Goal: Task Accomplishment & Management: Use online tool/utility

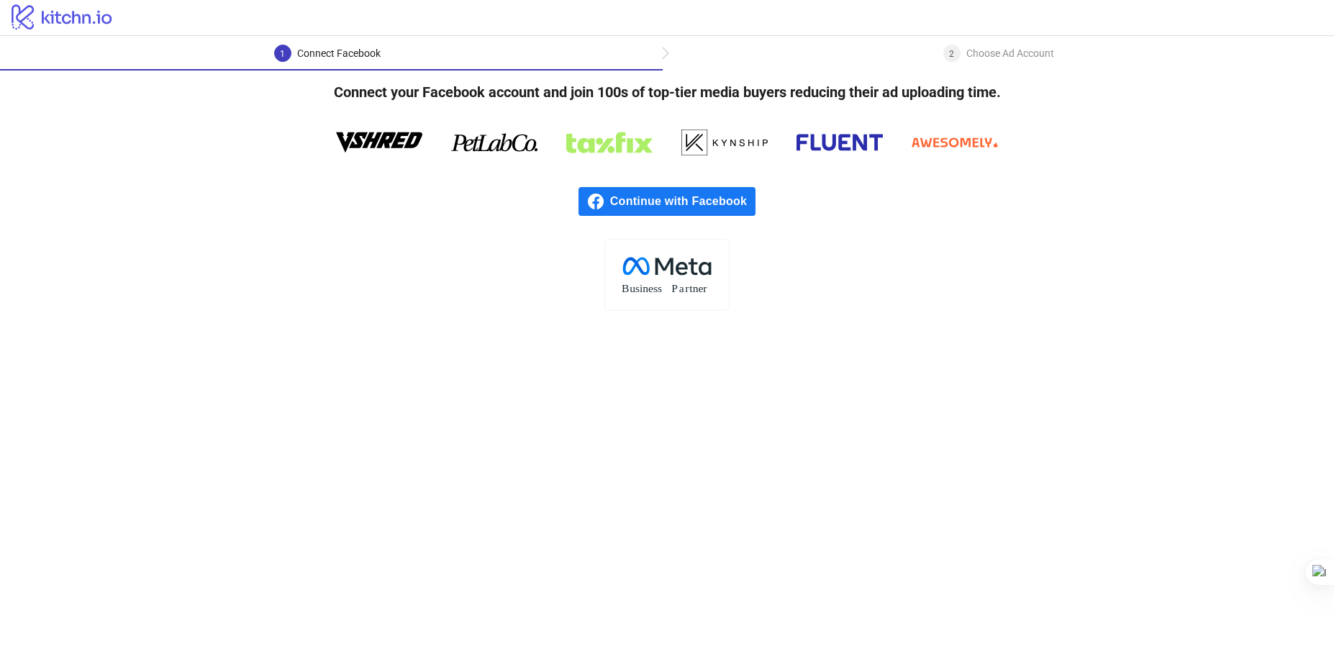
click at [673, 204] on span "Continue with Facebook" at bounding box center [682, 201] width 145 height 29
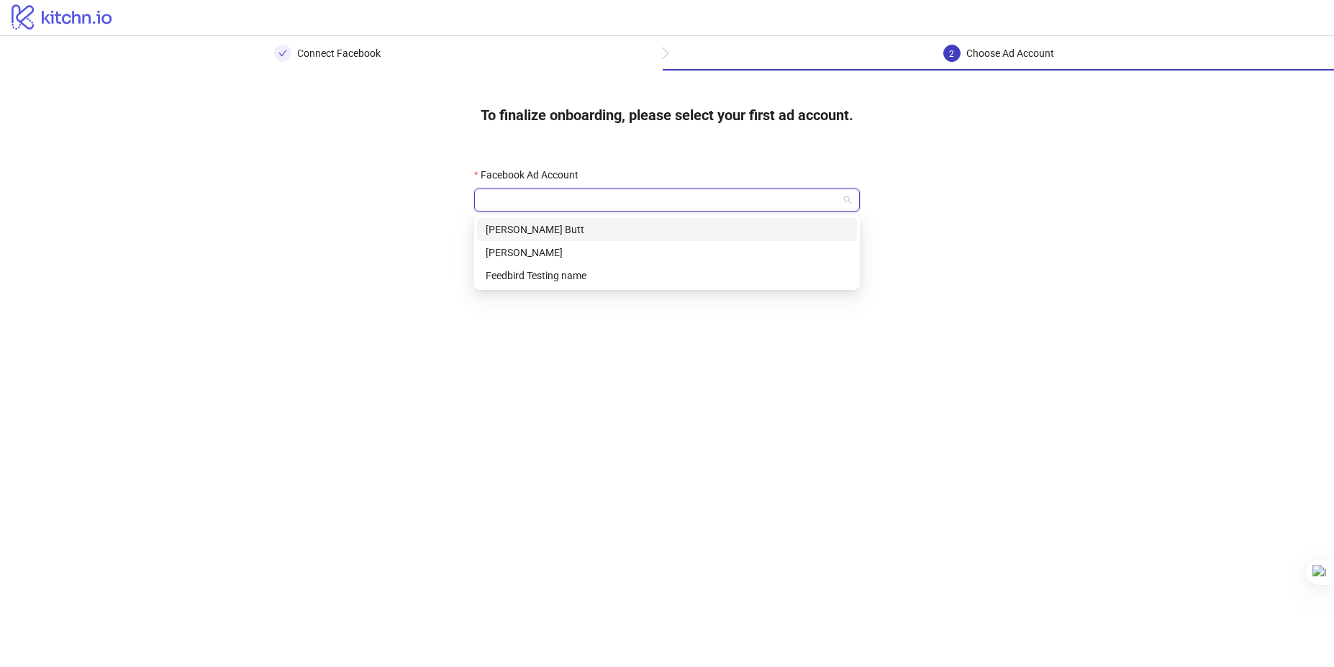
click at [642, 201] on input "Facebook Ad Account" at bounding box center [660, 200] width 355 height 22
click at [563, 275] on div "Feedbird Testing name" at bounding box center [667, 276] width 363 height 16
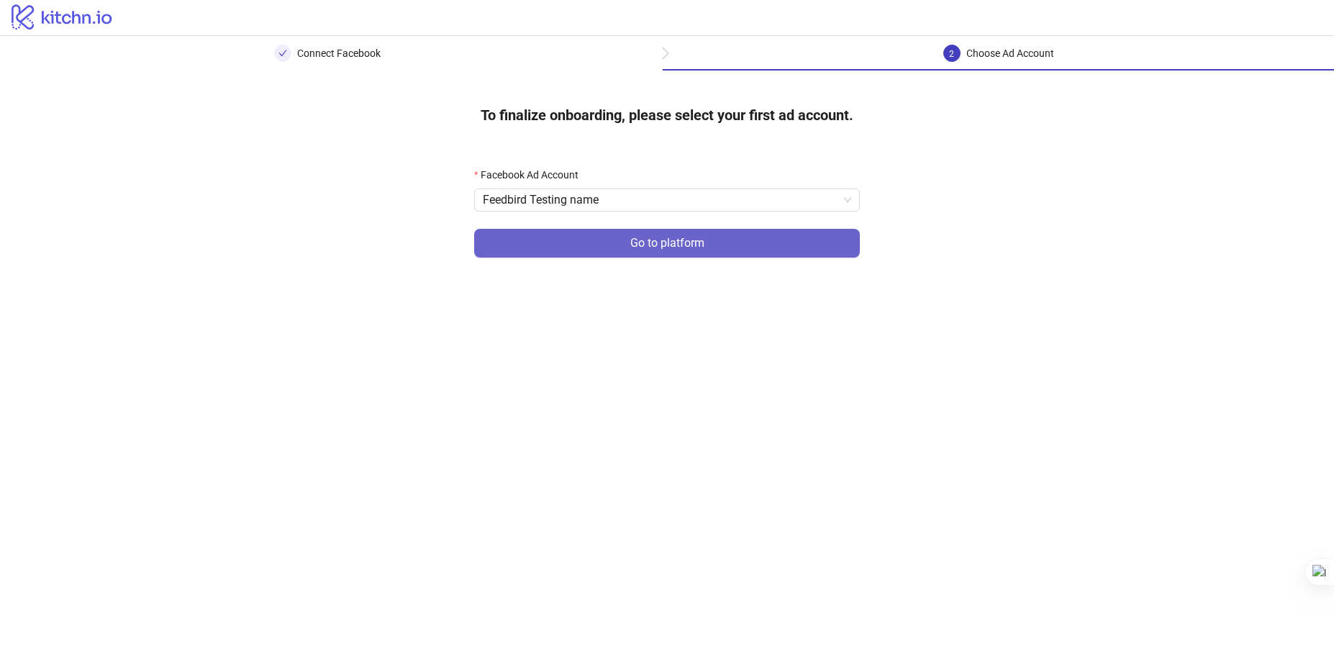
click at [596, 251] on button "Go to platform" at bounding box center [667, 243] width 386 height 29
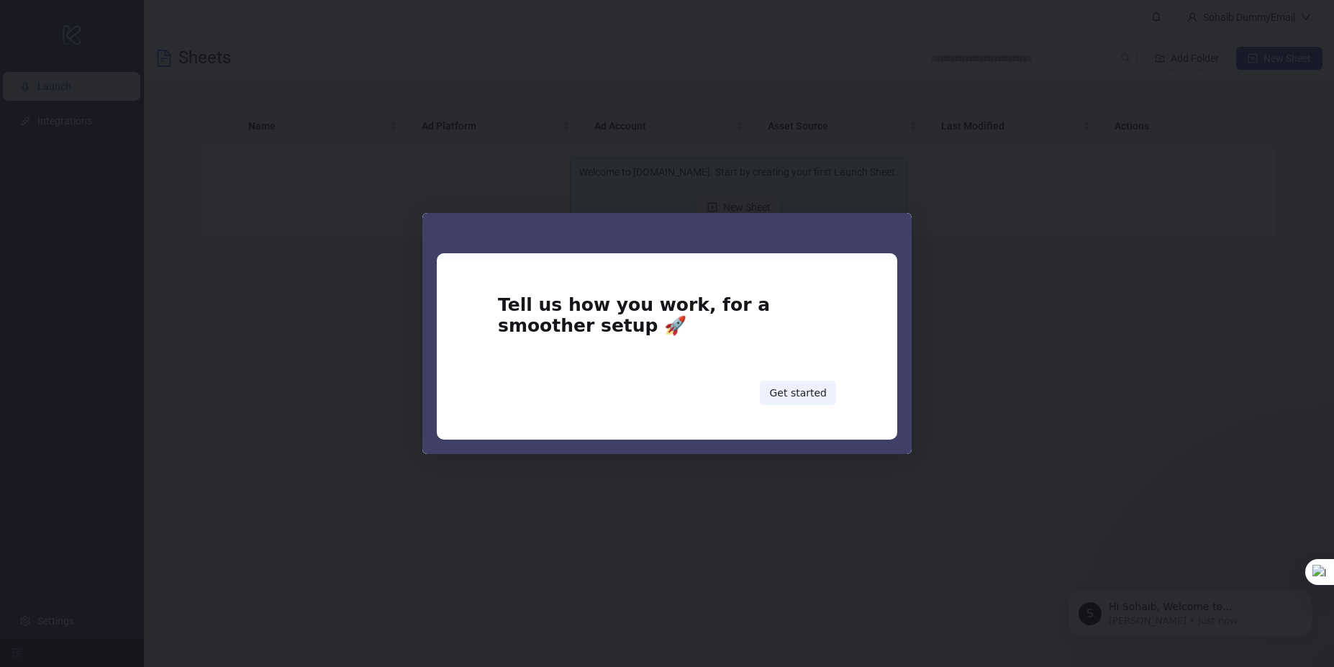
click at [967, 389] on div "Intercom messenger" at bounding box center [667, 333] width 1334 height 667
click at [794, 391] on button "Get started" at bounding box center [798, 393] width 76 height 24
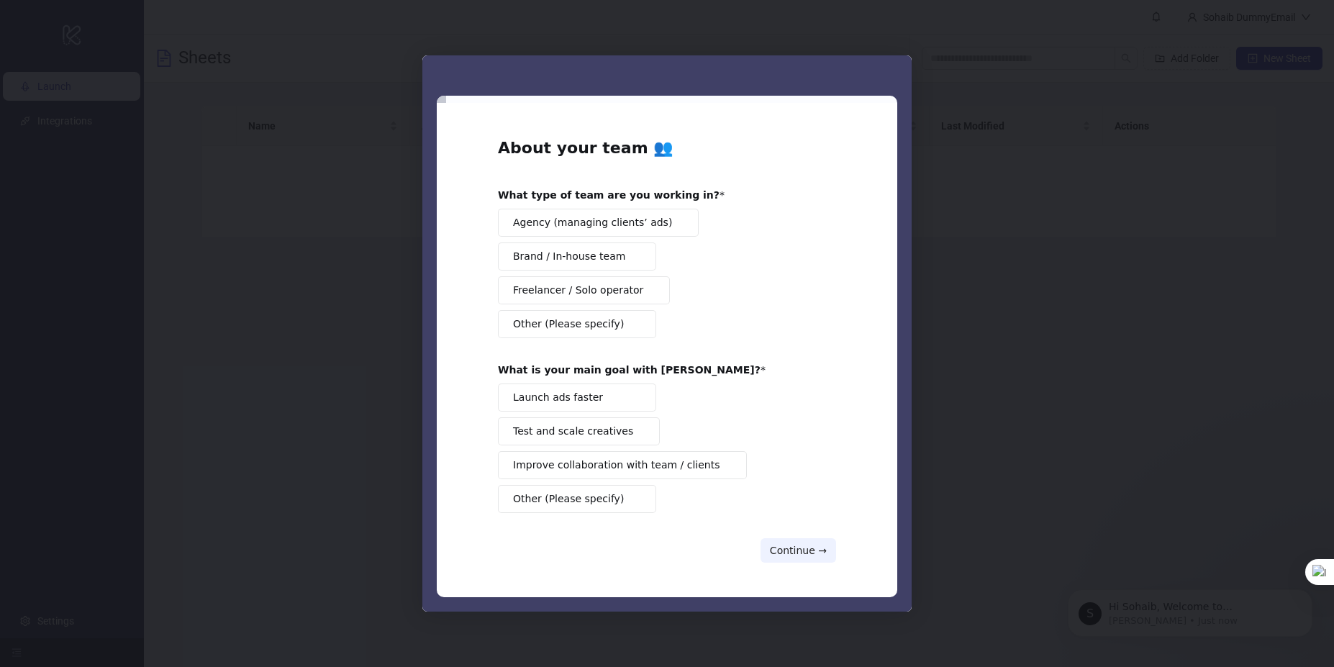
click at [570, 397] on span "Launch ads faster" at bounding box center [558, 397] width 90 height 15
click at [568, 256] on span "Brand / In-house team" at bounding box center [569, 256] width 112 height 15
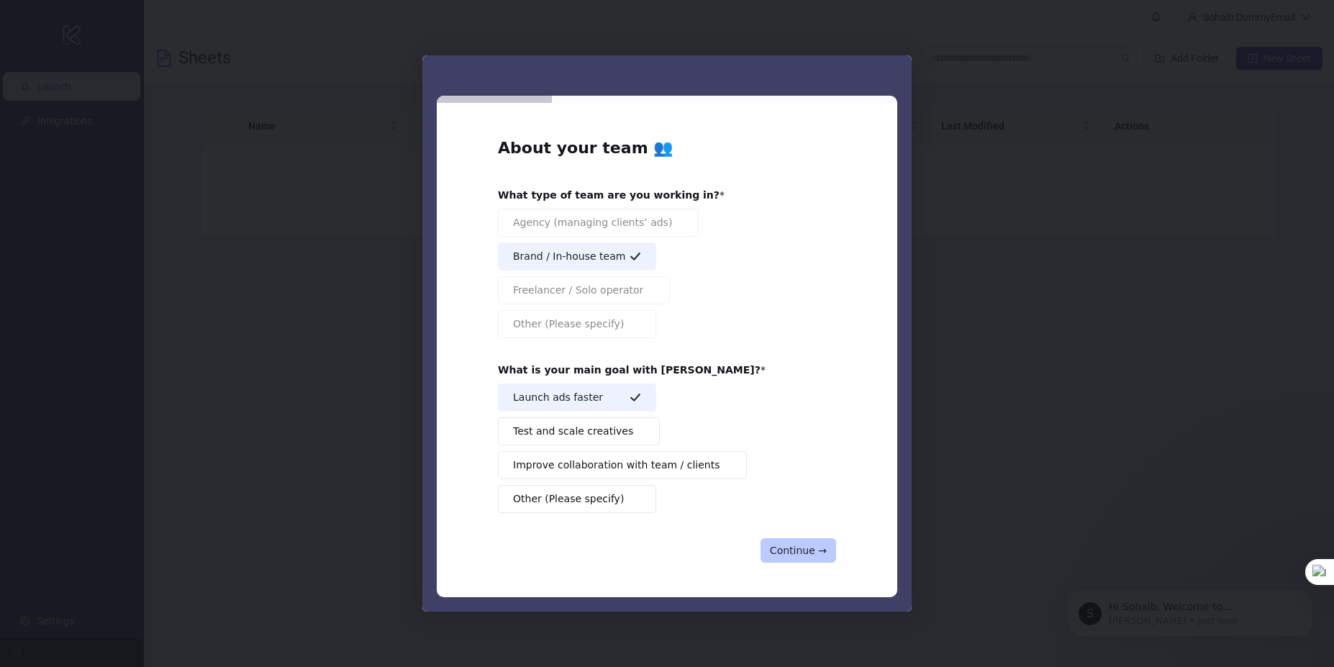
click at [794, 542] on button "Continue →" at bounding box center [798, 550] width 76 height 24
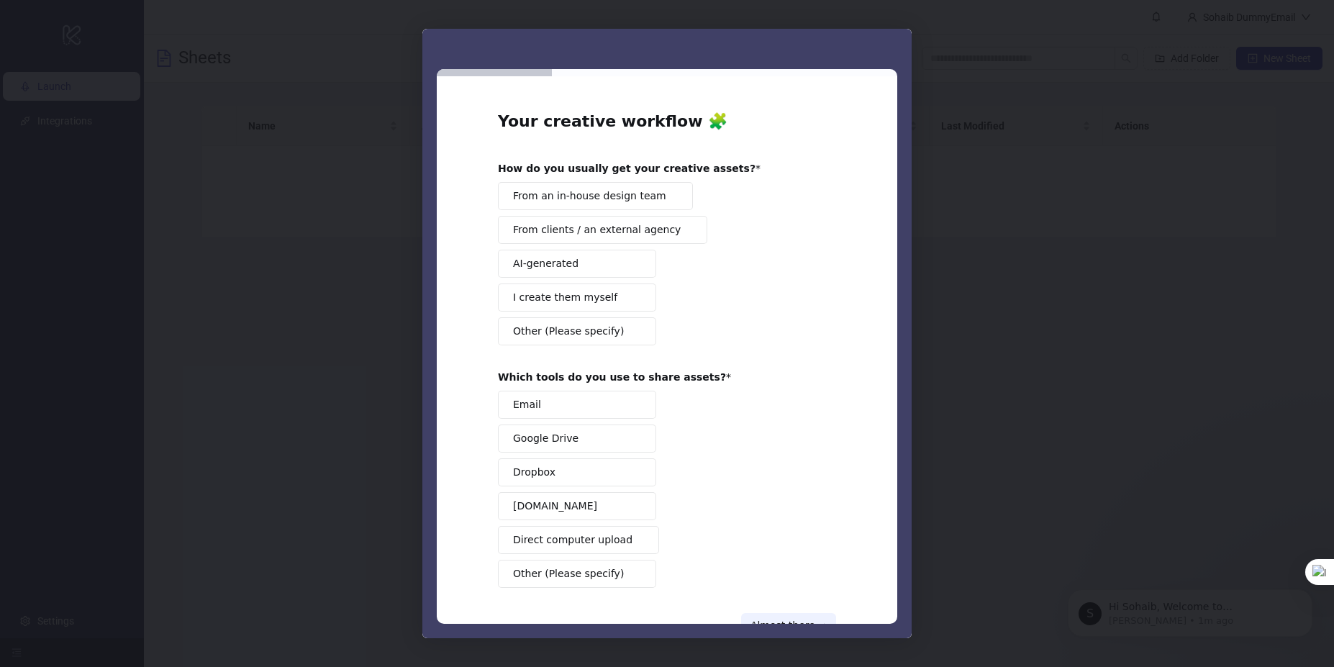
click at [527, 265] on span "AI-generated" at bounding box center [545, 263] width 65 height 15
click at [537, 301] on span "I create them myself" at bounding box center [565, 297] width 104 height 15
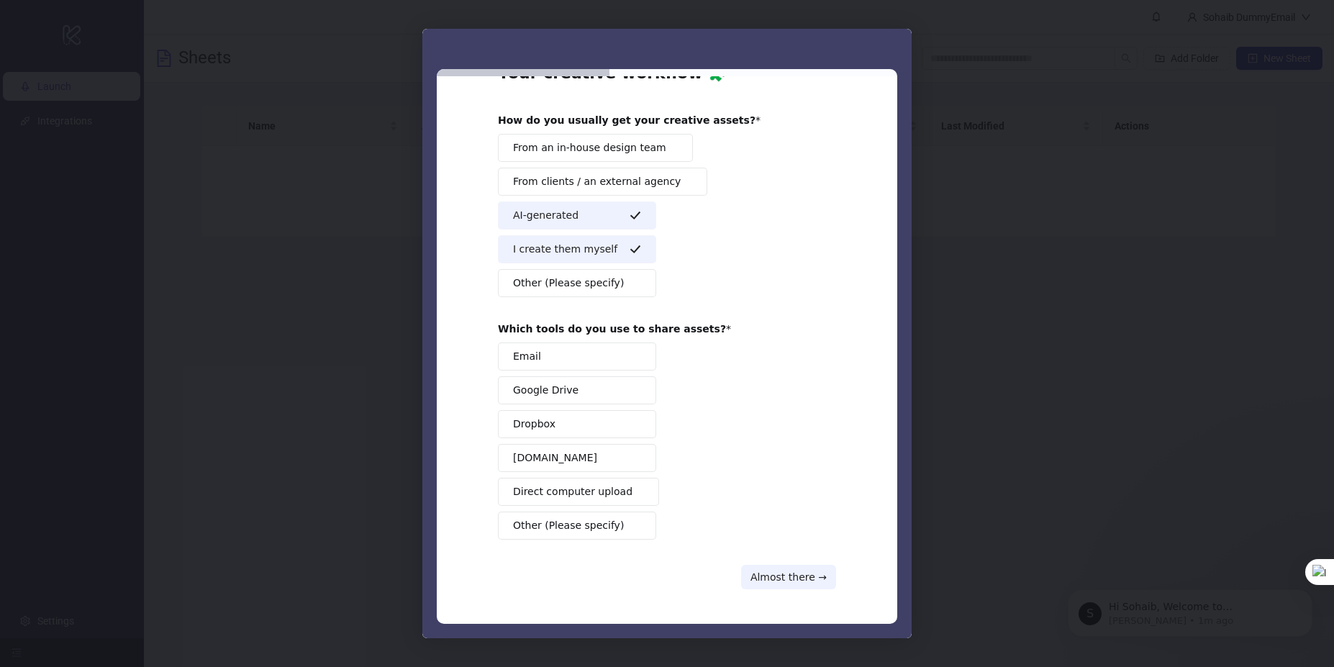
click at [543, 520] on span "Other (Please specify)" at bounding box center [568, 525] width 111 height 15
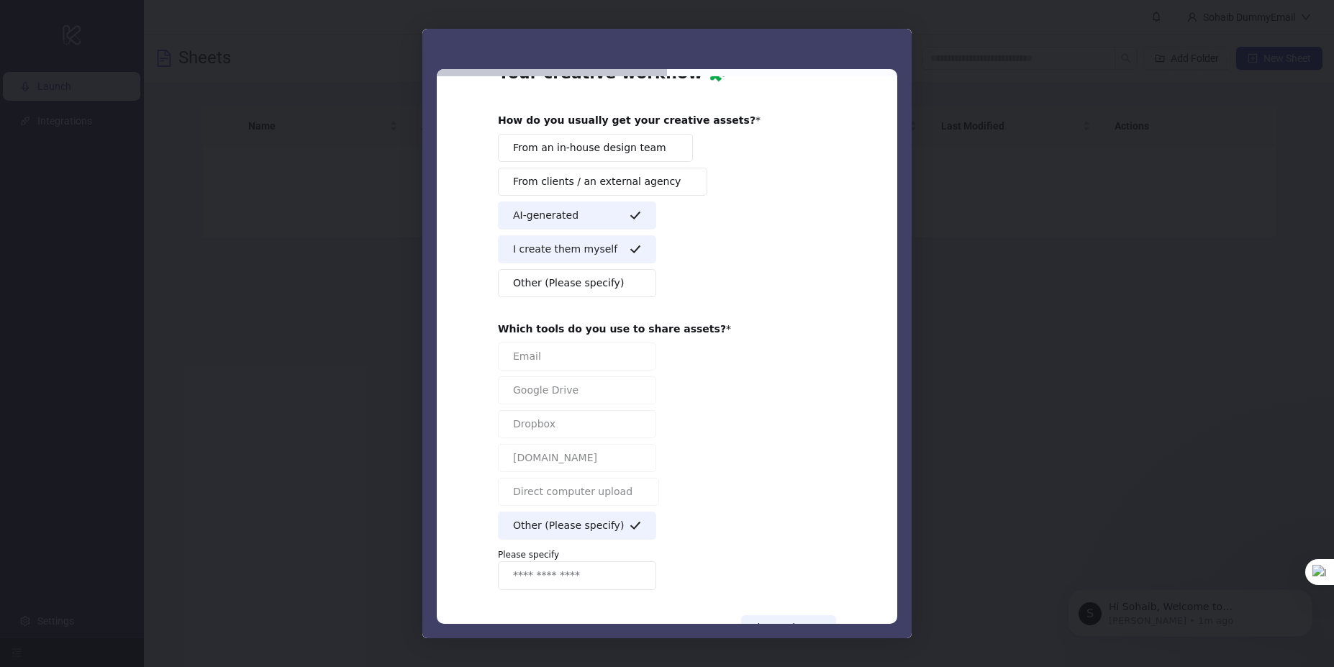
click at [543, 520] on span "Other (Please specify)" at bounding box center [568, 525] width 111 height 15
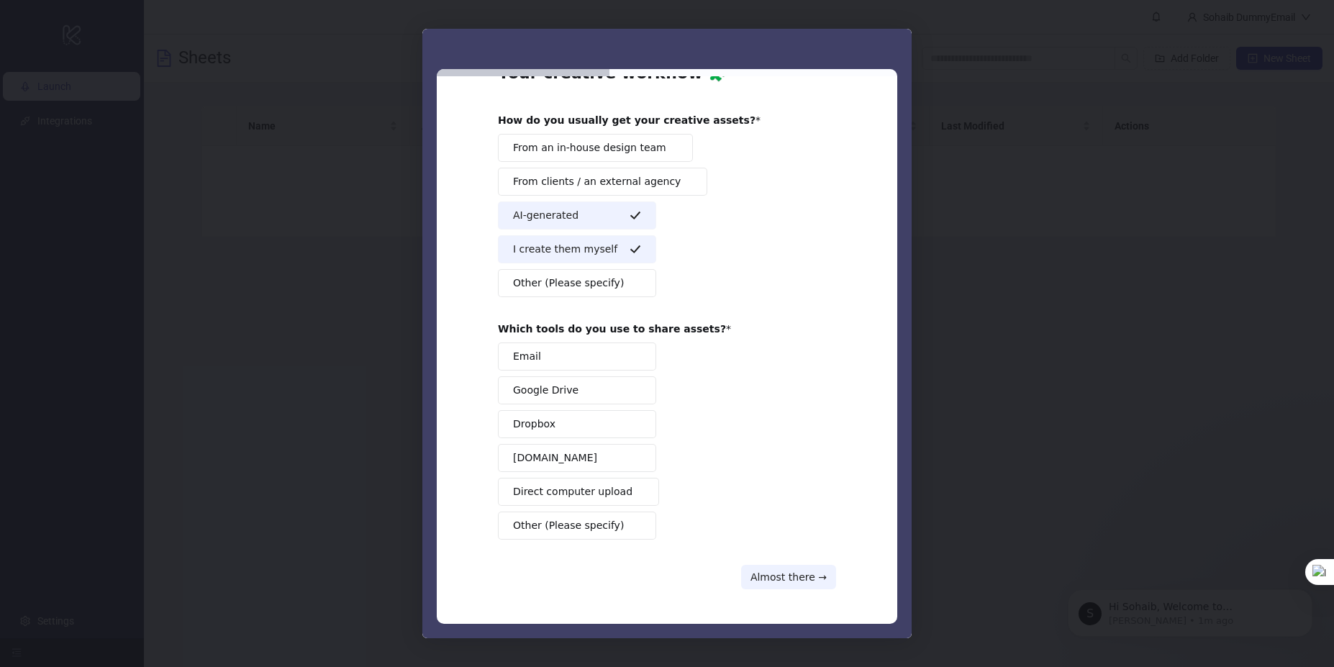
click at [543, 520] on span "Other (Please specify)" at bounding box center [568, 525] width 111 height 15
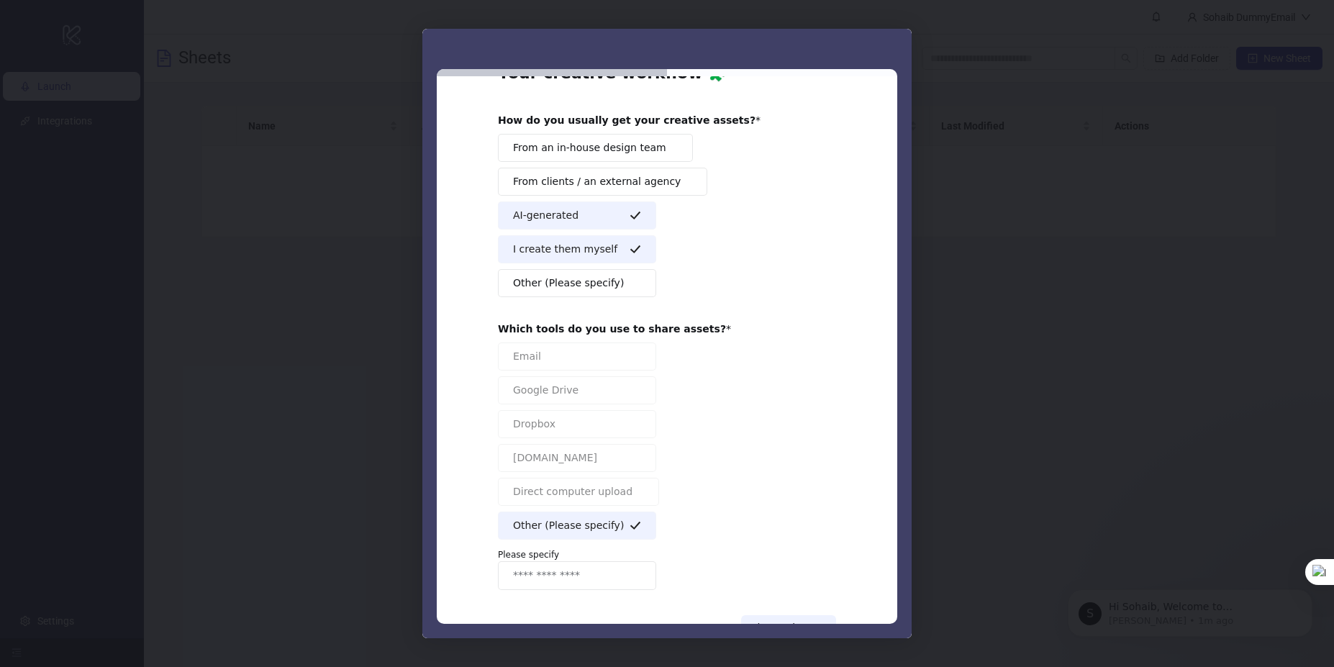
click at [543, 520] on span "Other (Please specify)" at bounding box center [568, 525] width 111 height 15
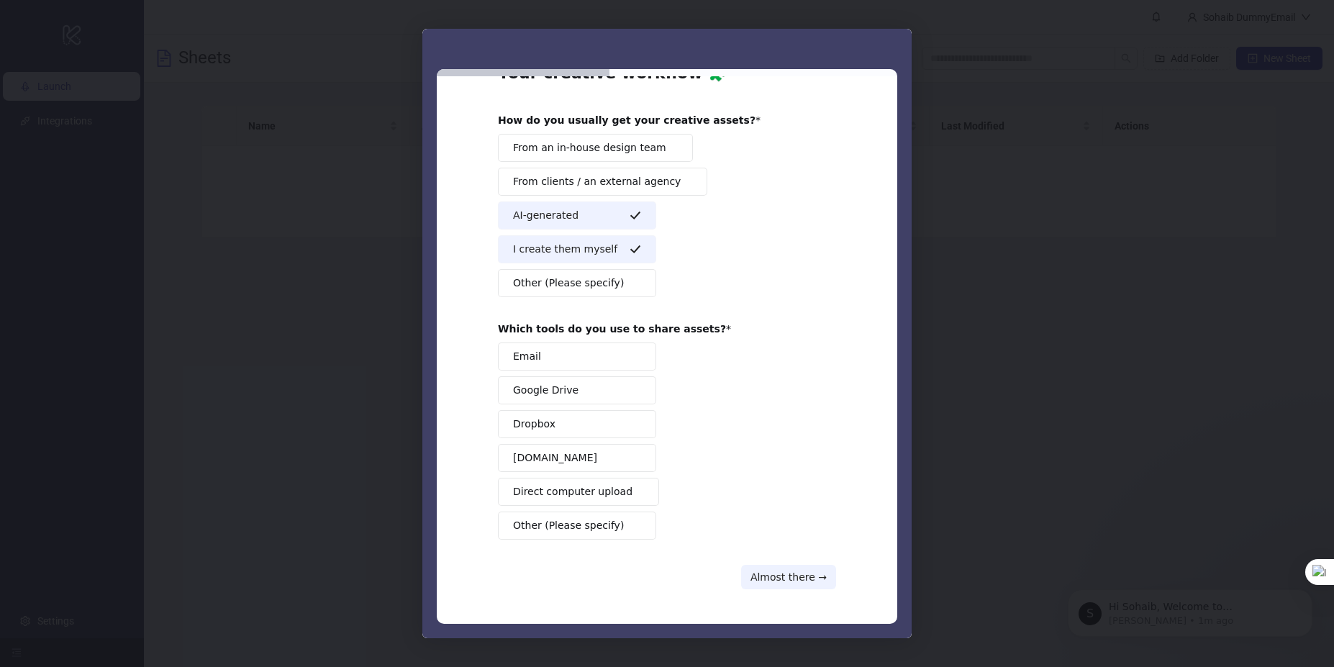
click at [543, 520] on span "Other (Please specify)" at bounding box center [568, 525] width 111 height 15
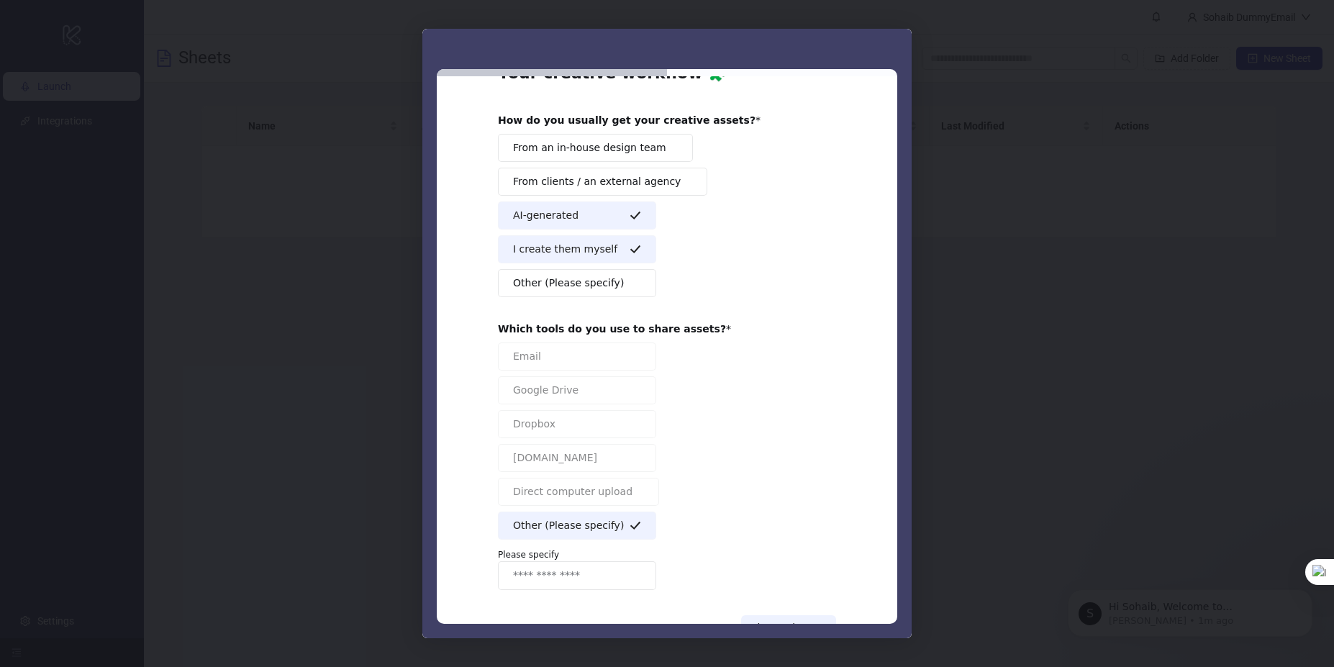
scroll to position [99, 0]
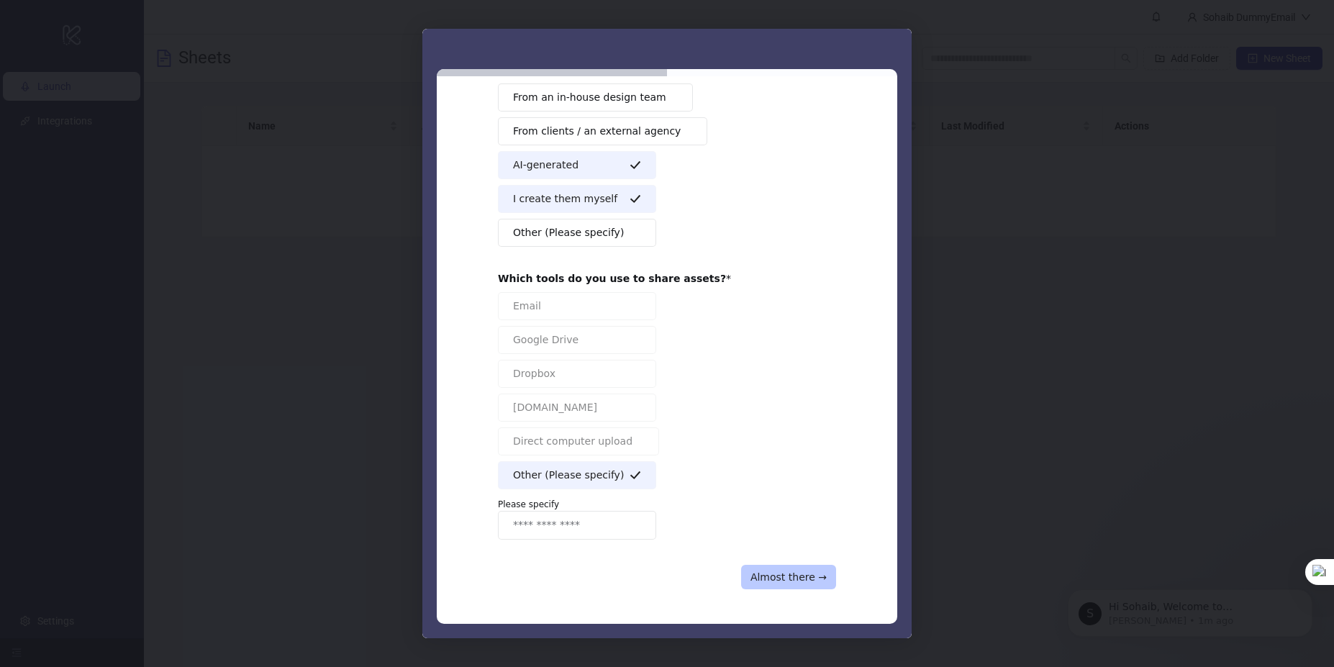
click at [774, 569] on button "Almost there →" at bounding box center [788, 577] width 95 height 24
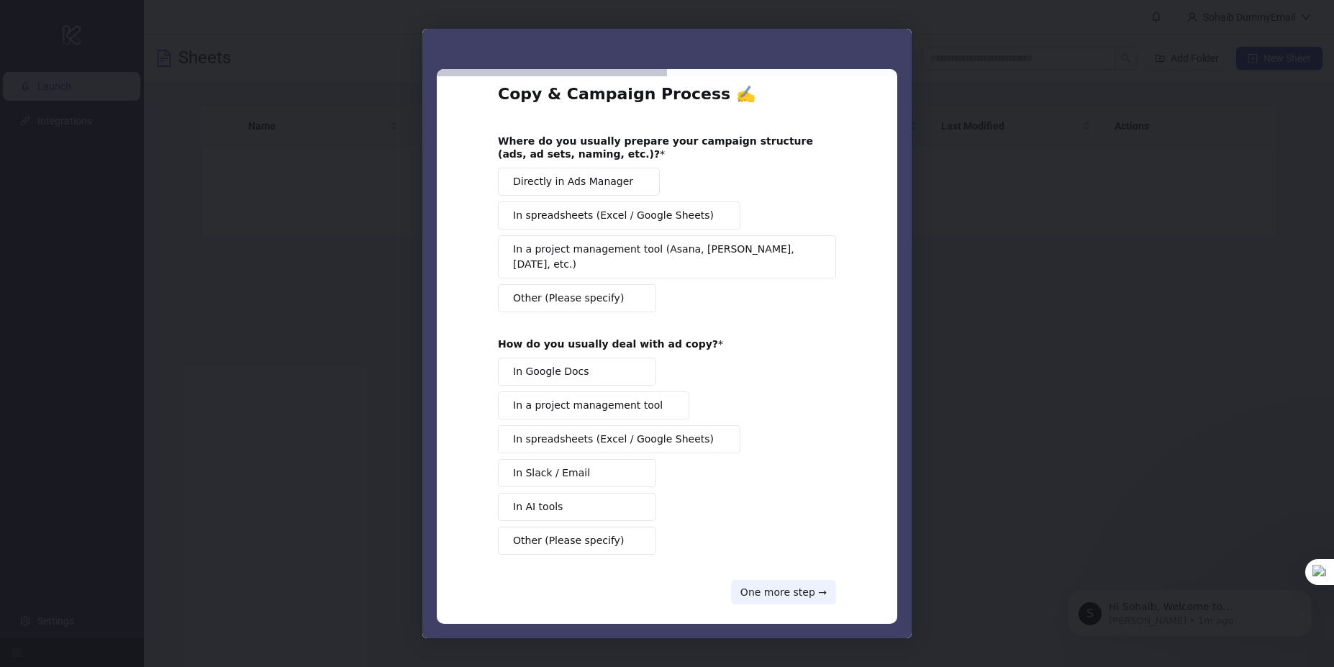
scroll to position [0, 0]
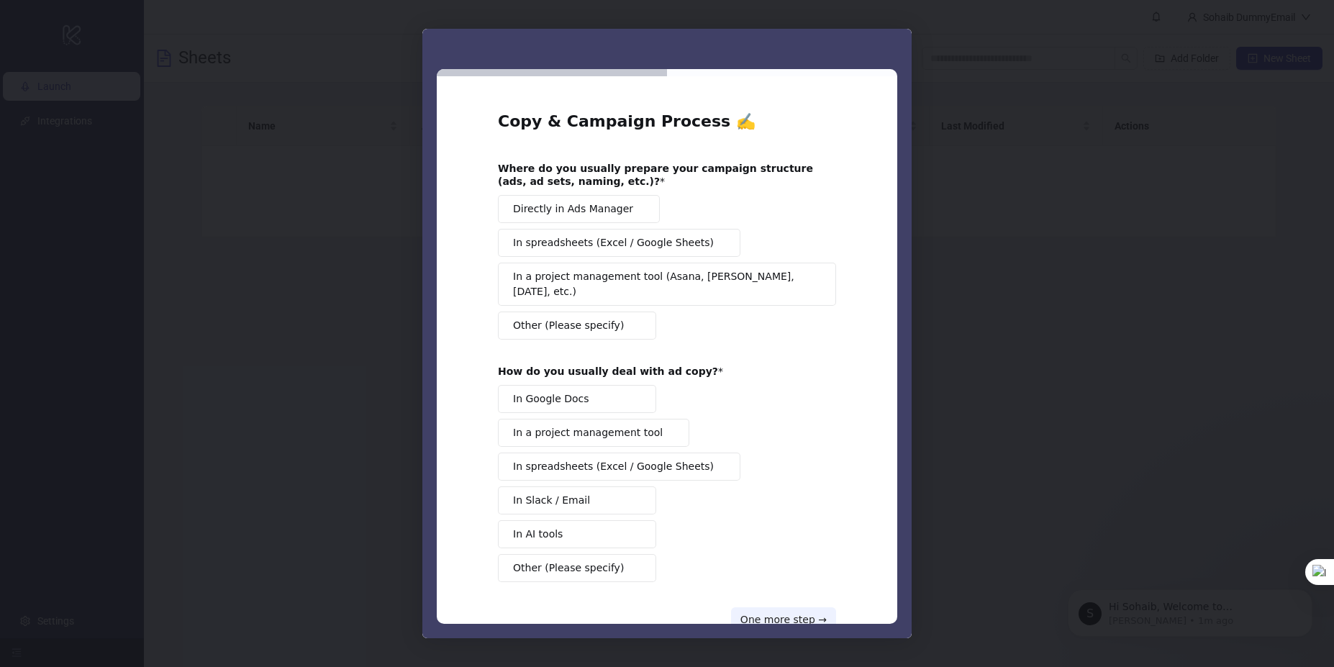
click at [574, 210] on span "Directly in Ads Manager" at bounding box center [573, 208] width 120 height 15
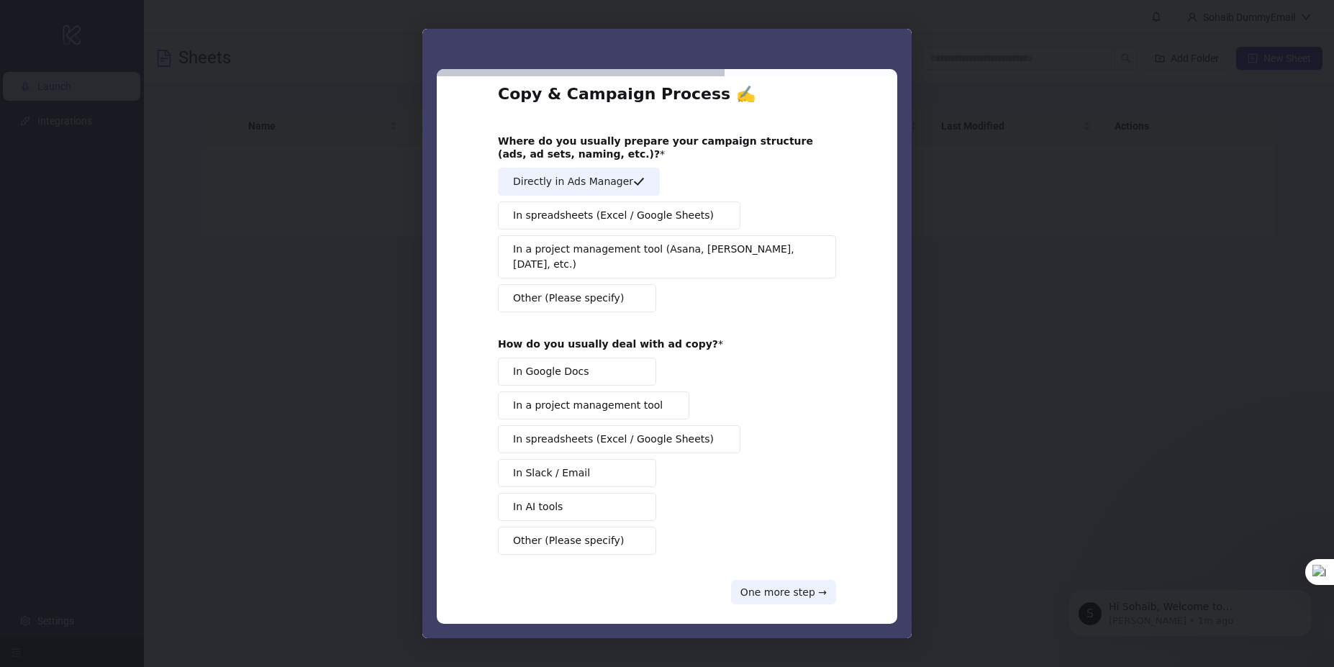
click at [553, 499] on span "In AI tools" at bounding box center [538, 506] width 50 height 15
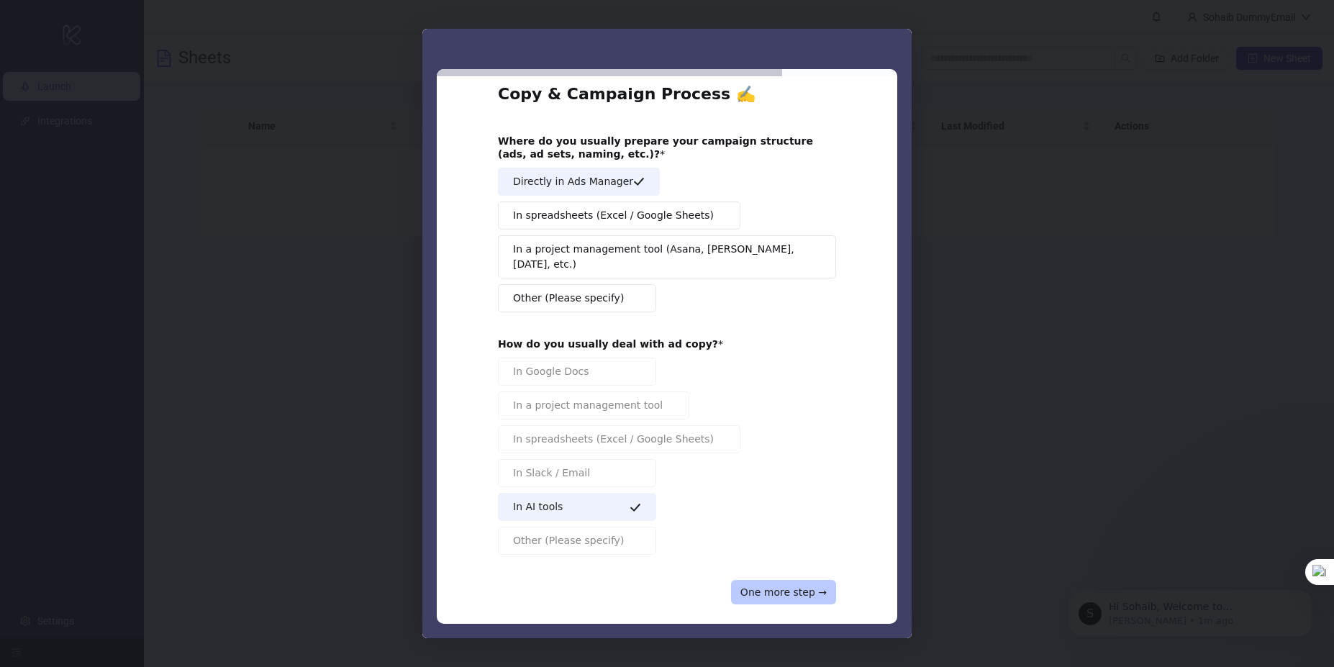
click at [758, 580] on button "One more step →" at bounding box center [783, 592] width 105 height 24
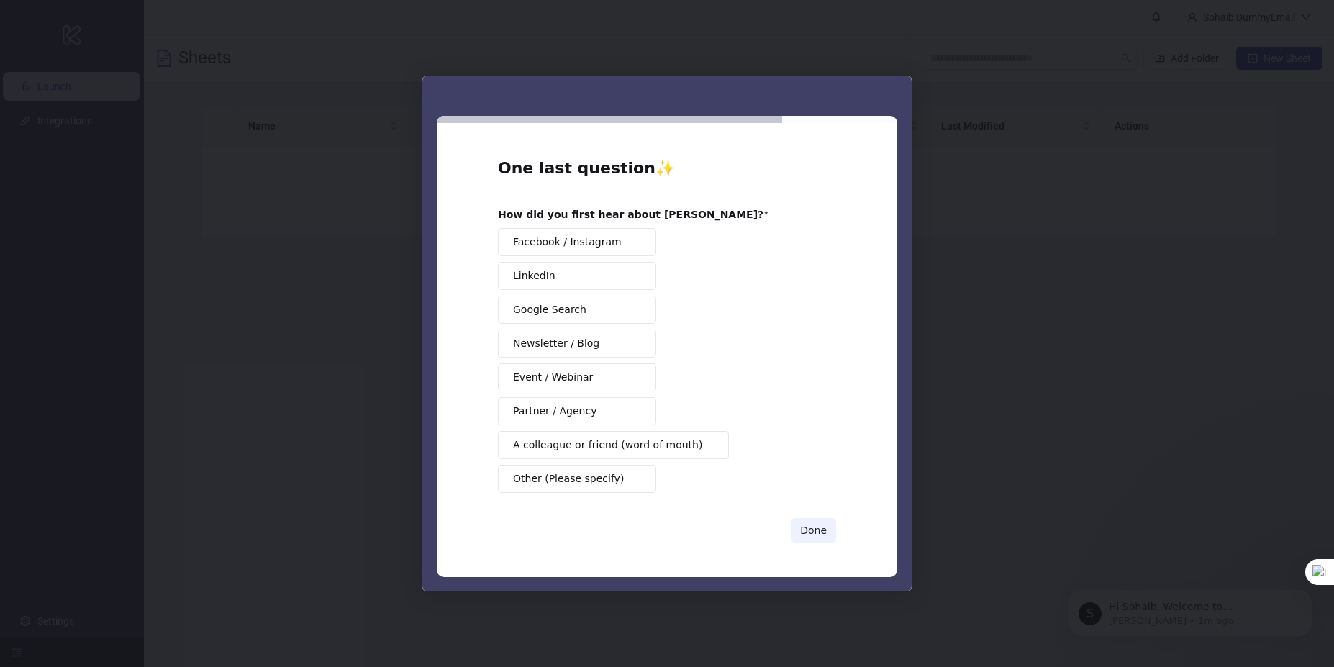
scroll to position [0, 0]
click at [809, 527] on button "Done" at bounding box center [813, 530] width 45 height 24
click at [580, 450] on span "A colleague or friend (word of mouth)" at bounding box center [607, 444] width 189 height 15
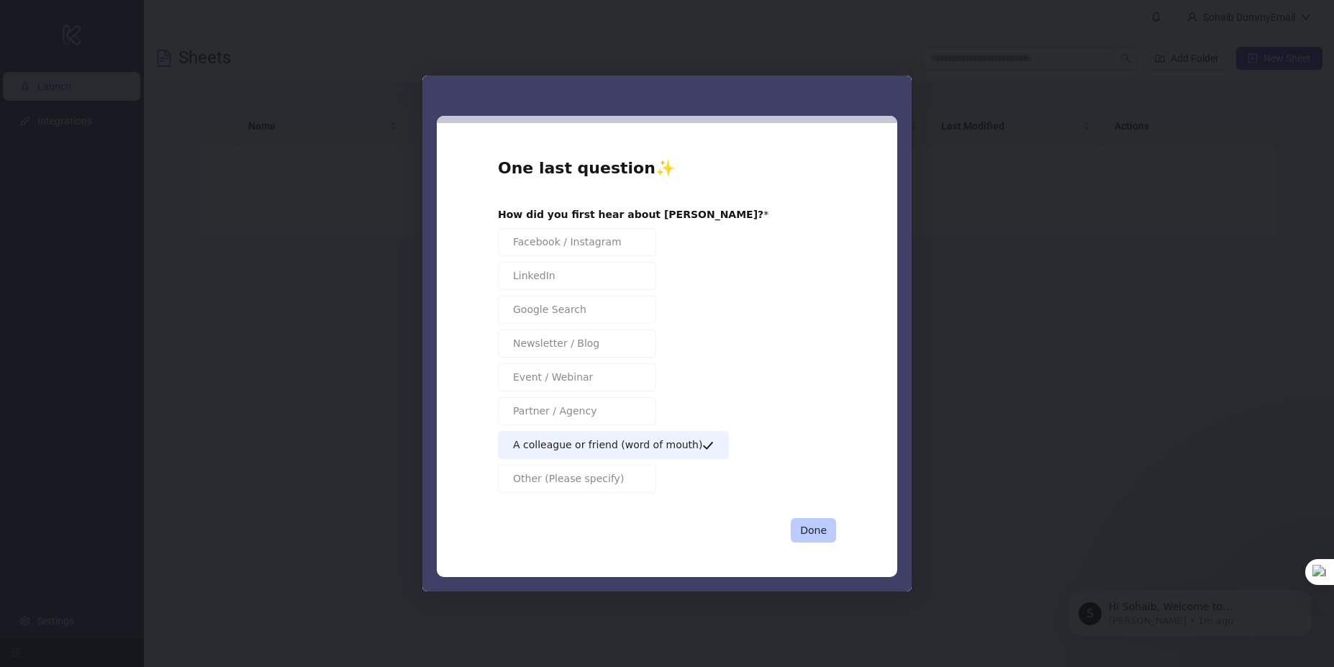
click at [813, 530] on button "Done" at bounding box center [813, 530] width 45 height 24
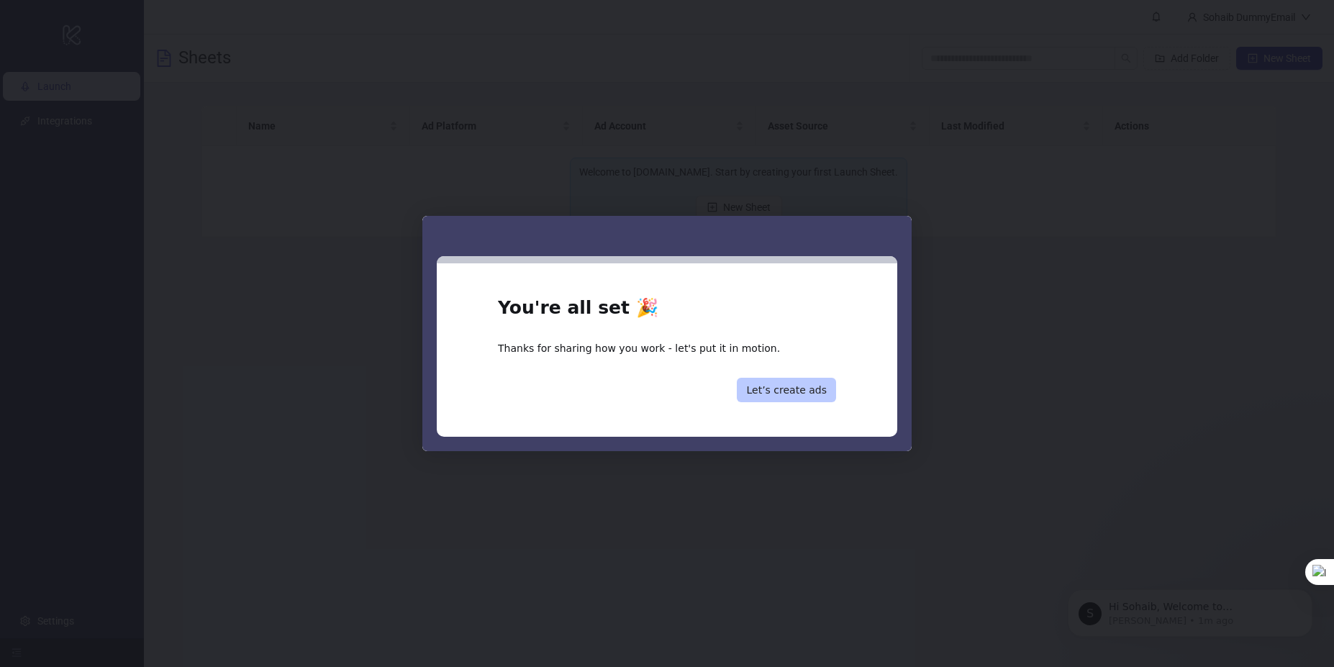
click at [793, 390] on button "Let’s create ads" at bounding box center [786, 390] width 99 height 24
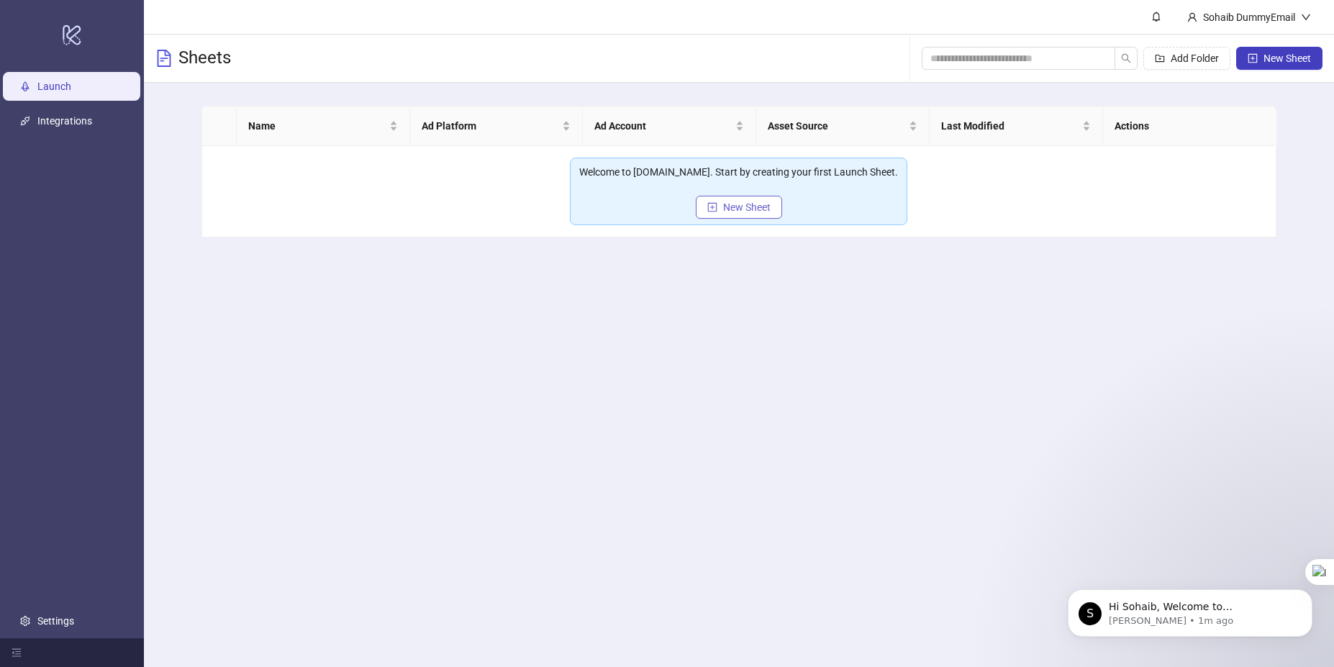
click at [733, 210] on span "New Sheet" at bounding box center [746, 207] width 47 height 12
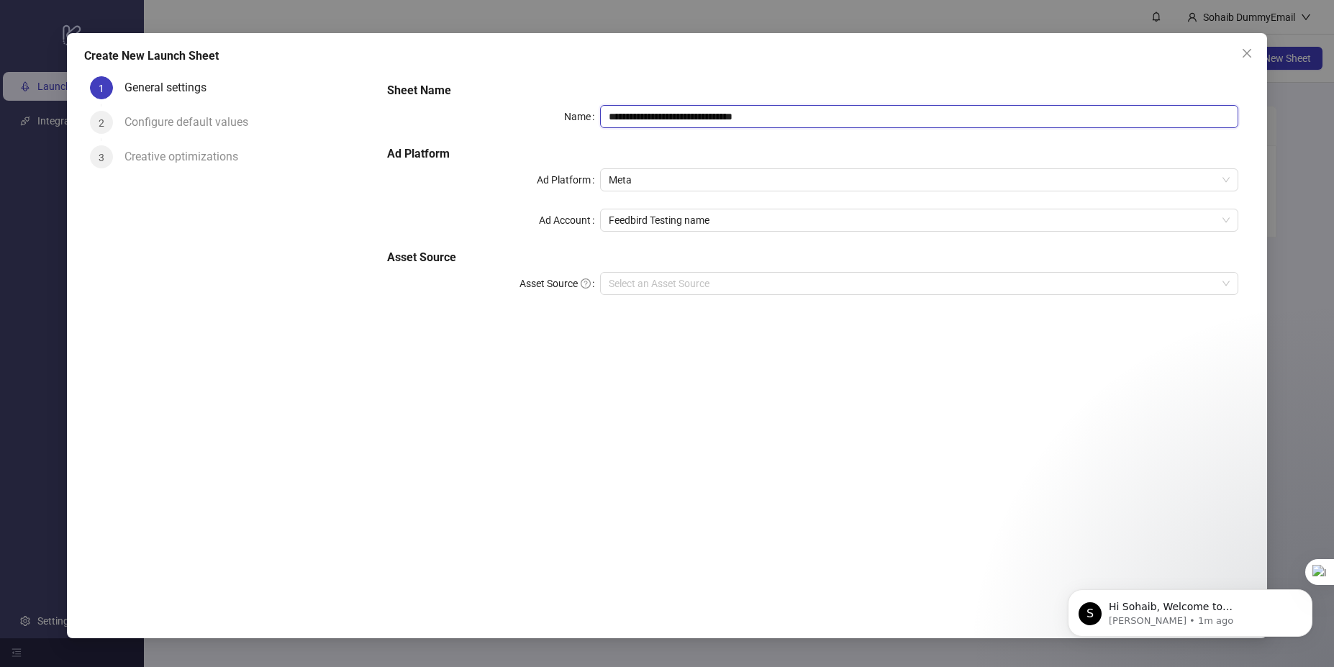
click at [635, 117] on input "**********" at bounding box center [919, 116] width 639 height 23
click at [688, 141] on div "**********" at bounding box center [812, 197] width 863 height 242
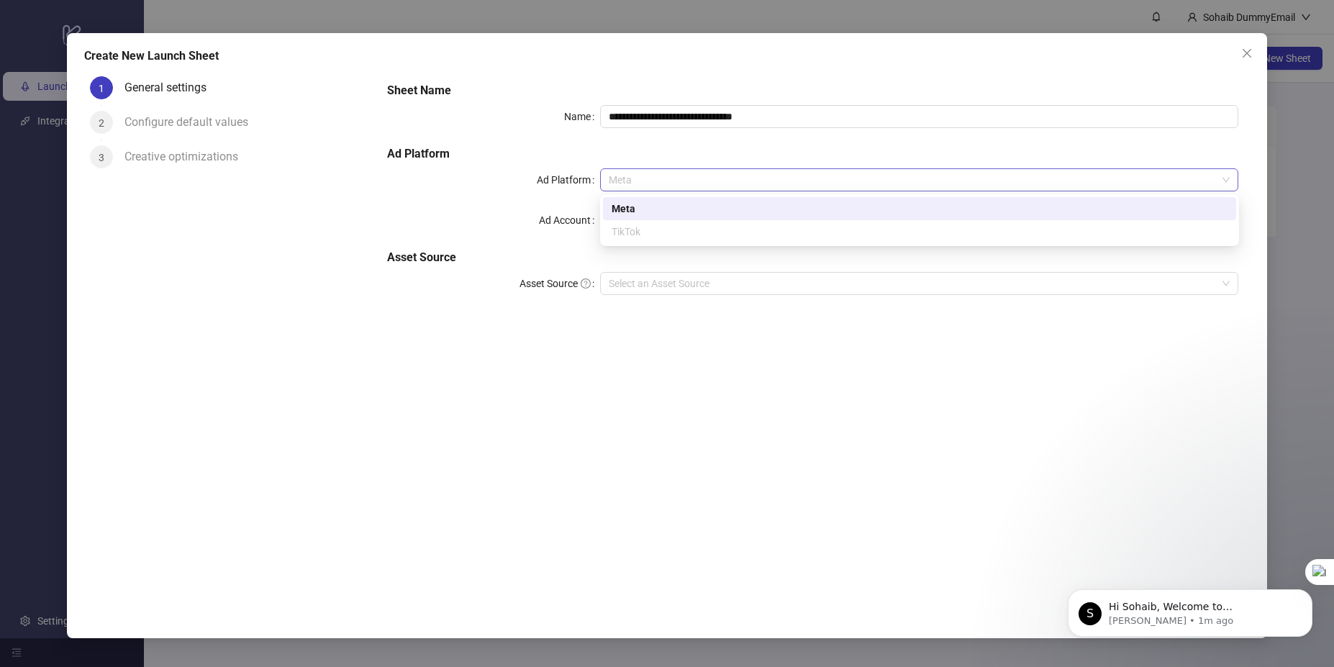
click at [673, 181] on span "Meta" at bounding box center [920, 180] width 622 height 22
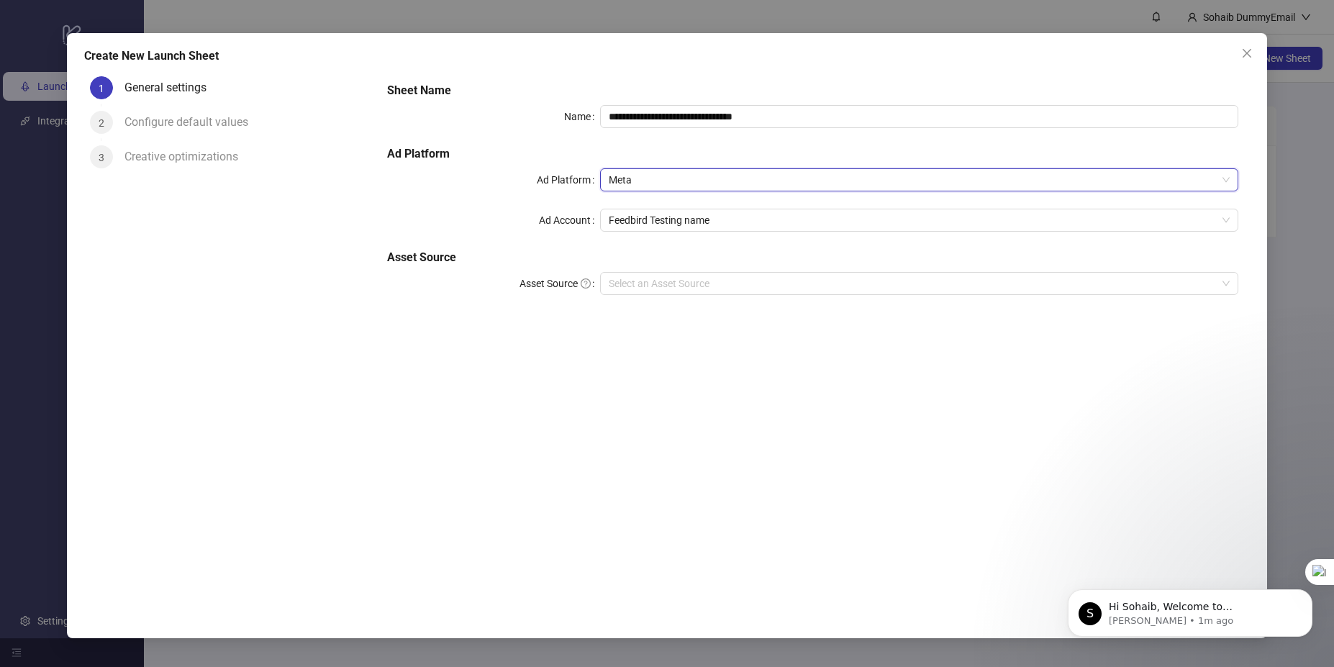
click at [673, 181] on span "Meta" at bounding box center [920, 180] width 622 height 22
click at [671, 180] on span "Meta" at bounding box center [920, 180] width 622 height 22
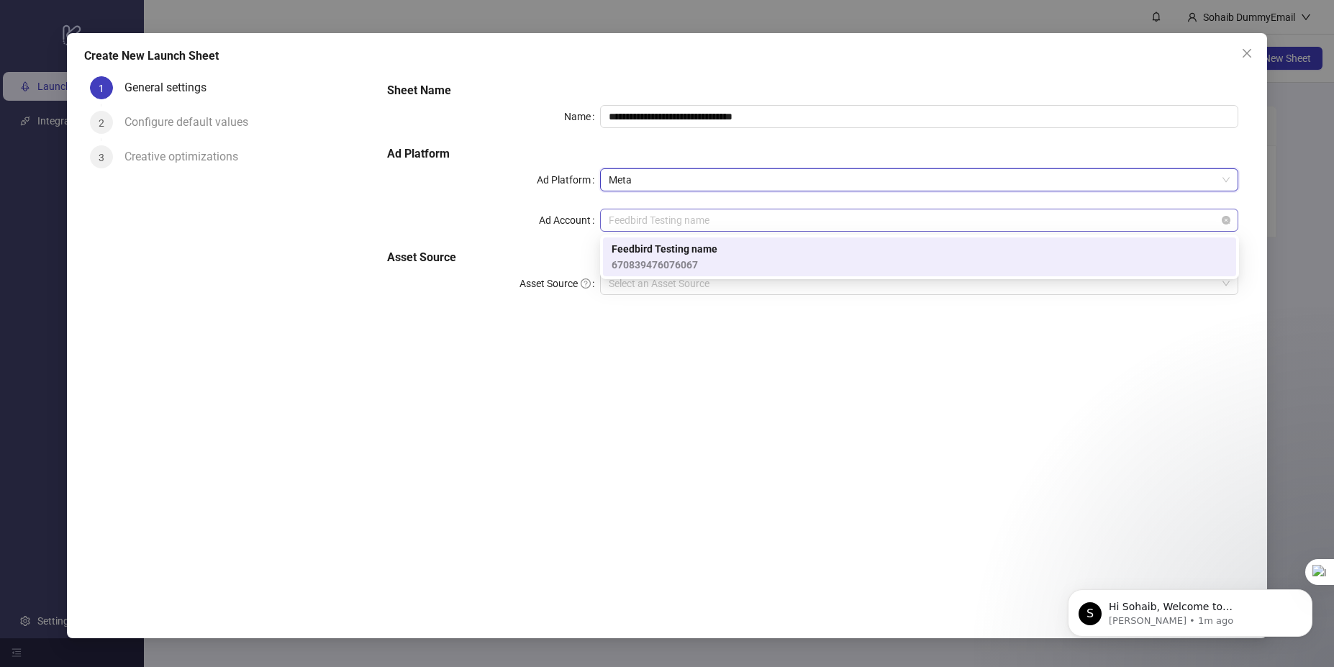
click at [682, 212] on span "Feedbird Testing name" at bounding box center [920, 220] width 622 height 22
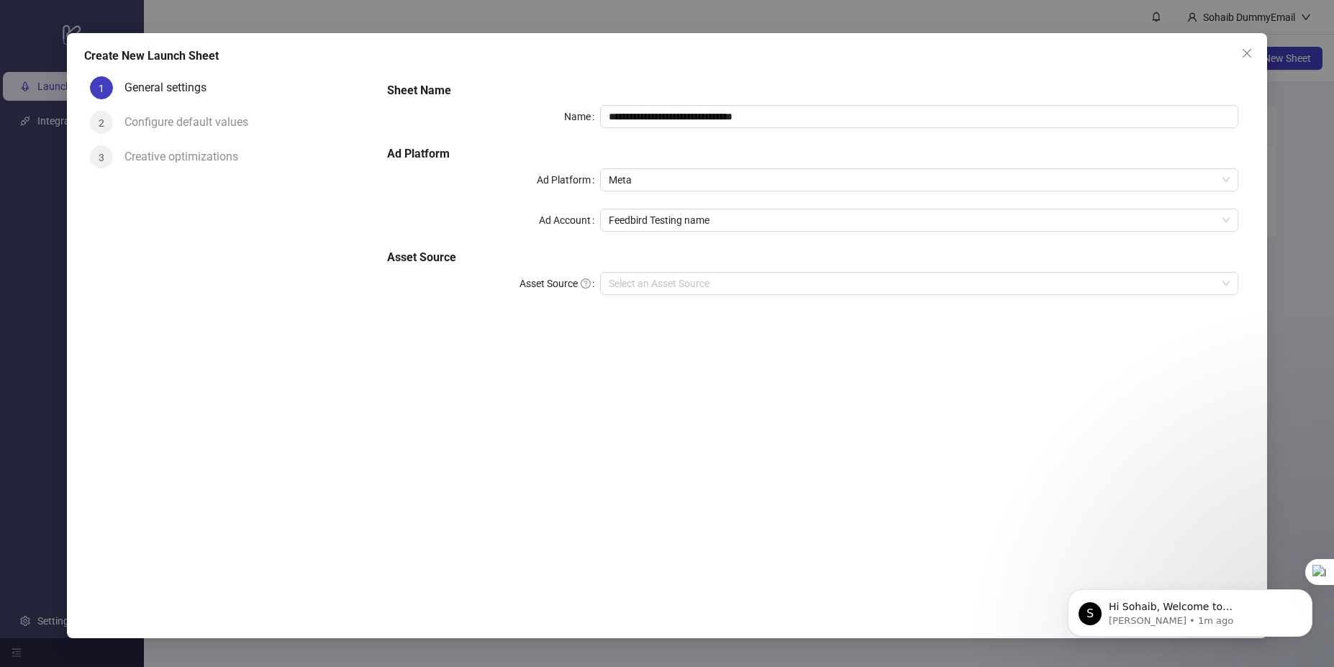
click at [570, 233] on div "**********" at bounding box center [812, 197] width 863 height 242
click at [663, 271] on div "**********" at bounding box center [812, 197] width 863 height 242
click at [645, 291] on input "Asset Source" at bounding box center [913, 284] width 609 height 22
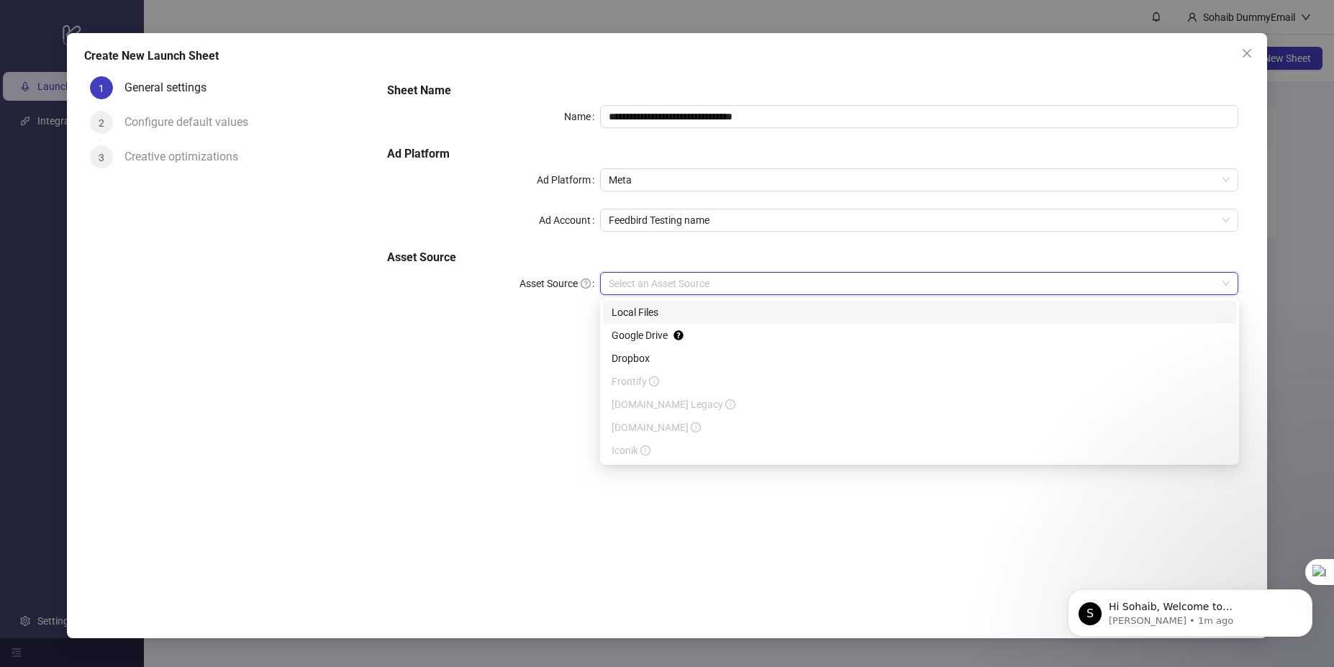
click at [639, 309] on div "Local Files" at bounding box center [920, 312] width 616 height 16
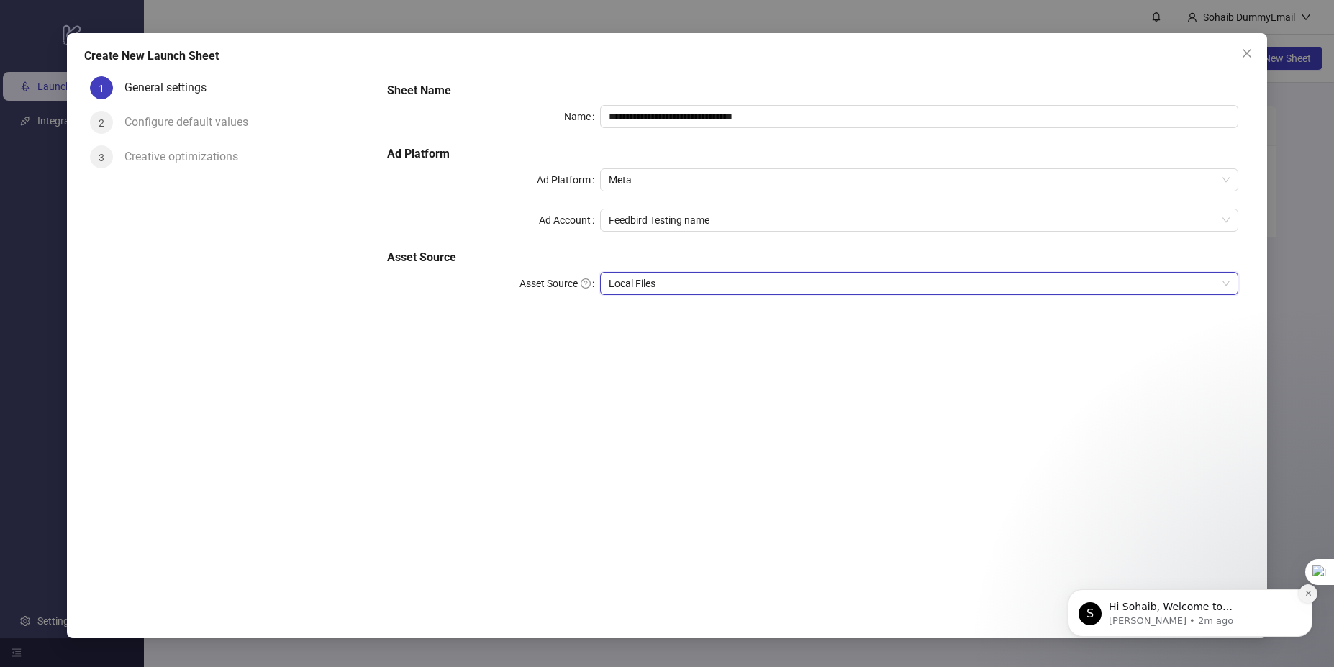
click at [1304, 596] on icon "Dismiss notification" at bounding box center [1308, 593] width 8 height 8
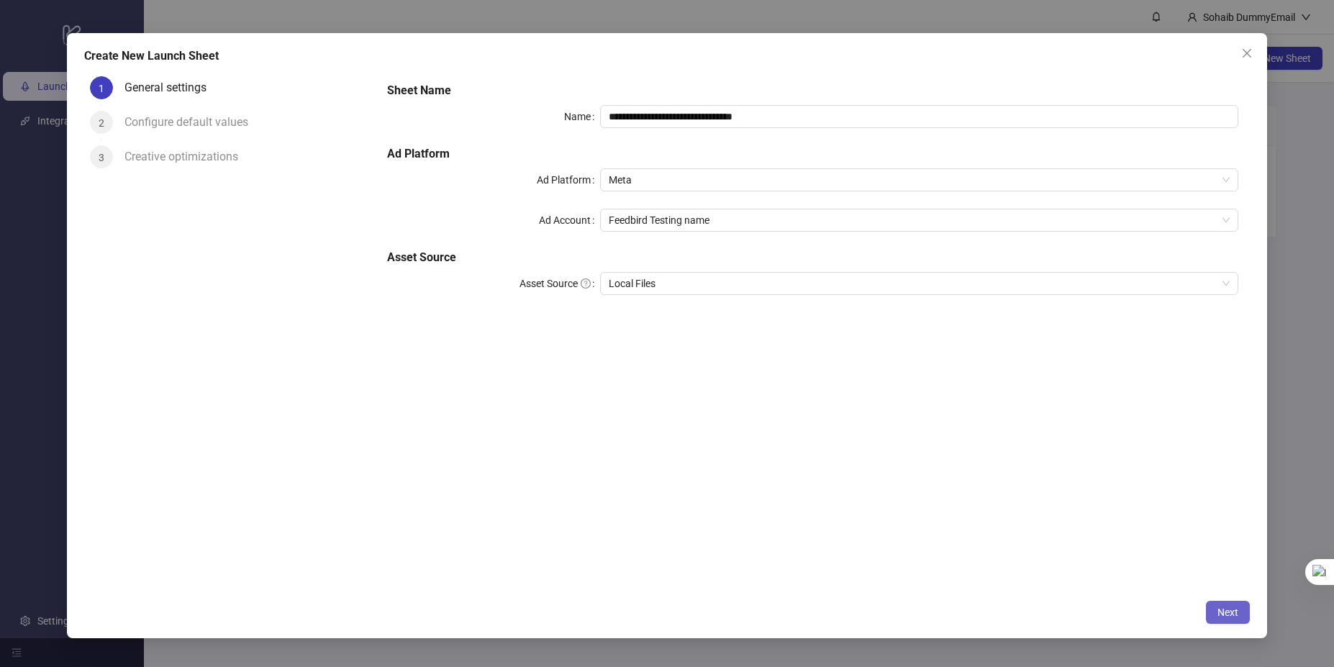
click at [1230, 610] on span "Next" at bounding box center [1227, 613] width 21 height 12
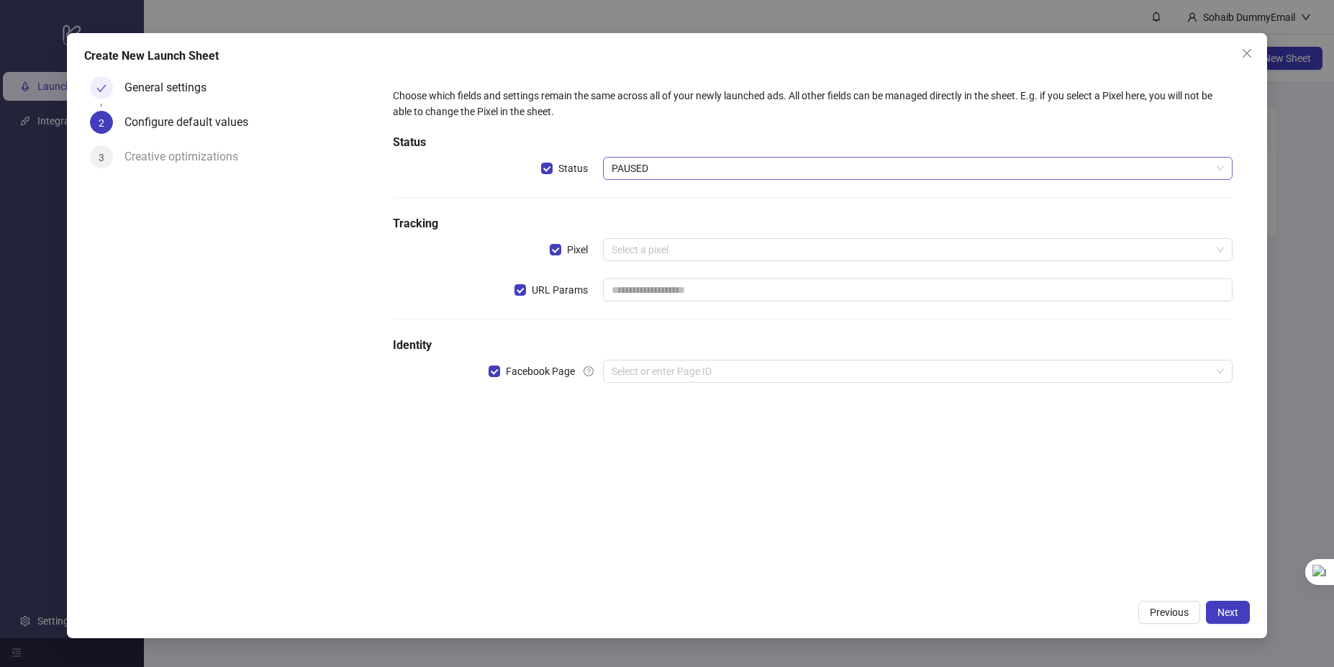
click at [720, 172] on span "PAUSED" at bounding box center [918, 169] width 613 height 22
click at [646, 253] on input "search" at bounding box center [912, 250] width 600 height 22
click at [632, 362] on input "search" at bounding box center [912, 371] width 600 height 22
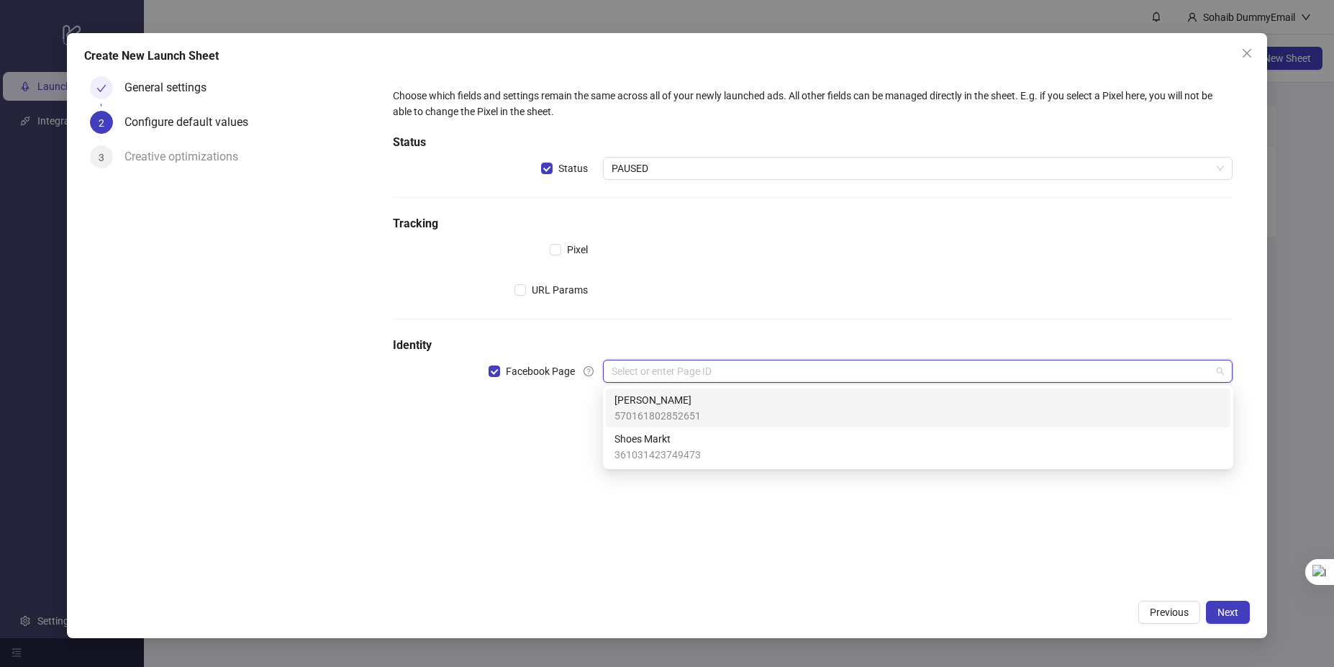
click at [655, 414] on span "570161802852651" at bounding box center [657, 416] width 86 height 16
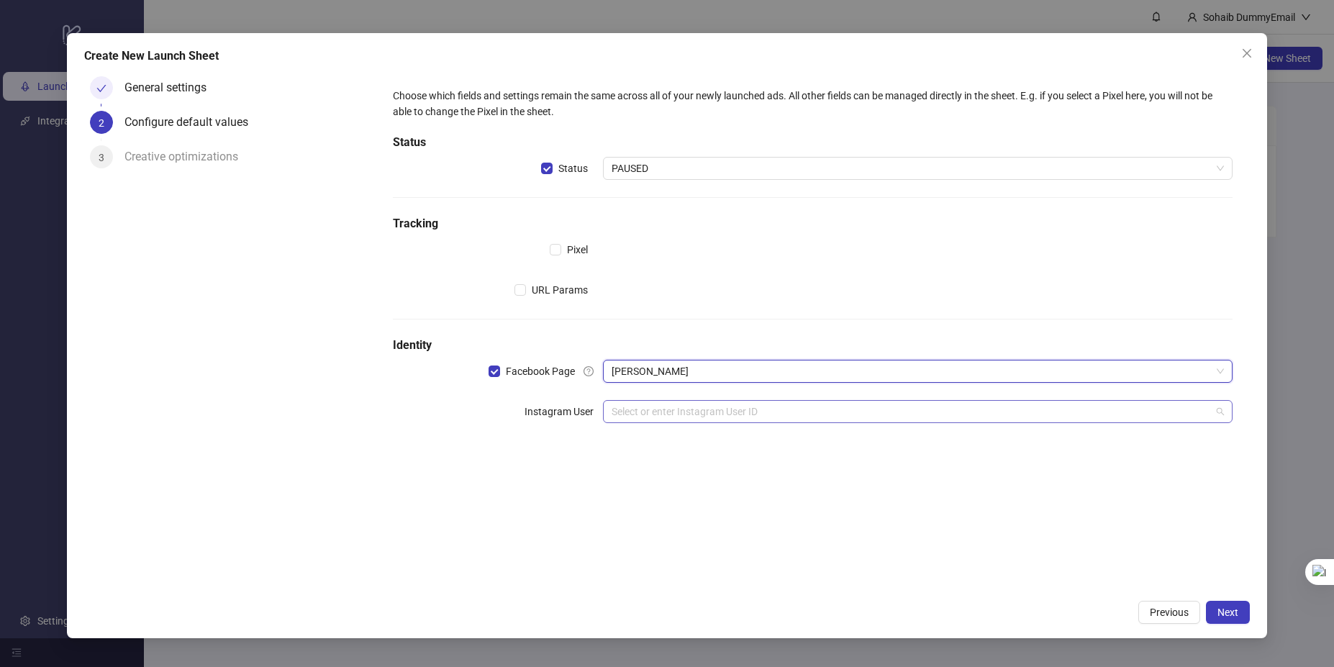
click at [778, 422] on div "Select or enter Instagram User ID" at bounding box center [918, 411] width 630 height 23
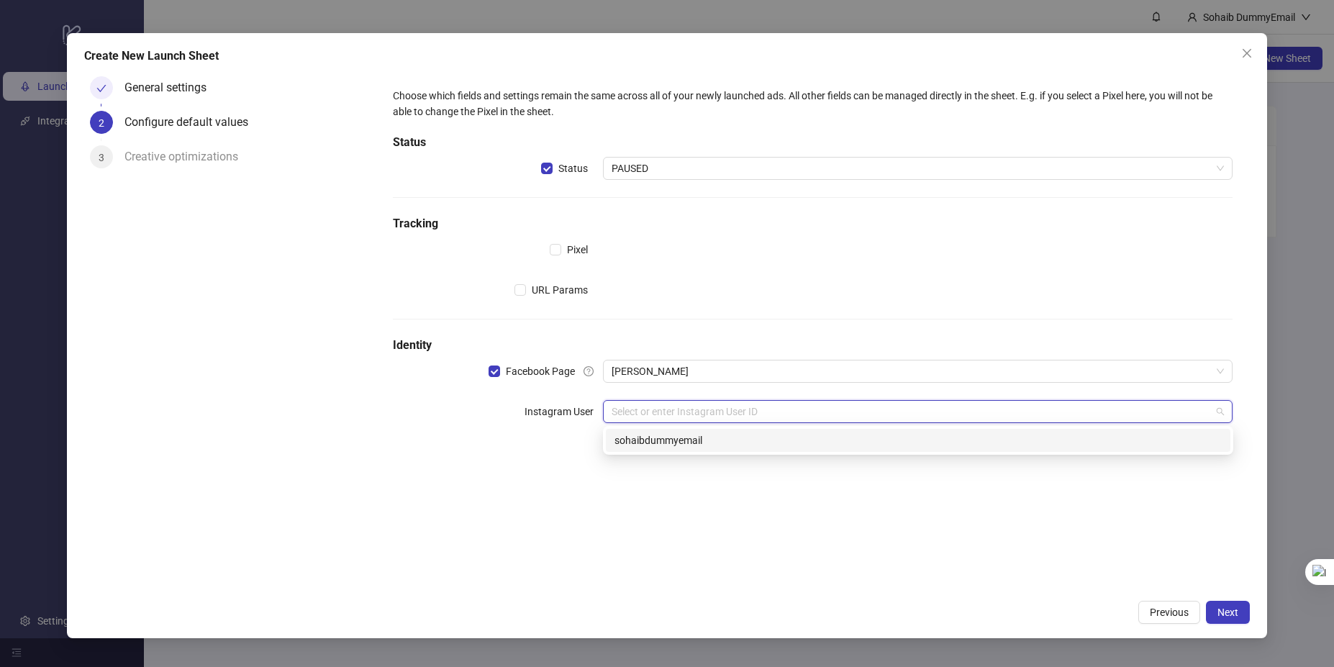
click at [740, 442] on div "sohaibdummyemail" at bounding box center [917, 440] width 607 height 16
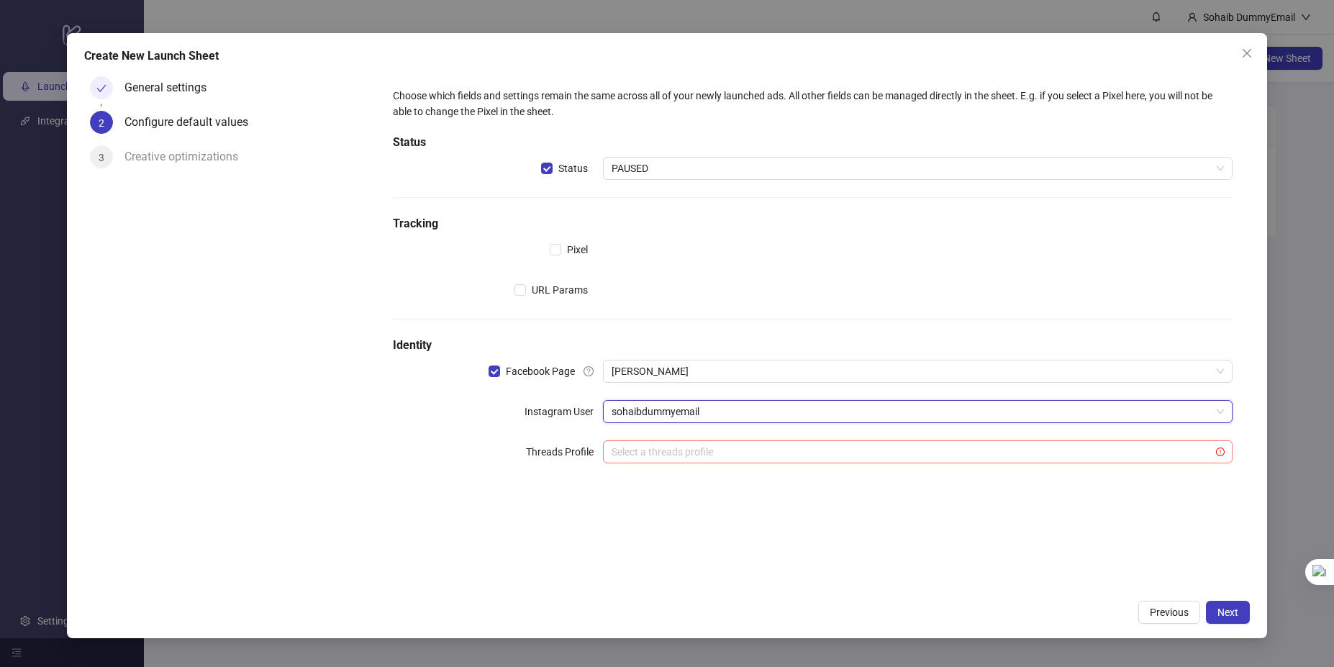
click at [883, 454] on input "search" at bounding box center [912, 452] width 600 height 22
click at [643, 571] on div "Choose which fields and settings remain the same across all of your newly launc…" at bounding box center [813, 331] width 874 height 521
click at [1229, 614] on span "Next" at bounding box center [1227, 613] width 21 height 12
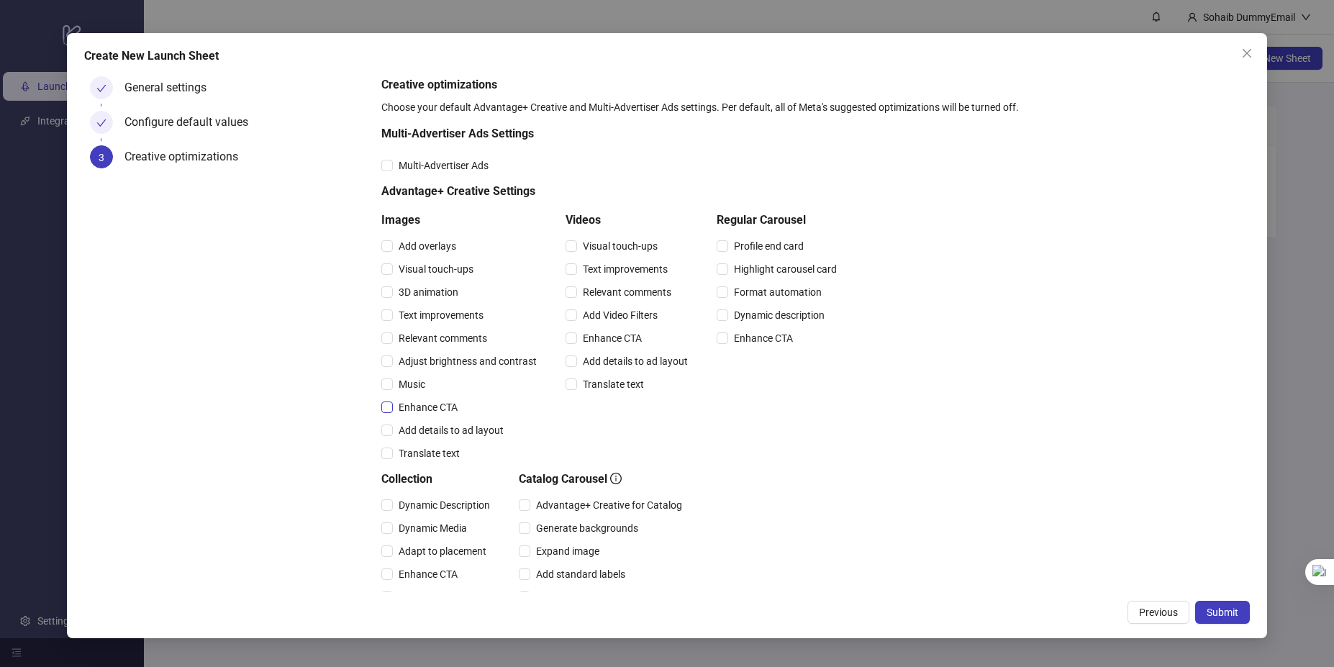
click at [388, 414] on label "Enhance CTA" at bounding box center [422, 407] width 82 height 16
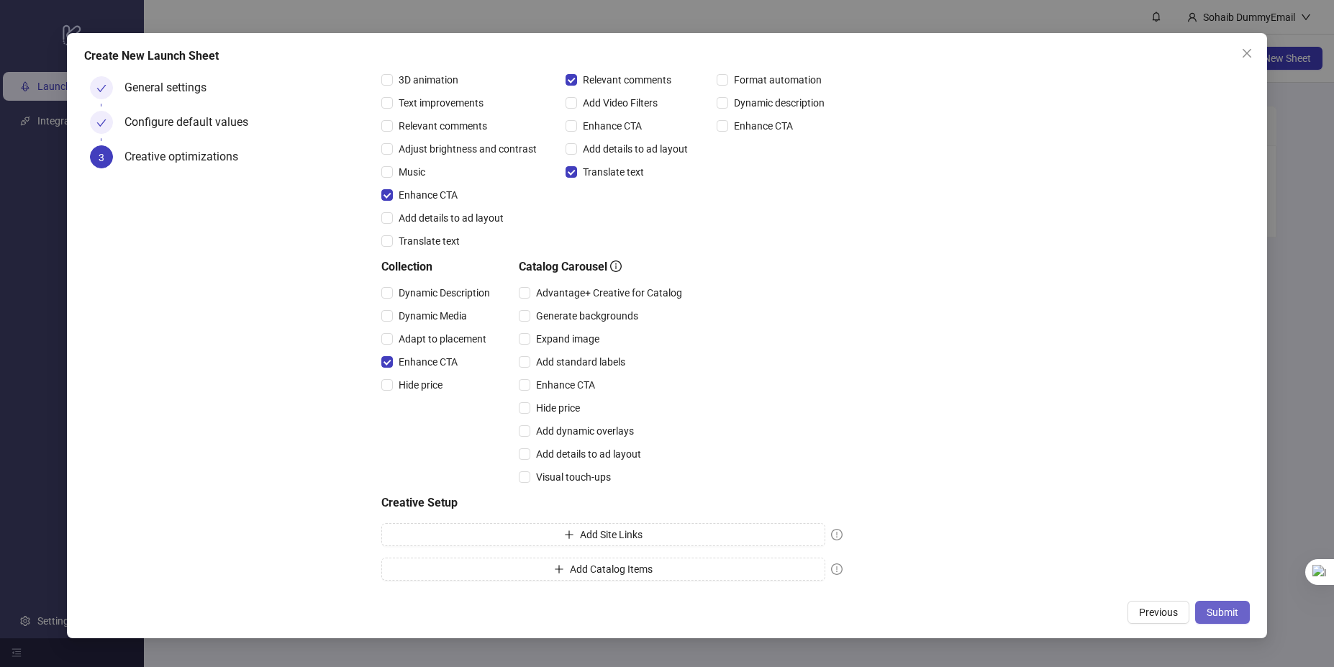
click at [1208, 607] on span "Submit" at bounding box center [1223, 613] width 32 height 12
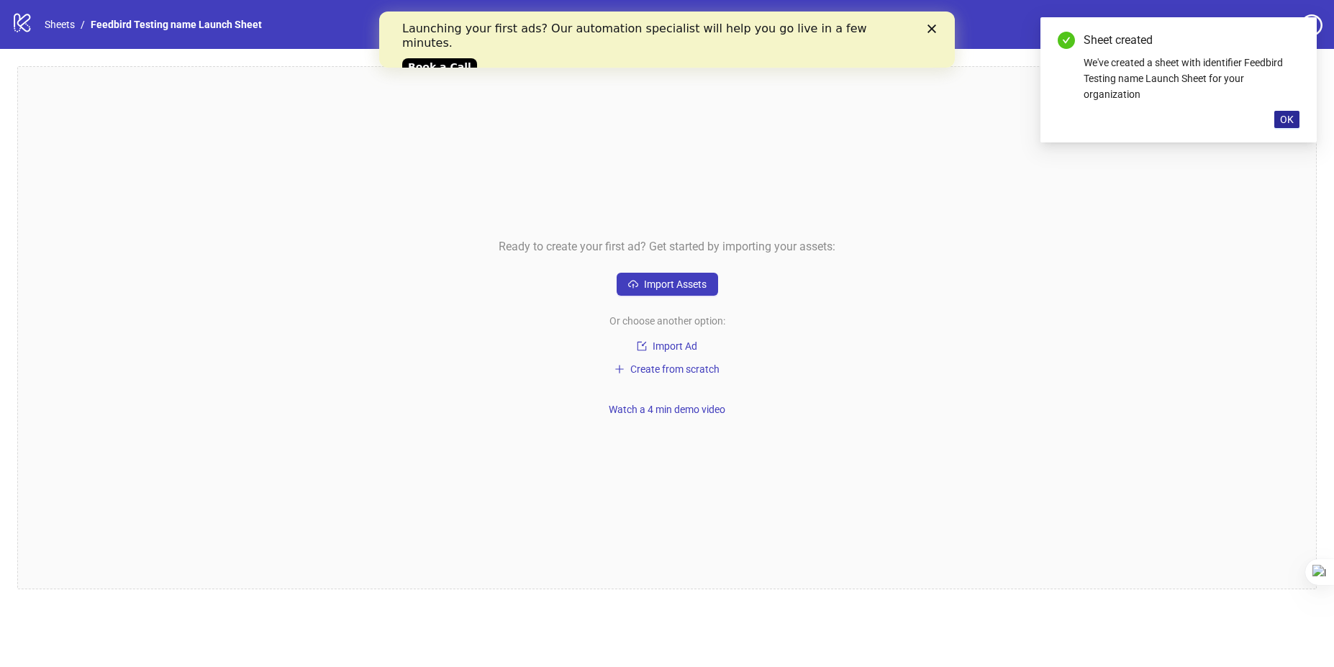
click at [1284, 120] on span "OK" at bounding box center [1287, 120] width 14 height 12
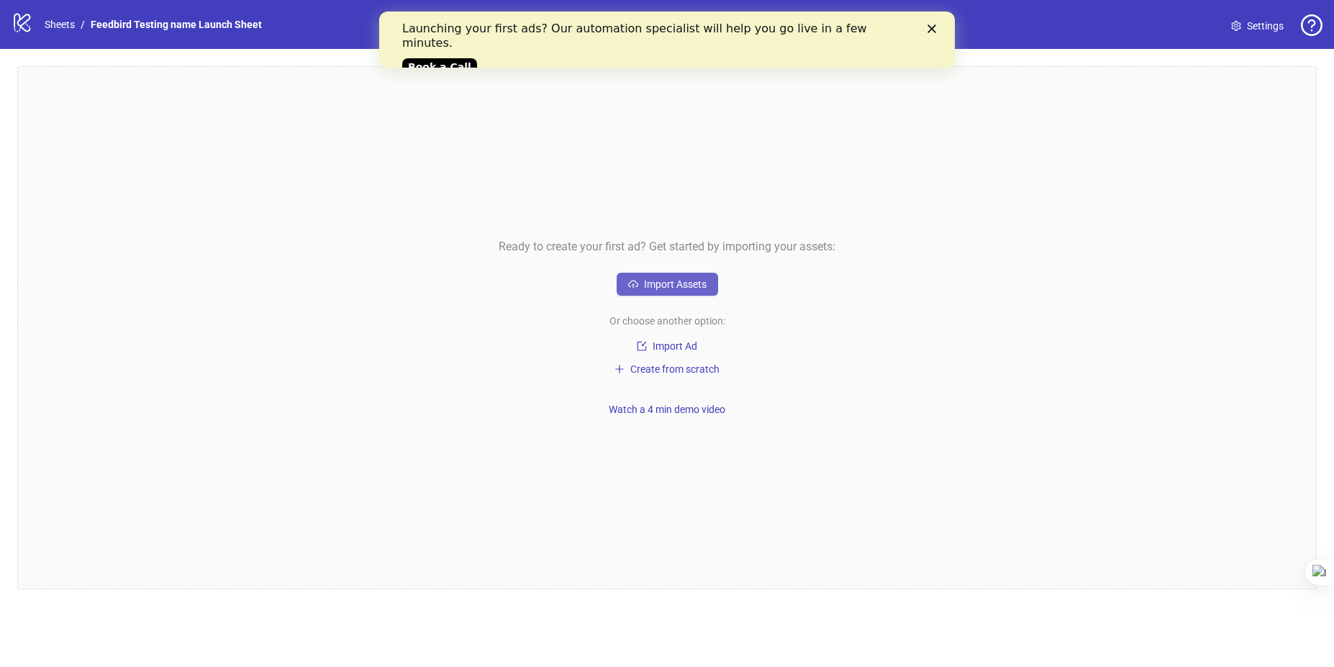
click at [672, 284] on span "Import Assets" at bounding box center [675, 284] width 63 height 12
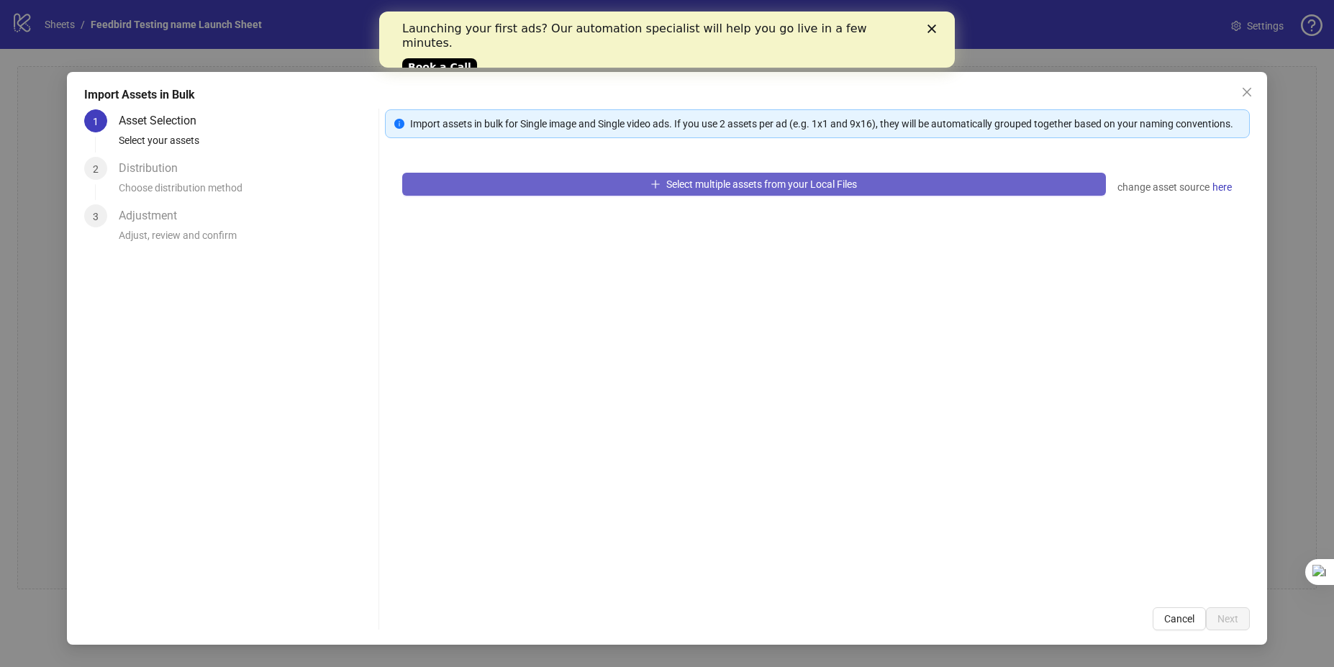
click at [728, 183] on span "Select multiple assets from your Local Files" at bounding box center [761, 184] width 191 height 12
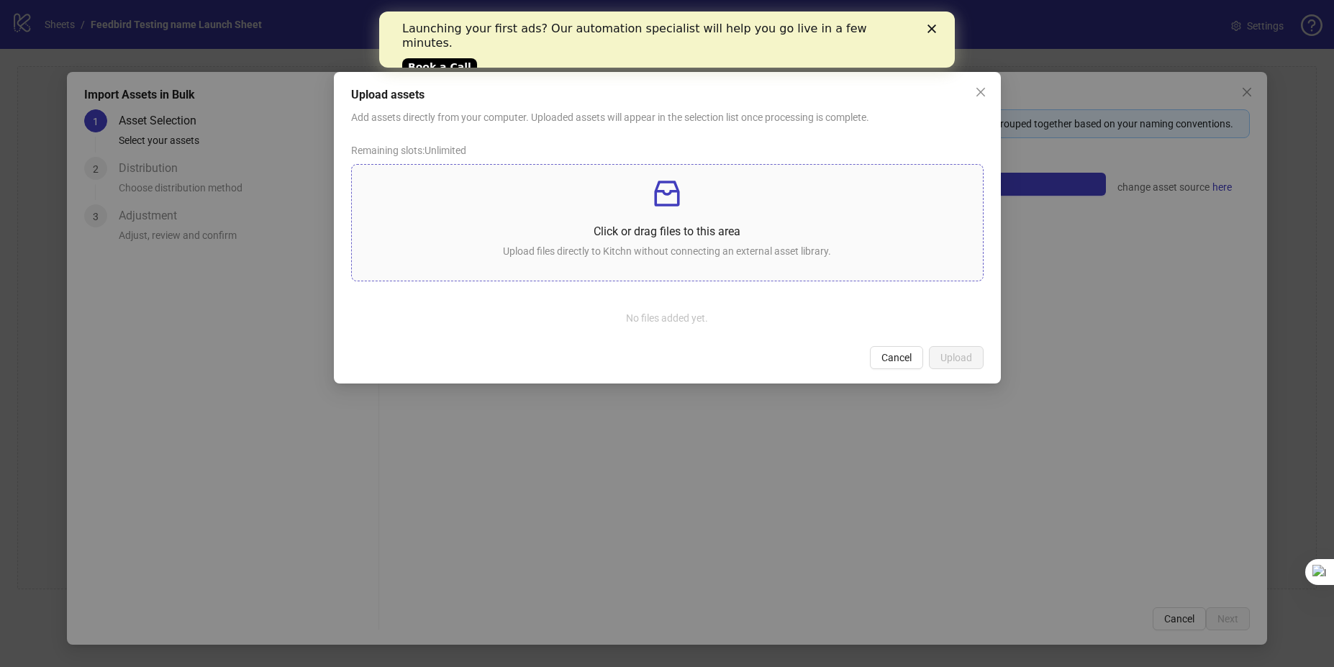
click at [668, 199] on icon "inbox" at bounding box center [667, 193] width 35 height 35
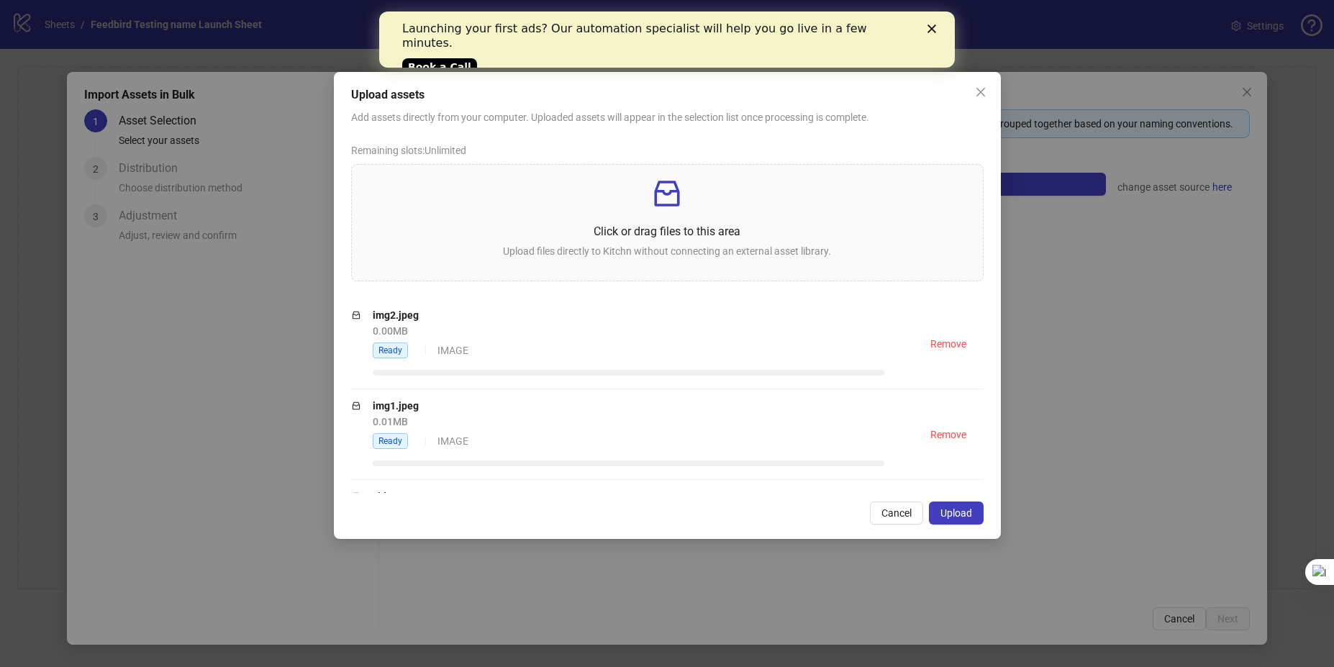
scroll to position [77, 0]
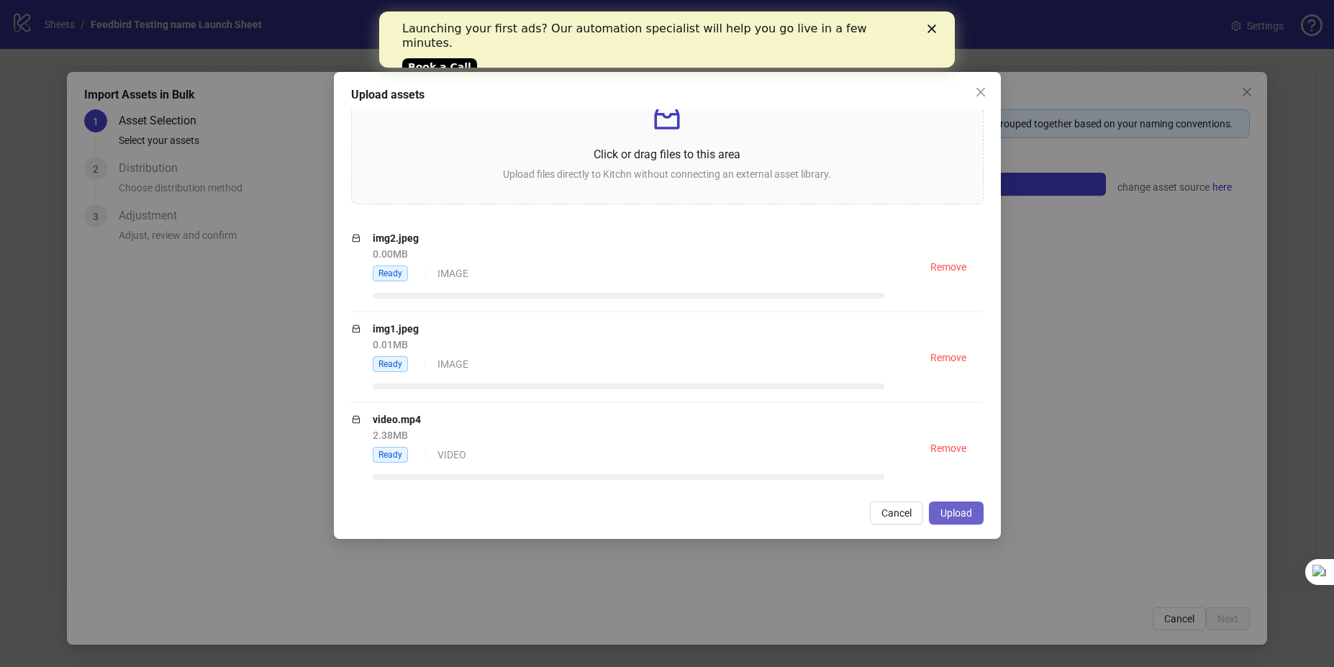
click at [949, 507] on span "Upload" at bounding box center [956, 513] width 32 height 12
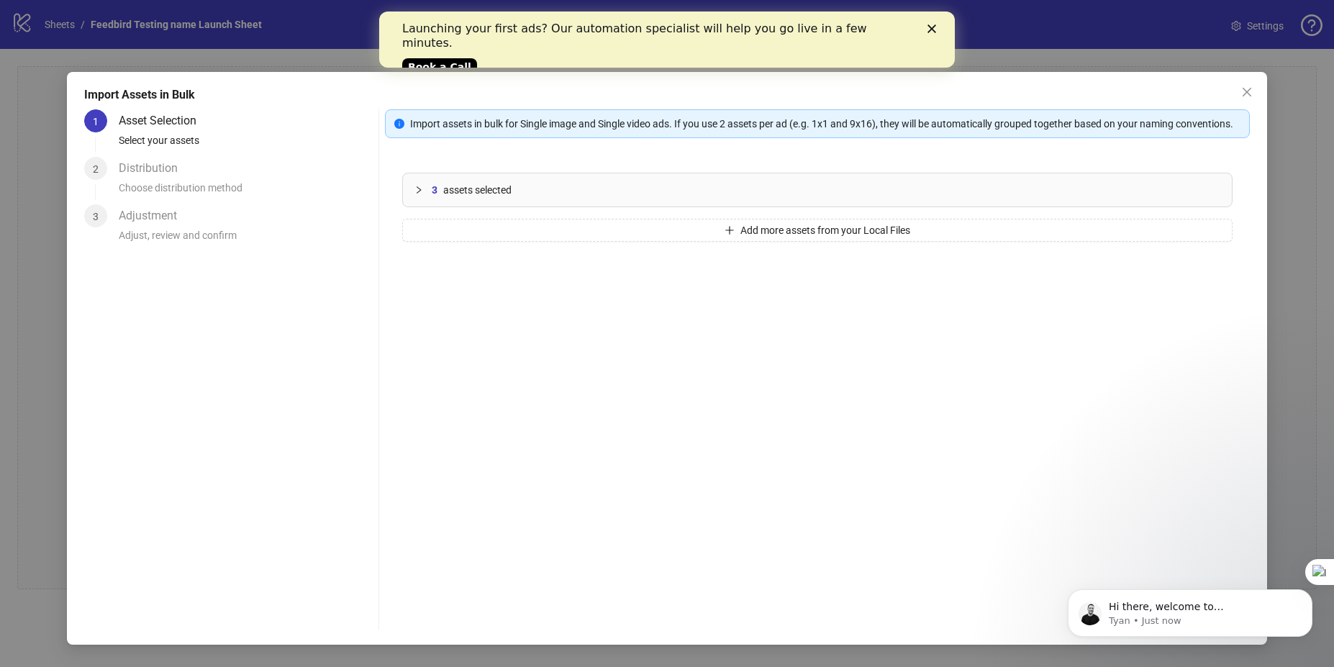
scroll to position [0, 0]
click at [590, 277] on div "3 assets selected Add more assets from your Local Files" at bounding box center [818, 372] width 866 height 435
click at [1305, 596] on icon "Dismiss notification" at bounding box center [1308, 593] width 8 height 8
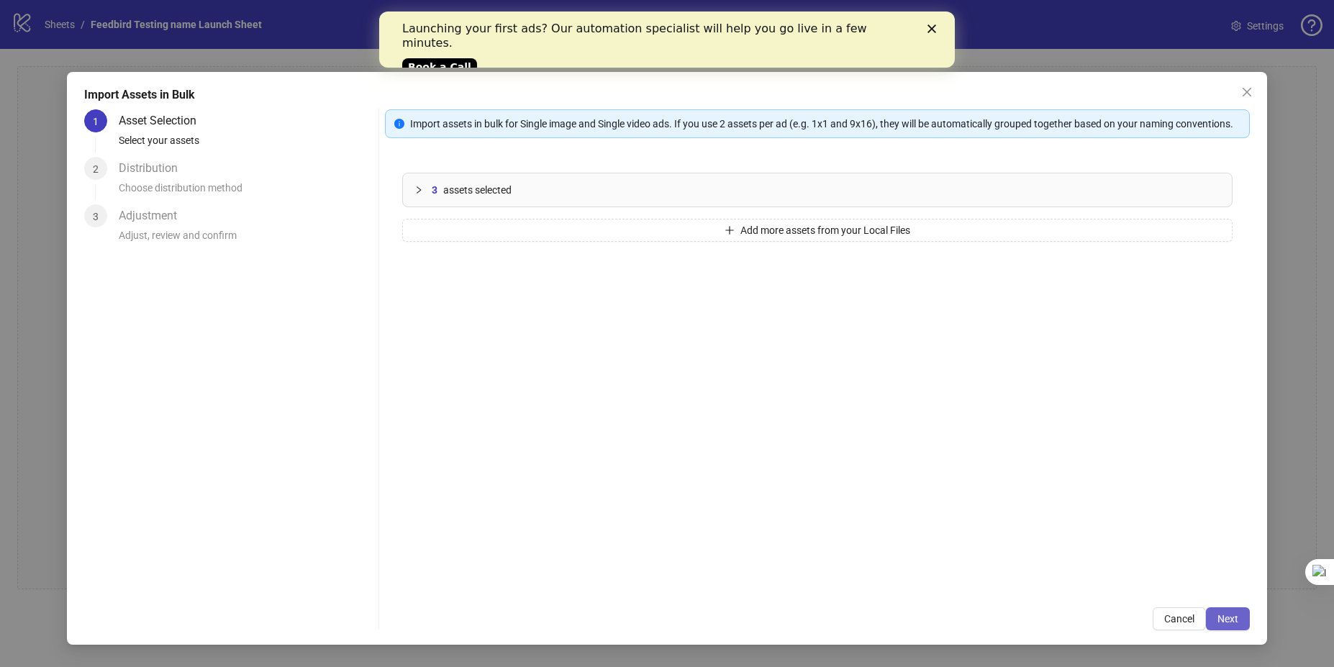
click at [1215, 620] on button "Next" at bounding box center [1228, 618] width 44 height 23
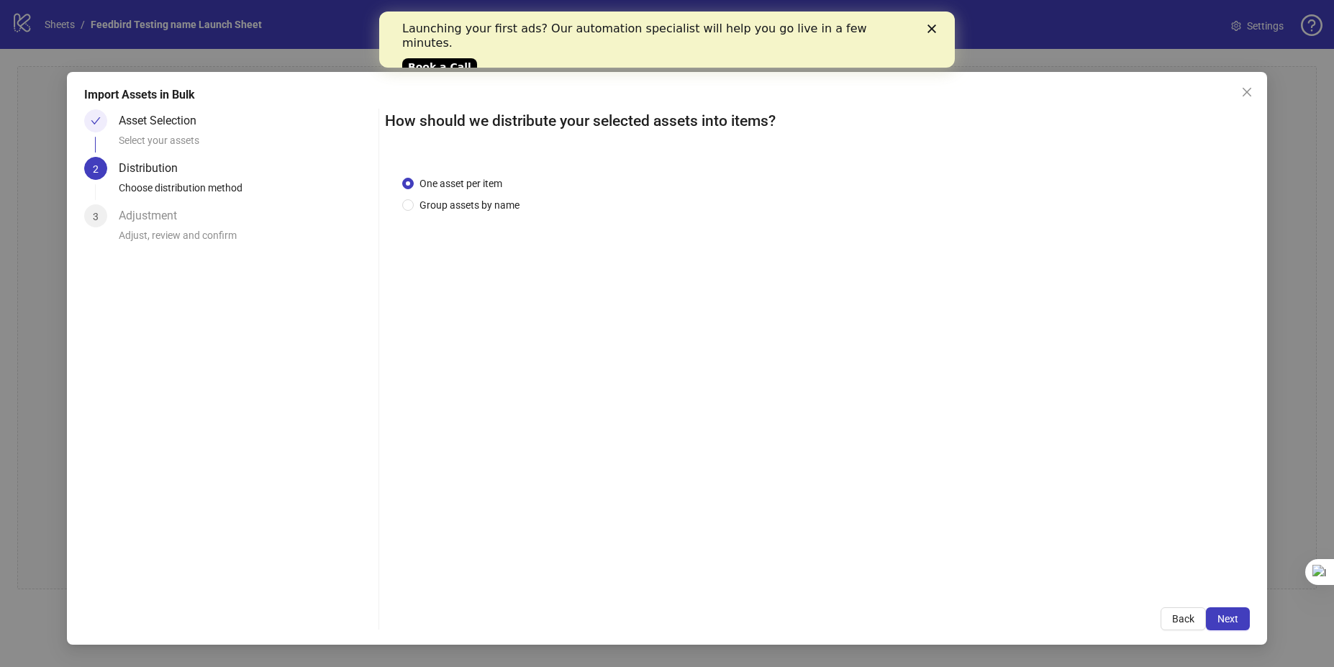
click at [1215, 620] on button "Next" at bounding box center [1228, 618] width 44 height 23
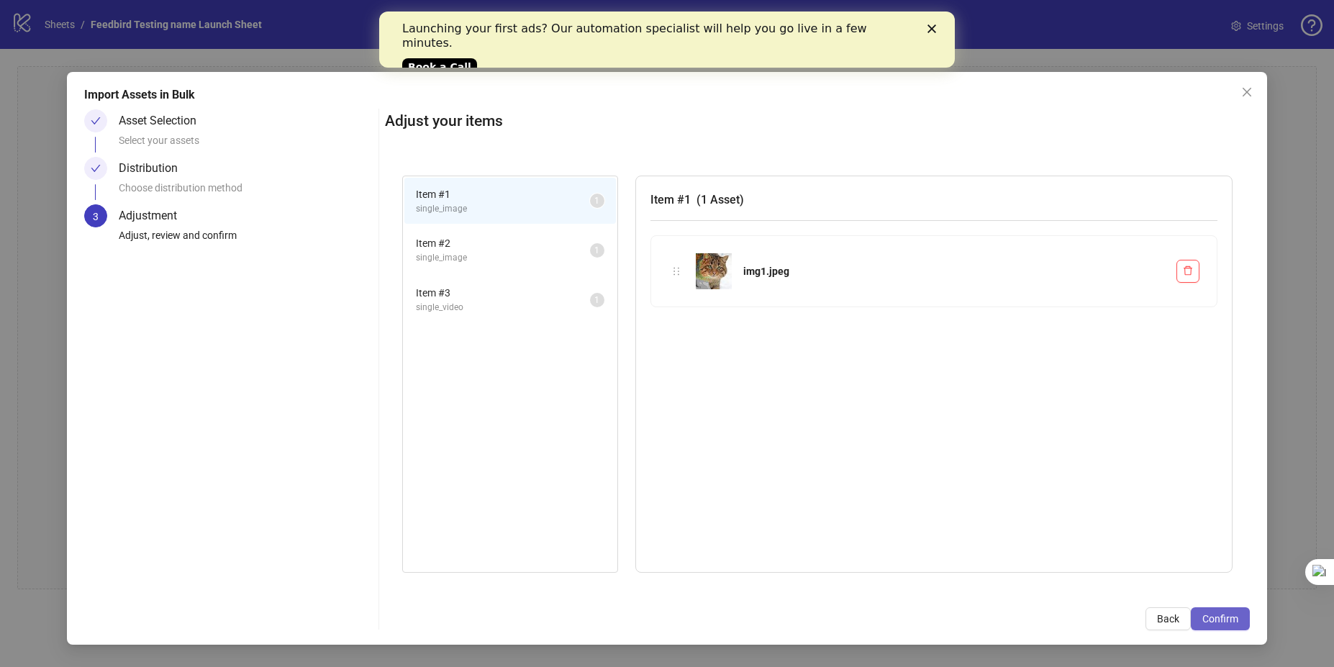
click at [1230, 615] on span "Confirm" at bounding box center [1220, 619] width 36 height 12
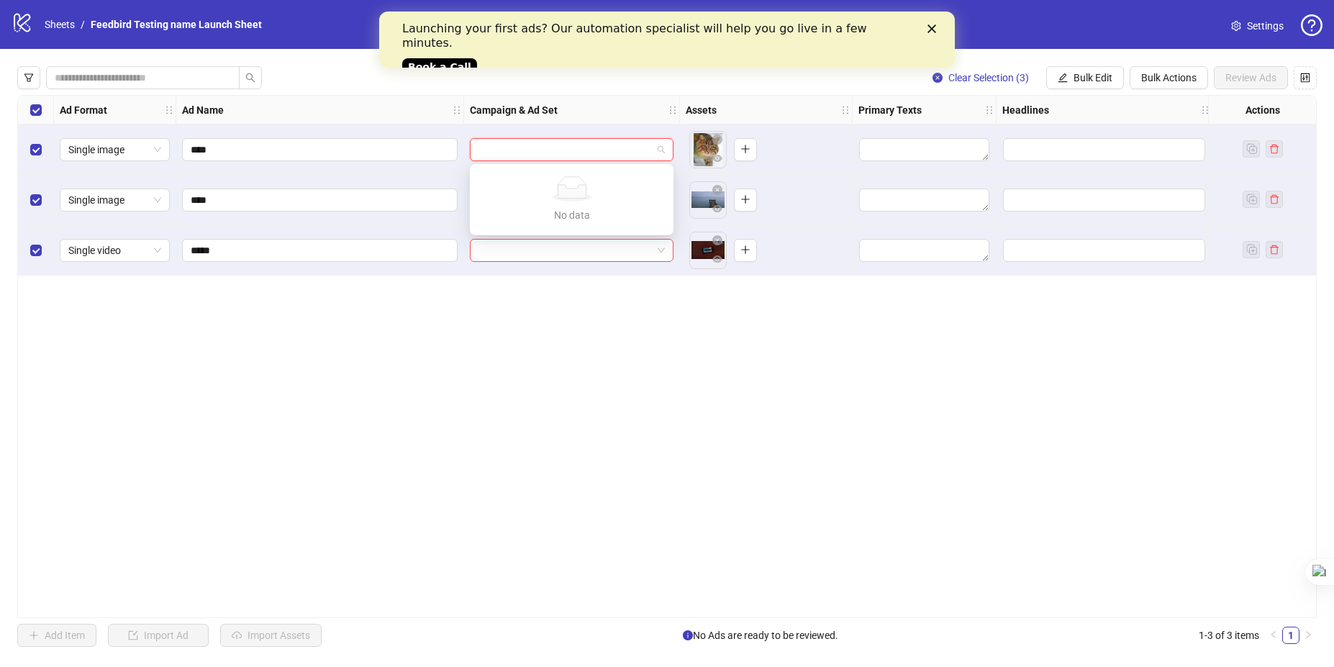
click at [552, 150] on input "search" at bounding box center [564, 150] width 173 height 22
type input "*"
click at [305, 311] on div "Ad Format Ad Name Campaign & Ad Set Assets Primary Texts Headlines Descriptions…" at bounding box center [666, 356] width 1299 height 523
click at [555, 146] on input "search" at bounding box center [564, 150] width 173 height 22
click at [437, 314] on div "Ad Format Ad Name Campaign & Ad Set Assets Primary Texts Headlines Descriptions…" at bounding box center [666, 356] width 1299 height 523
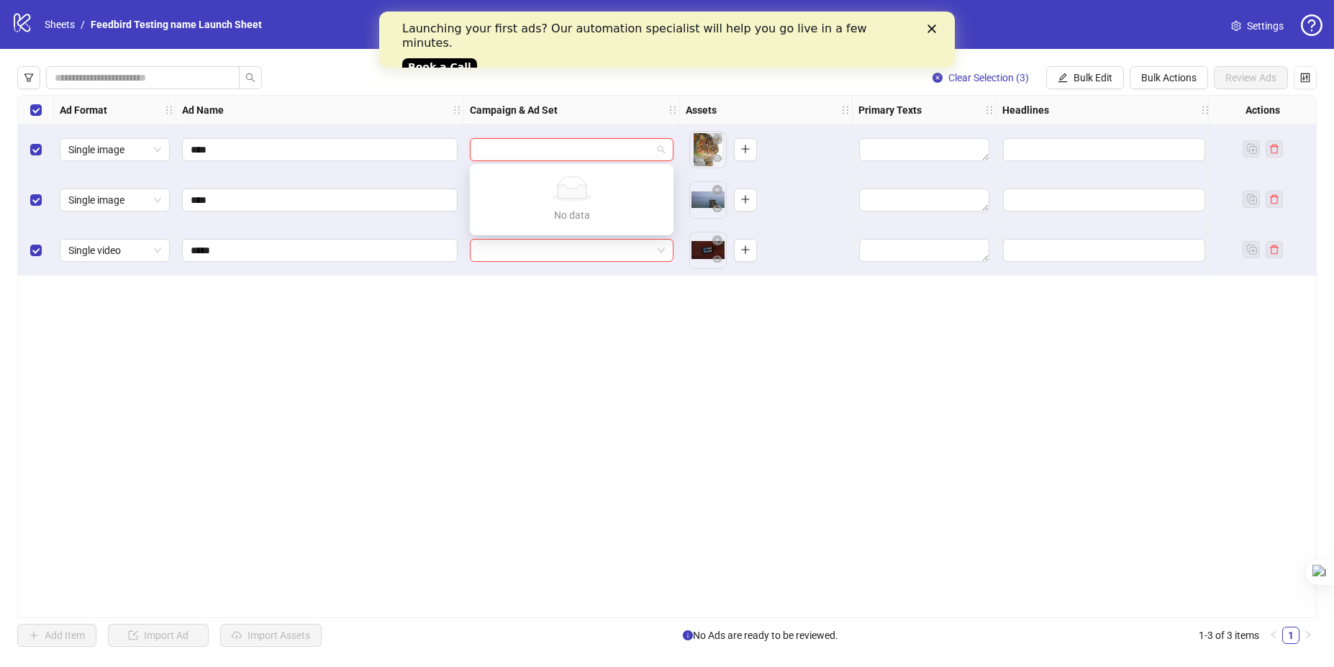
click at [537, 145] on input "search" at bounding box center [564, 150] width 173 height 22
type input "********"
click at [368, 311] on div "Ad Format Ad Name Campaign & Ad Set Assets Primary Texts Headlines Descriptions…" at bounding box center [666, 356] width 1299 height 523
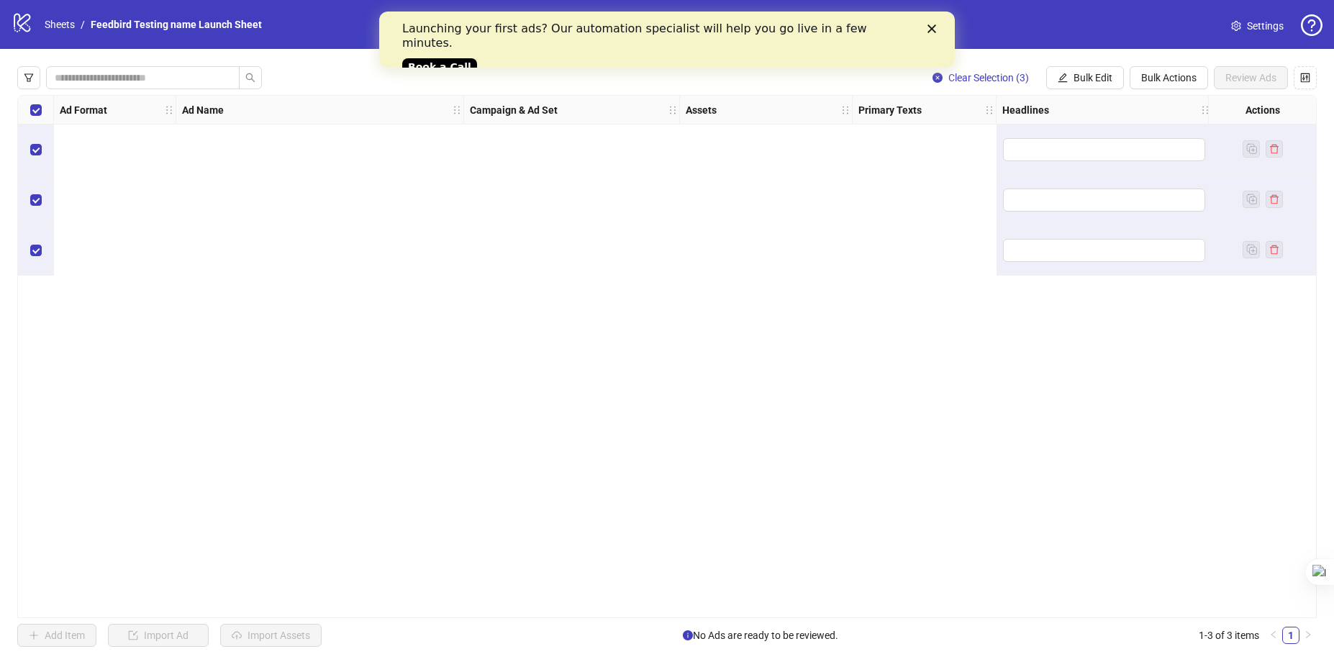
scroll to position [0, 1199]
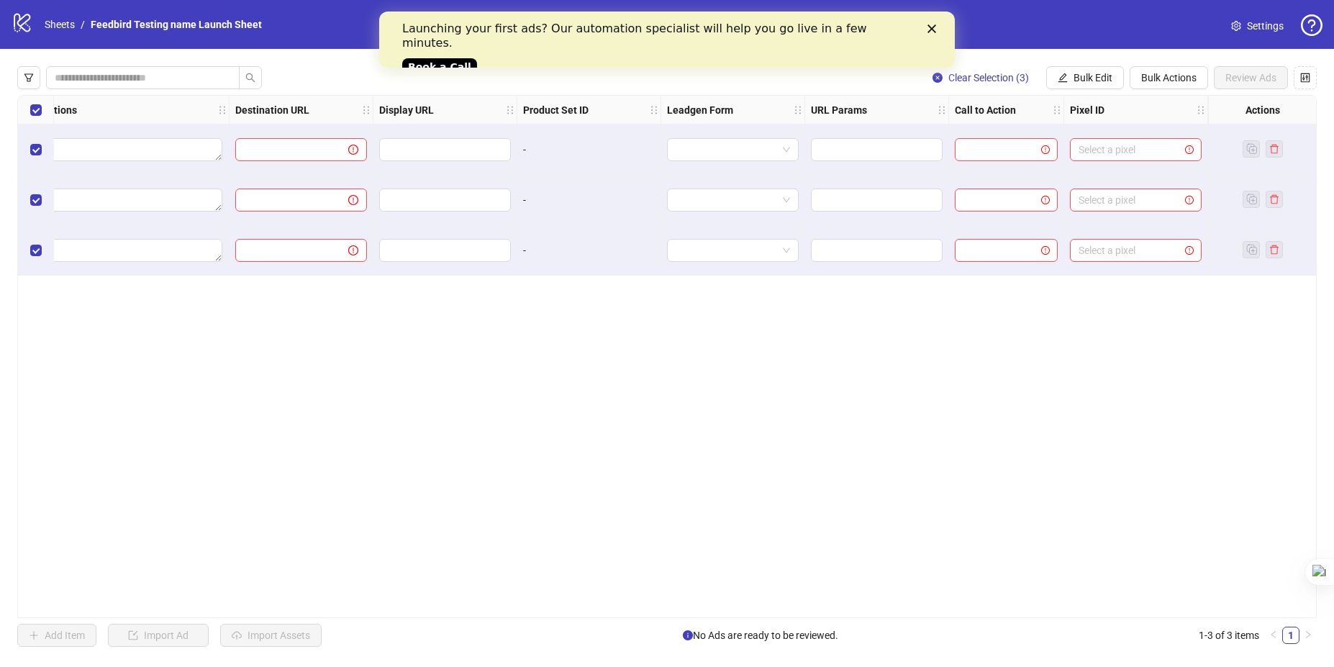
click at [927, 25] on icon "Close" at bounding box center [931, 28] width 9 height 9
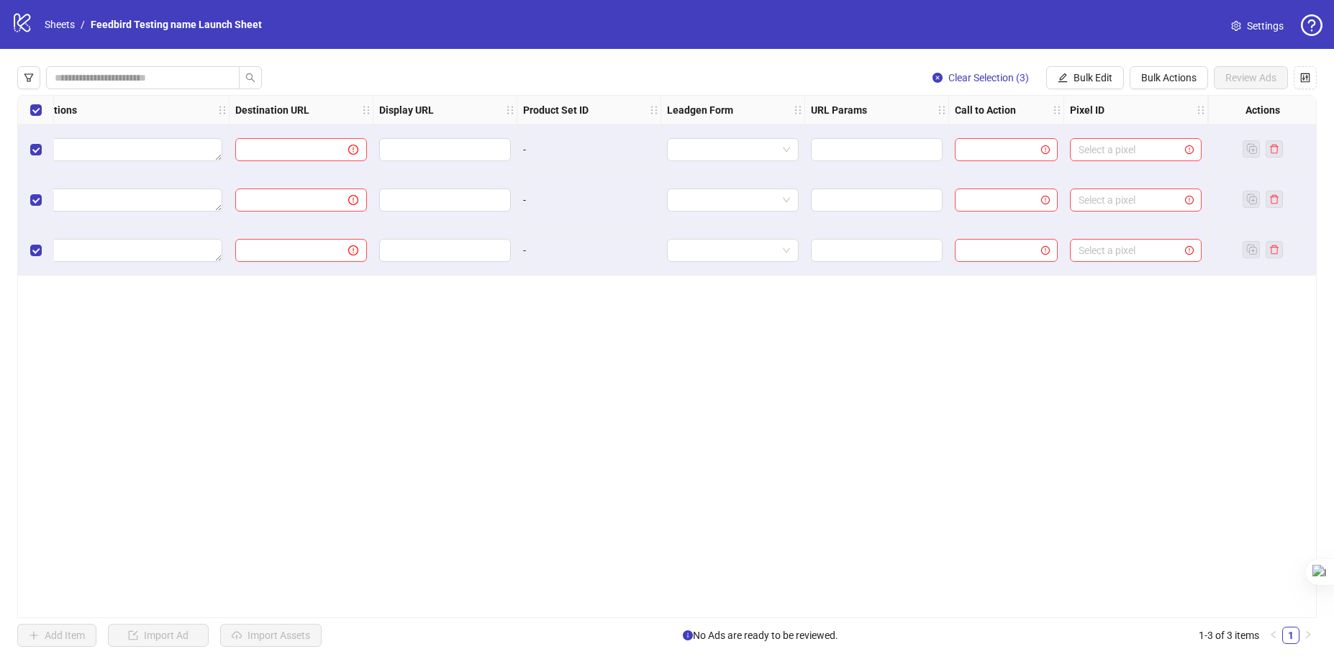
scroll to position [0, 972]
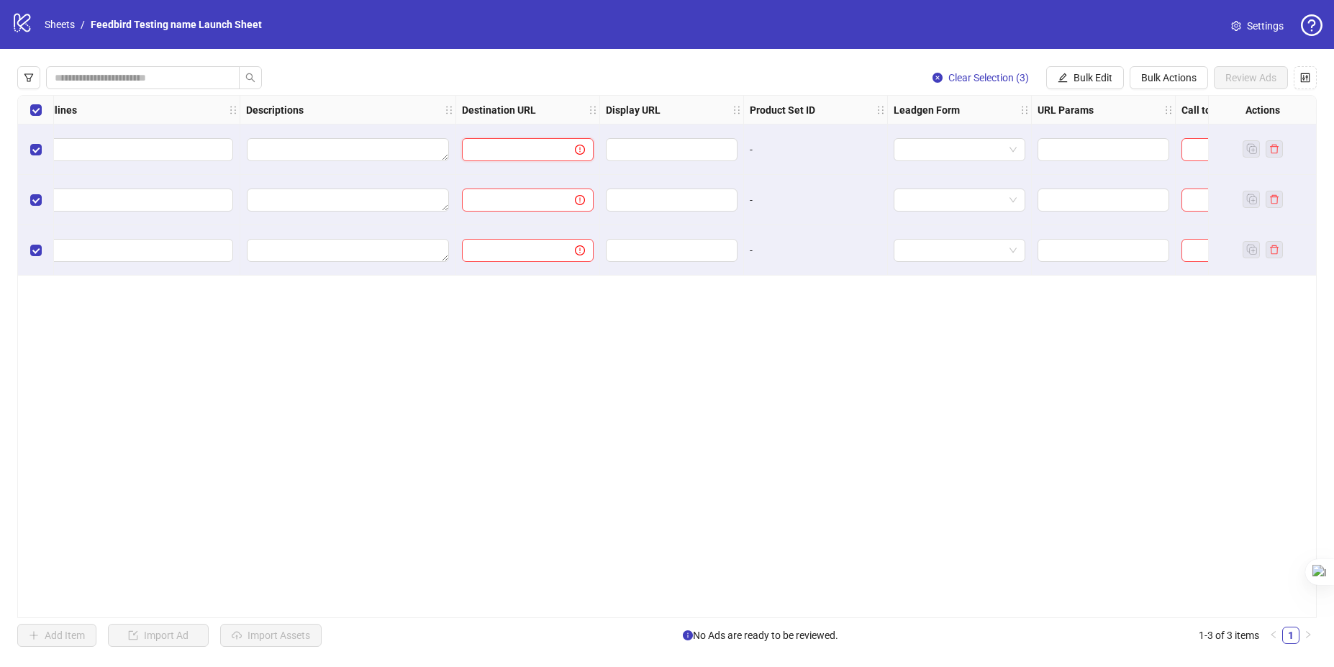
click at [538, 147] on input "text" at bounding box center [513, 150] width 84 height 16
type input "**********"
click at [516, 201] on input "text" at bounding box center [513, 200] width 84 height 16
paste input "**********"
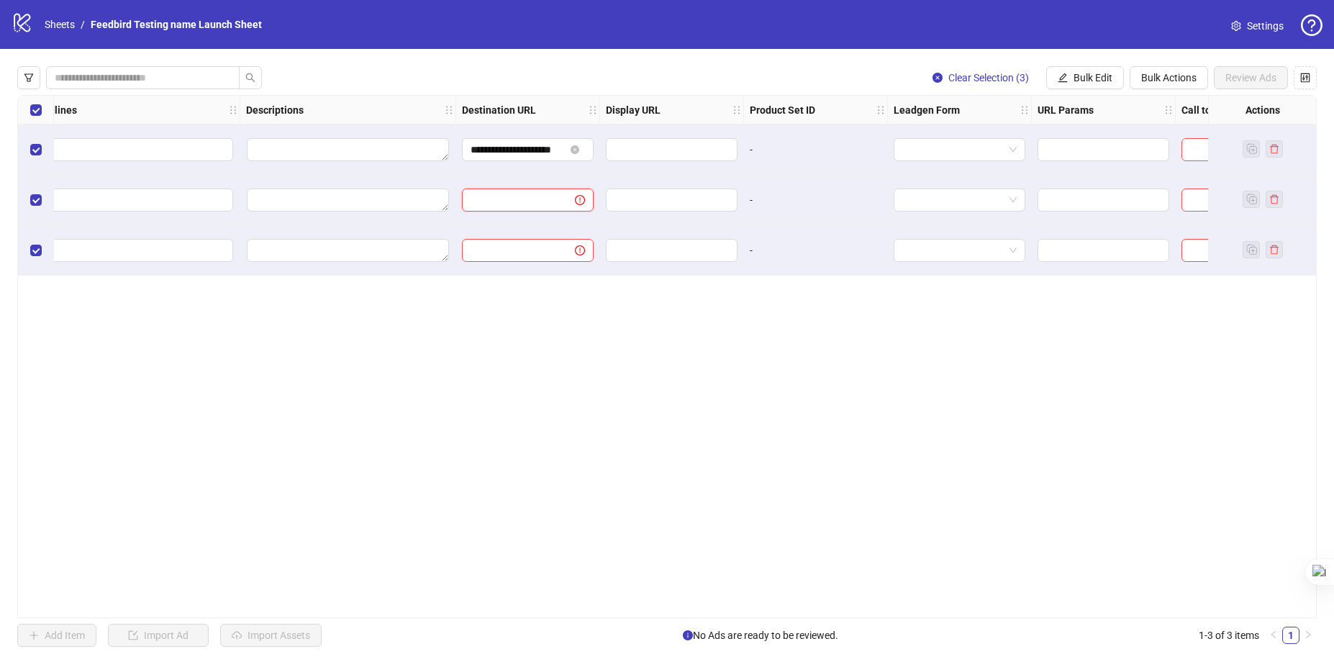
type input "**********"
click at [501, 243] on input "text" at bounding box center [513, 250] width 84 height 16
paste input "**********"
type input "**********"
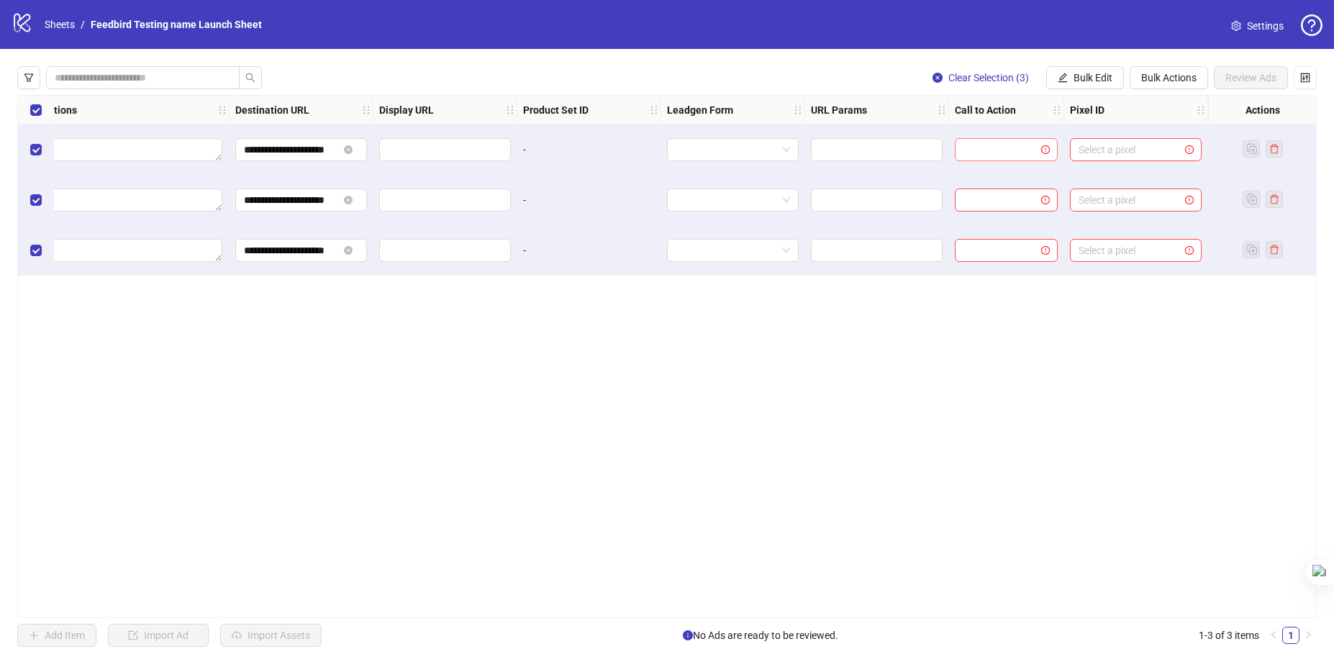
click at [982, 140] on input "search" at bounding box center [999, 150] width 73 height 22
click at [990, 335] on div "Get quote" at bounding box center [1006, 340] width 80 height 16
click at [1007, 206] on input "search" at bounding box center [999, 200] width 73 height 22
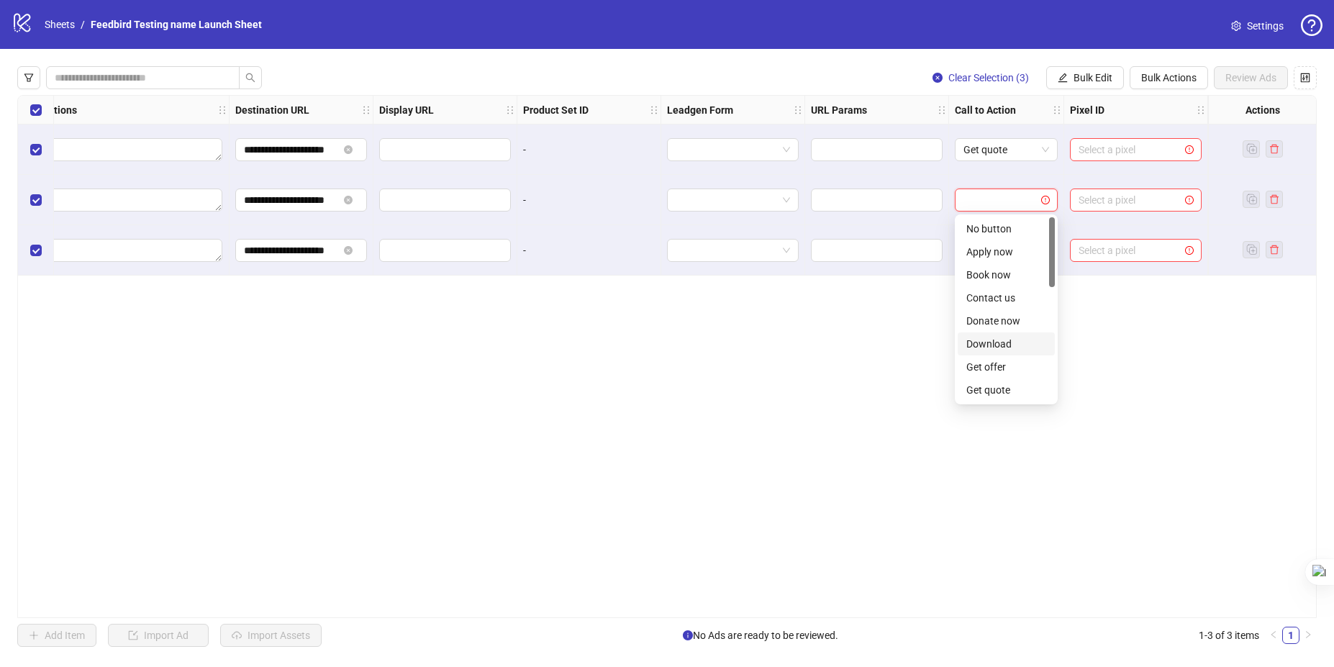
click at [1013, 351] on div "Download" at bounding box center [1006, 344] width 80 height 16
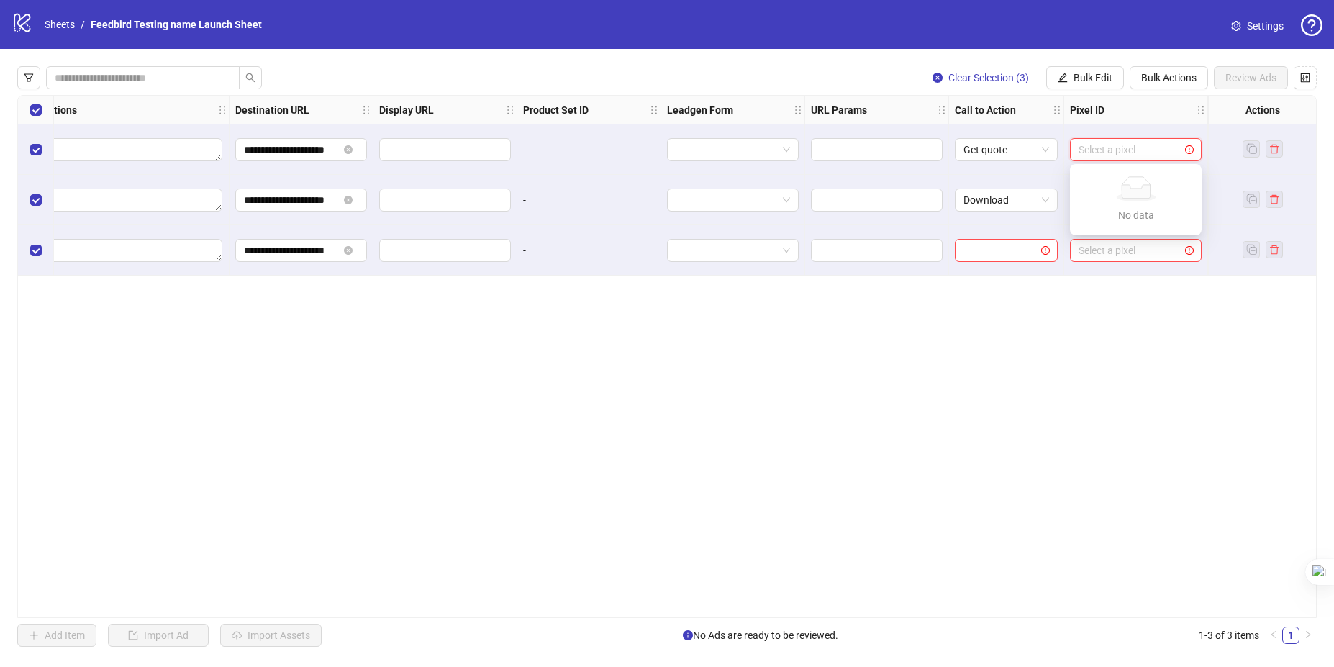
click at [1110, 155] on input "search" at bounding box center [1128, 150] width 101 height 22
click at [1009, 251] on input "search" at bounding box center [999, 251] width 73 height 22
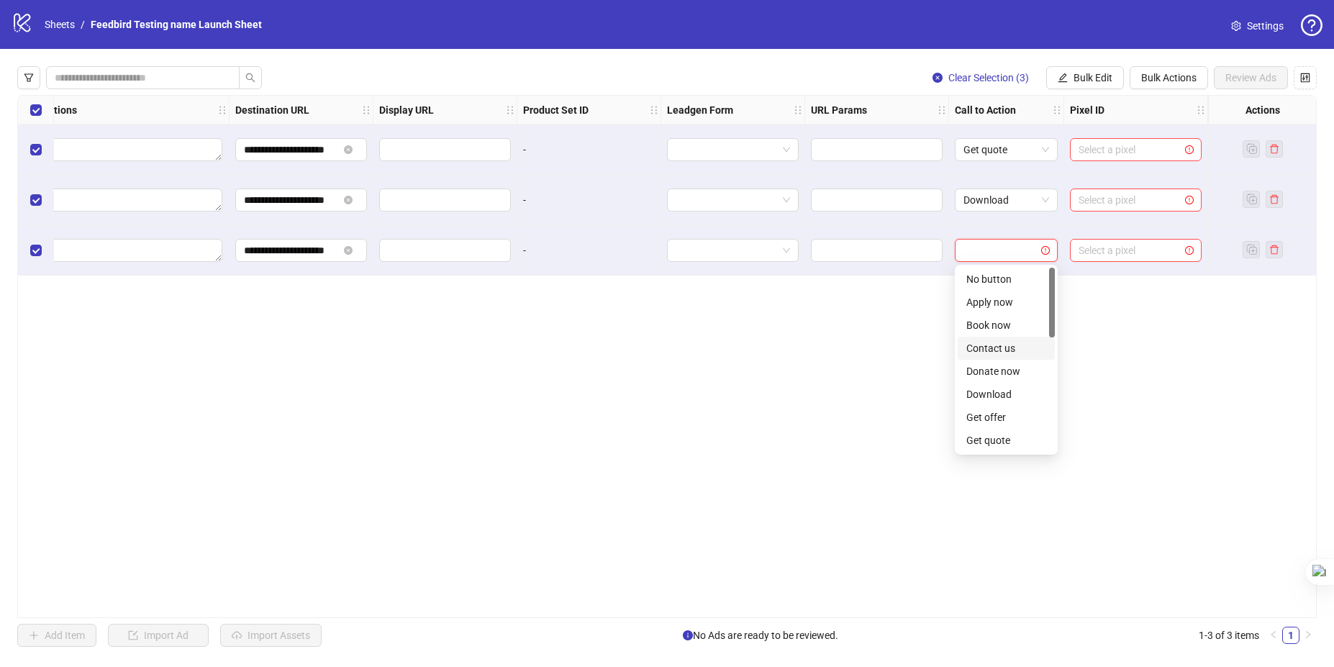
click at [999, 354] on div "Contact us" at bounding box center [1006, 348] width 80 height 16
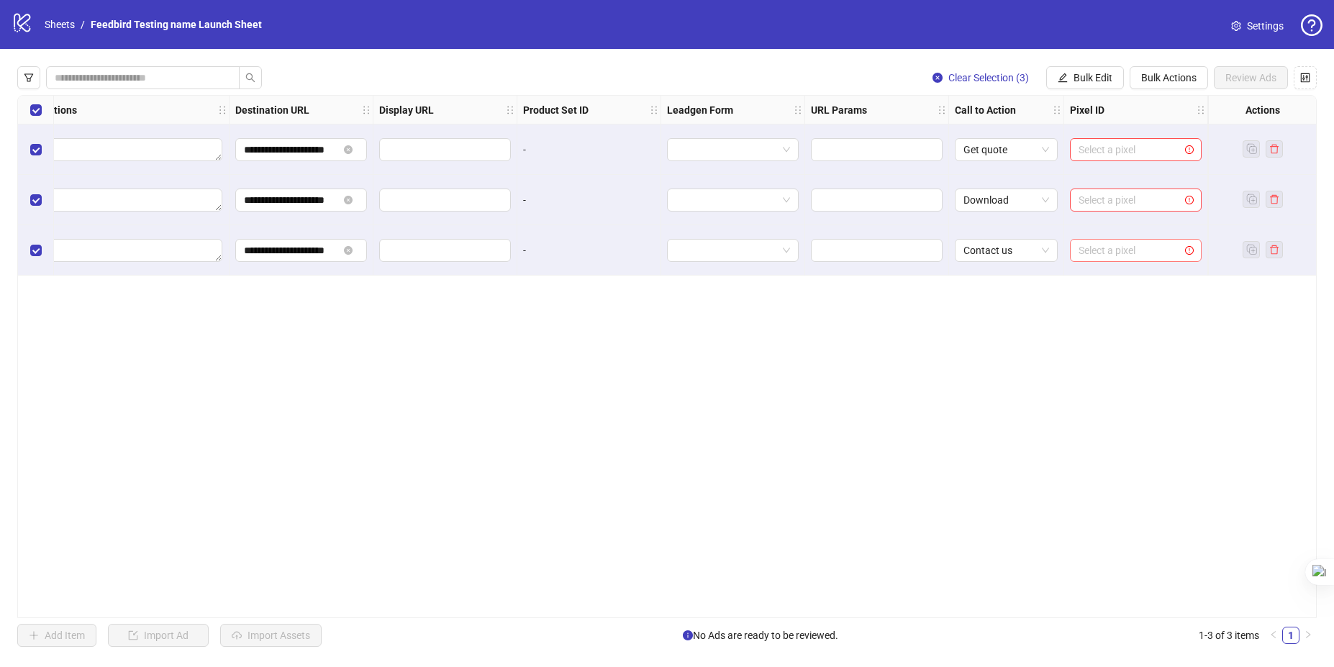
click at [1125, 245] on input "search" at bounding box center [1128, 251] width 101 height 22
type input "*"
click at [1107, 247] on input "search" at bounding box center [1128, 251] width 101 height 22
click at [934, 339] on div "**********" at bounding box center [666, 356] width 1299 height 523
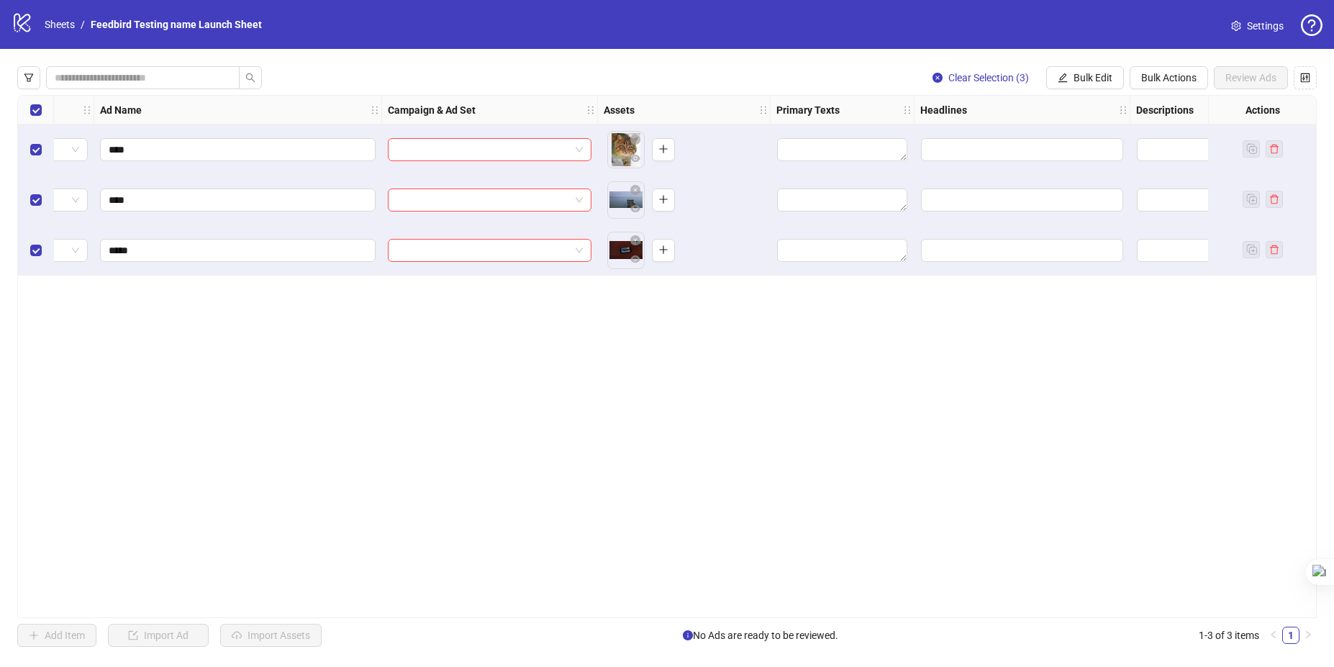
scroll to position [0, 0]
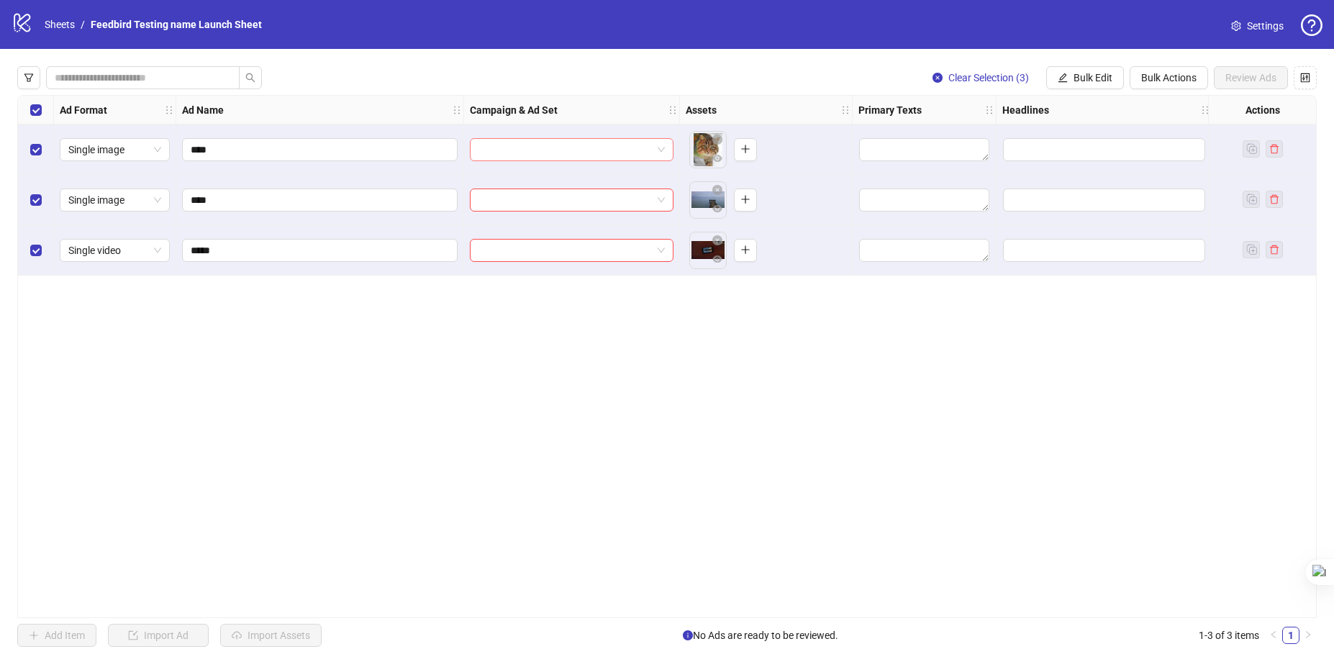
click at [637, 156] on input "search" at bounding box center [564, 150] width 173 height 22
click at [567, 192] on icon at bounding box center [572, 192] width 28 height 14
click at [59, 31] on link "Sheets" at bounding box center [60, 25] width 36 height 16
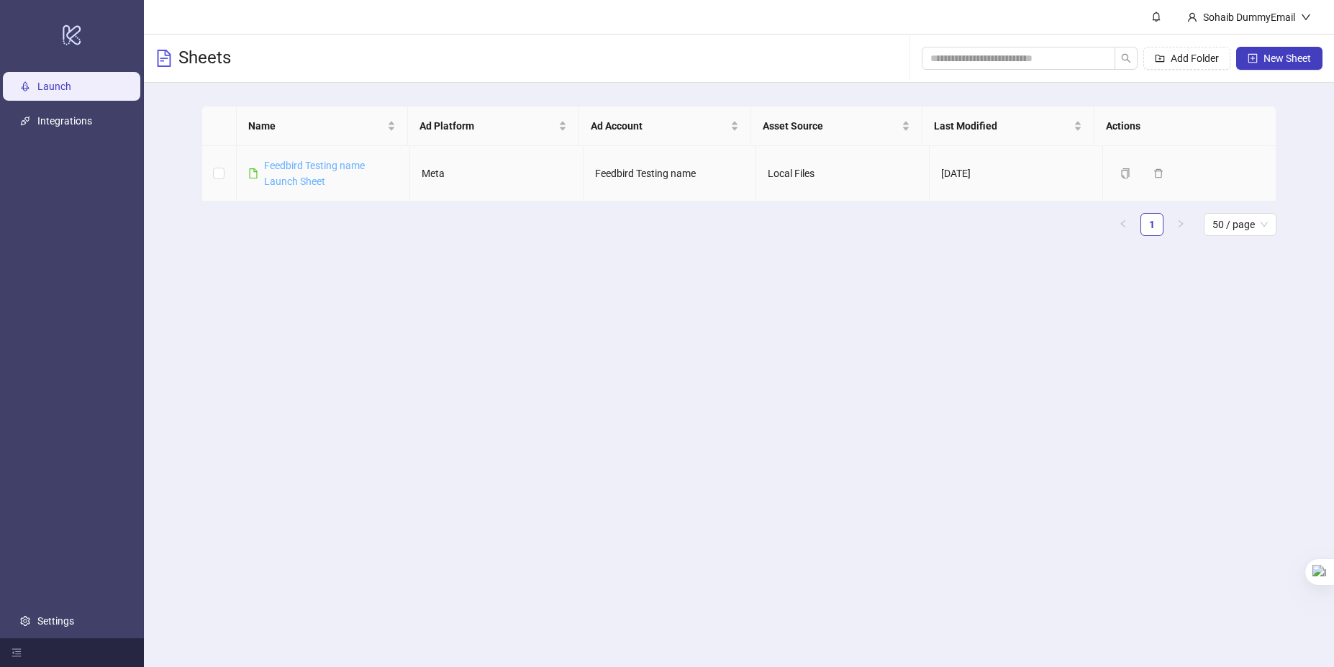
click at [295, 161] on link "Feedbird Testing name Launch Sheet" at bounding box center [314, 173] width 101 height 27
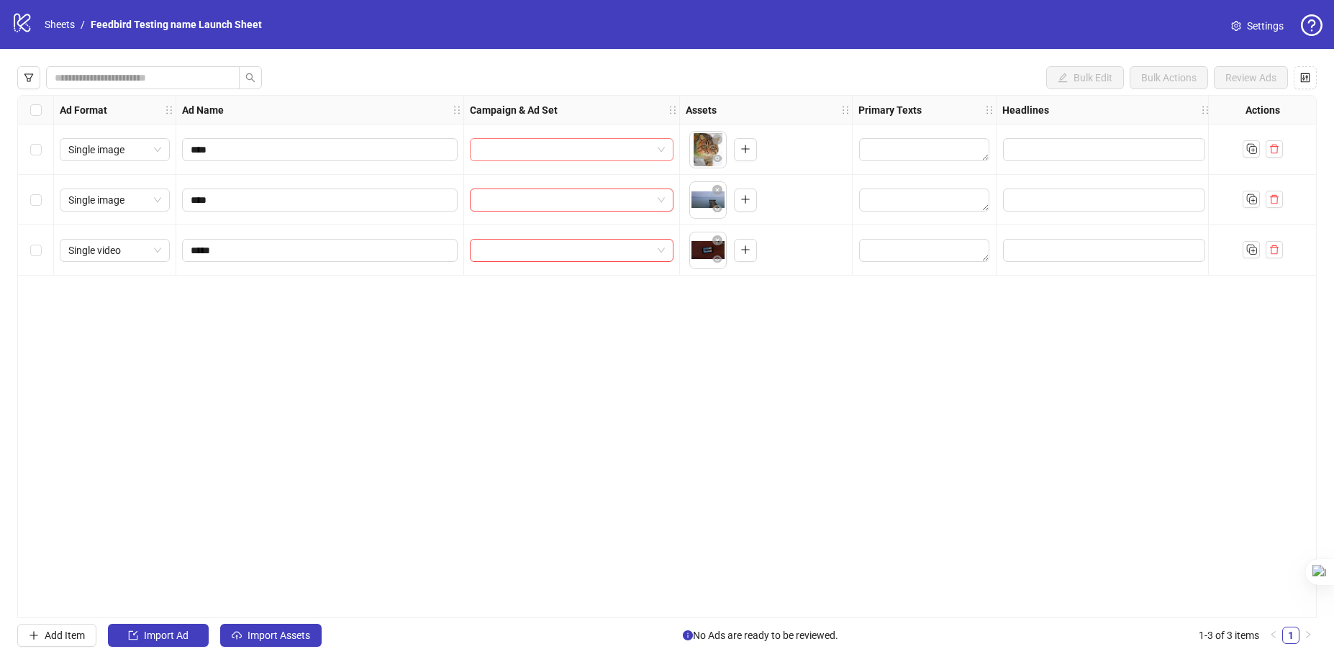
click at [558, 156] on input "search" at bounding box center [564, 150] width 173 height 22
click at [552, 198] on icon "No data" at bounding box center [572, 188] width 46 height 25
click at [230, 371] on div "**********" at bounding box center [666, 356] width 1299 height 523
click at [22, 76] on button "button" at bounding box center [28, 77] width 23 height 23
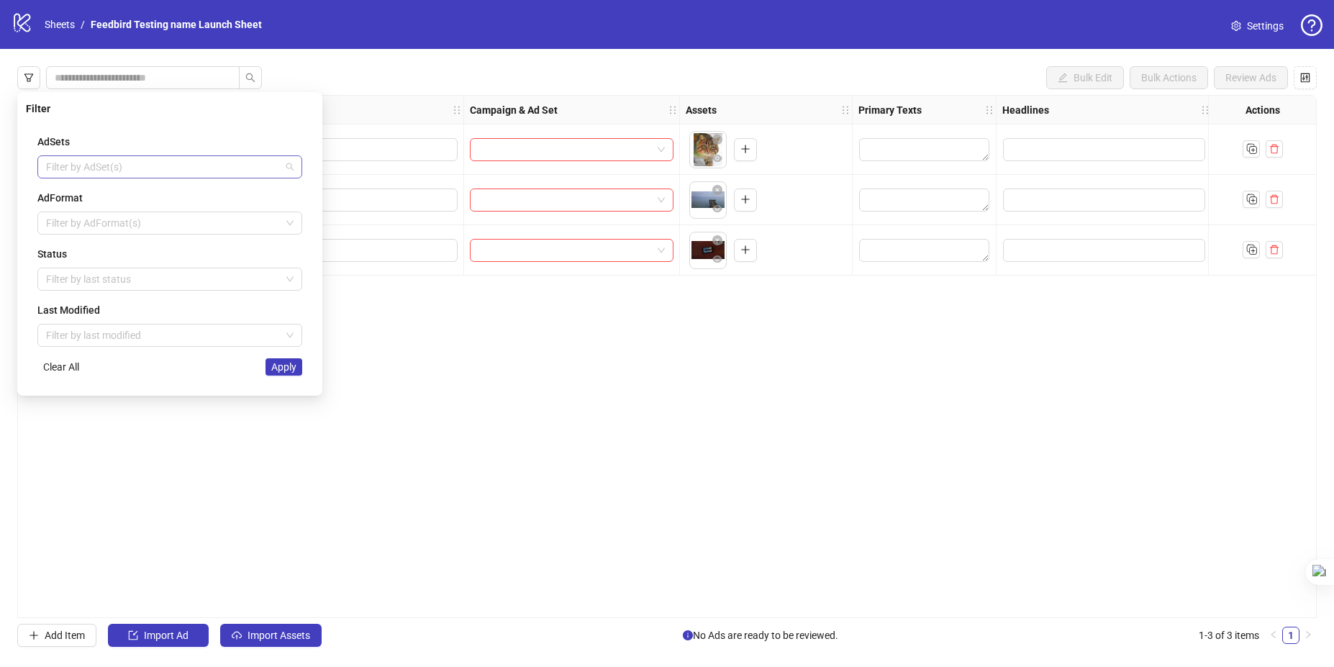
click at [83, 158] on div at bounding box center [162, 167] width 244 height 20
click at [152, 127] on div "AdSets Filter by AdSet(s) AdFormat Filter by AdFormat(s) Status Filter by last …" at bounding box center [170, 254] width 288 height 265
click at [101, 281] on div at bounding box center [162, 279] width 244 height 20
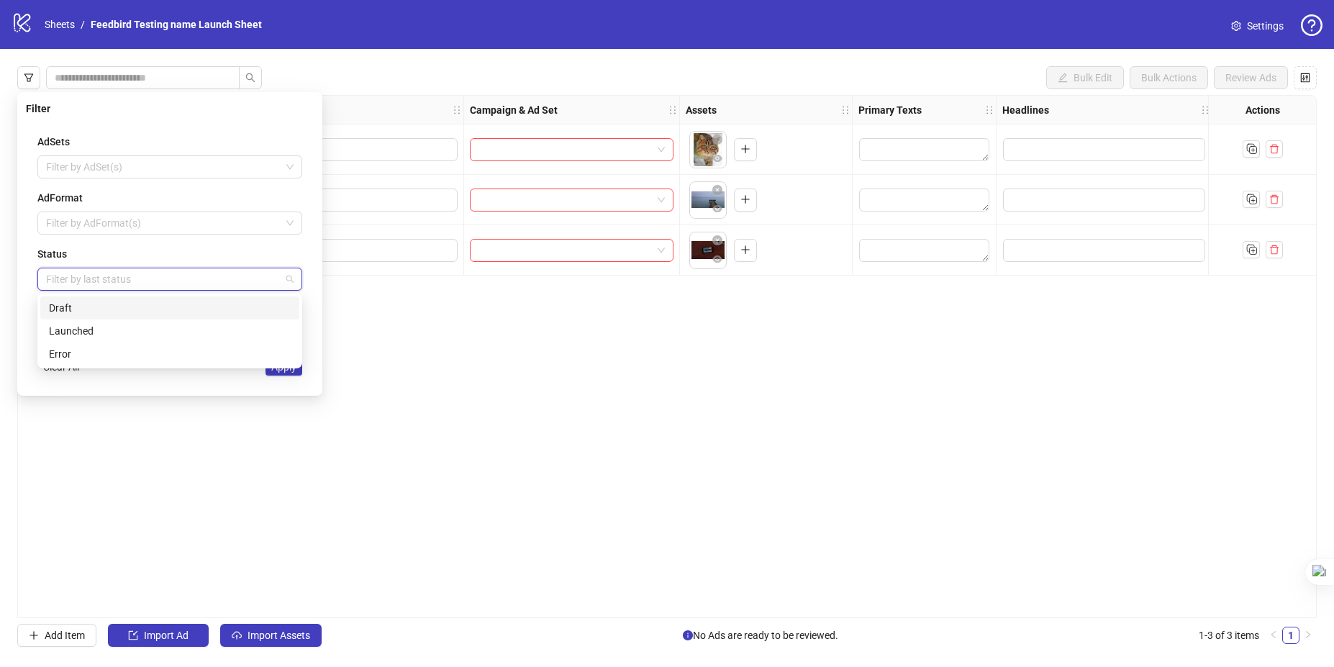
click at [461, 327] on div "**********" at bounding box center [666, 356] width 1299 height 523
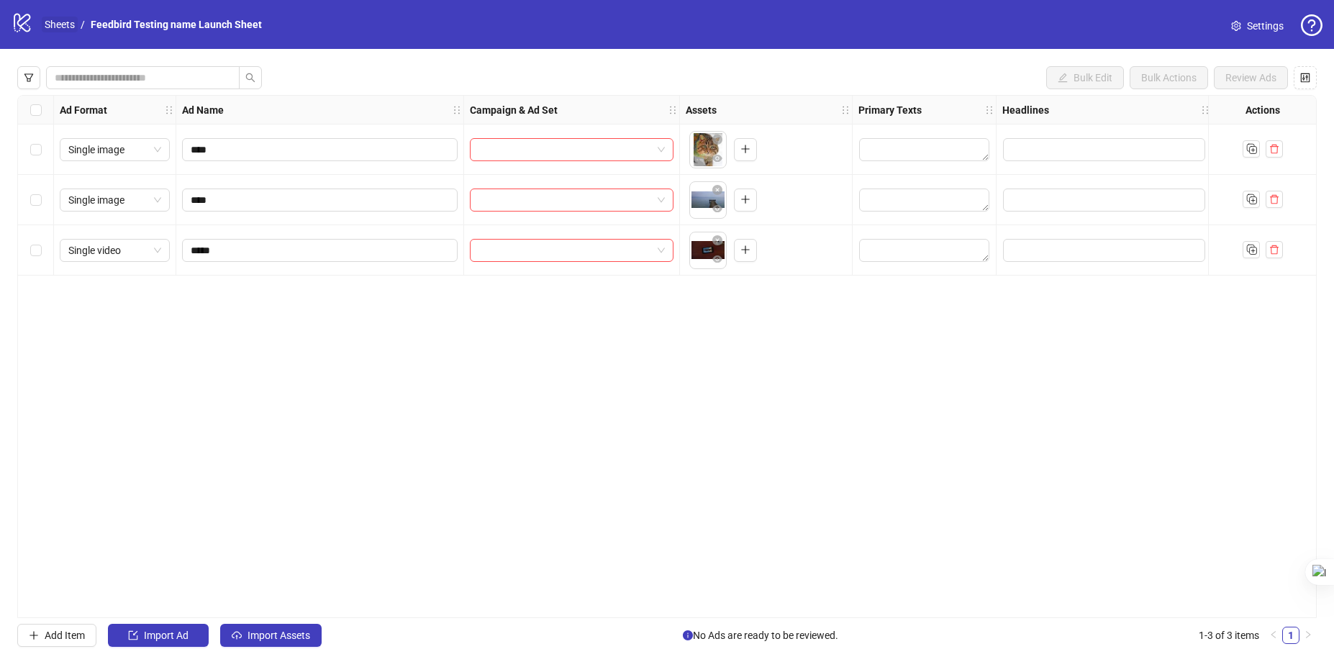
click at [53, 27] on link "Sheets" at bounding box center [60, 25] width 36 height 16
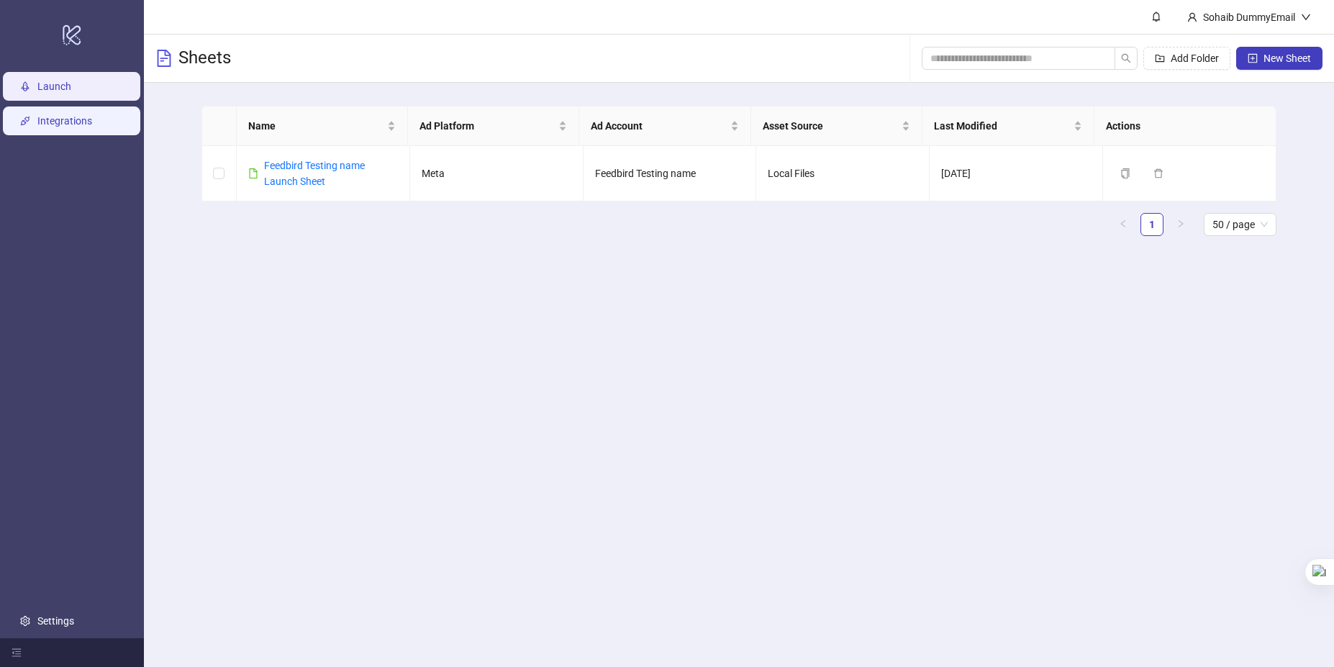
click at [65, 124] on link "Integrations" at bounding box center [64, 121] width 55 height 12
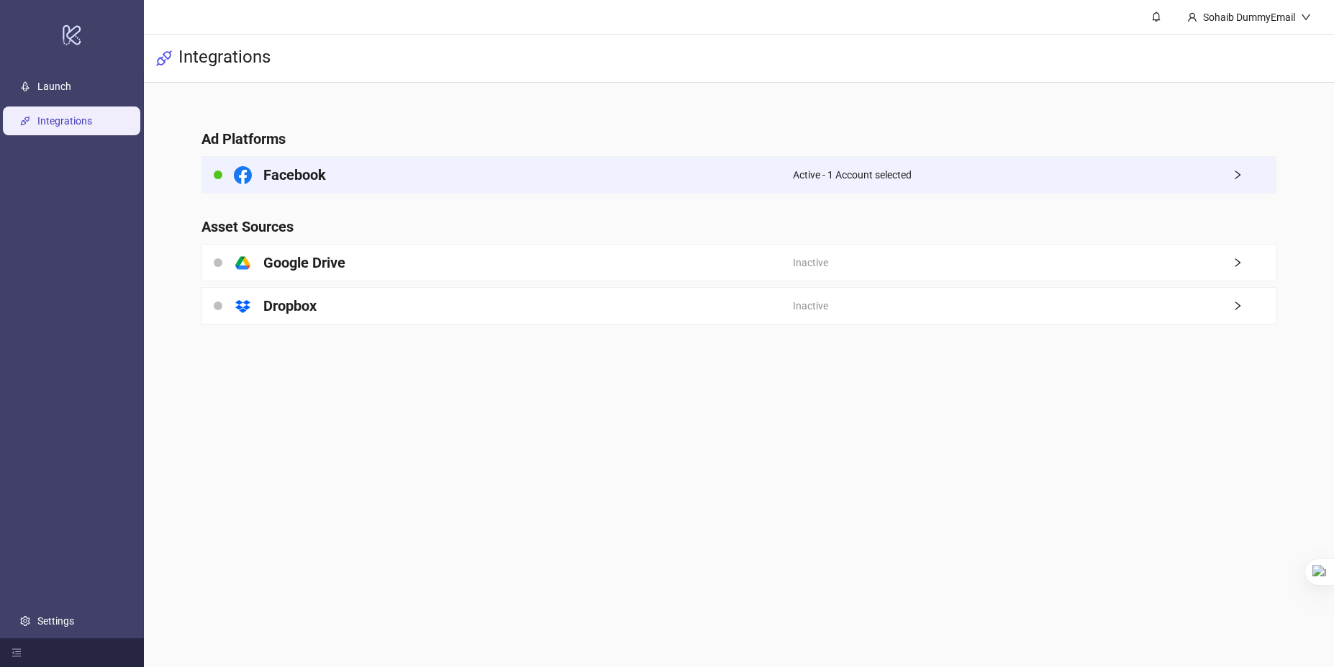
click at [450, 187] on div "Facebook" at bounding box center [497, 175] width 591 height 36
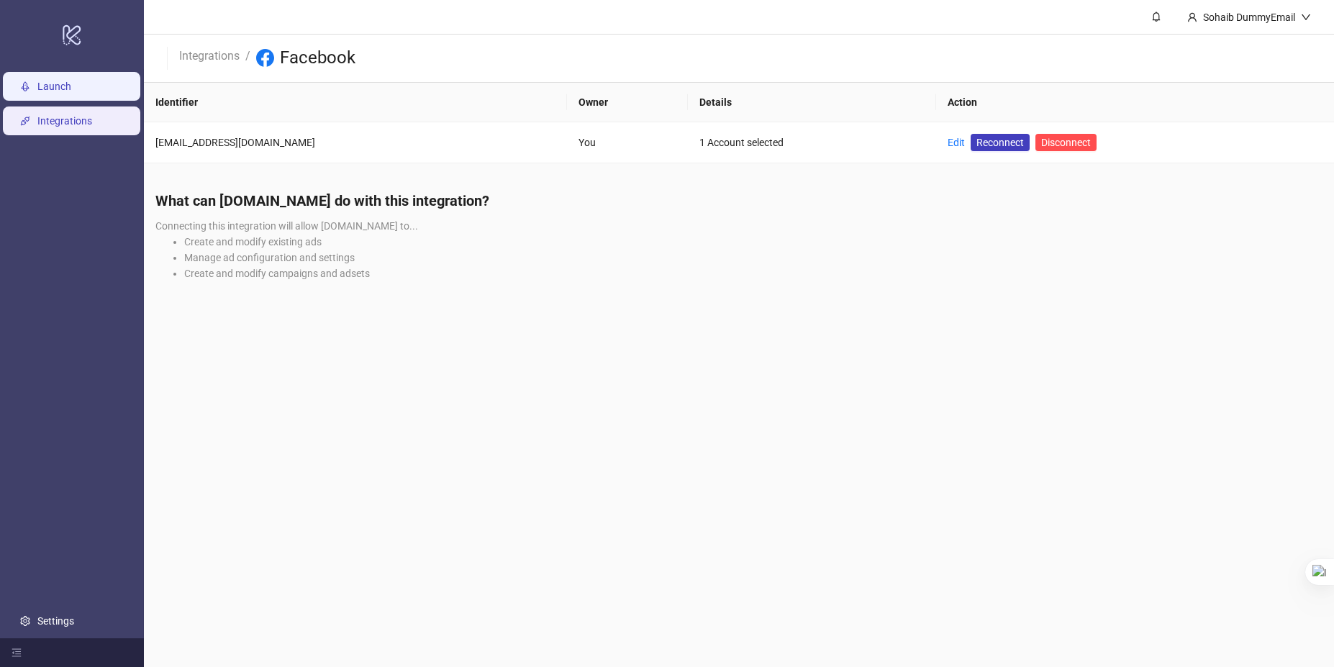
click at [71, 81] on link "Launch" at bounding box center [54, 87] width 34 height 12
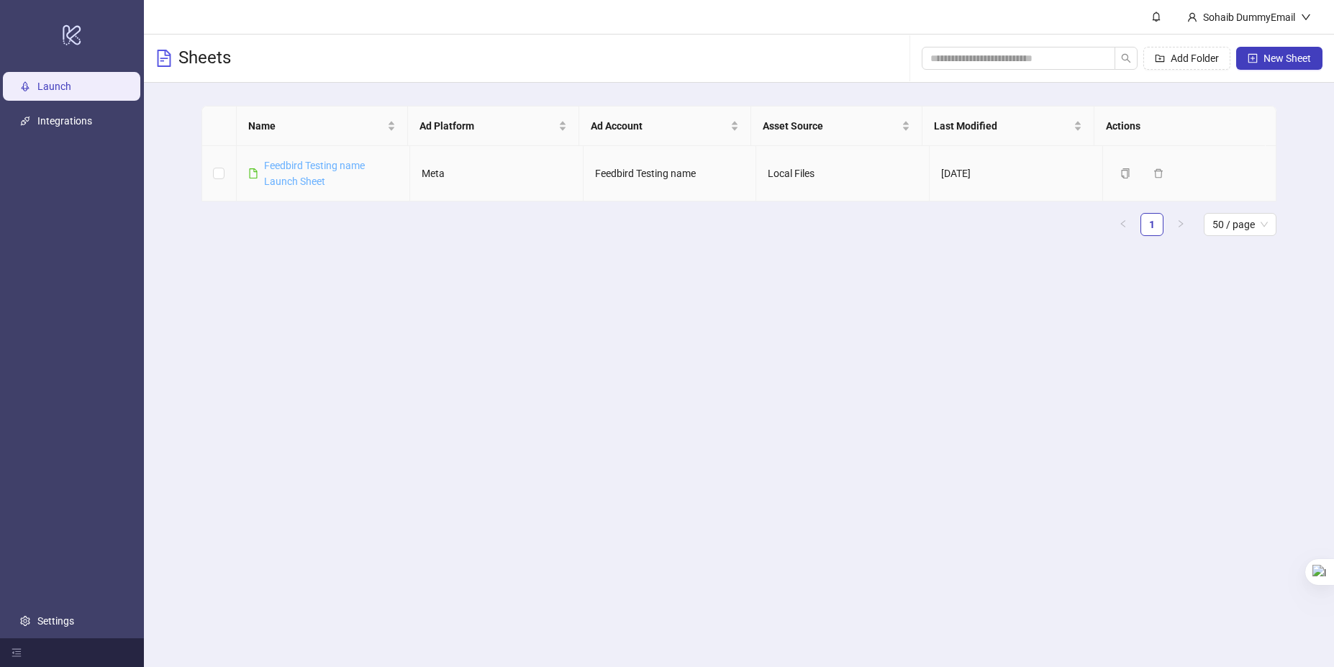
click at [294, 165] on link "Feedbird Testing name Launch Sheet" at bounding box center [314, 173] width 101 height 27
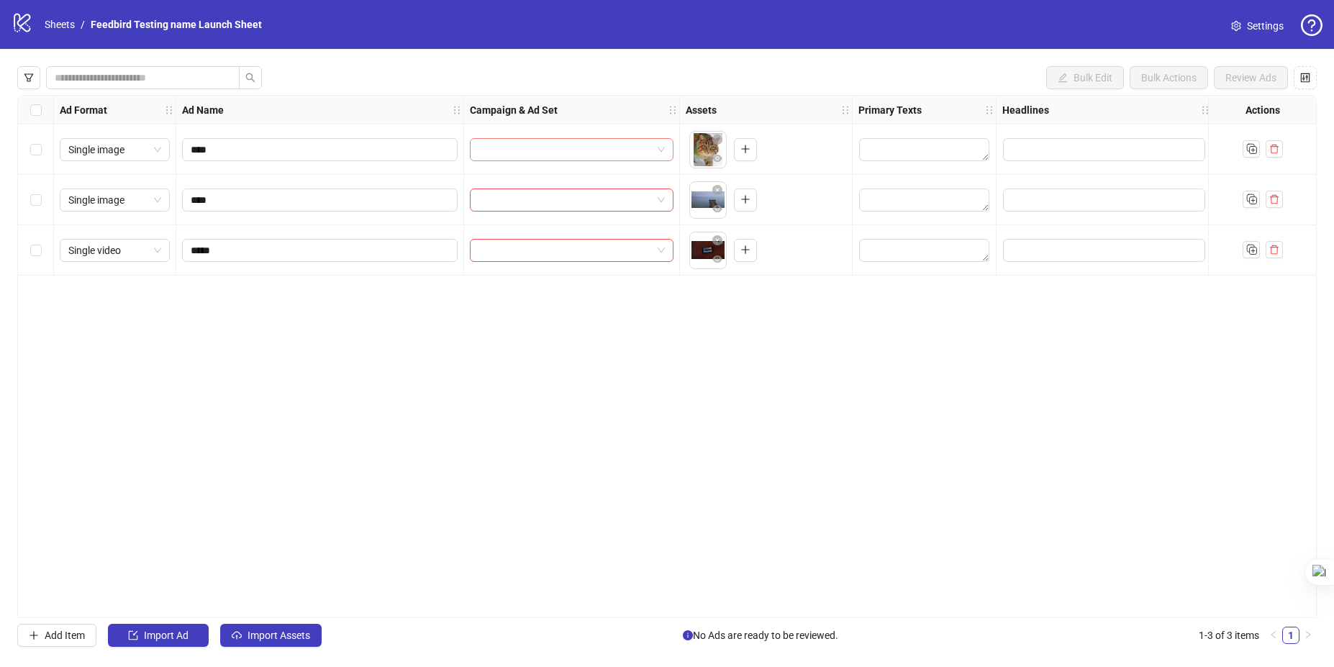
click at [563, 153] on input "search" at bounding box center [564, 150] width 173 height 22
click at [748, 147] on icon "plus" at bounding box center [745, 149] width 10 height 10
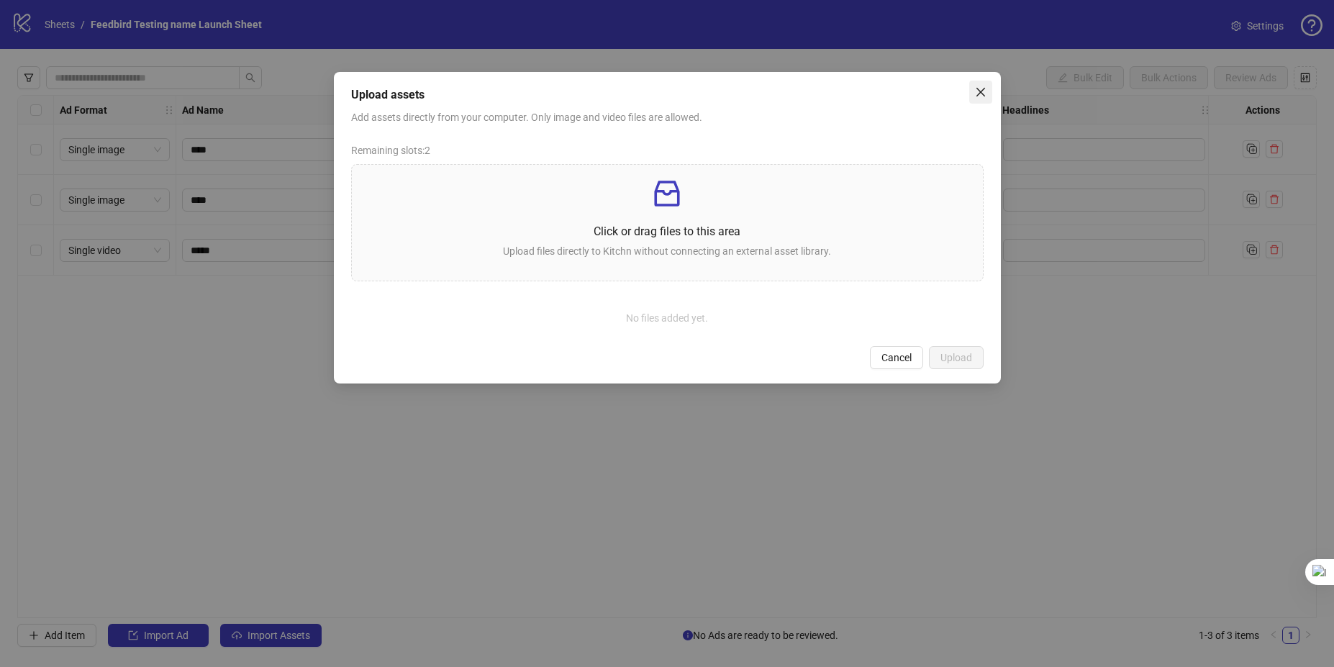
click at [981, 87] on icon "close" at bounding box center [981, 92] width 12 height 12
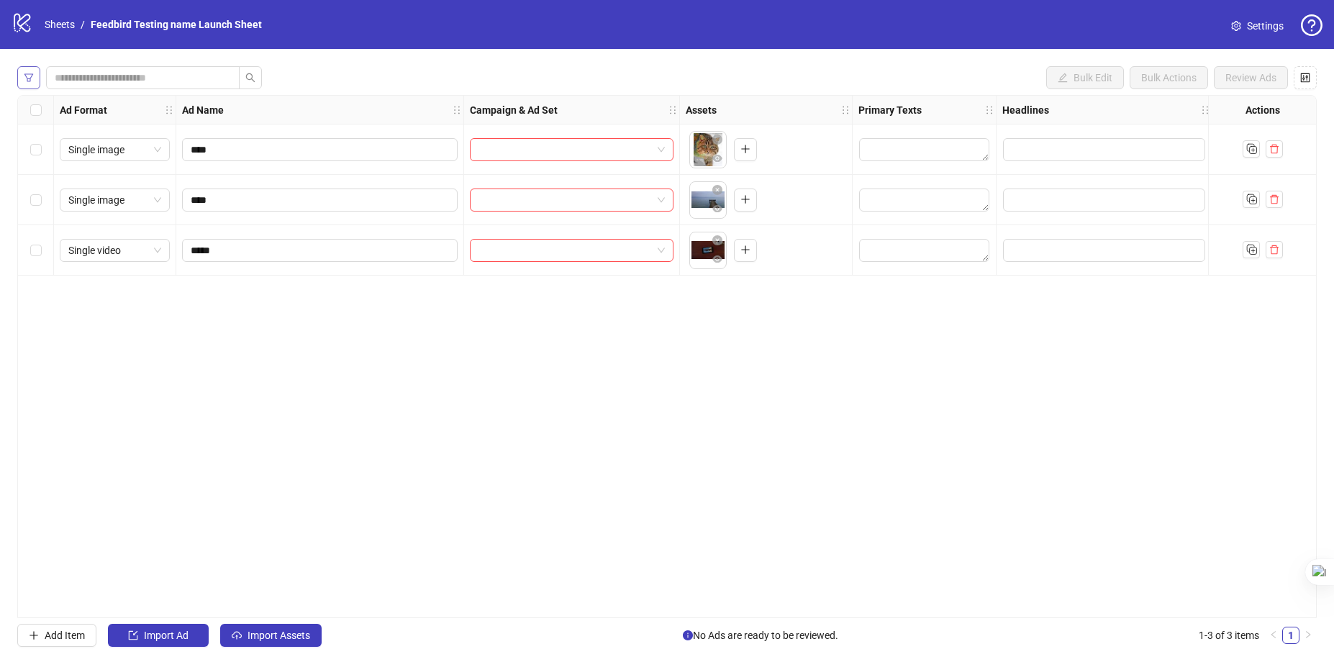
click at [32, 83] on span "button" at bounding box center [29, 78] width 10 height 12
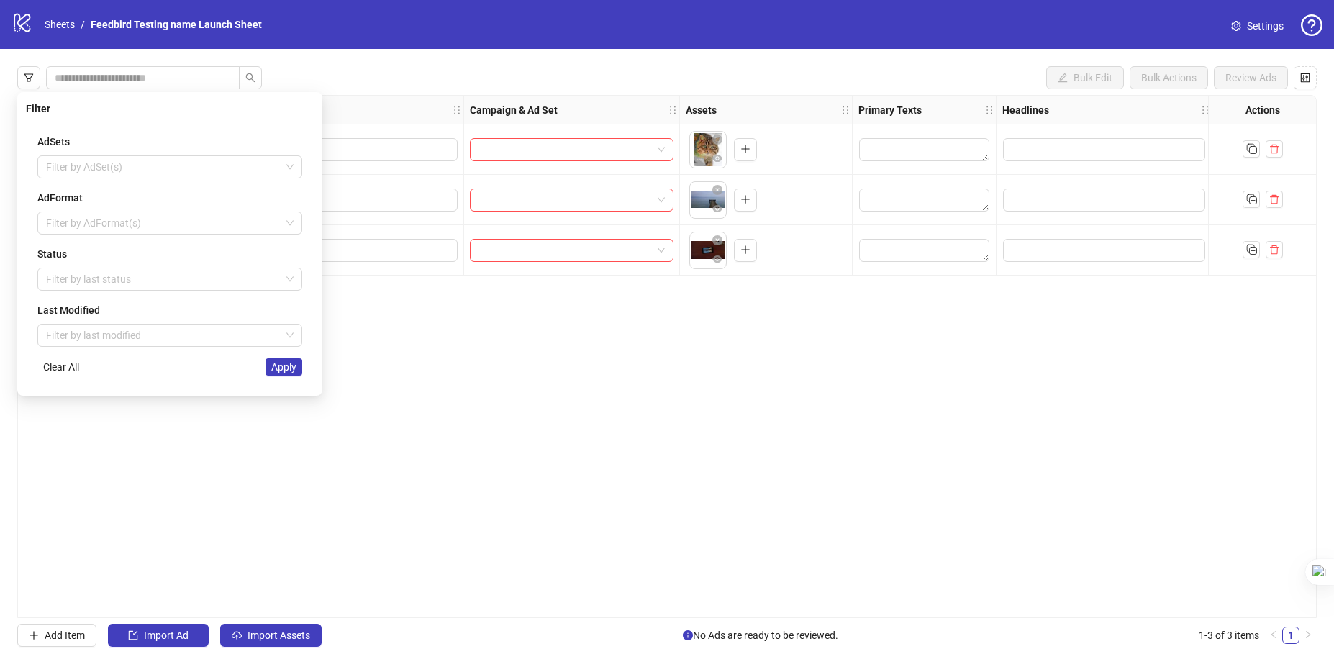
click at [37, 24] on div "**********" at bounding box center [667, 333] width 1334 height 667
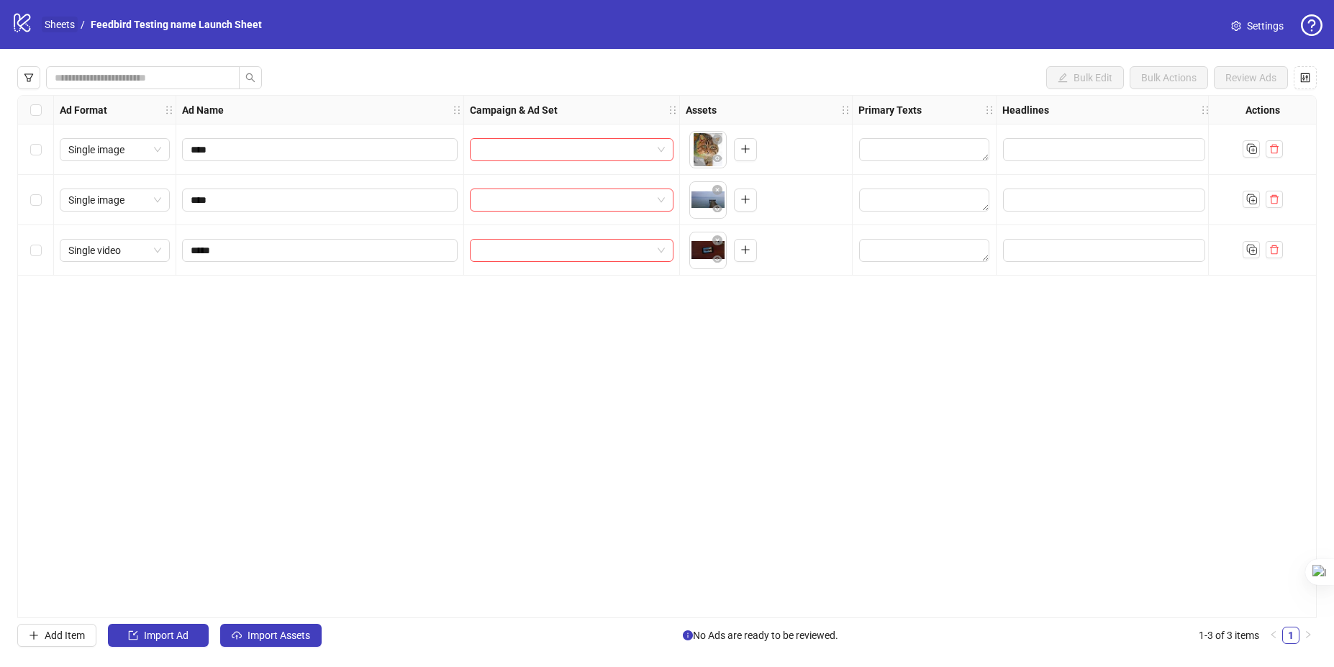
click at [49, 27] on link "Sheets" at bounding box center [60, 25] width 36 height 16
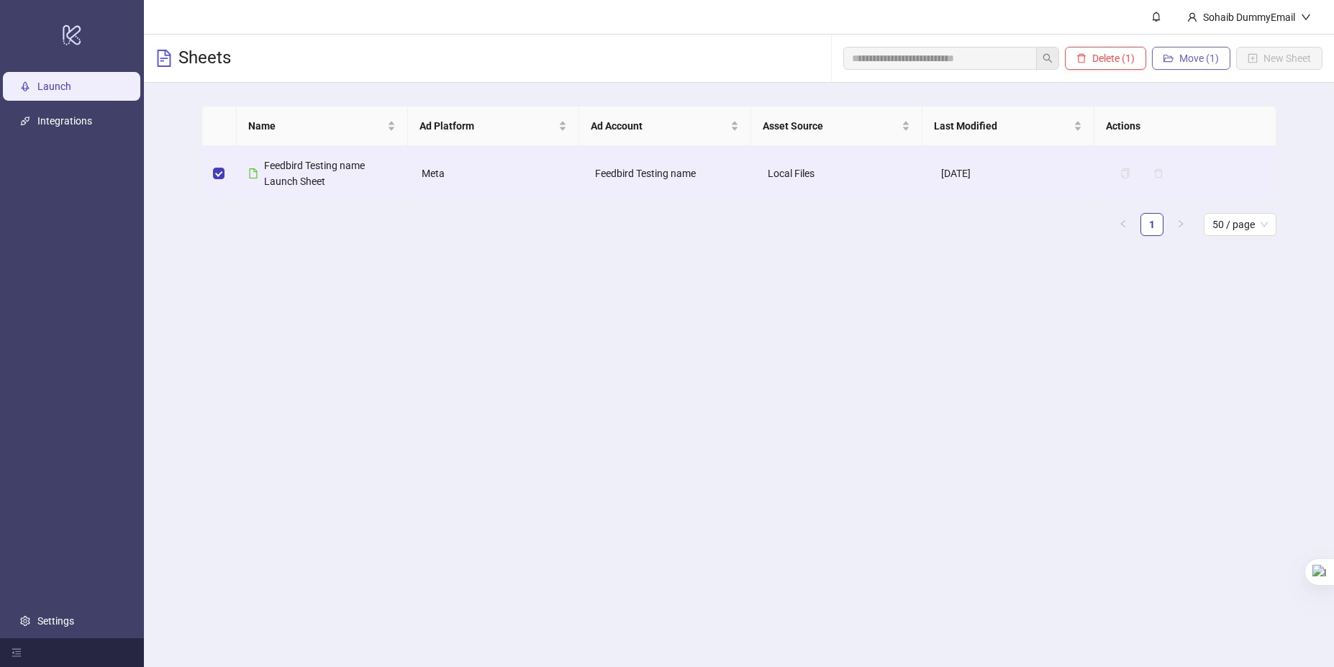
click at [1189, 62] on span "Move (1)" at bounding box center [1199, 59] width 40 height 12
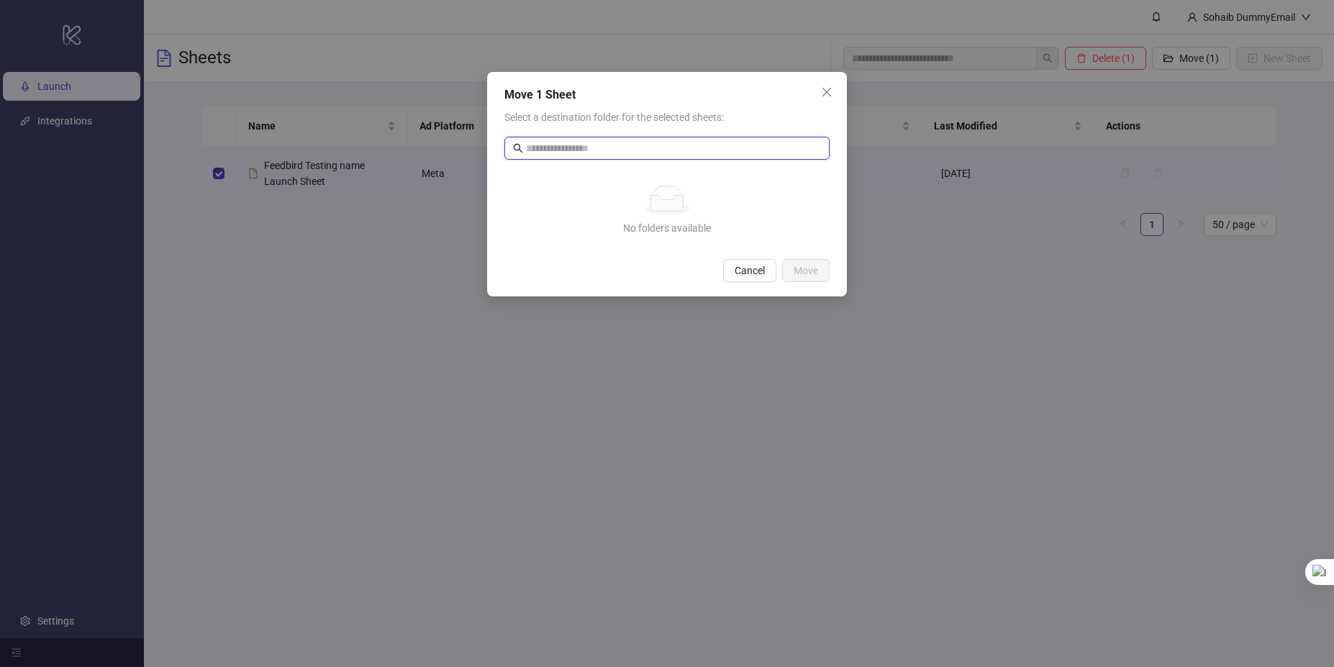
click at [691, 142] on input "text" at bounding box center [667, 148] width 283 height 16
click at [828, 94] on icon "close" at bounding box center [826, 92] width 9 height 9
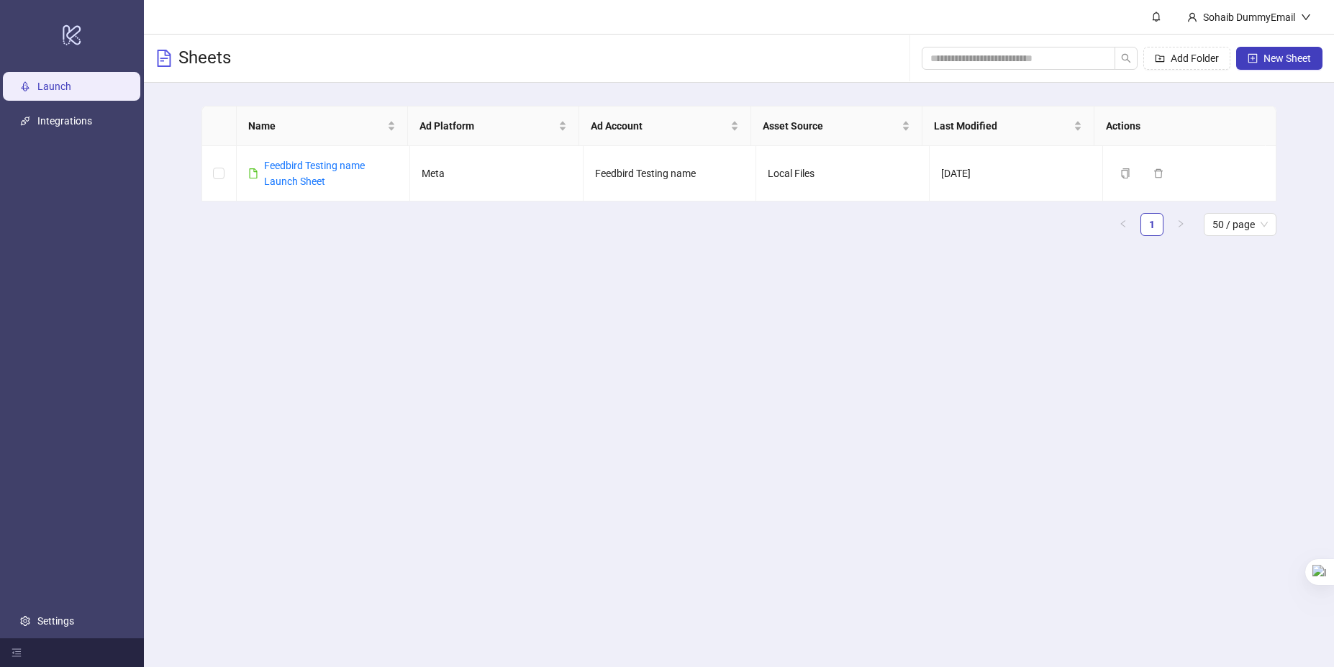
click at [529, 271] on main "Sohaib DummyEmail Sheets Add Folder New Sheet Name Ad Platform Ad Account Asset…" at bounding box center [739, 333] width 1190 height 667
click at [302, 170] on link "Feedbird Testing name Launch Sheet" at bounding box center [314, 173] width 101 height 27
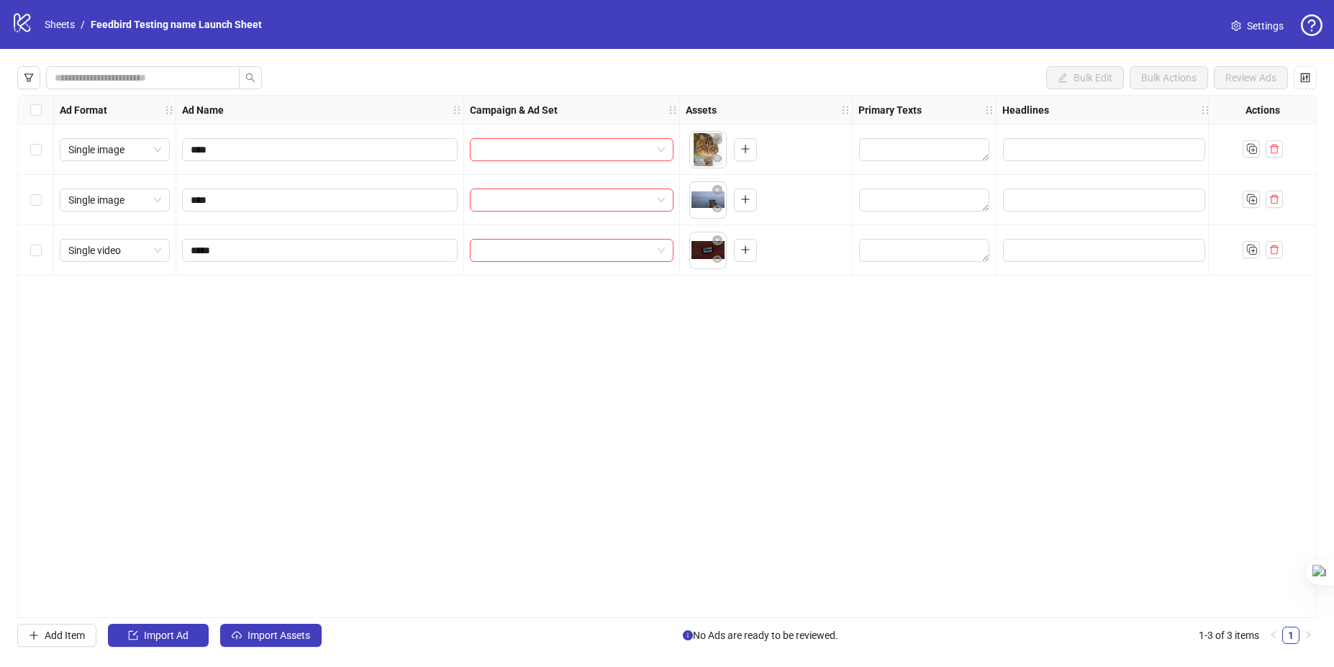
click at [607, 402] on div "**********" at bounding box center [666, 356] width 1299 height 523
click at [617, 417] on div "**********" at bounding box center [666, 356] width 1299 height 523
click at [519, 144] on input "search" at bounding box center [564, 150] width 173 height 22
click at [314, 421] on div "**********" at bounding box center [666, 356] width 1299 height 523
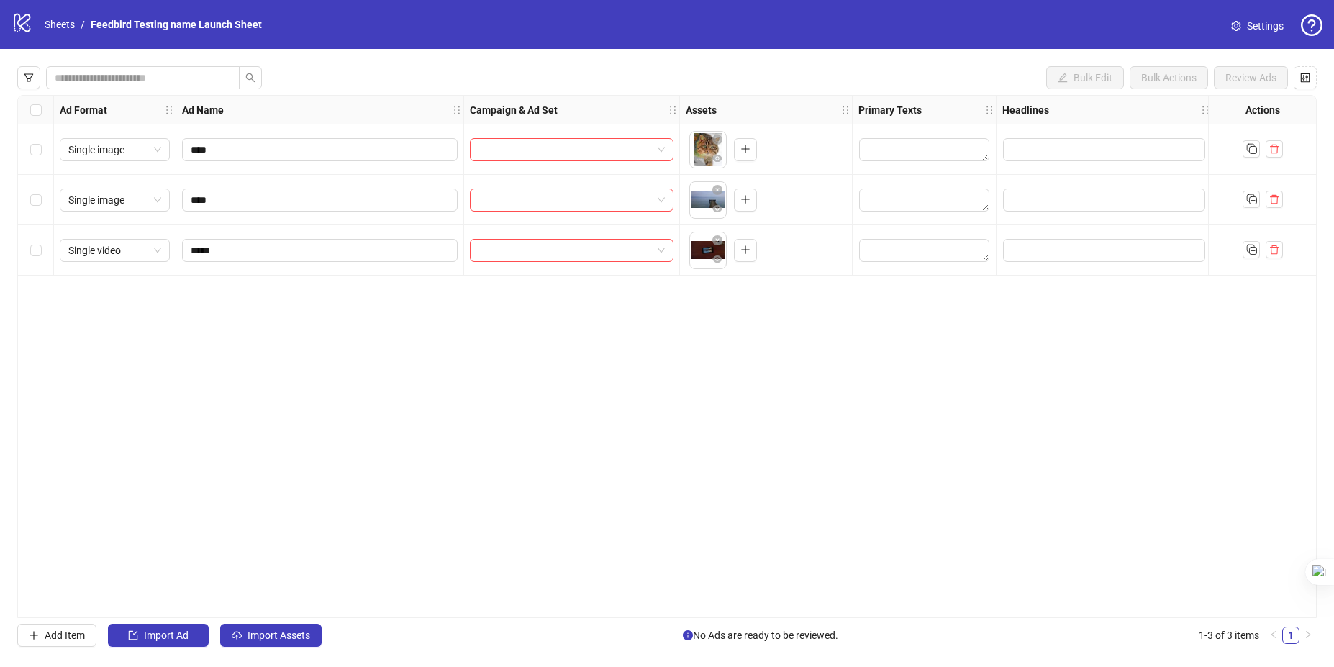
drag, startPoint x: 77, startPoint y: 632, endPoint x: 190, endPoint y: 485, distance: 185.2
click at [190, 485] on div "**********" at bounding box center [667, 356] width 1334 height 615
click at [190, 485] on div "**********" at bounding box center [666, 356] width 1299 height 523
click at [530, 145] on input "search" at bounding box center [562, 150] width 173 height 22
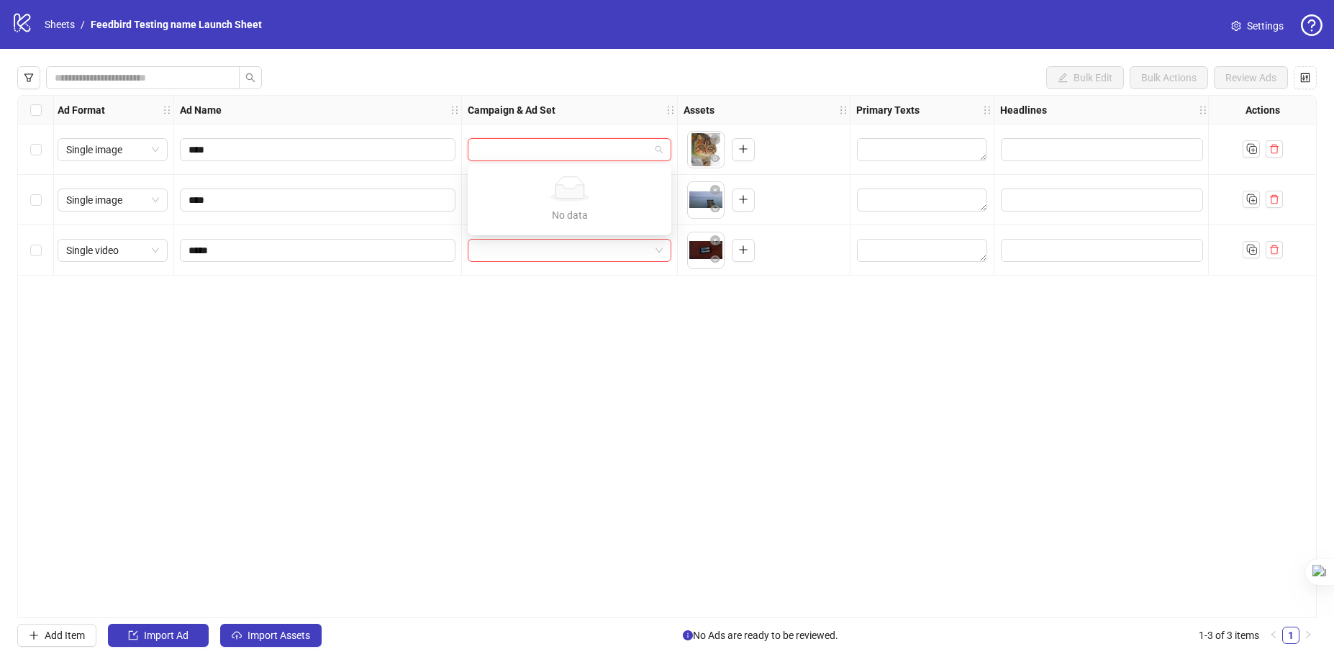
click at [391, 326] on div "**********" at bounding box center [666, 356] width 1299 height 523
click at [59, 29] on link "Sheets" at bounding box center [60, 25] width 36 height 16
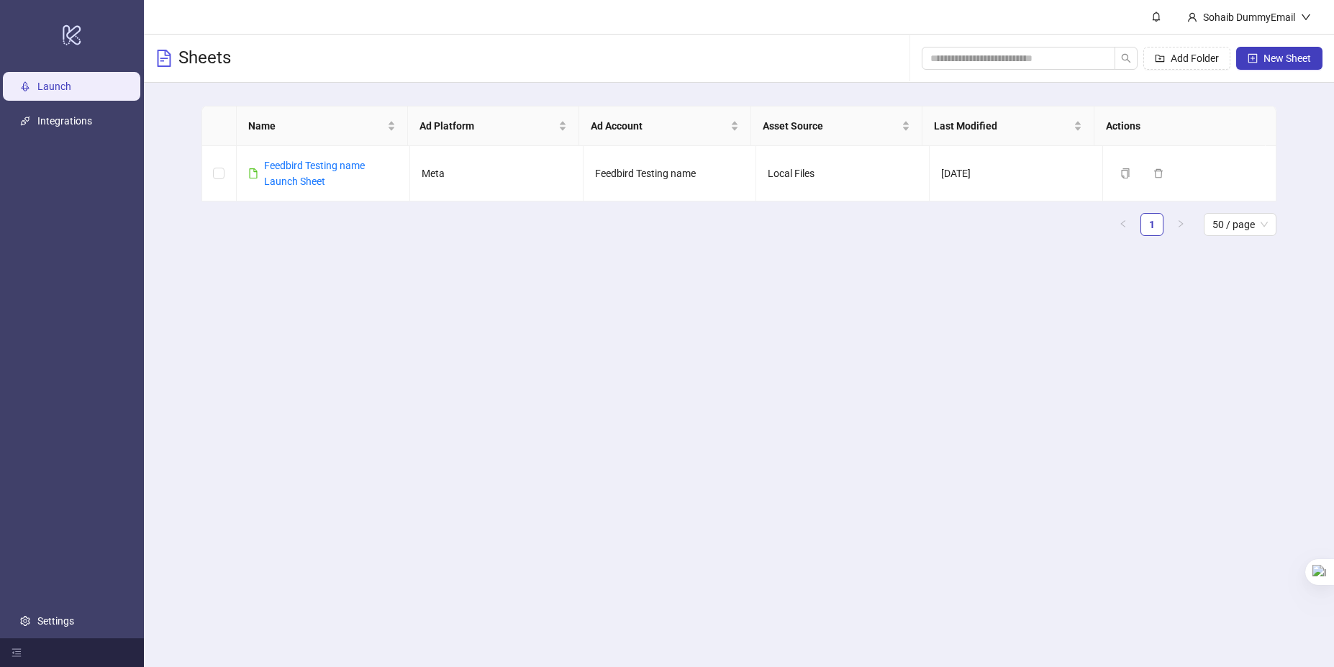
click at [1261, 44] on div "Add Folder New Sheet" at bounding box center [1122, 58] width 401 height 46
click at [1256, 53] on icon "plus-square" at bounding box center [1253, 58] width 10 height 10
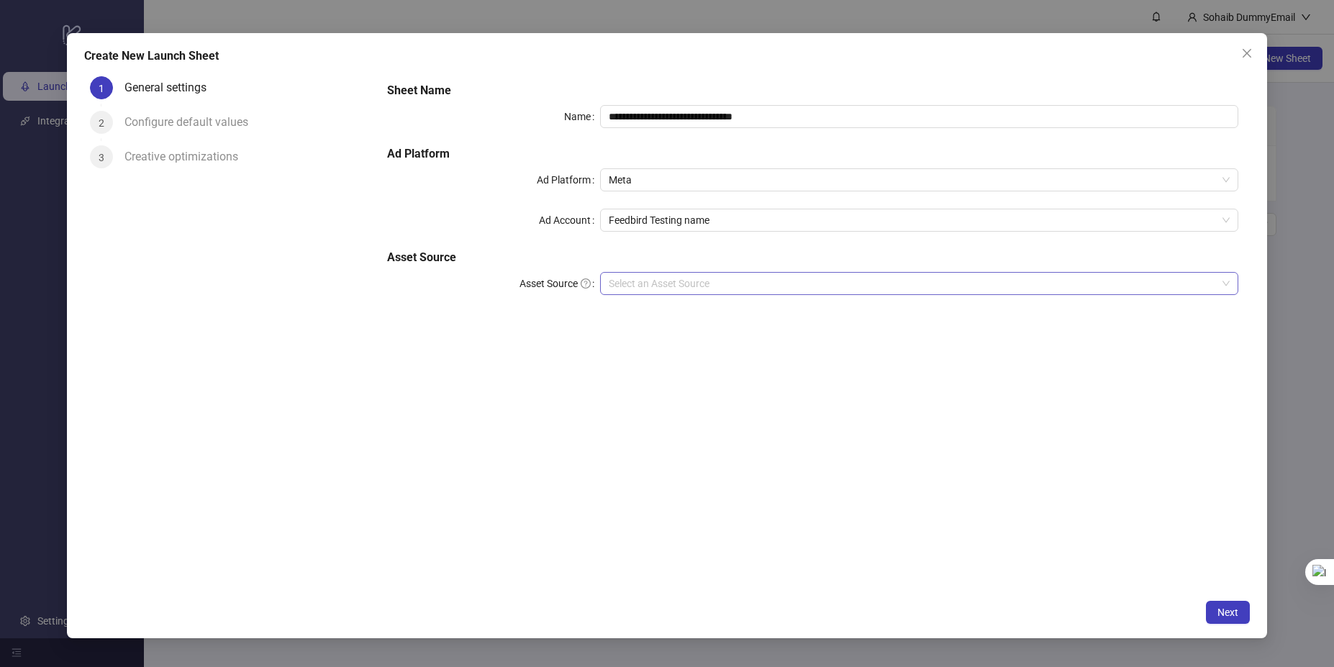
click at [682, 275] on input "Asset Source" at bounding box center [913, 284] width 609 height 22
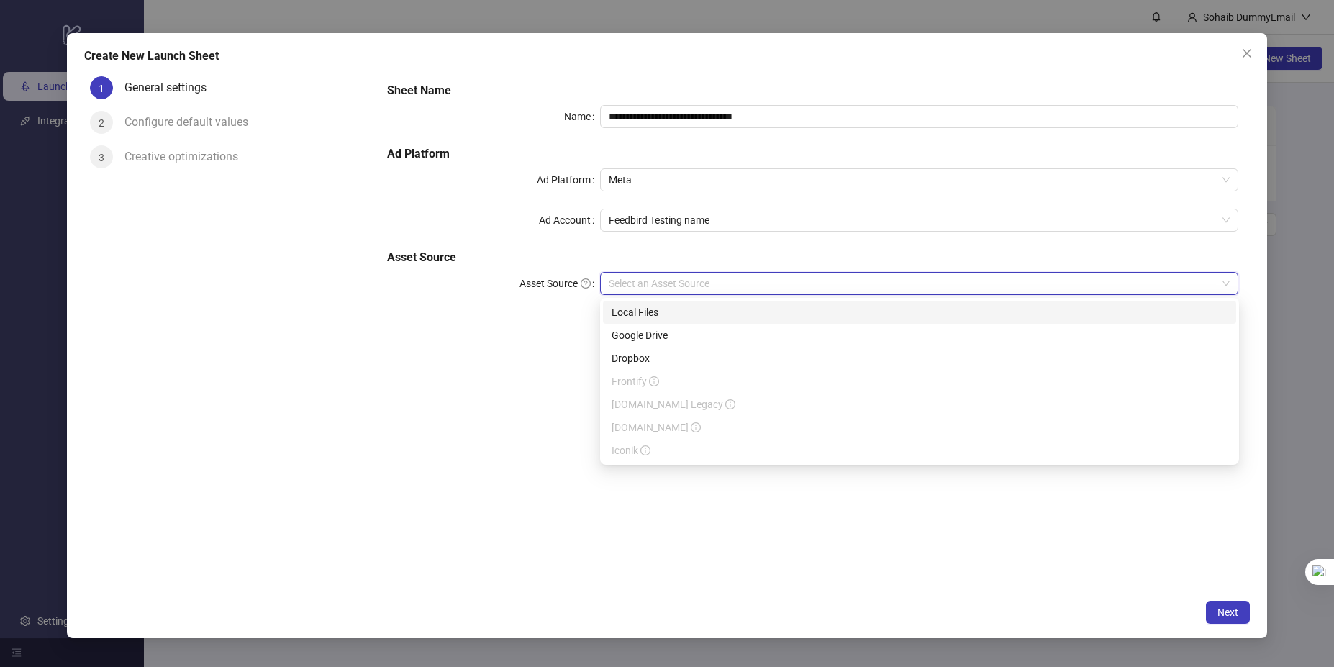
click at [646, 315] on div "Local Files" at bounding box center [920, 312] width 616 height 16
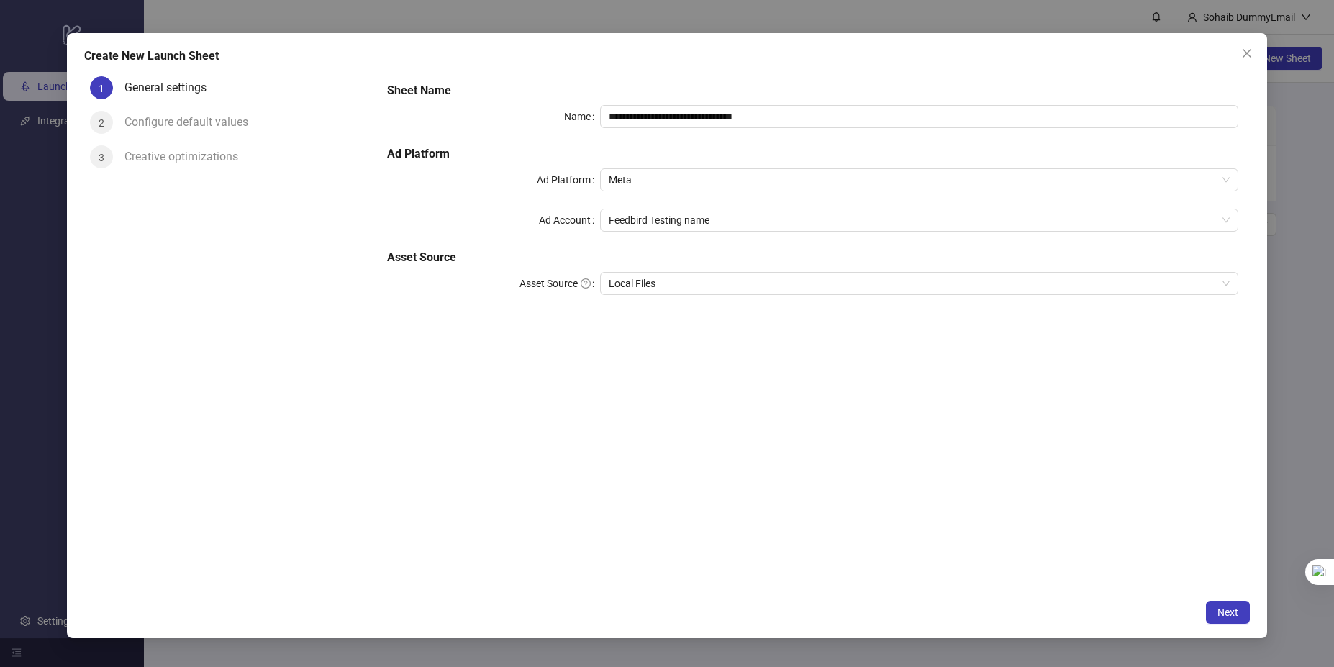
drag, startPoint x: 1023, startPoint y: 507, endPoint x: 1173, endPoint y: 555, distance: 157.4
click at [1173, 555] on div "**********" at bounding box center [813, 331] width 874 height 521
click at [1226, 609] on span "Next" at bounding box center [1227, 613] width 21 height 12
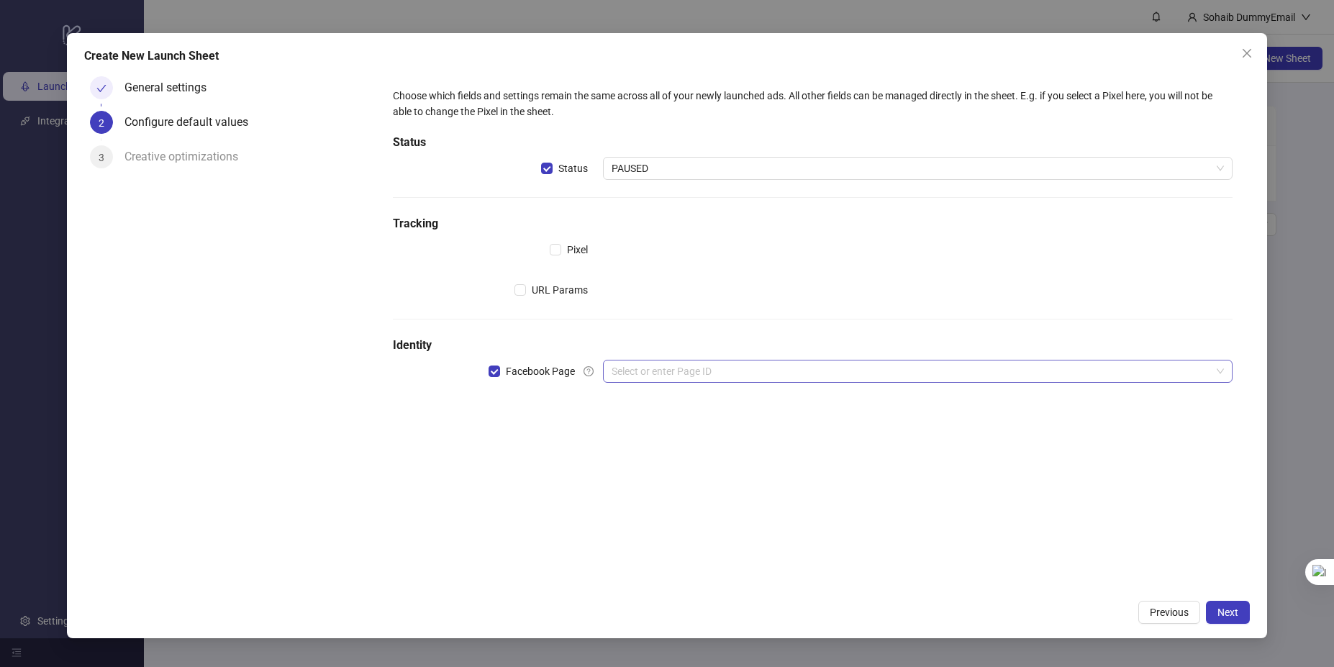
click at [665, 365] on input "search" at bounding box center [912, 371] width 600 height 22
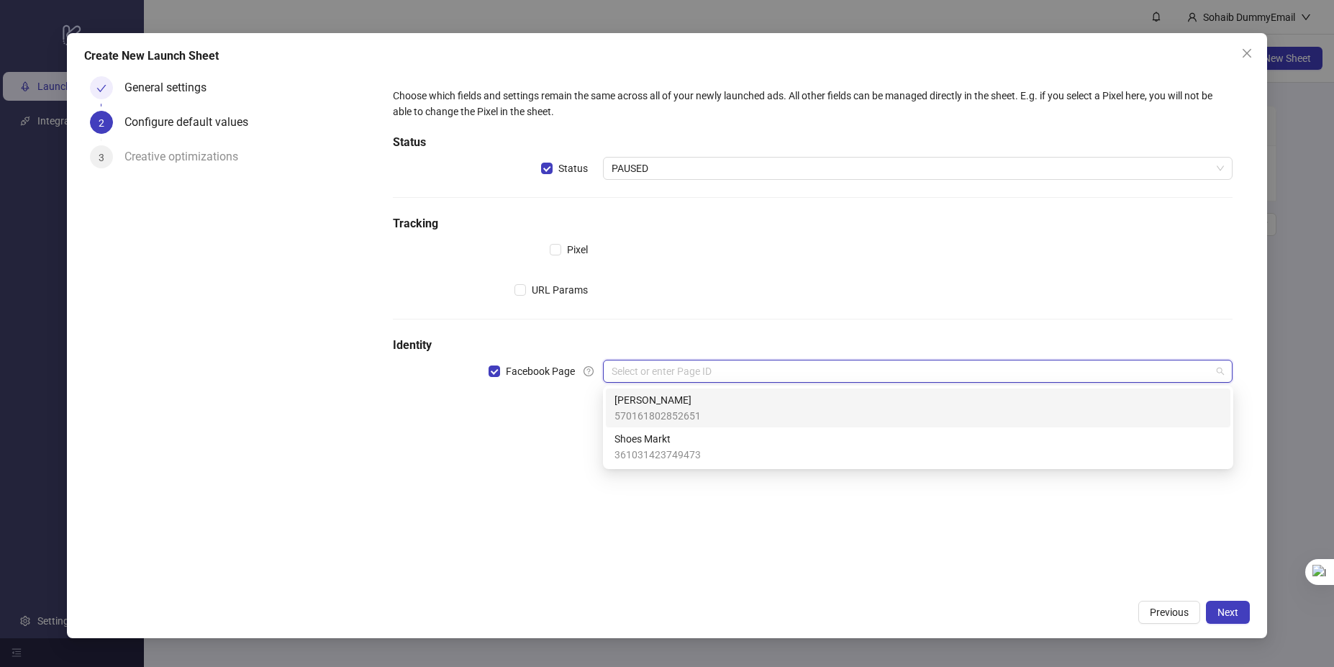
click at [669, 409] on span "570161802852651" at bounding box center [657, 416] width 86 height 16
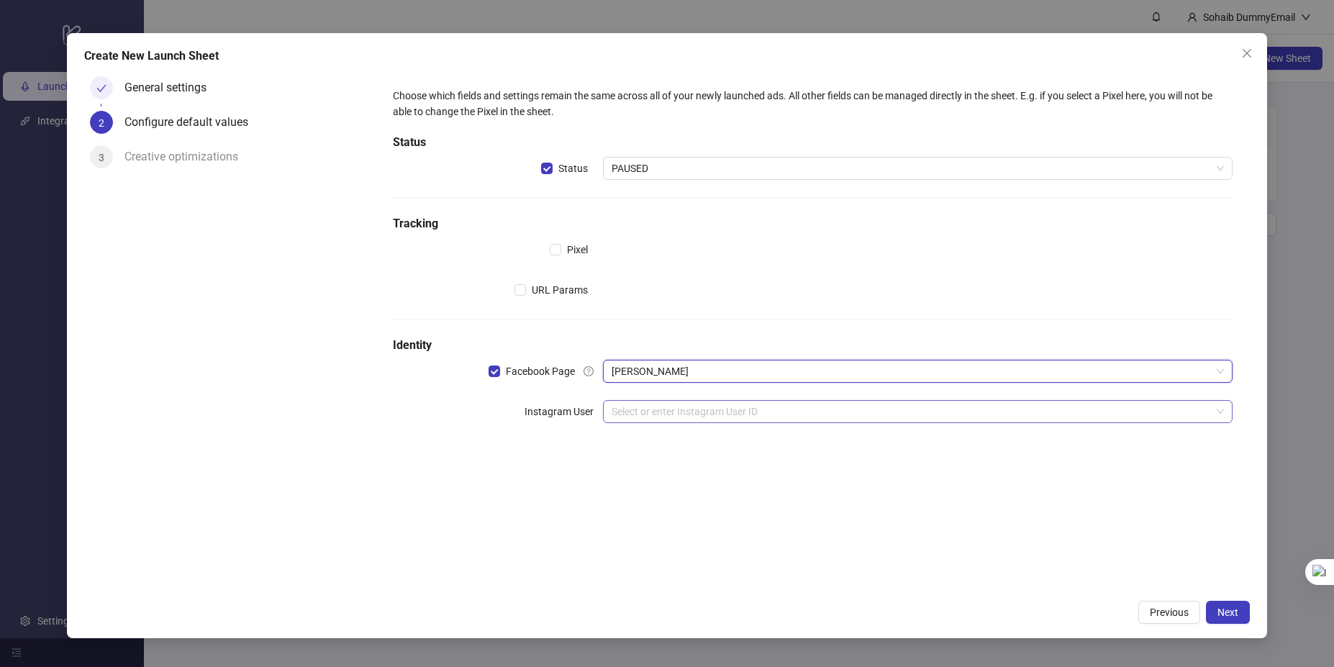
click at [664, 421] on input "search" at bounding box center [912, 412] width 600 height 22
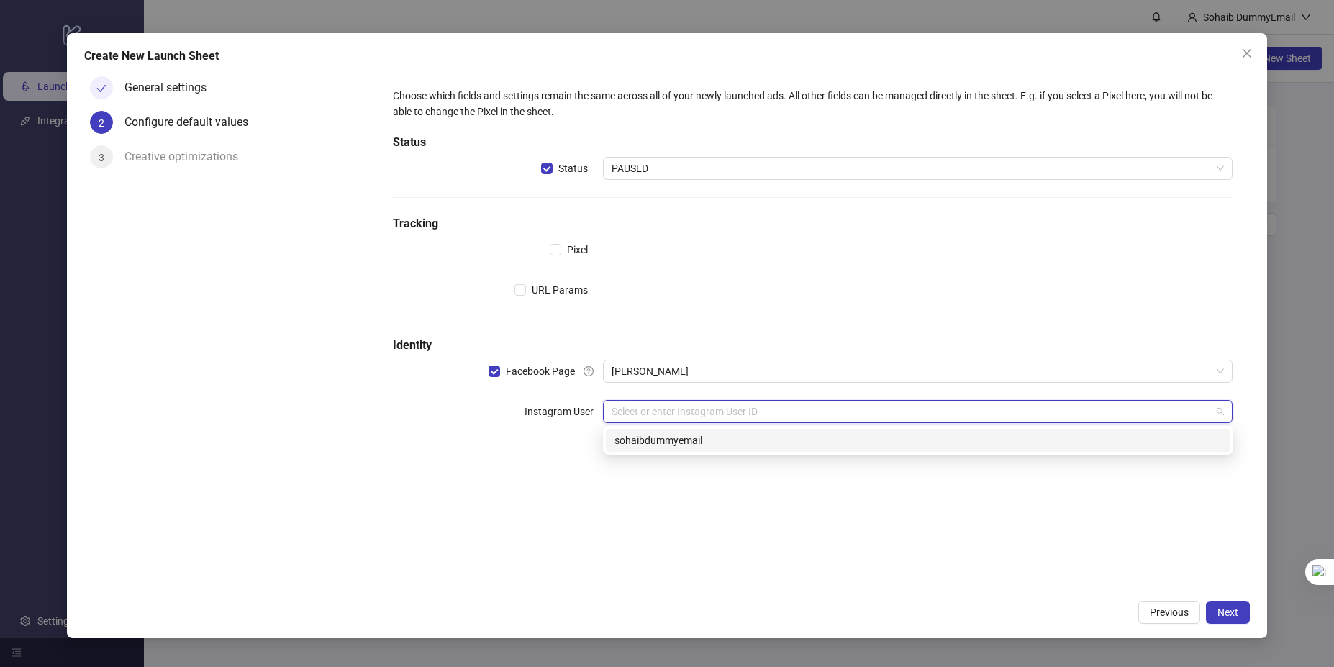
click at [673, 442] on div "sohaibdummyemail" at bounding box center [917, 440] width 607 height 16
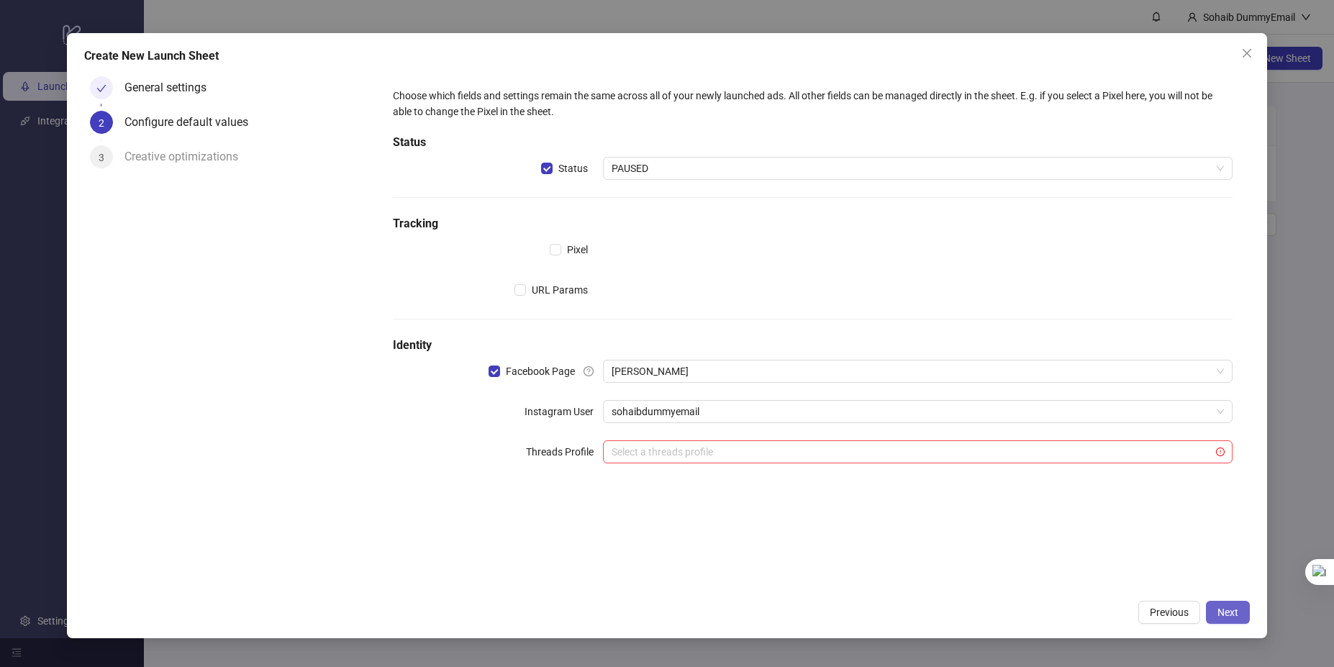
click at [1230, 617] on span "Next" at bounding box center [1227, 613] width 21 height 12
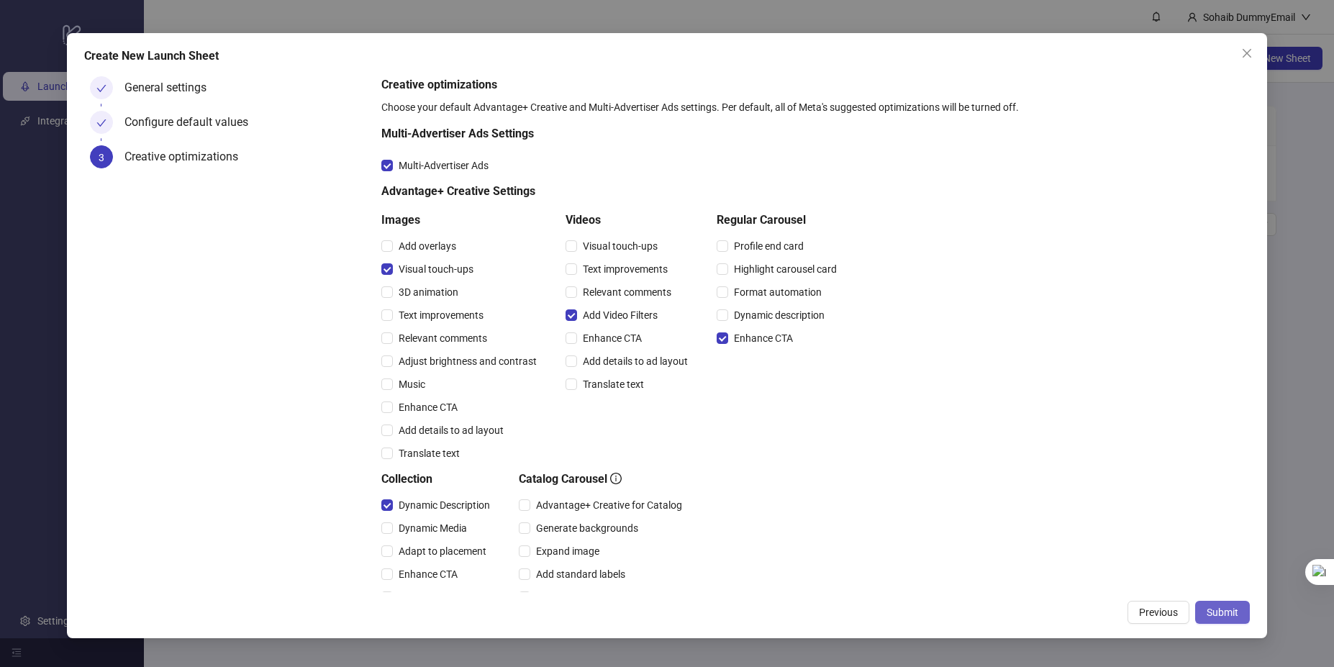
click at [1230, 610] on span "Submit" at bounding box center [1223, 613] width 32 height 12
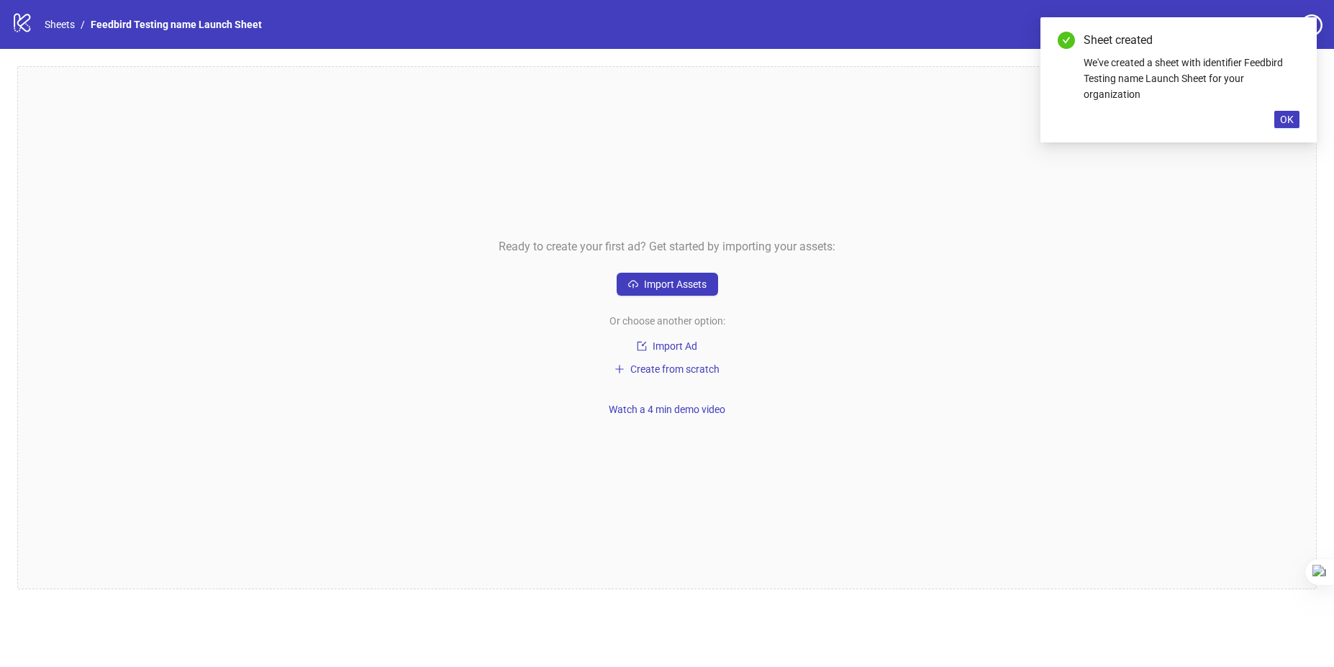
click at [815, 341] on div "Ready to create your first ad? Get started by importing your assets: Import Ass…" at bounding box center [666, 327] width 1299 height 523
click at [703, 370] on span "Create from scratch" at bounding box center [674, 369] width 89 height 12
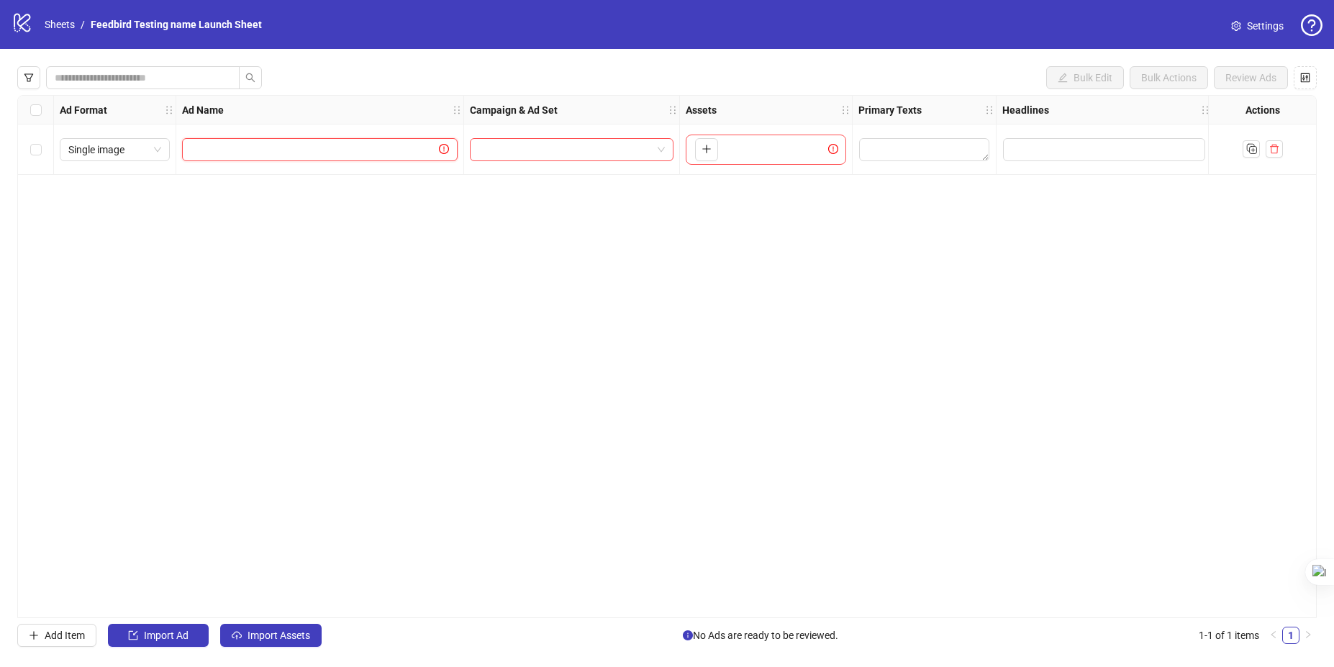
click at [381, 155] on input "text" at bounding box center [313, 150] width 245 height 16
type input "*"
type input "**********"
click at [512, 139] on input "search" at bounding box center [564, 150] width 173 height 22
click at [702, 153] on icon "plus" at bounding box center [706, 149] width 10 height 10
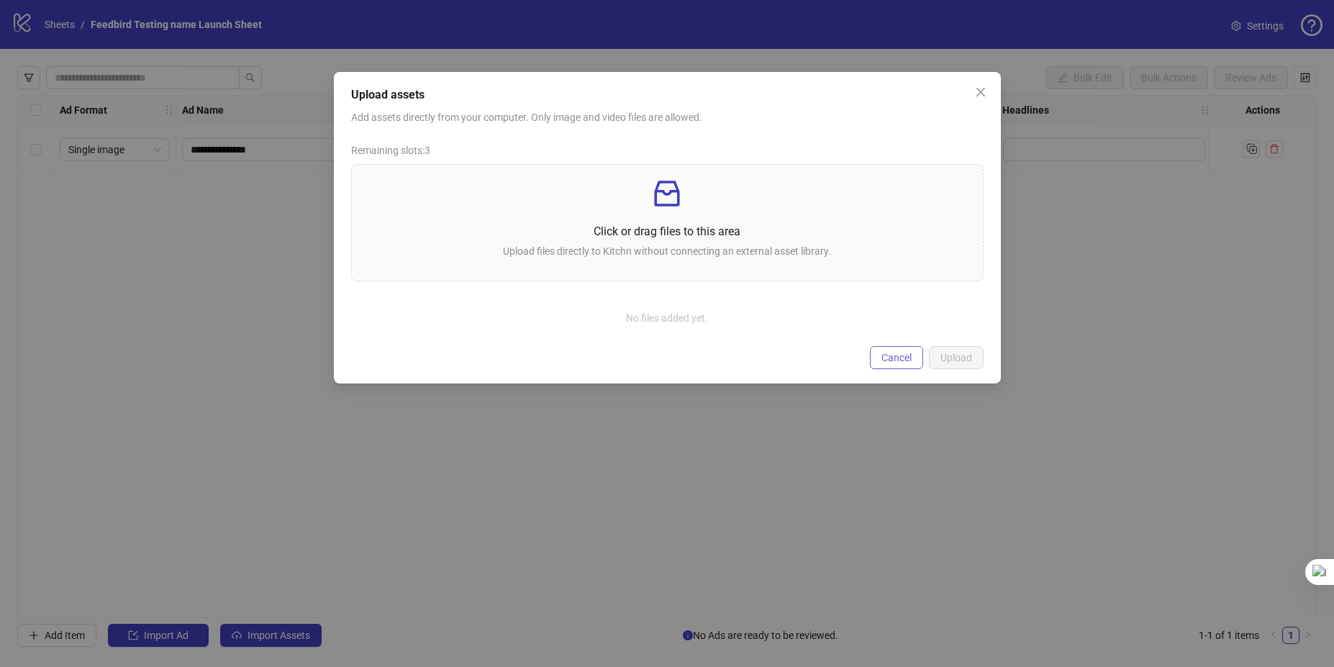
click at [890, 357] on span "Cancel" at bounding box center [896, 358] width 30 height 12
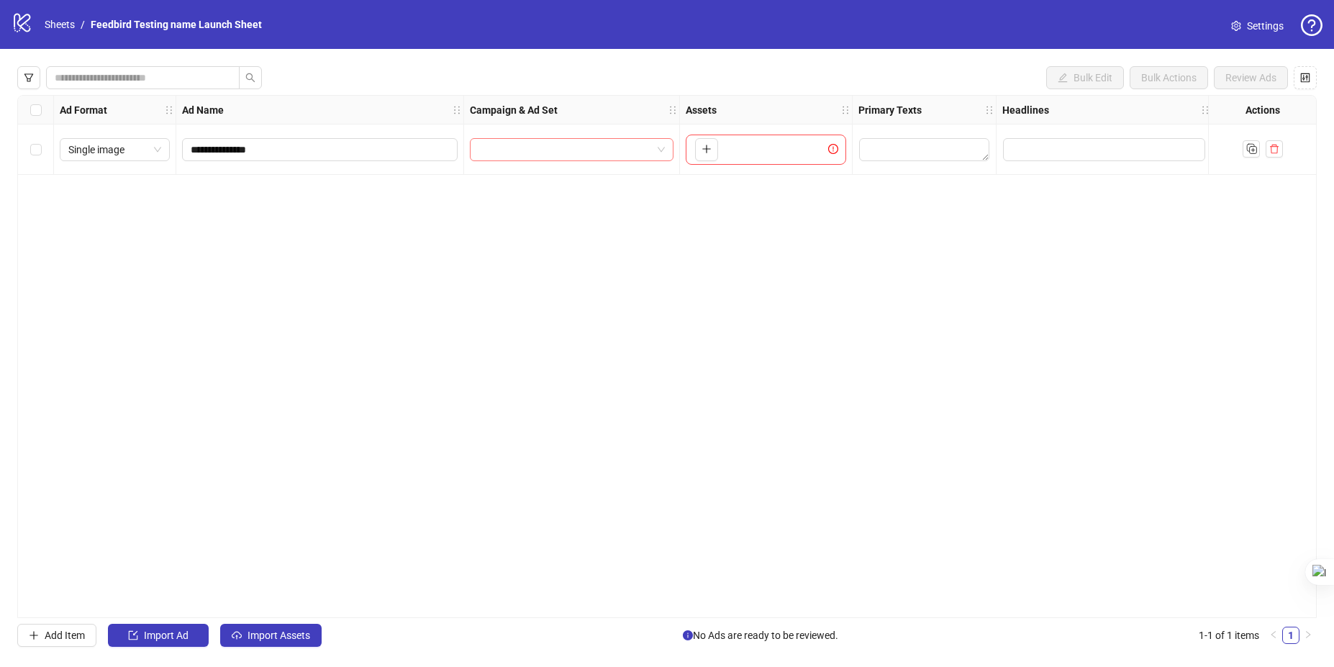
click at [570, 151] on input "search" at bounding box center [564, 150] width 173 height 22
click at [523, 199] on div "No data" at bounding box center [571, 188] width 169 height 25
click at [527, 197] on div "No data" at bounding box center [571, 188] width 169 height 25
click at [314, 448] on div "**********" at bounding box center [666, 356] width 1299 height 523
click at [17, 20] on icon "logo/logo-mobile" at bounding box center [23, 23] width 22 height 22
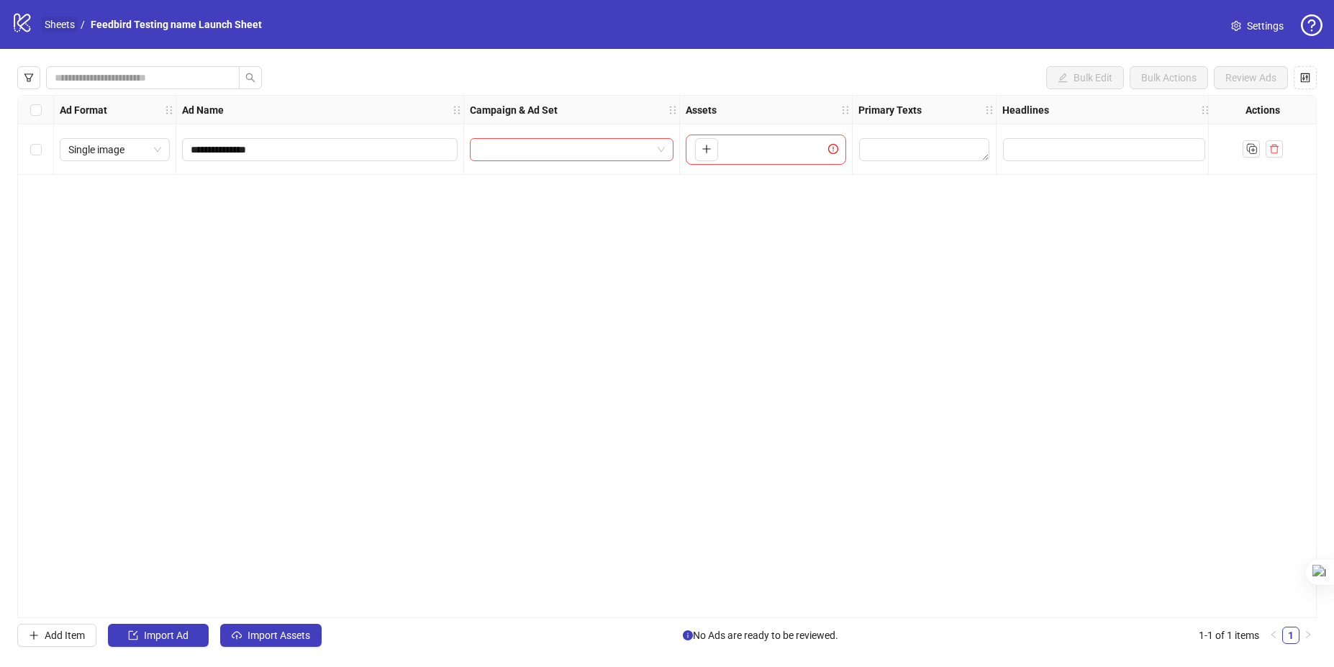
click at [63, 27] on link "Sheets" at bounding box center [60, 25] width 36 height 16
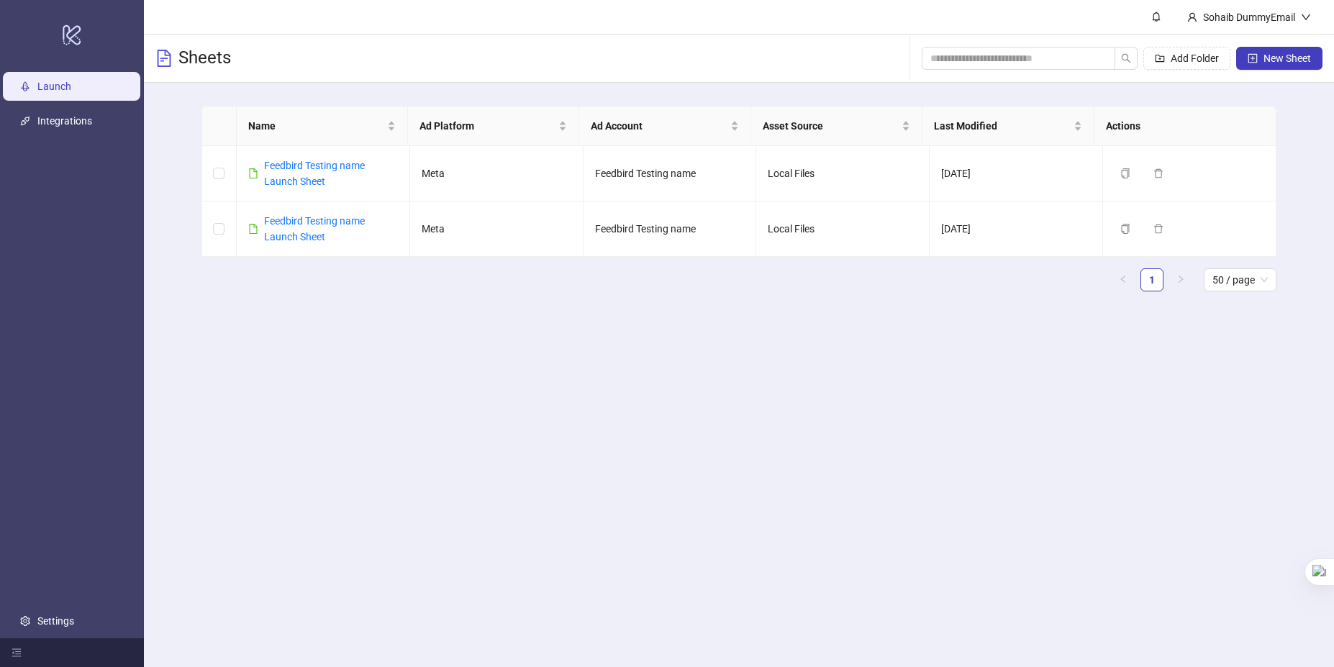
click at [63, 27] on icon "logo/logo-mobile" at bounding box center [72, 34] width 20 height 35
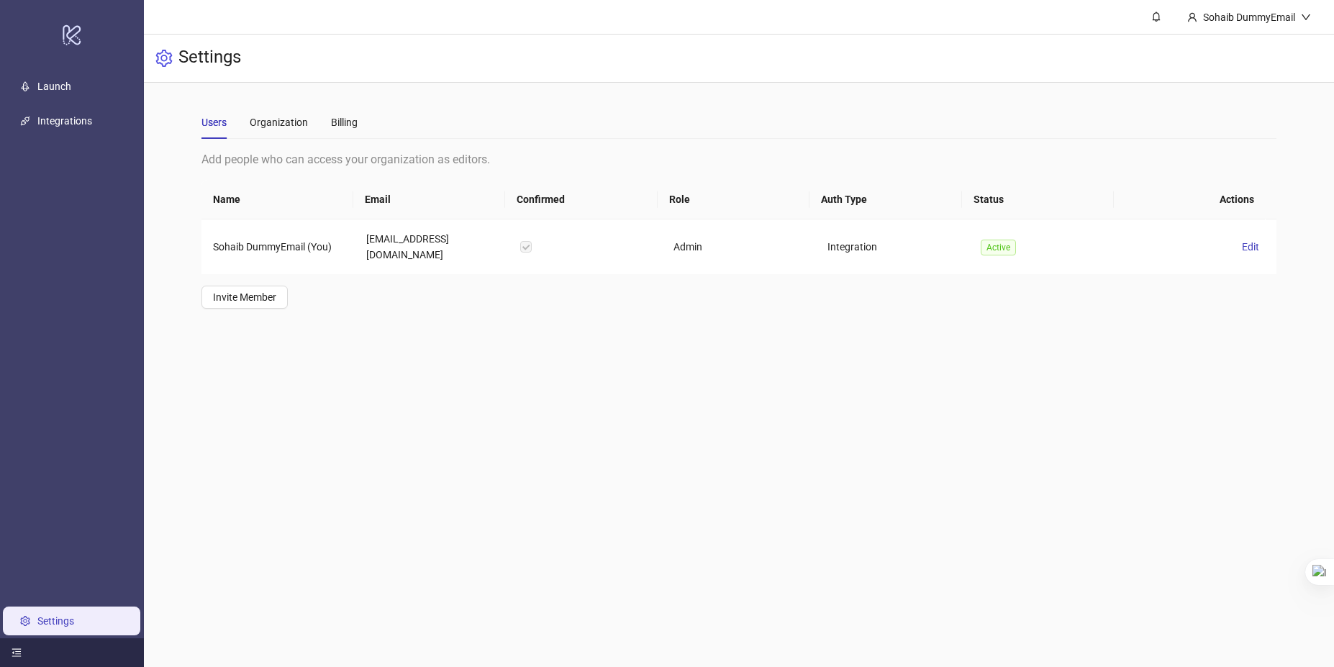
click at [20, 652] on icon "menu-fold" at bounding box center [17, 653] width 10 height 10
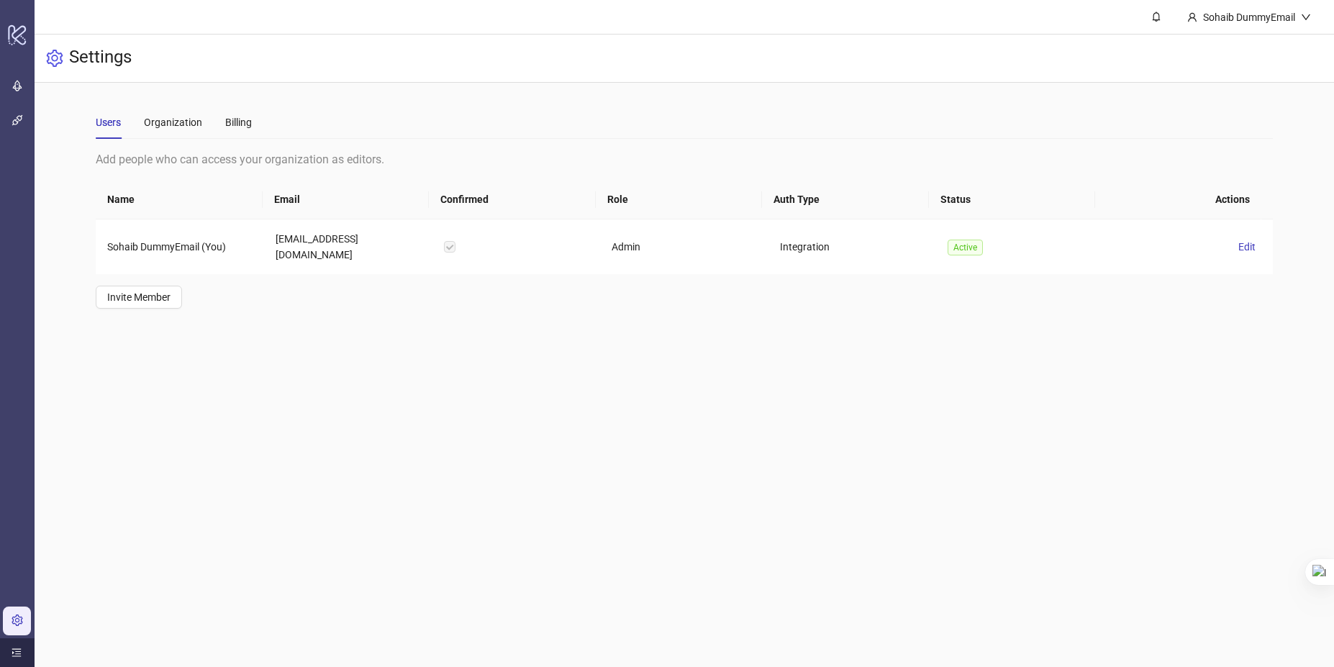
click at [20, 652] on icon "menu-unfold" at bounding box center [17, 653] width 10 height 10
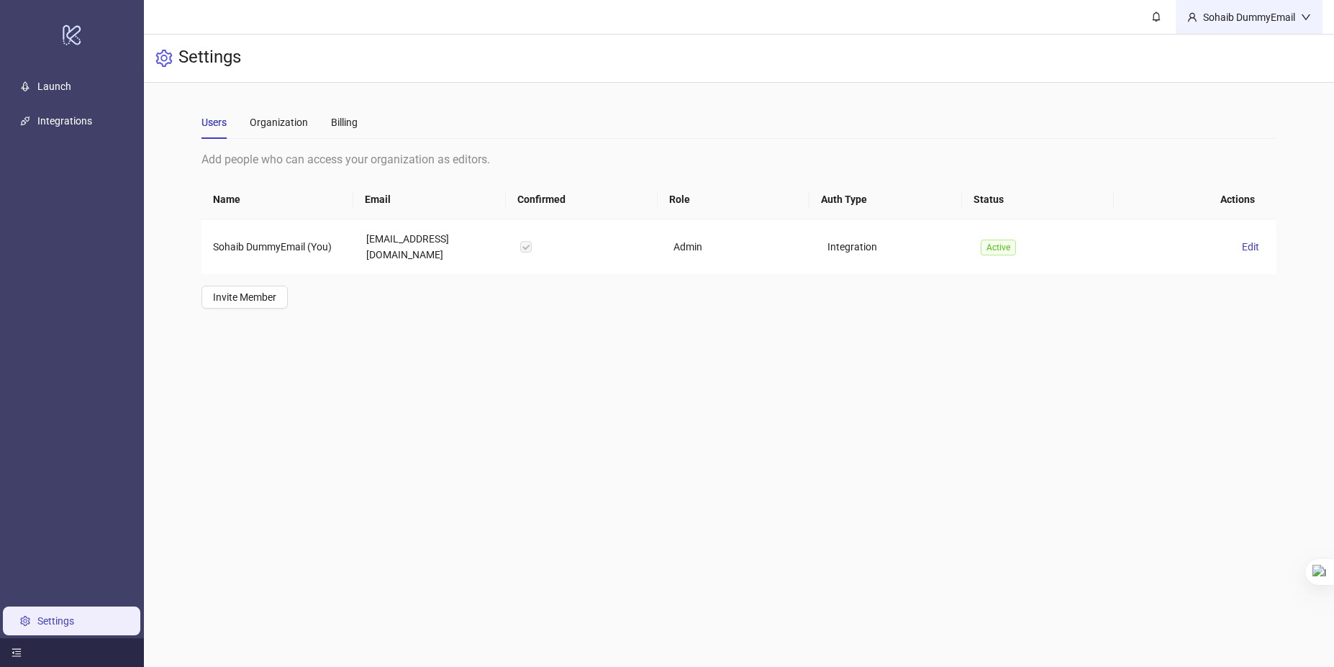
click at [1296, 27] on div "Sohaib DummyEmail" at bounding box center [1249, 17] width 147 height 34
click at [1265, 50] on span "Logout" at bounding box center [1276, 51] width 69 height 16
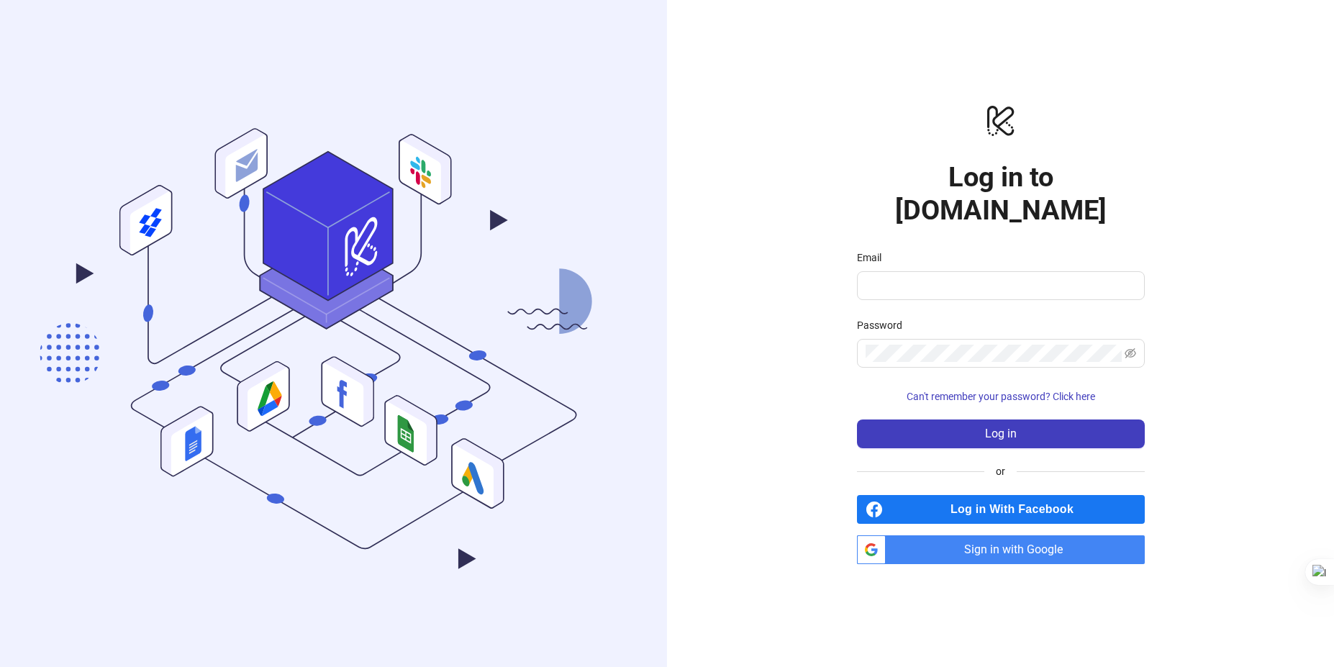
click at [989, 535] on span "Sign in with Google" at bounding box center [1017, 549] width 253 height 29
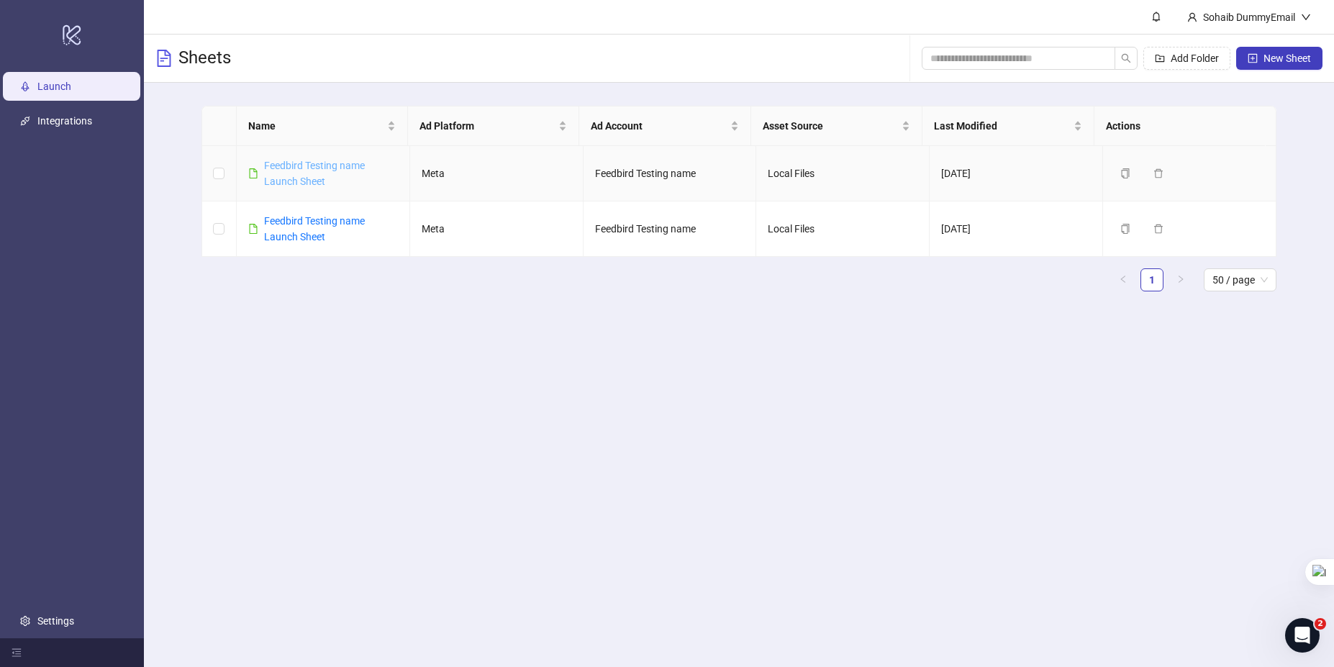
click at [332, 168] on link "Feedbird Testing name Launch Sheet" at bounding box center [314, 173] width 101 height 27
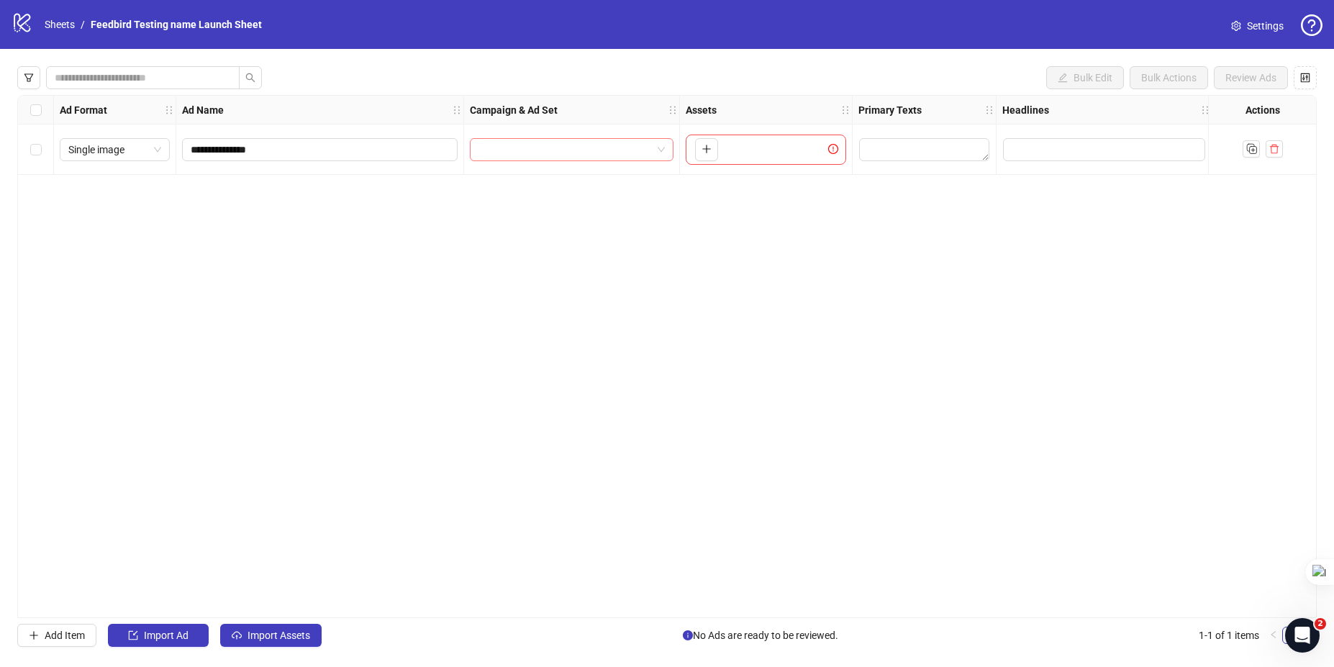
click at [565, 158] on input "search" at bounding box center [564, 150] width 173 height 22
click at [544, 259] on div "**********" at bounding box center [666, 356] width 1299 height 523
click at [530, 140] on input "search" at bounding box center [564, 150] width 173 height 22
click at [767, 266] on div "**********" at bounding box center [666, 356] width 1299 height 523
click at [34, 155] on label "Select row 1" at bounding box center [36, 150] width 12 height 16
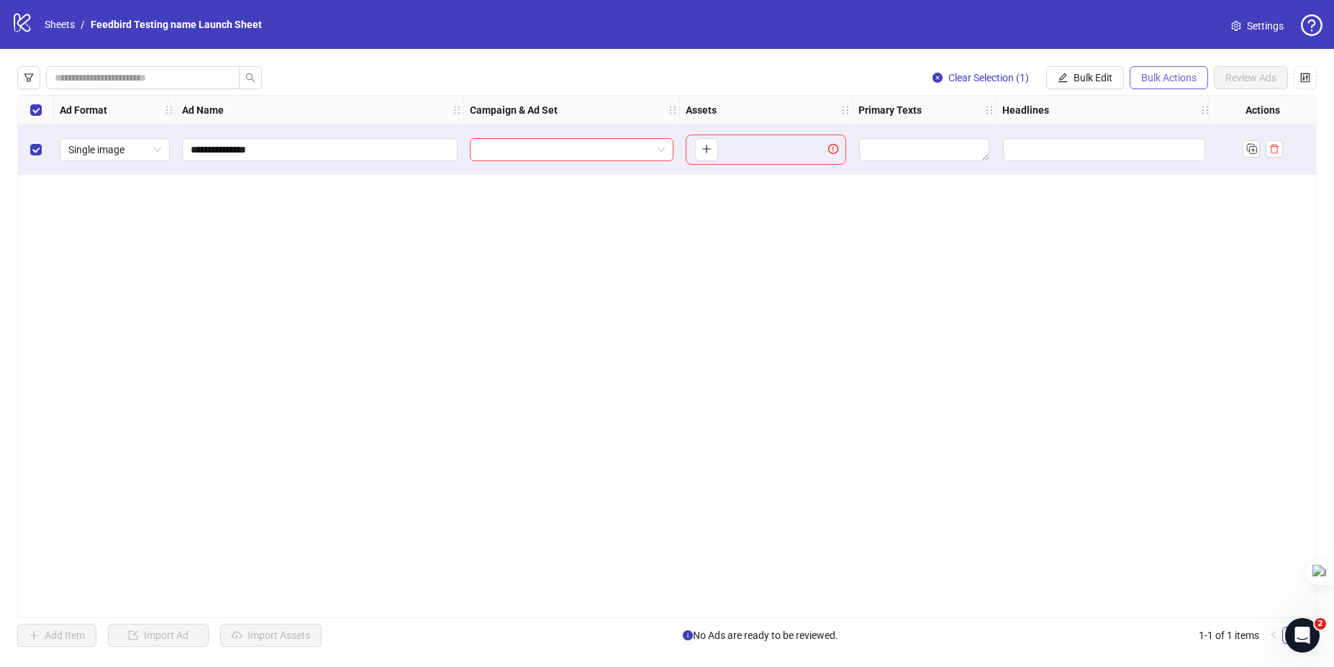
click at [1171, 70] on button "Bulk Actions" at bounding box center [1169, 77] width 78 height 23
click at [1097, 80] on span "Bulk Edit" at bounding box center [1092, 78] width 39 height 12
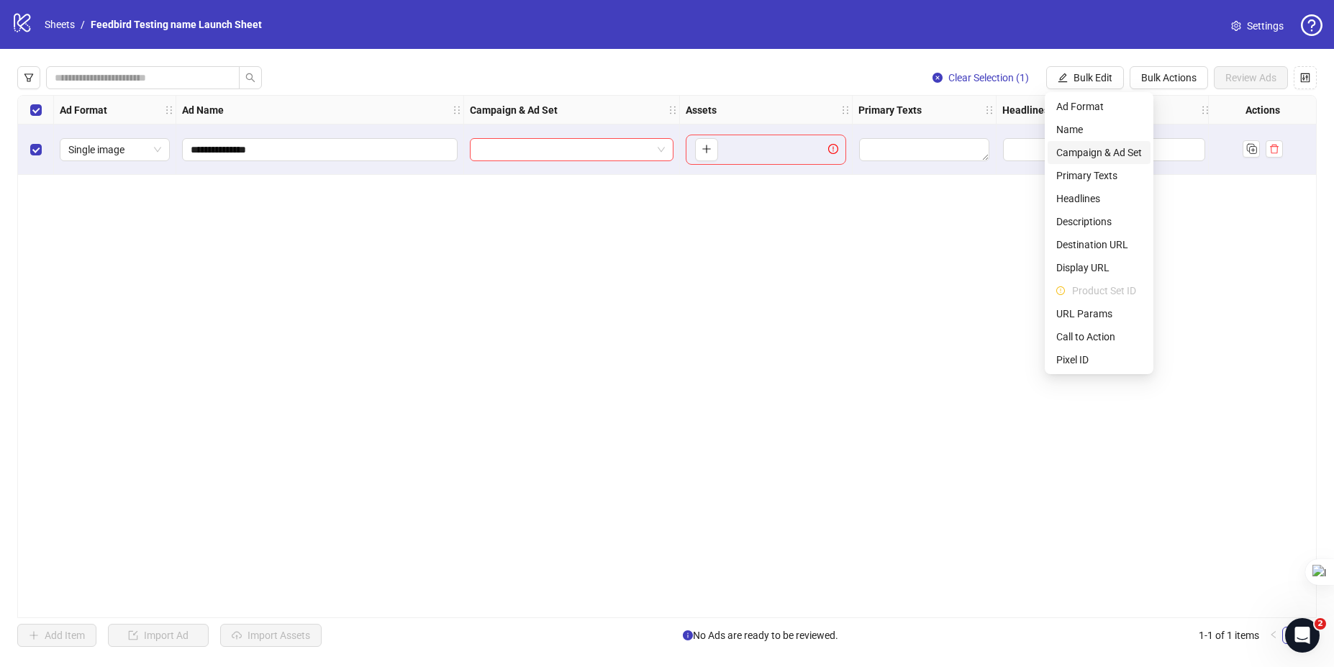
click at [1112, 155] on span "Campaign & Ad Set" at bounding box center [1099, 153] width 86 height 16
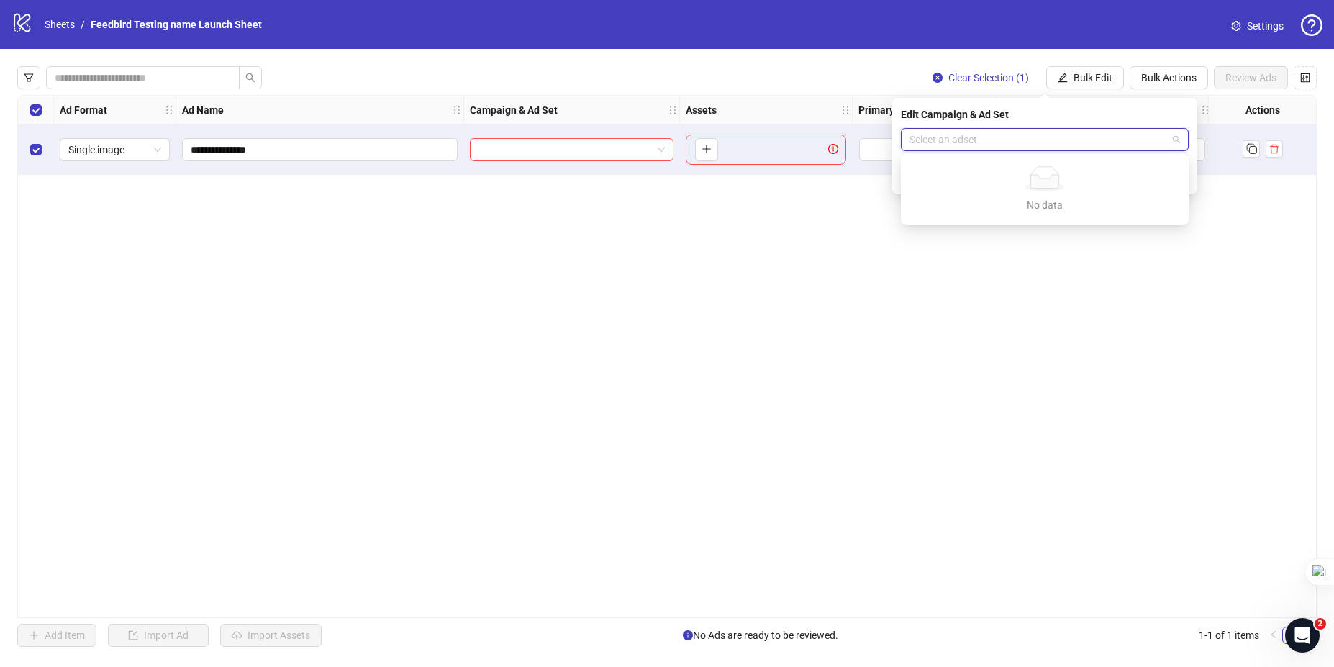
click at [1034, 138] on input "search" at bounding box center [1038, 140] width 258 height 22
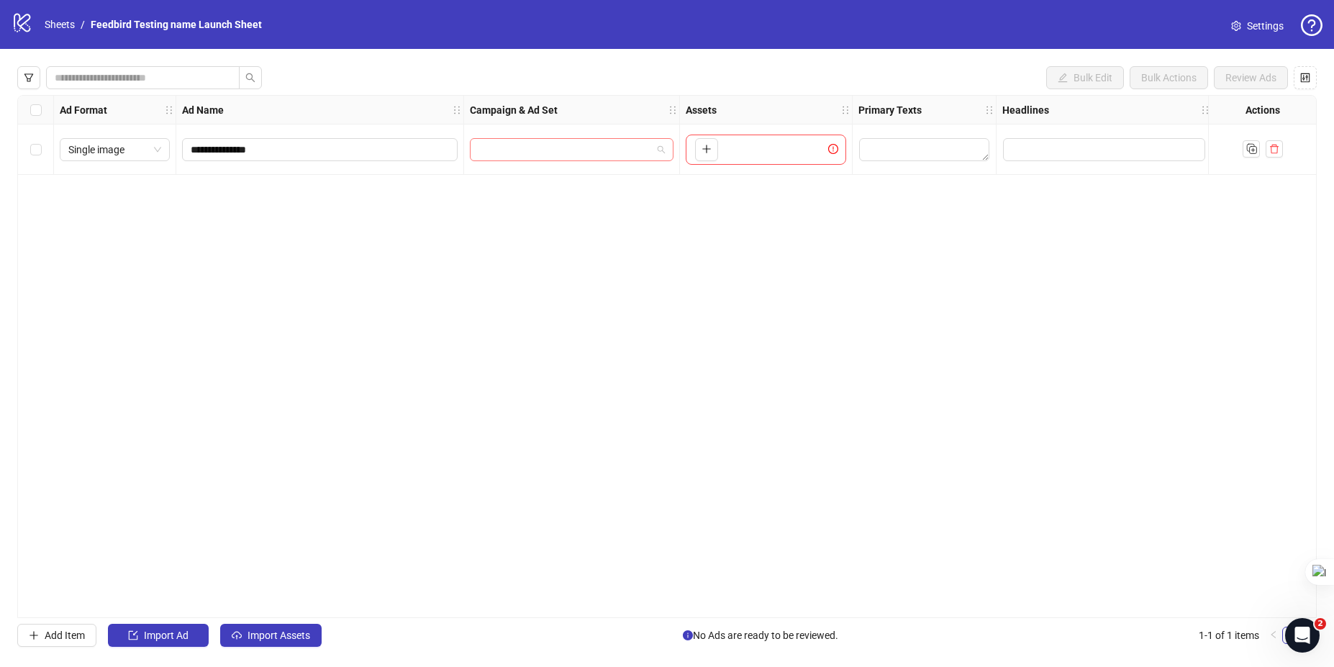
click at [566, 148] on input "search" at bounding box center [564, 150] width 173 height 22
click at [860, 259] on div "**********" at bounding box center [666, 356] width 1299 height 523
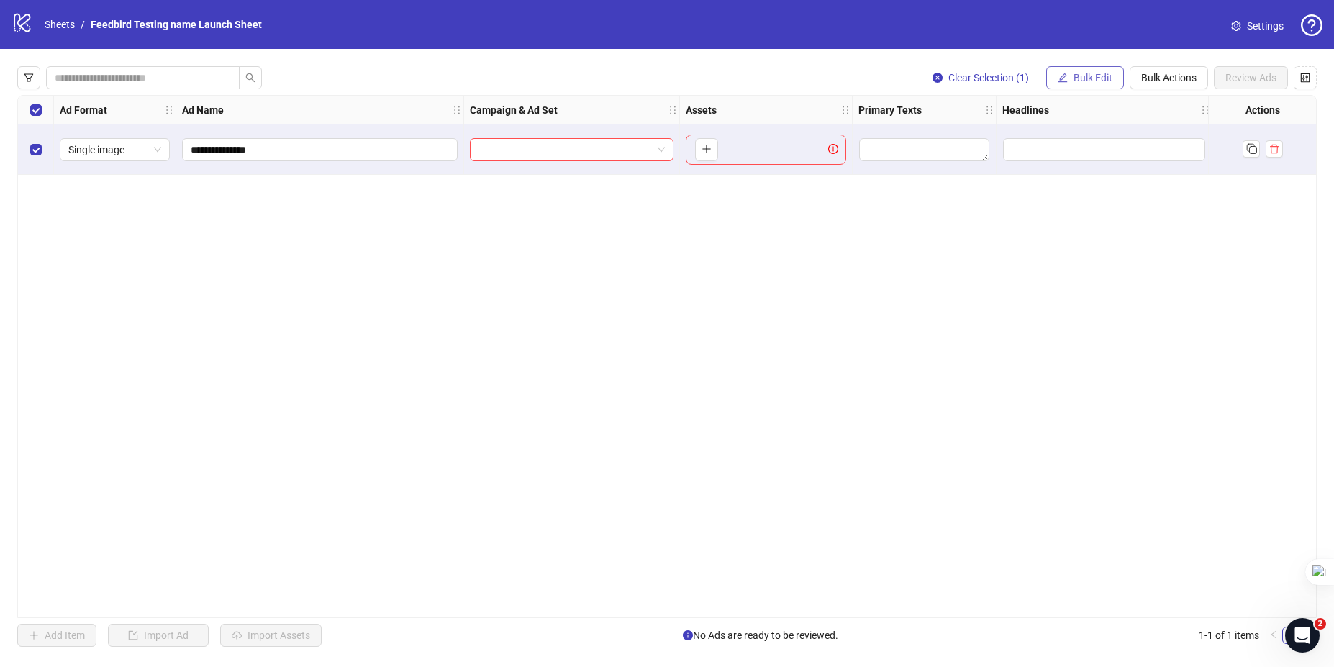
click at [1076, 78] on span "Bulk Edit" at bounding box center [1092, 78] width 39 height 12
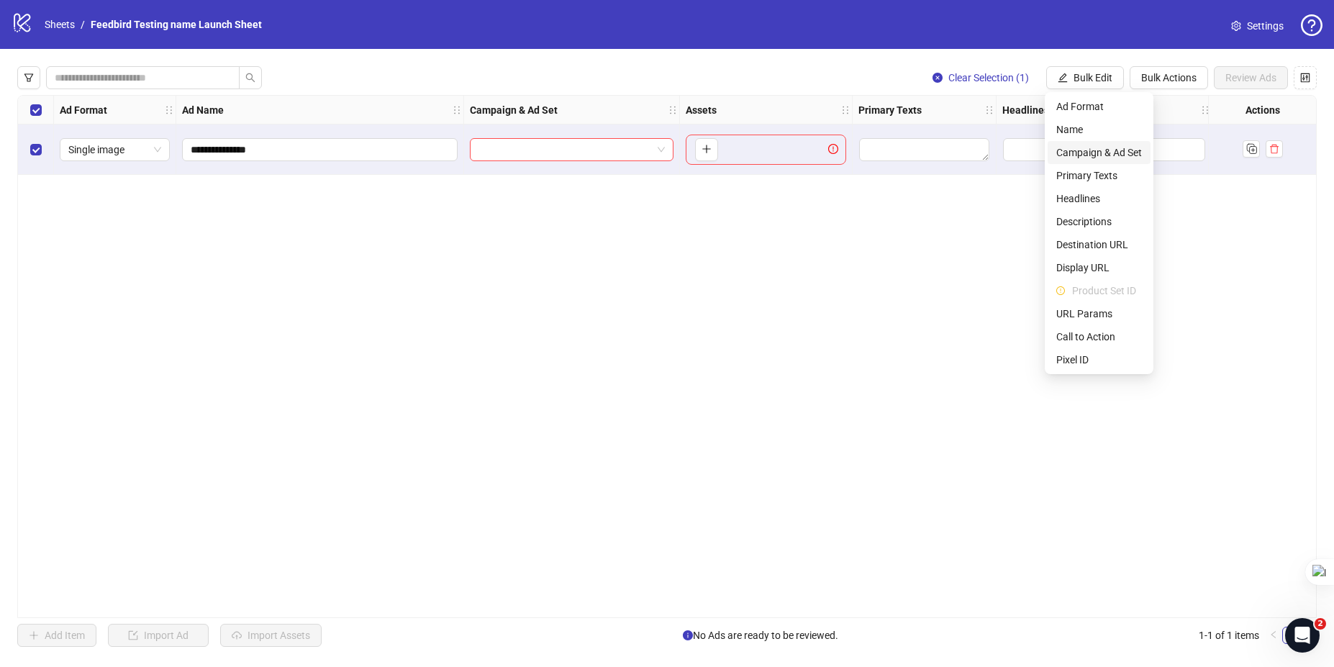
click at [1103, 154] on span "Campaign & Ad Set" at bounding box center [1099, 153] width 86 height 16
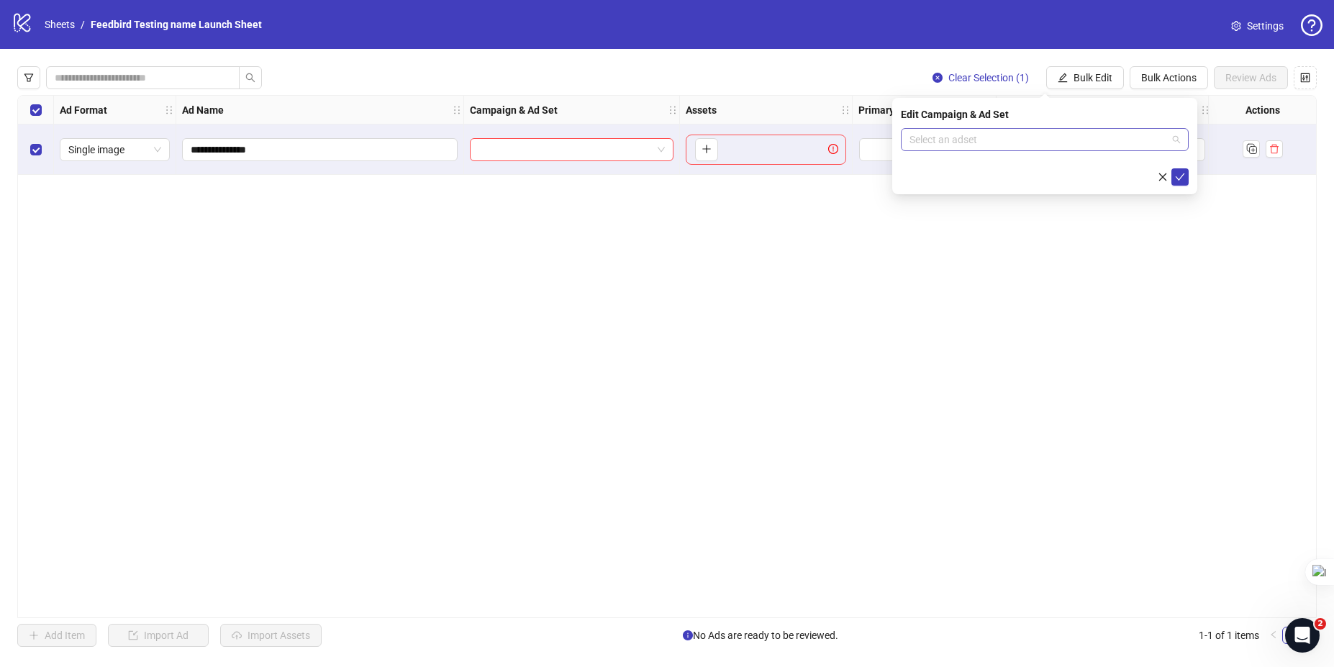
click at [989, 139] on input "search" at bounding box center [1038, 140] width 258 height 22
click at [916, 195] on div "No data No data" at bounding box center [1045, 189] width 282 height 65
click at [893, 168] on div "Edit Campaign & Ad Set Select an adset" at bounding box center [1044, 146] width 305 height 96
click at [1186, 181] on button "submit" at bounding box center [1179, 176] width 17 height 17
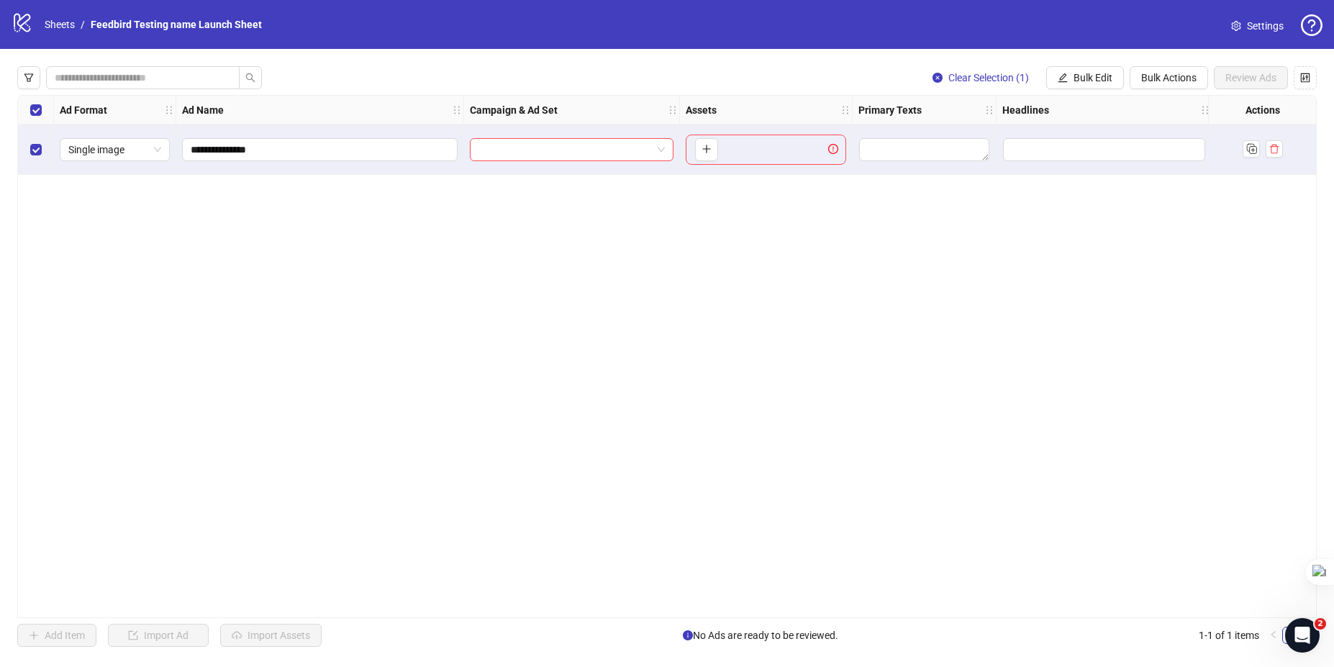
click at [940, 220] on div "**********" at bounding box center [666, 356] width 1299 height 523
click at [526, 144] on input "search" at bounding box center [564, 150] width 173 height 22
click at [443, 210] on div "**********" at bounding box center [666, 356] width 1299 height 523
click at [442, 197] on div "**********" at bounding box center [666, 356] width 1299 height 523
click at [481, 160] on input "search" at bounding box center [564, 150] width 173 height 22
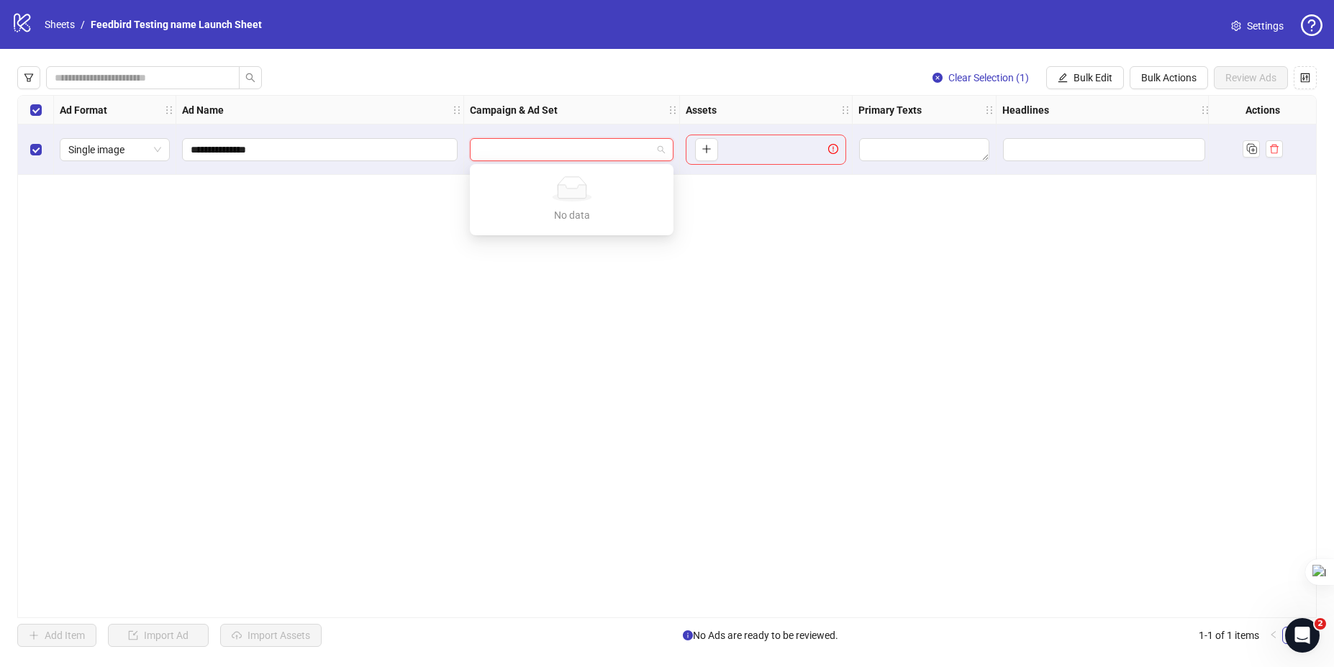
click at [392, 268] on div "**********" at bounding box center [666, 356] width 1299 height 523
click at [119, 19] on link "Feedbird Testing name Launch Sheet" at bounding box center [176, 25] width 177 height 16
click at [34, 83] on button "button" at bounding box center [28, 77] width 23 height 23
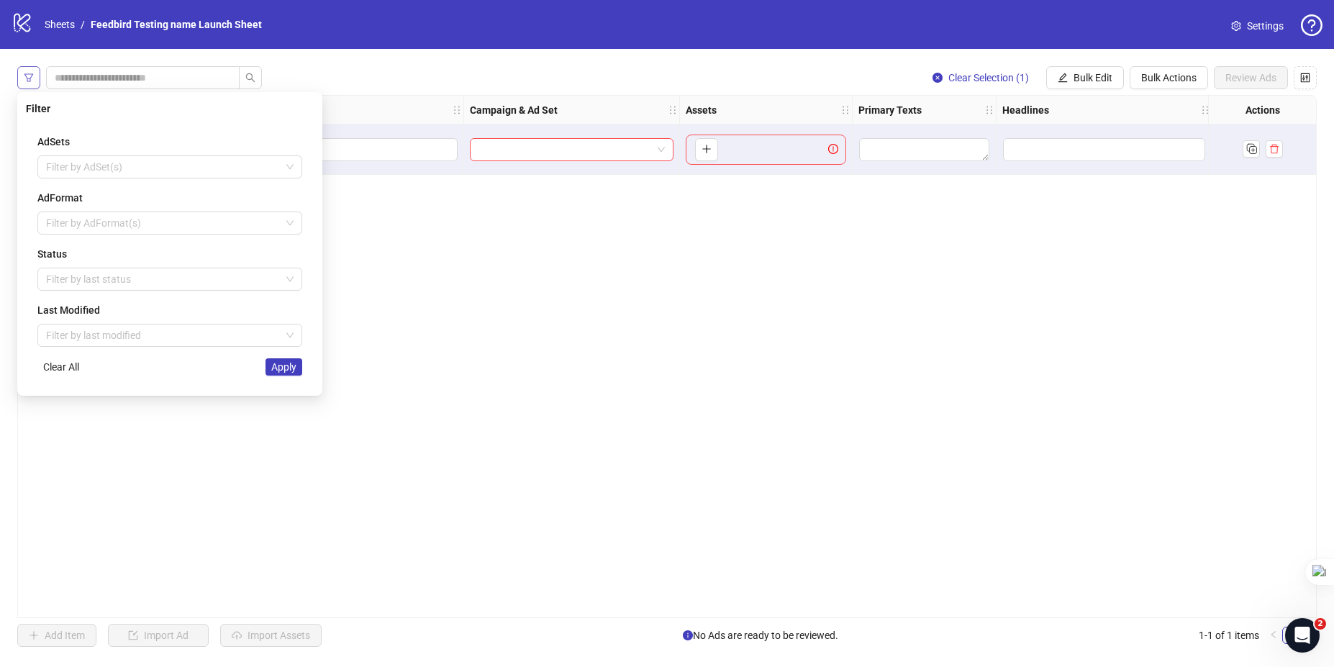
click at [34, 83] on button "button" at bounding box center [28, 77] width 23 height 23
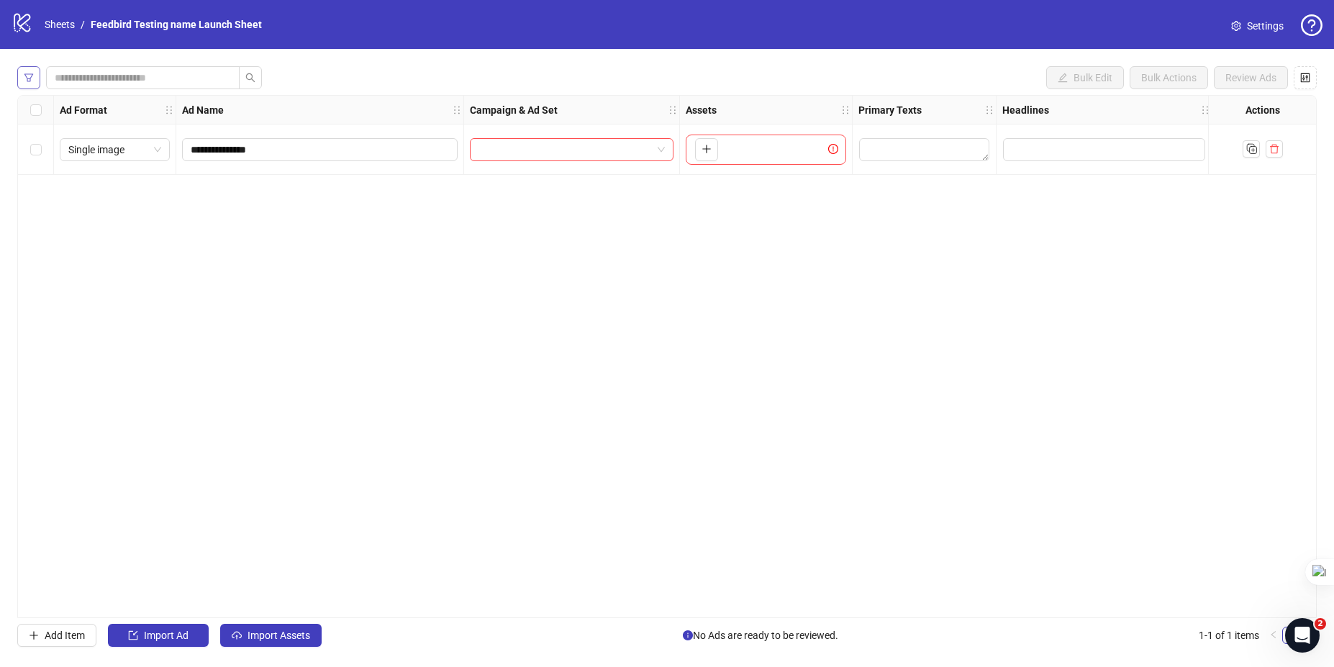
click at [34, 83] on button "button" at bounding box center [28, 77] width 23 height 23
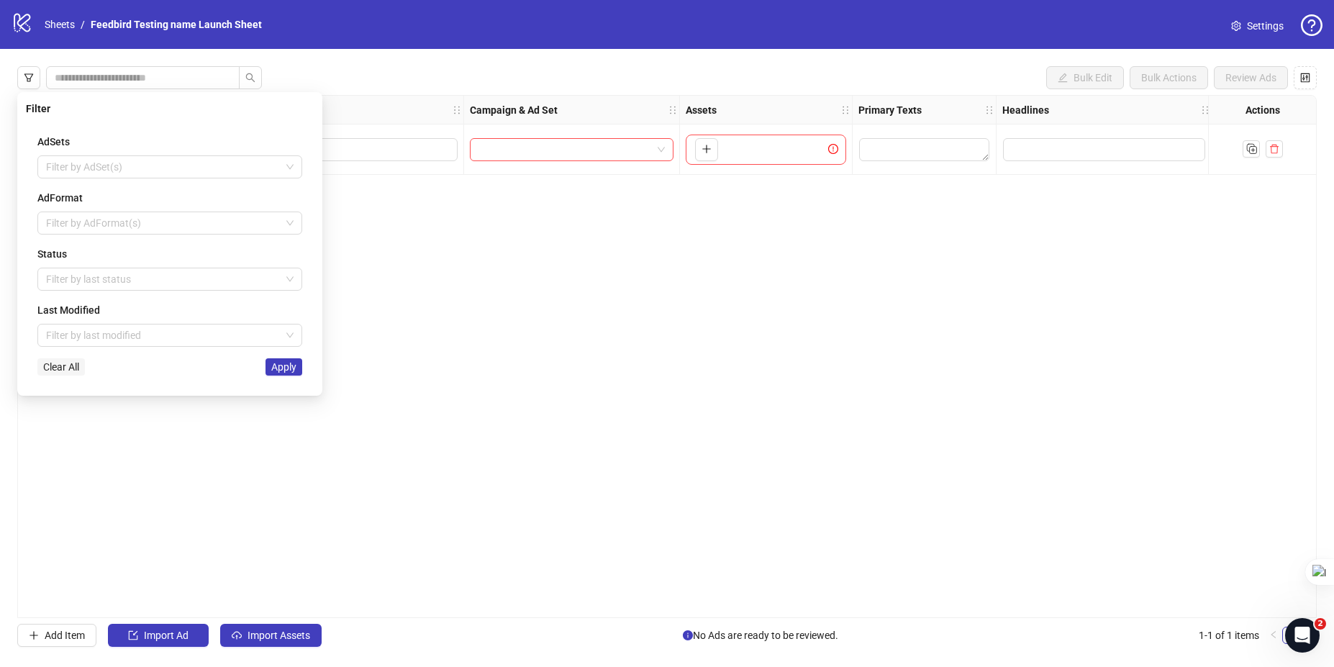
click at [57, 364] on span "Clear All" at bounding box center [61, 367] width 36 height 12
click at [191, 442] on div "**********" at bounding box center [666, 356] width 1299 height 523
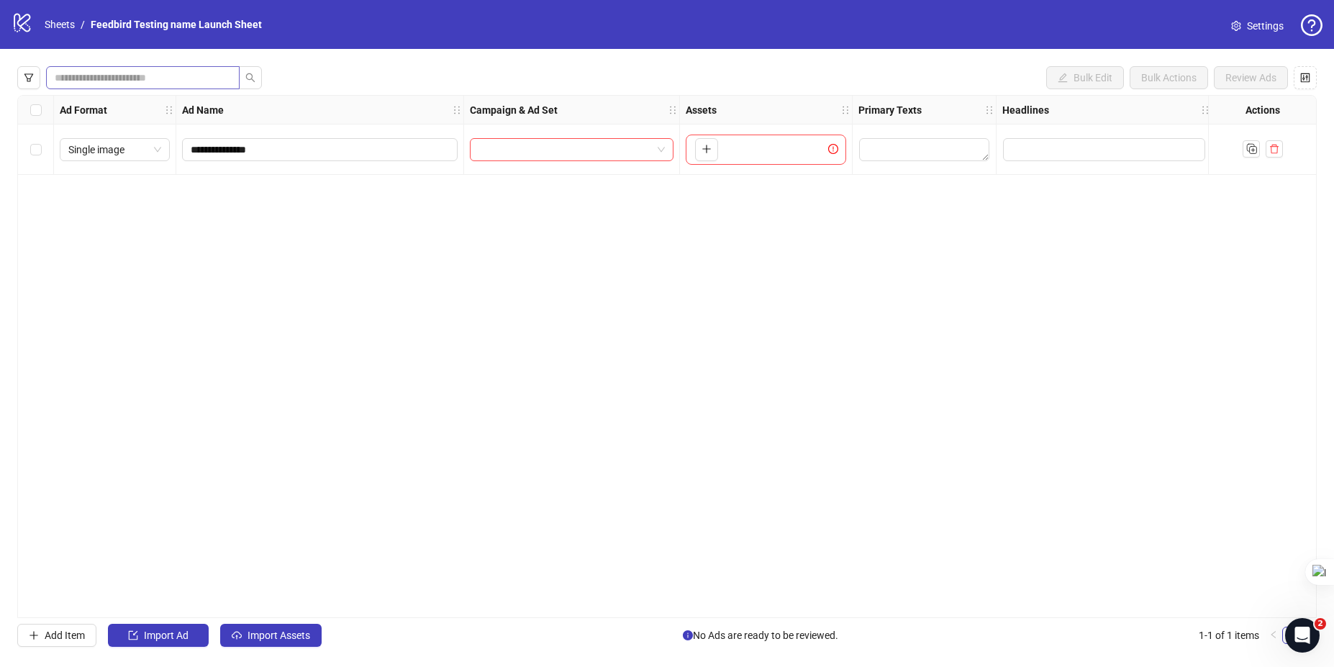
click at [76, 86] on span at bounding box center [143, 77] width 194 height 23
click at [123, 66] on span at bounding box center [143, 77] width 194 height 23
click at [524, 156] on input "search" at bounding box center [564, 150] width 173 height 22
click at [561, 207] on div "No data" at bounding box center [571, 215] width 169 height 16
click at [590, 145] on input "search" at bounding box center [564, 150] width 173 height 22
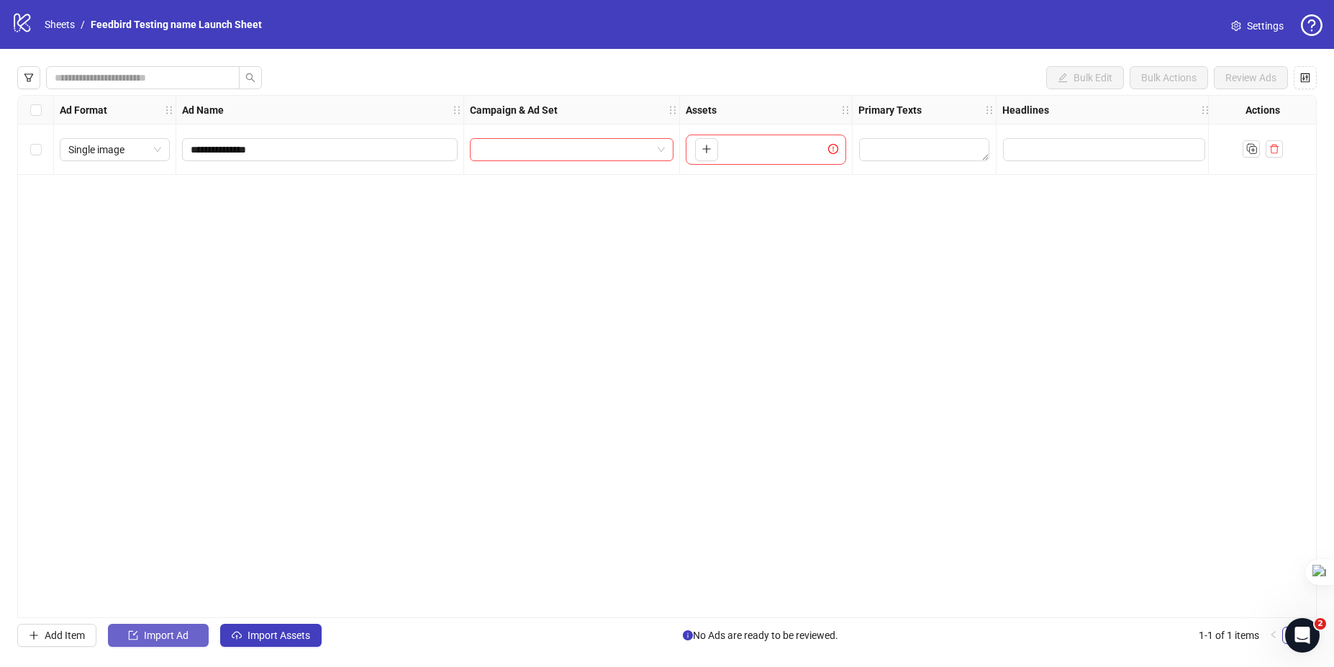
drag, startPoint x: 256, startPoint y: 476, endPoint x: 145, endPoint y: 627, distance: 187.8
click at [145, 627] on div "**********" at bounding box center [667, 356] width 1334 height 615
click at [145, 627] on button "Import Ad" at bounding box center [158, 635] width 101 height 23
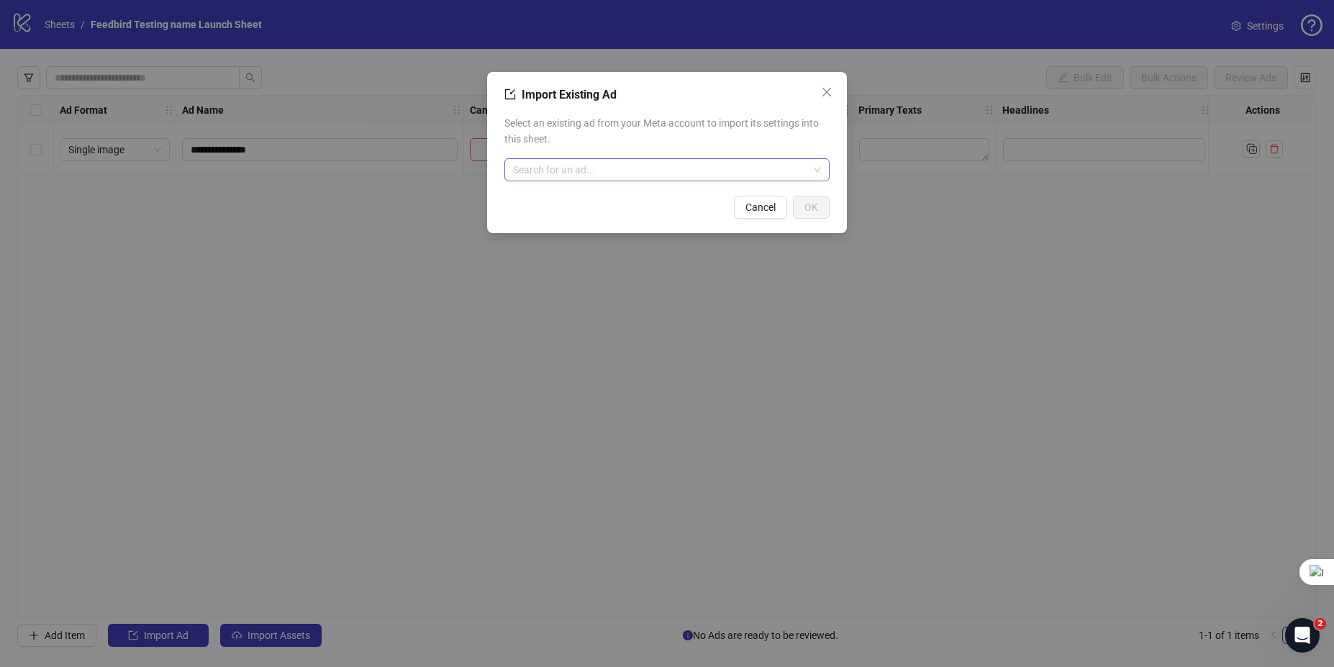
click at [547, 169] on input "search" at bounding box center [660, 170] width 295 height 22
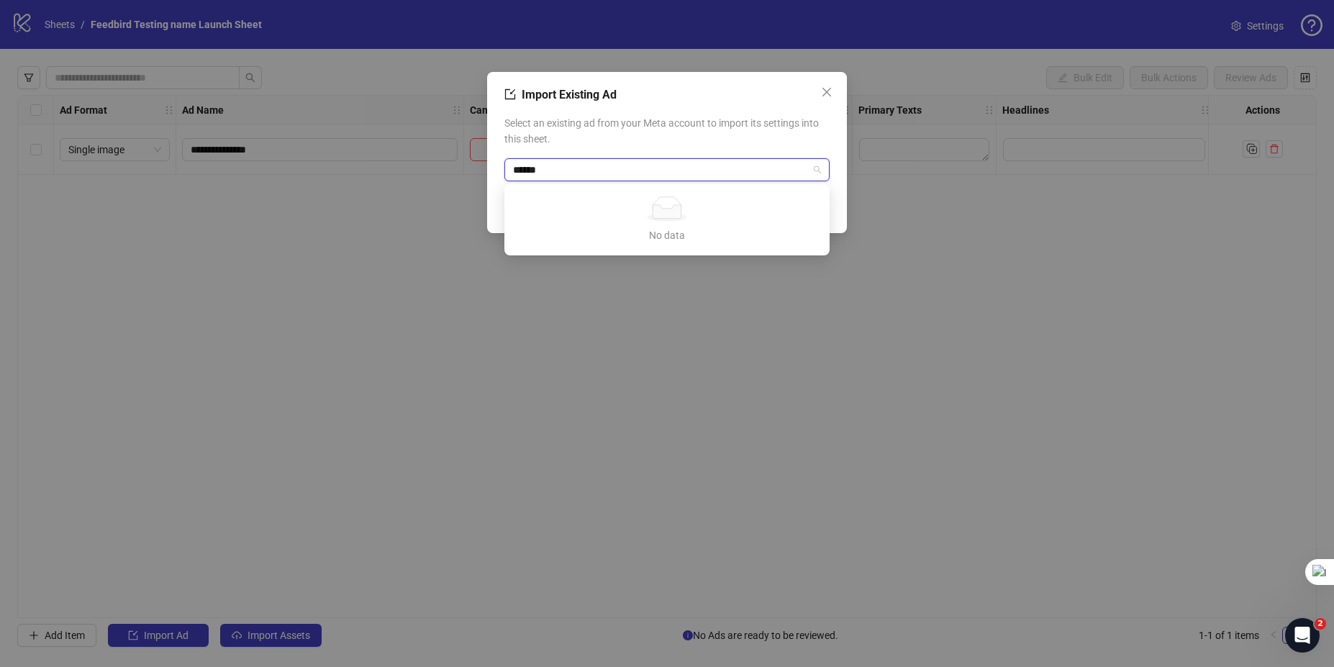
click at [547, 169] on input "******" at bounding box center [660, 170] width 295 height 22
type input "*"
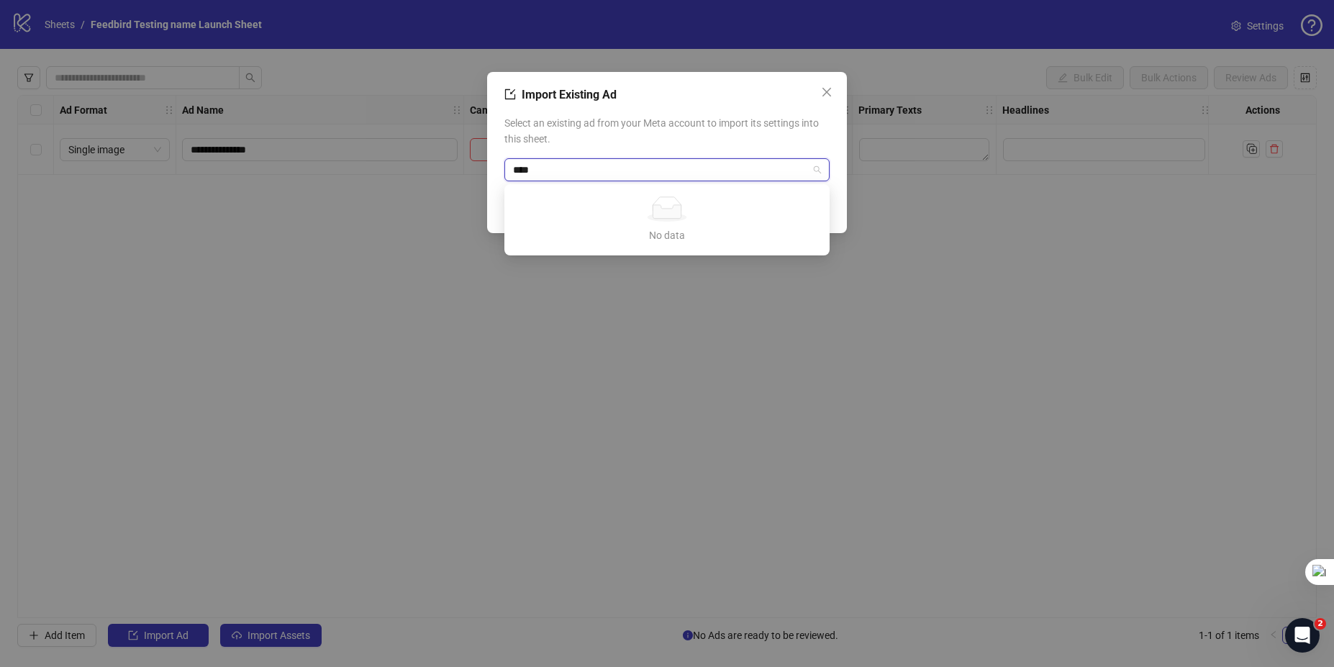
type input "****"
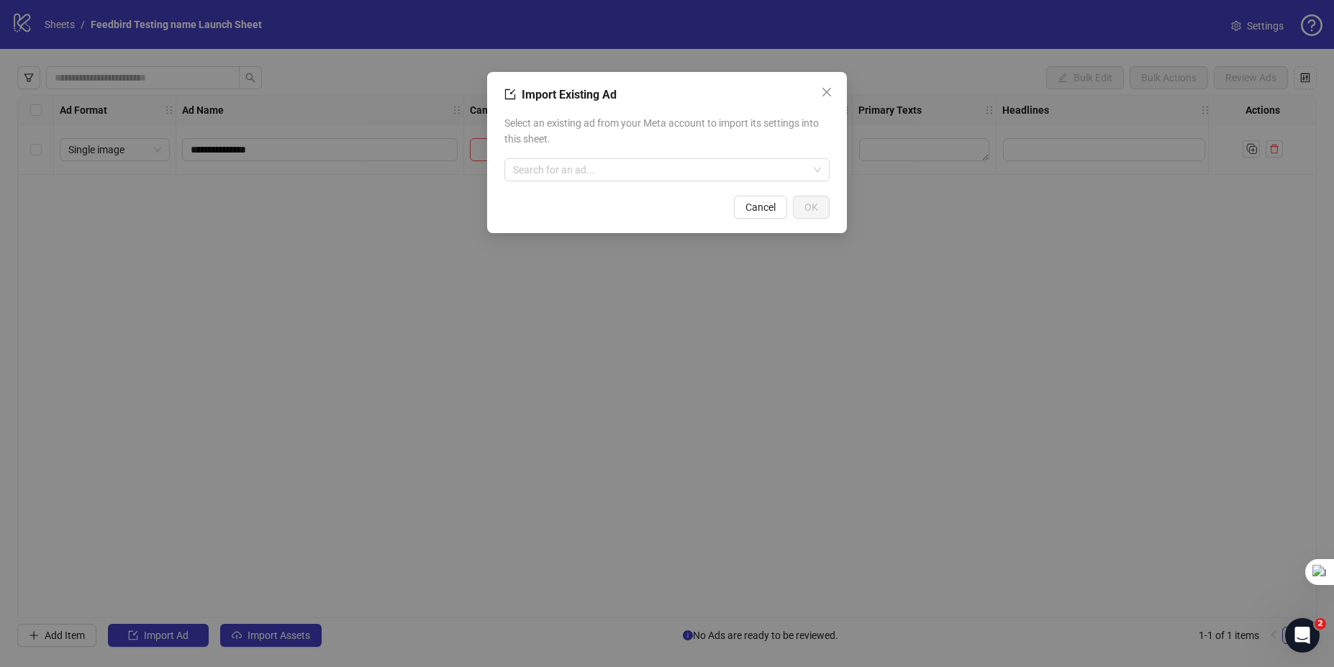
click at [567, 158] on div "Select an existing ad from your Meta account to import its settings into this s…" at bounding box center [666, 148] width 325 height 78
click at [525, 246] on div "Import Existing Ad Select an existing ad from your Meta account to import its s…" at bounding box center [667, 333] width 1334 height 667
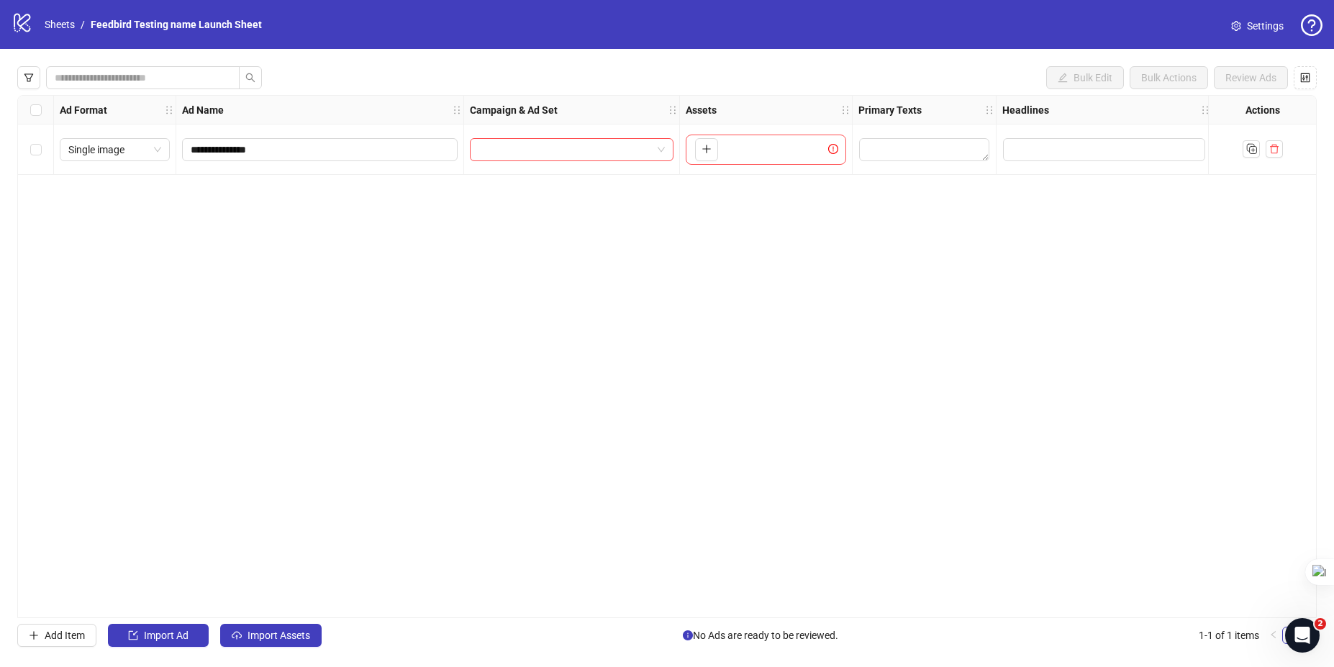
click at [568, 163] on div at bounding box center [572, 149] width 216 height 50
click at [195, 635] on button "Import Ad" at bounding box center [158, 635] width 101 height 23
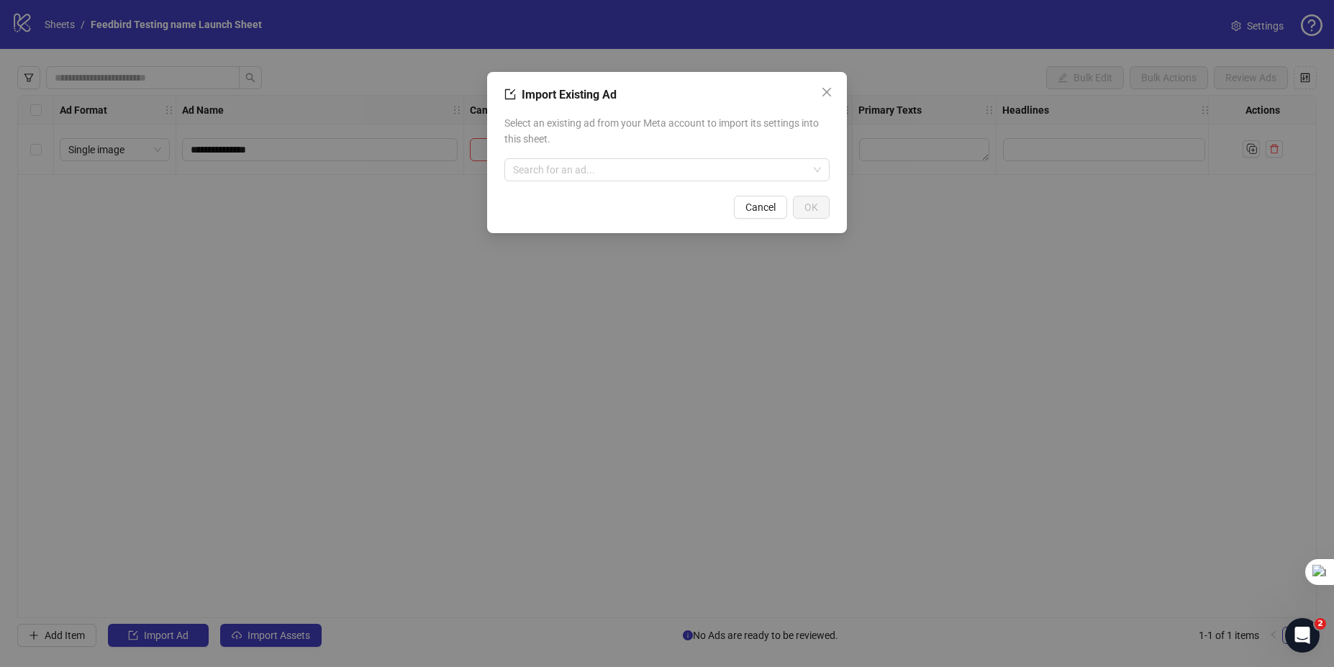
click at [758, 189] on div "Import Existing Ad Select an existing ad from your Meta account to import its s…" at bounding box center [667, 152] width 360 height 161
click at [769, 206] on span "Cancel" at bounding box center [760, 207] width 30 height 12
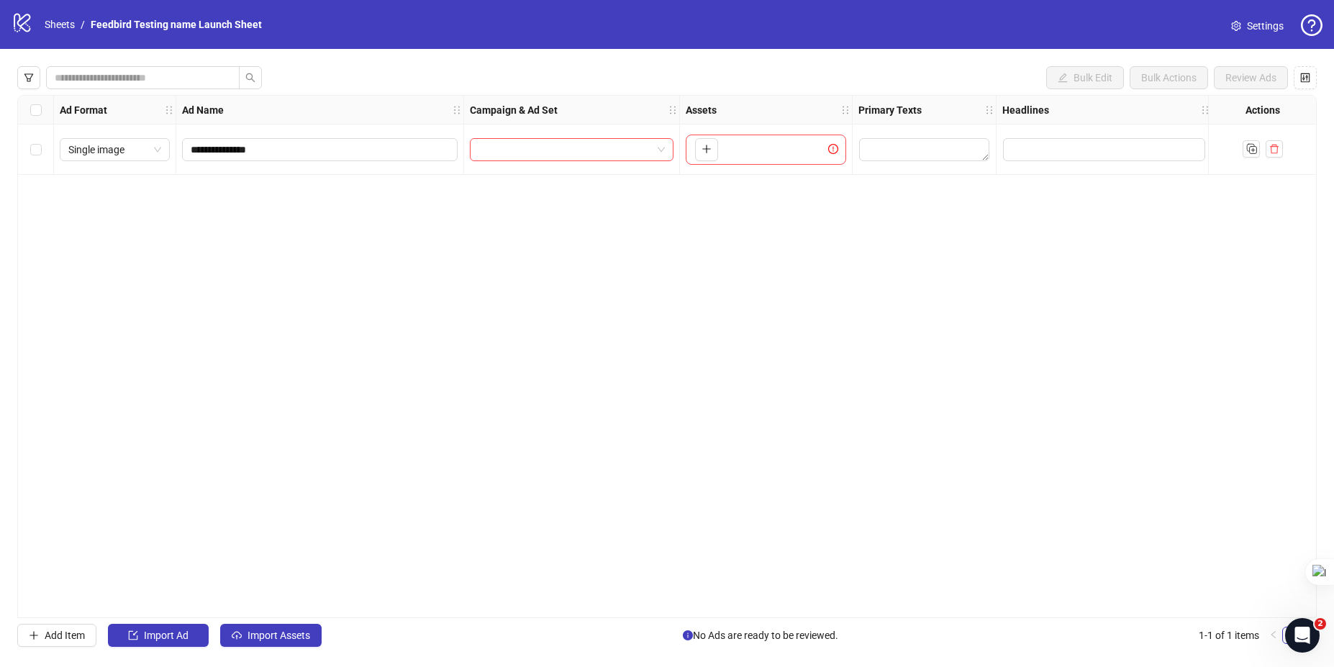
click at [1309, 27] on icon "question-circle" at bounding box center [1312, 25] width 22 height 22
click at [1279, 55] on span "Watch demo video" at bounding box center [1263, 59] width 95 height 16
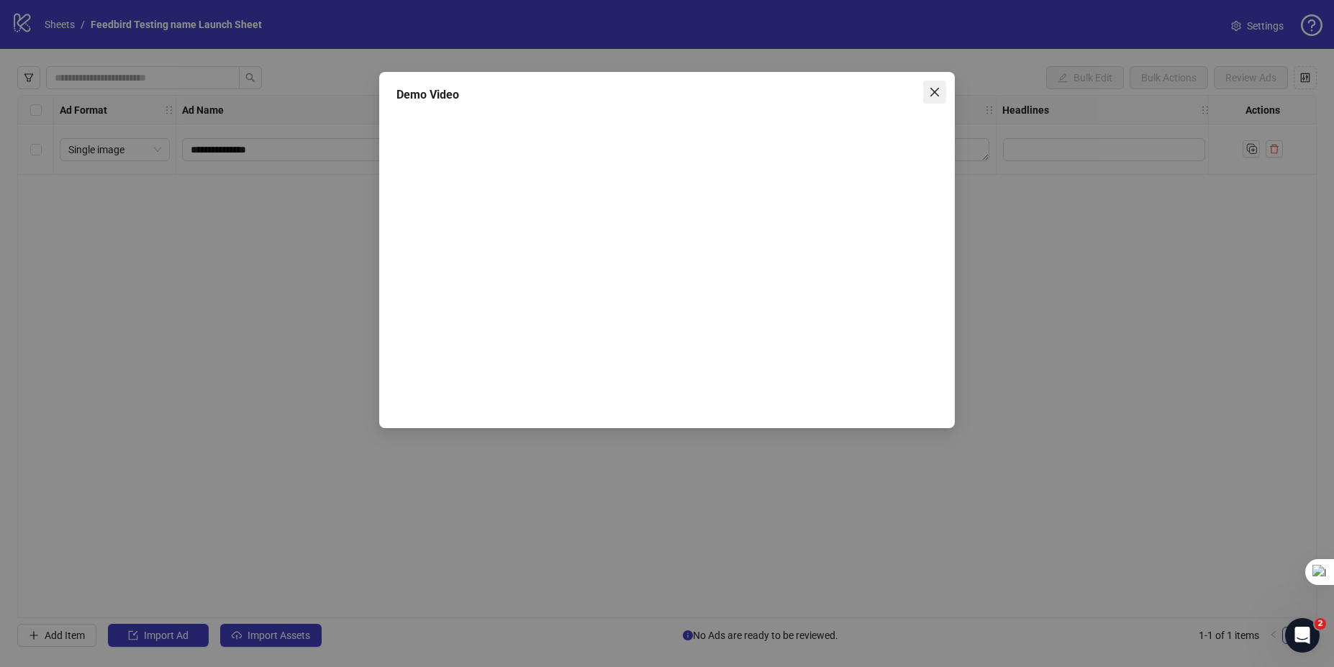
click at [937, 91] on icon "close" at bounding box center [935, 92] width 12 height 12
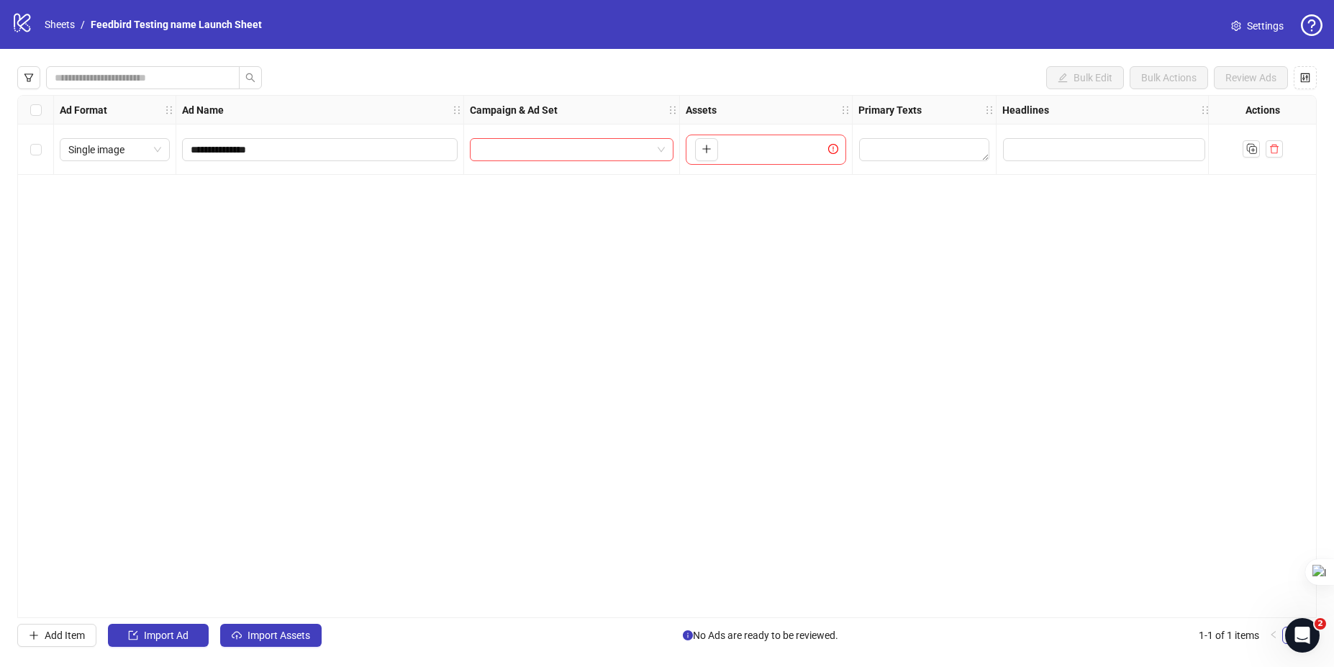
click at [1314, 28] on icon "question-circle" at bounding box center [1312, 25] width 22 height 22
click at [1258, 88] on link "Go to documentation" at bounding box center [1263, 82] width 95 height 12
click at [598, 147] on input "search" at bounding box center [564, 150] width 173 height 22
click at [1304, 27] on icon "question-circle" at bounding box center [1312, 25] width 22 height 22
click at [991, 356] on div "**********" at bounding box center [666, 356] width 1299 height 523
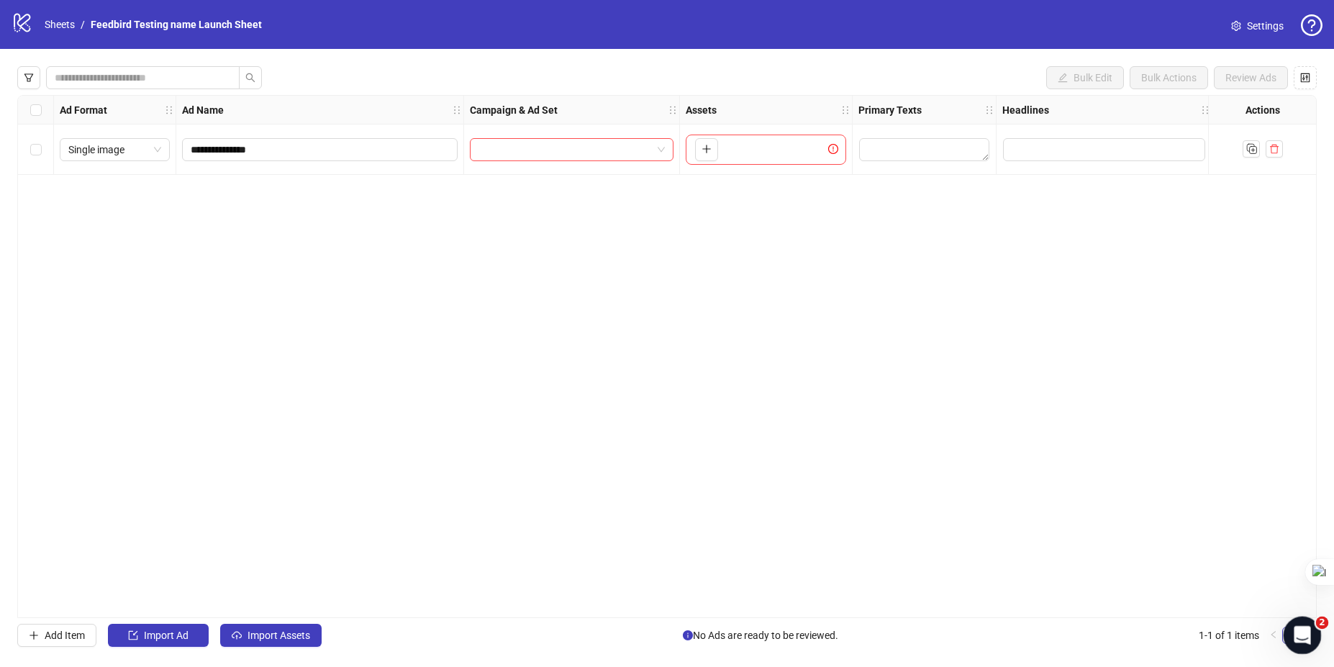
click at [1300, 631] on icon "Open Intercom Messenger" at bounding box center [1301, 634] width 24 height 24
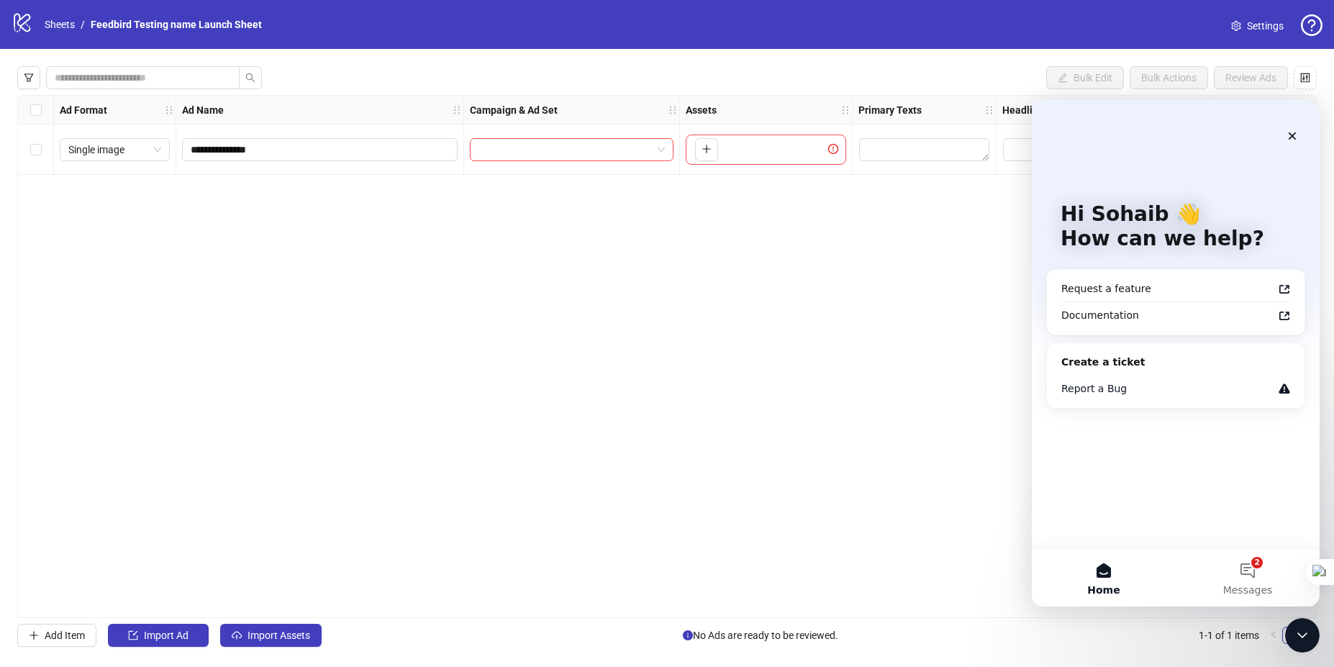
click at [1218, 383] on div "Report a Bug" at bounding box center [1167, 388] width 212 height 15
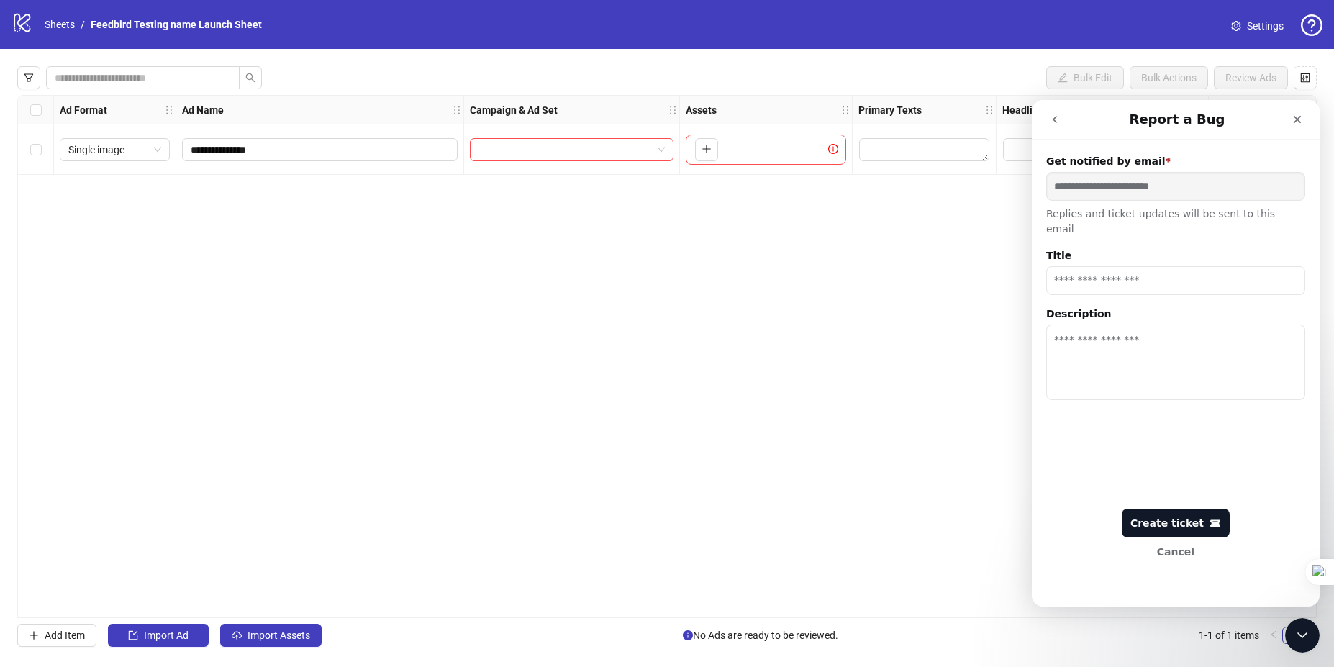
click at [1141, 266] on input "Title" at bounding box center [1175, 280] width 259 height 29
click at [1189, 548] on button "Cancel" at bounding box center [1176, 551] width 108 height 29
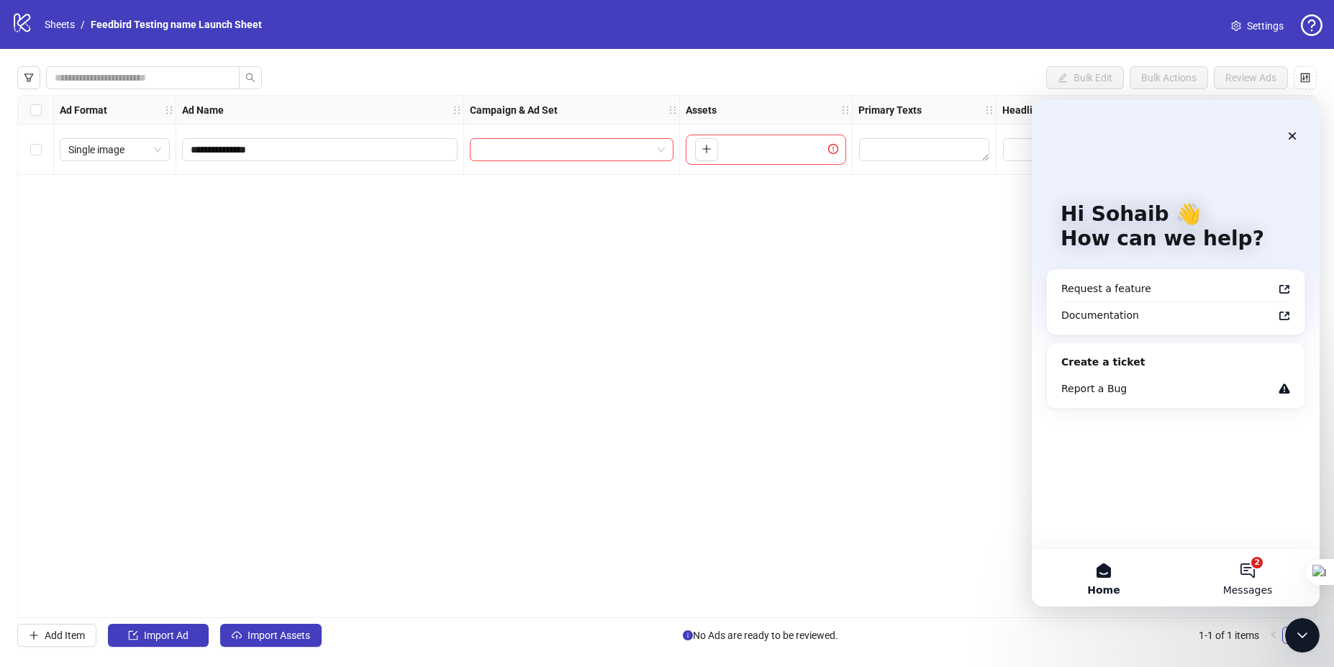
click at [1227, 585] on span "Messages" at bounding box center [1248, 590] width 50 height 10
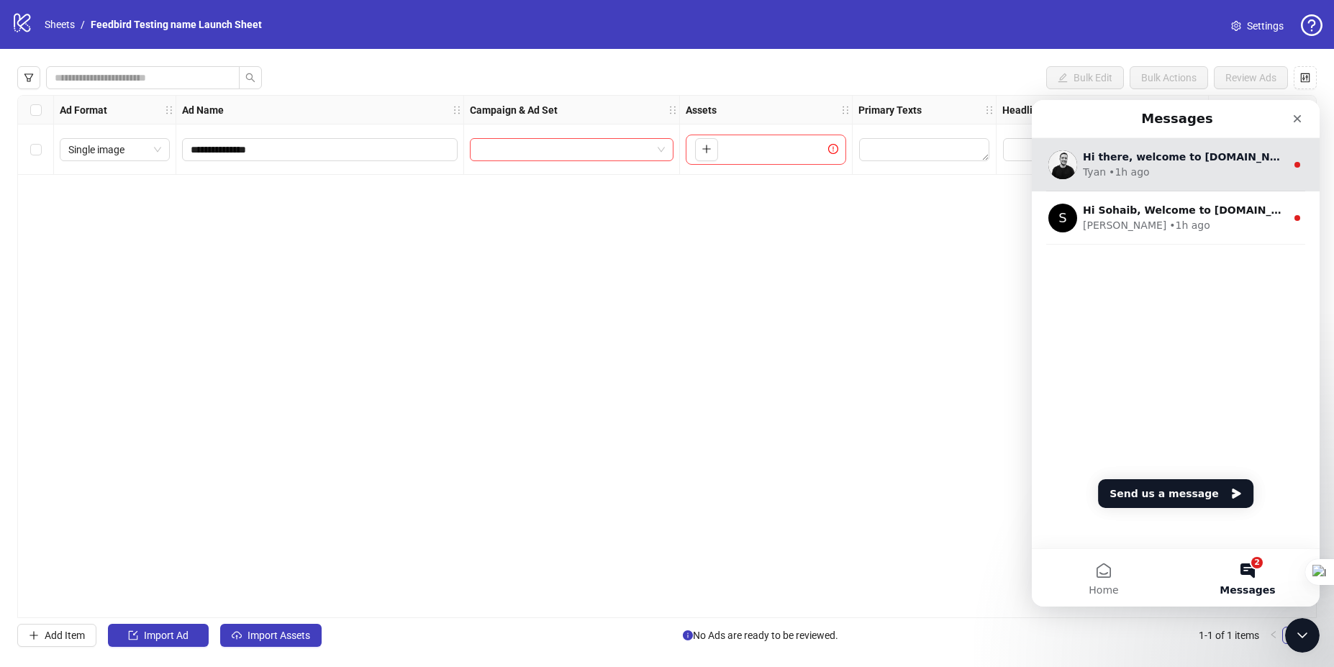
click at [1209, 168] on div "Tyan • 1h ago" at bounding box center [1184, 172] width 203 height 15
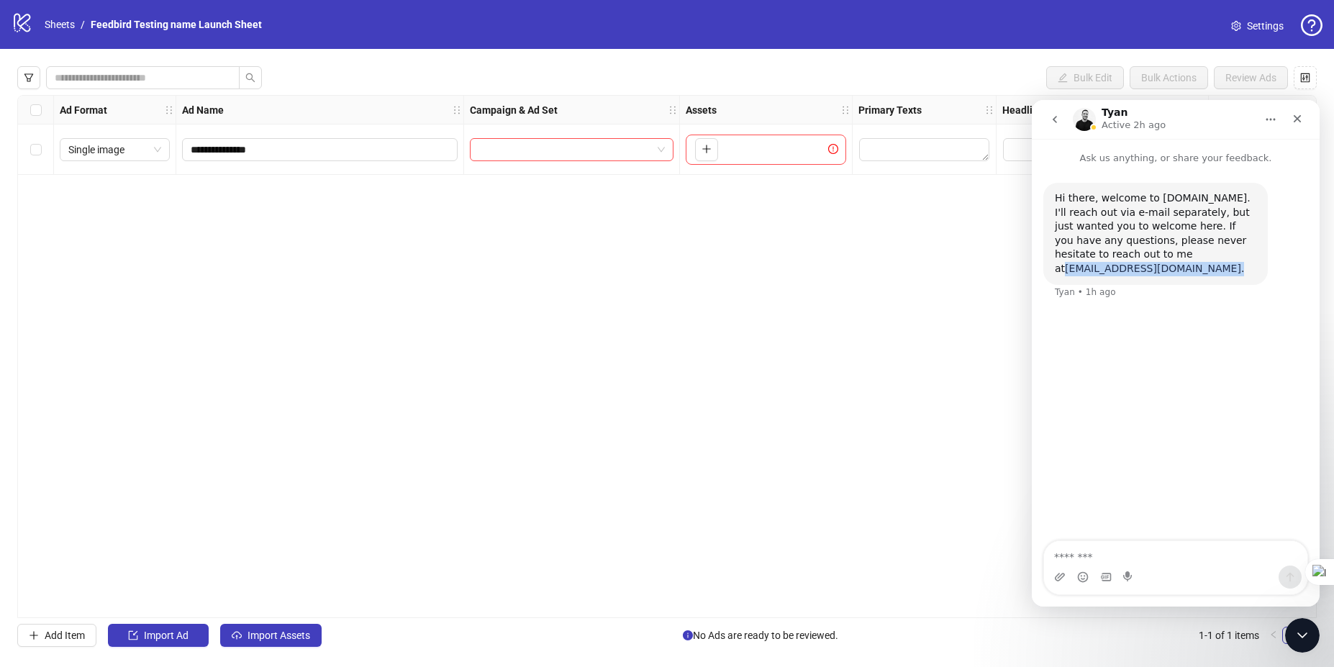
drag, startPoint x: 1214, startPoint y: 249, endPoint x: 1141, endPoint y: 258, distance: 73.2
click at [1141, 258] on div "Hi there, welcome to Kitchn.io. I'll reach out via e-mail separately, but just …" at bounding box center [1155, 233] width 201 height 85
copy div "tyan@kitchn.io ."
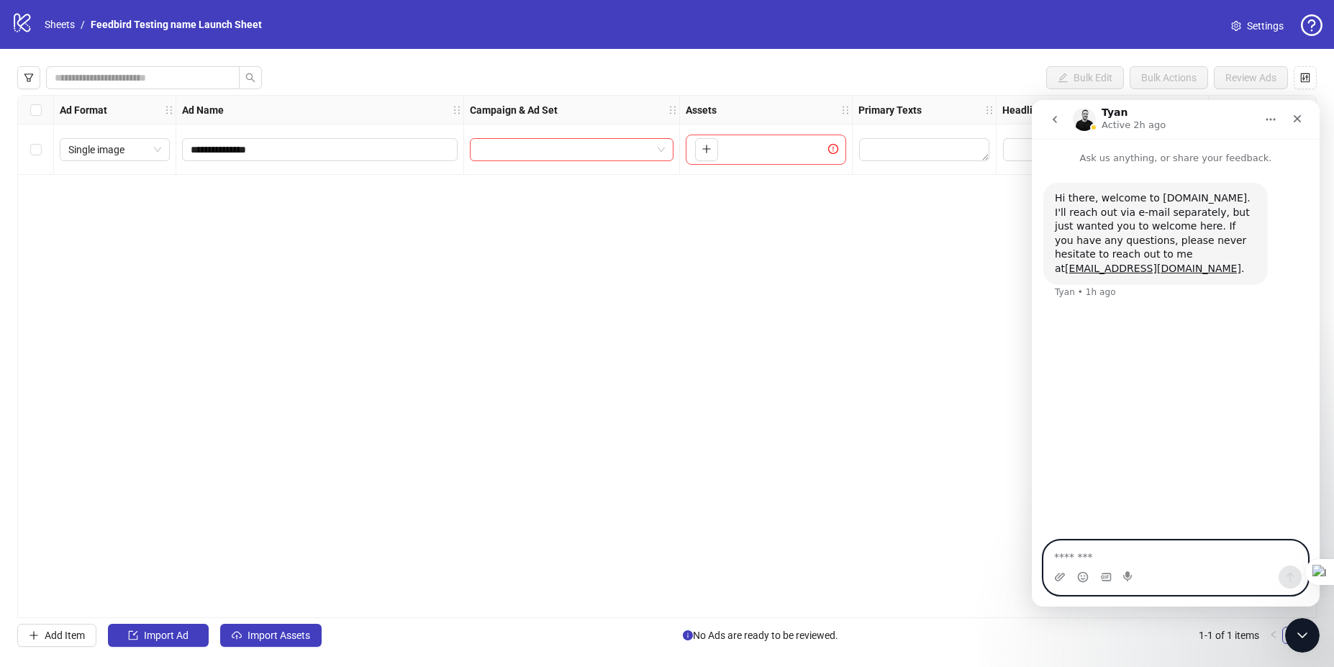
click at [1140, 560] on textarea "Message…" at bounding box center [1175, 553] width 263 height 24
paste textarea "**********"
type textarea "**********"
type textarea "*****"
click at [1096, 547] on textarea "Message…" at bounding box center [1175, 553] width 263 height 24
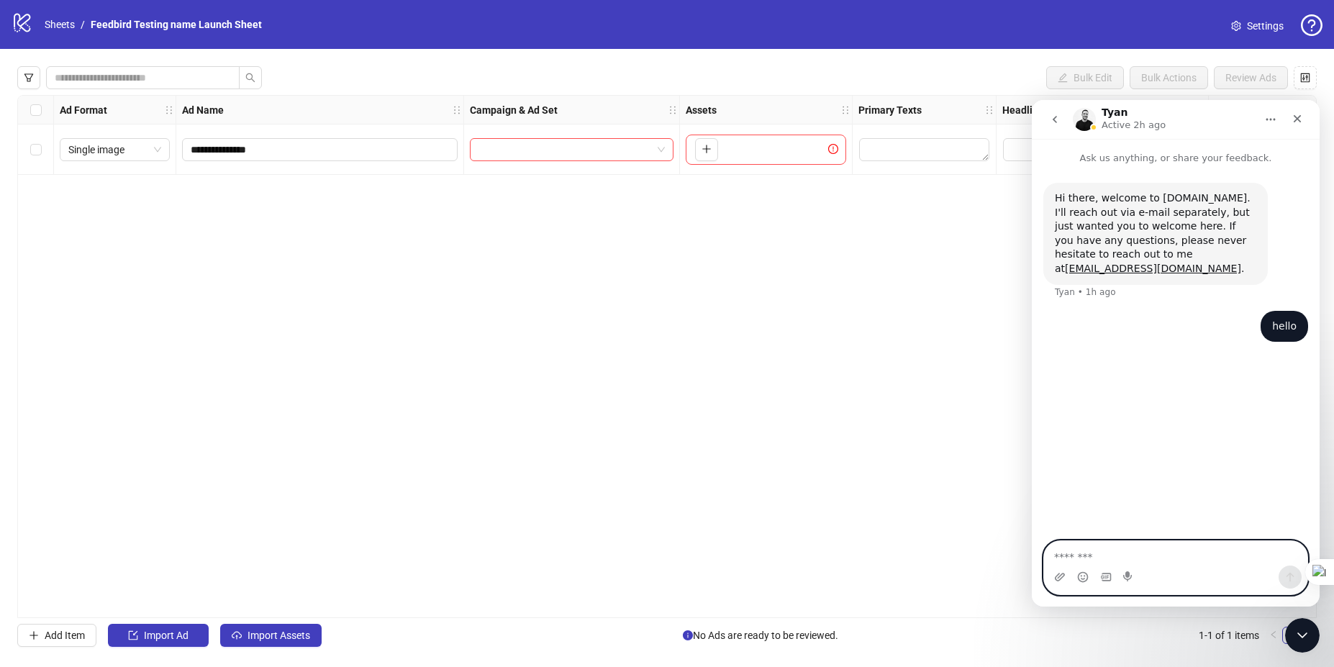
paste textarea "**********"
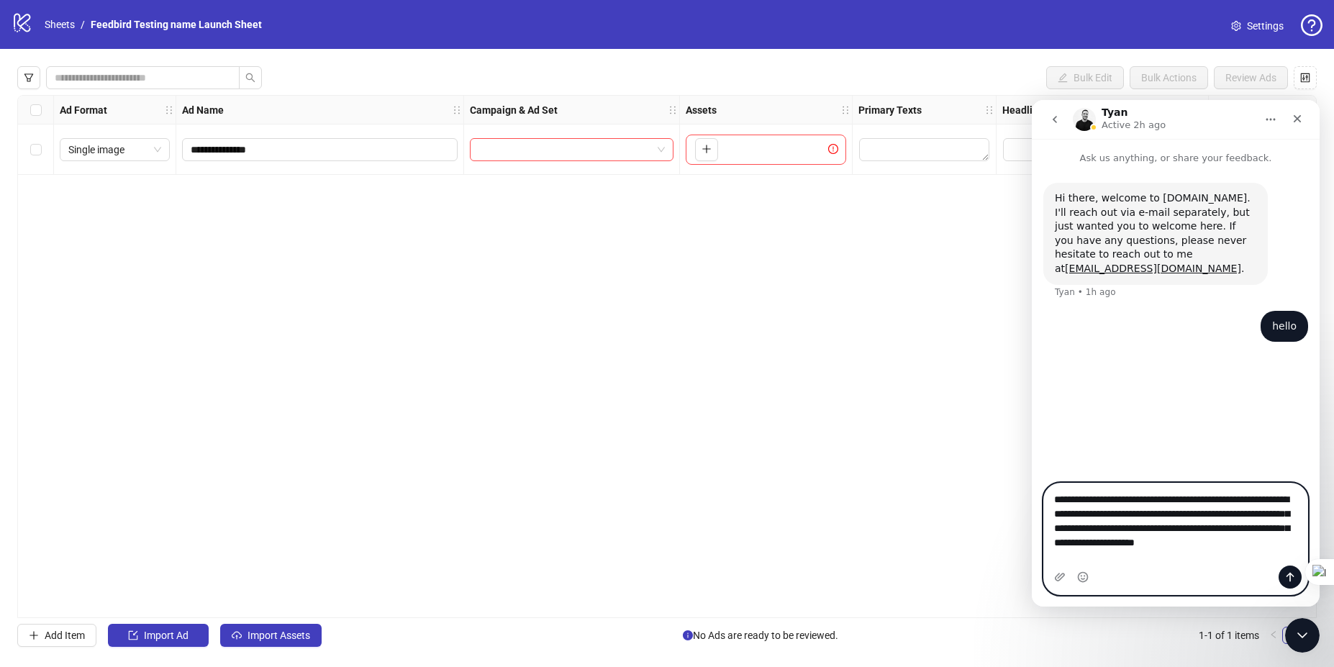
drag, startPoint x: 1191, startPoint y: 486, endPoint x: 1045, endPoint y: 478, distance: 146.3
click at [1045, 483] on textarea "**********" at bounding box center [1175, 531] width 263 height 96
type textarea "**********"
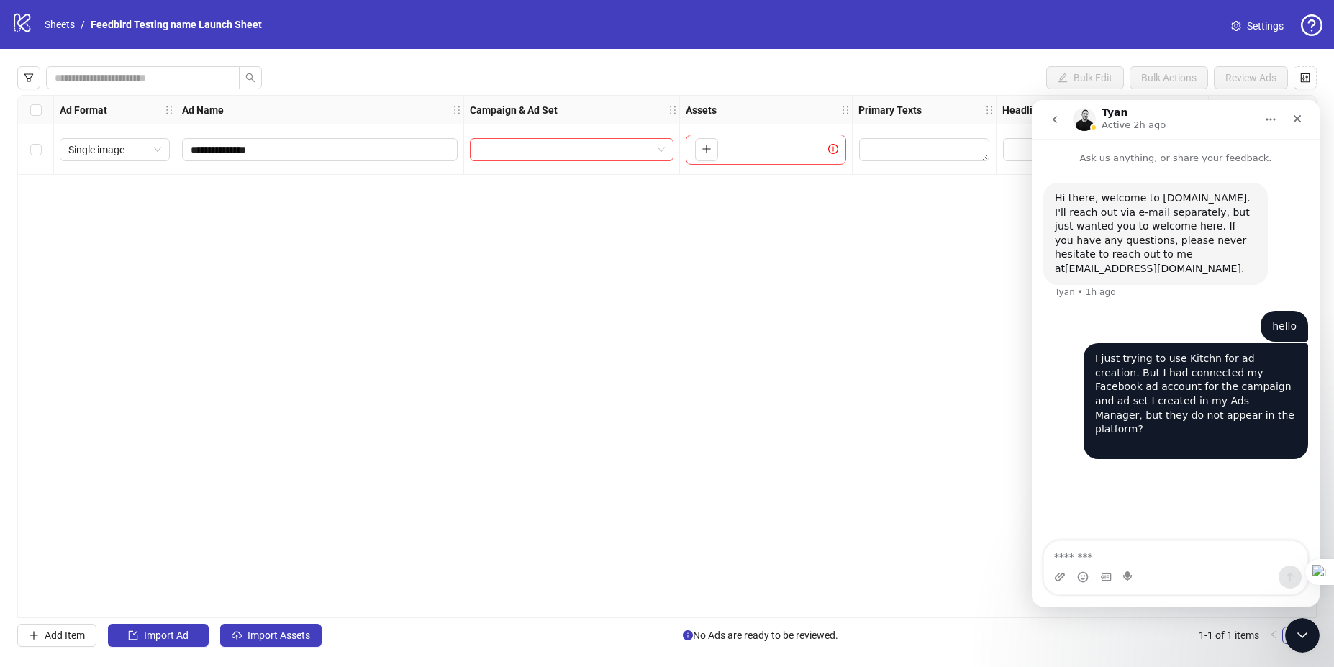
click at [518, 317] on div "**********" at bounding box center [666, 356] width 1299 height 523
click at [396, 266] on div "**********" at bounding box center [666, 356] width 1299 height 523
click at [493, 297] on div "**********" at bounding box center [666, 356] width 1299 height 523
click at [937, 206] on div "**********" at bounding box center [666, 356] width 1299 height 523
click at [607, 141] on input "search" at bounding box center [564, 150] width 173 height 22
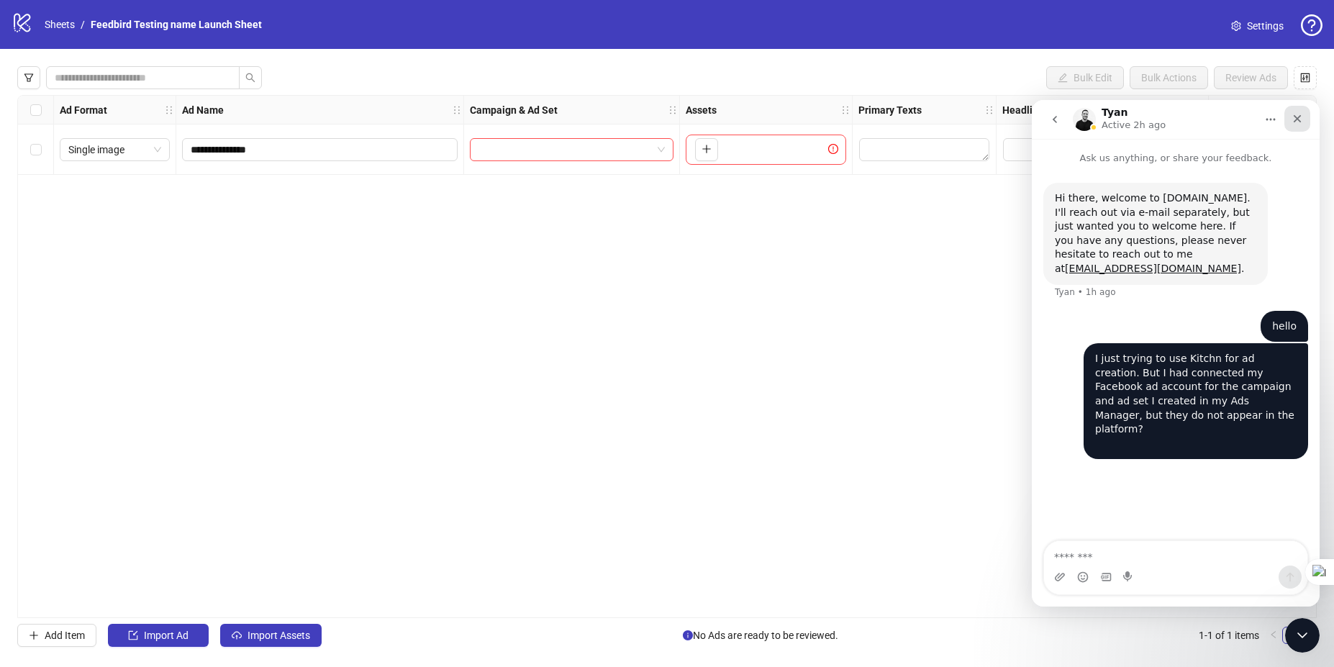
click at [1290, 122] on div "Close" at bounding box center [1297, 119] width 26 height 26
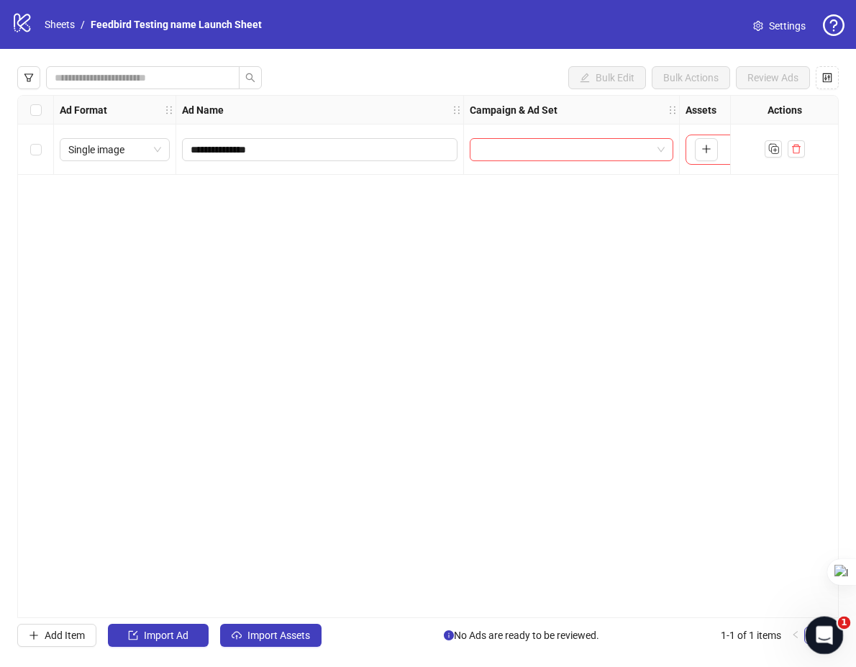
click at [827, 629] on icon "Open Intercom Messenger" at bounding box center [823, 634] width 24 height 24
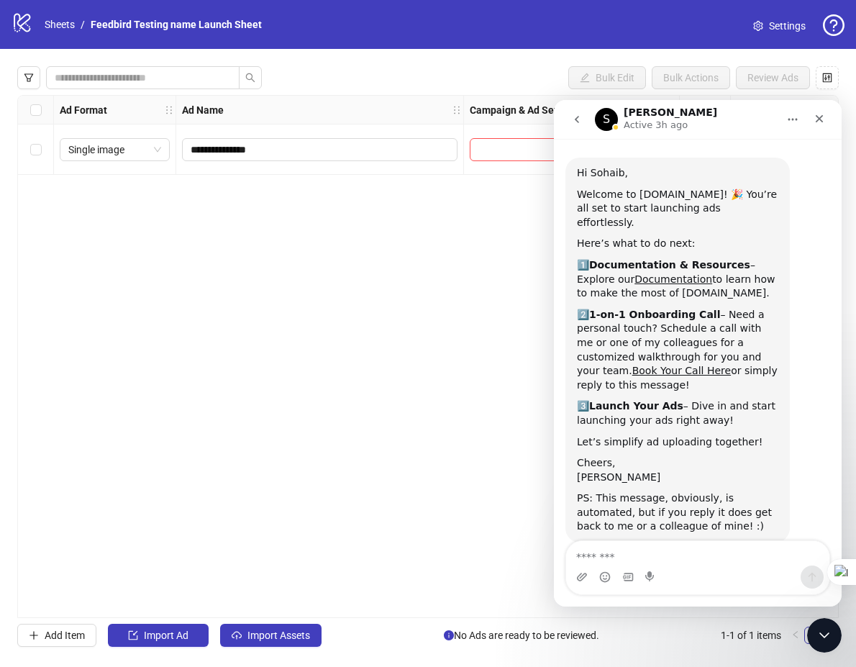
scroll to position [42, 0]
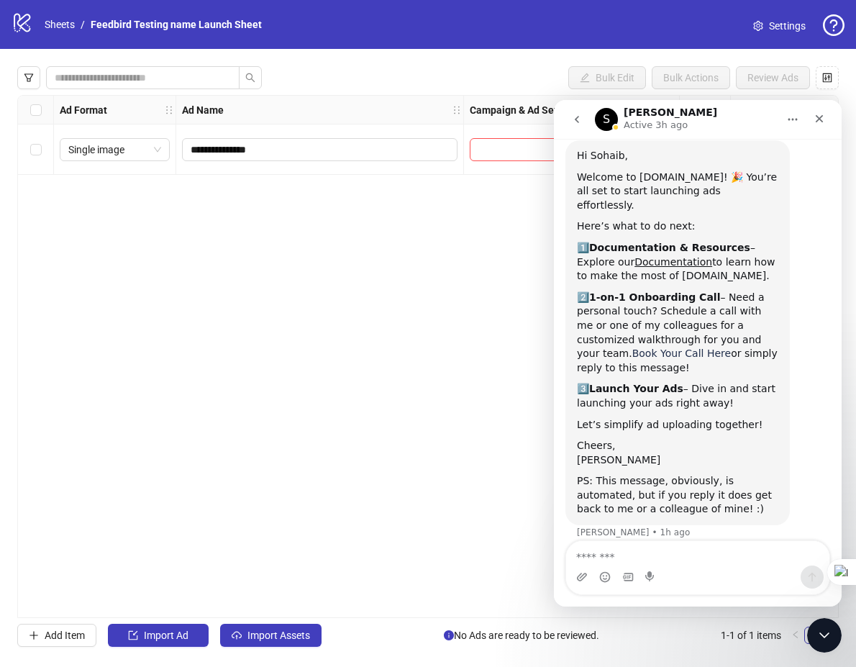
click at [632, 348] on link "Book Your Call Here" at bounding box center [681, 354] width 99 height 12
click at [814, 113] on icon "Close" at bounding box center [820, 119] width 12 height 12
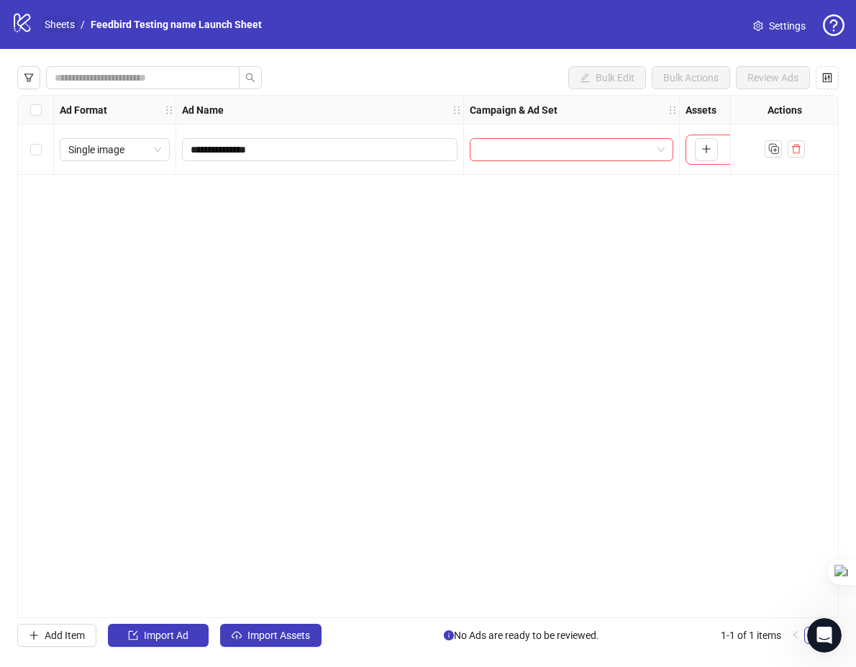
click at [57, 25] on link "Sheets" at bounding box center [60, 25] width 36 height 16
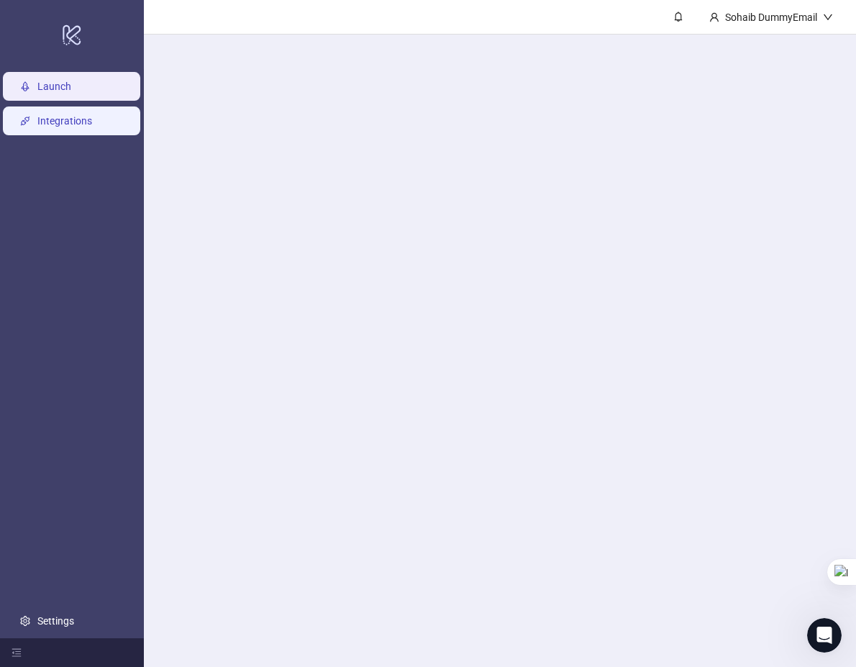
click at [45, 127] on link "Integrations" at bounding box center [64, 121] width 55 height 12
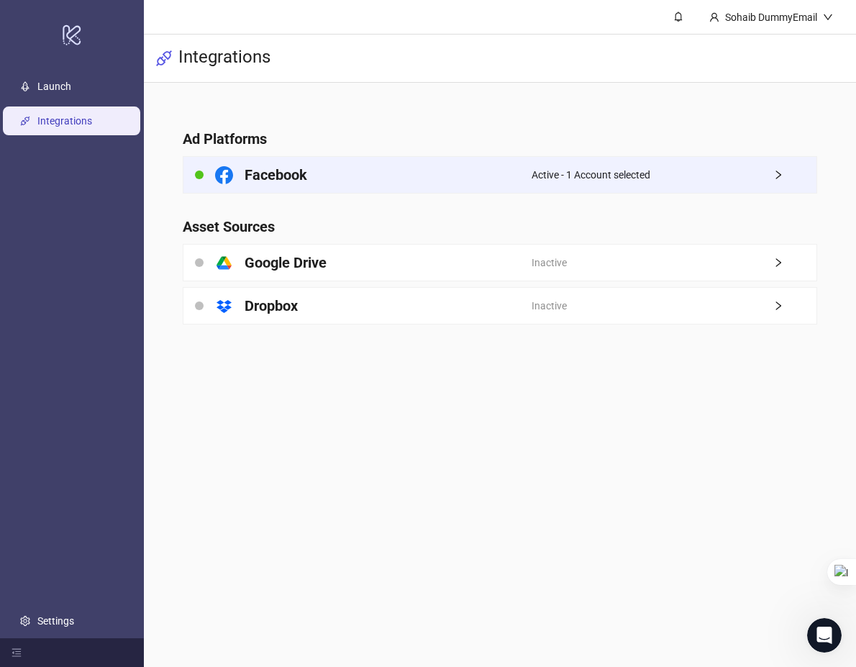
click at [386, 160] on div "Facebook" at bounding box center [357, 175] width 348 height 36
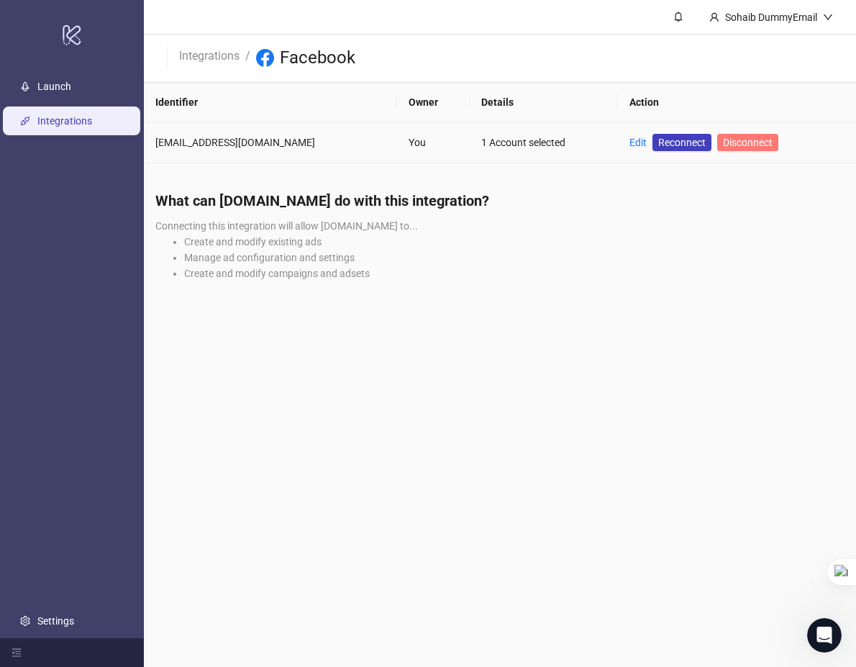
click at [738, 137] on span "Disconnect" at bounding box center [748, 143] width 50 height 12
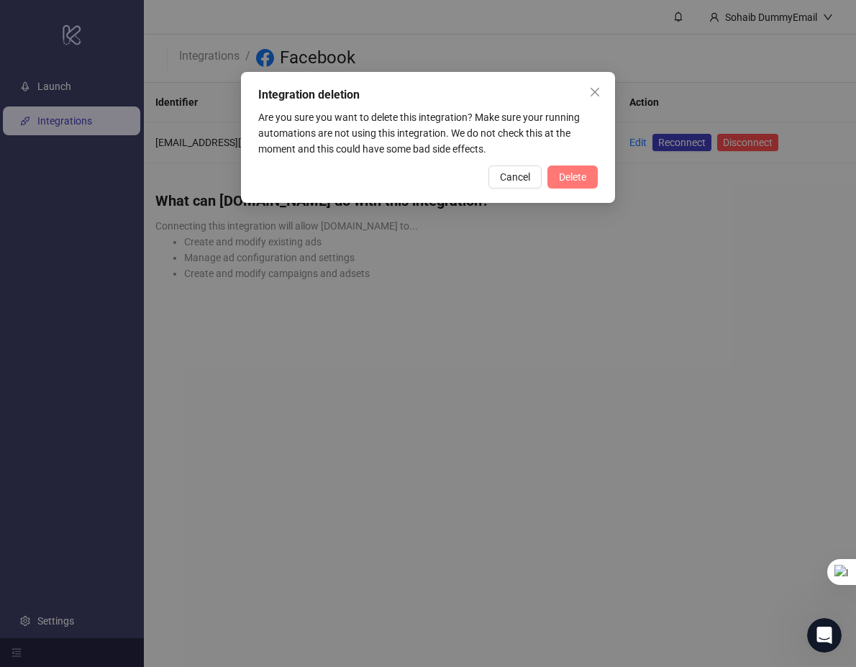
click at [575, 168] on button "Delete" at bounding box center [573, 176] width 50 height 23
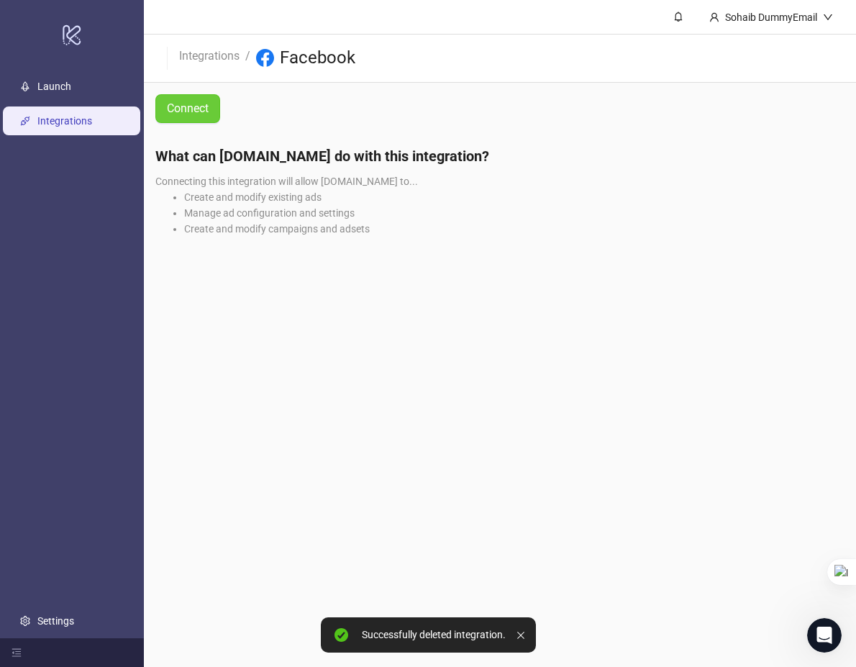
click at [210, 114] on link "Connect" at bounding box center [187, 108] width 65 height 29
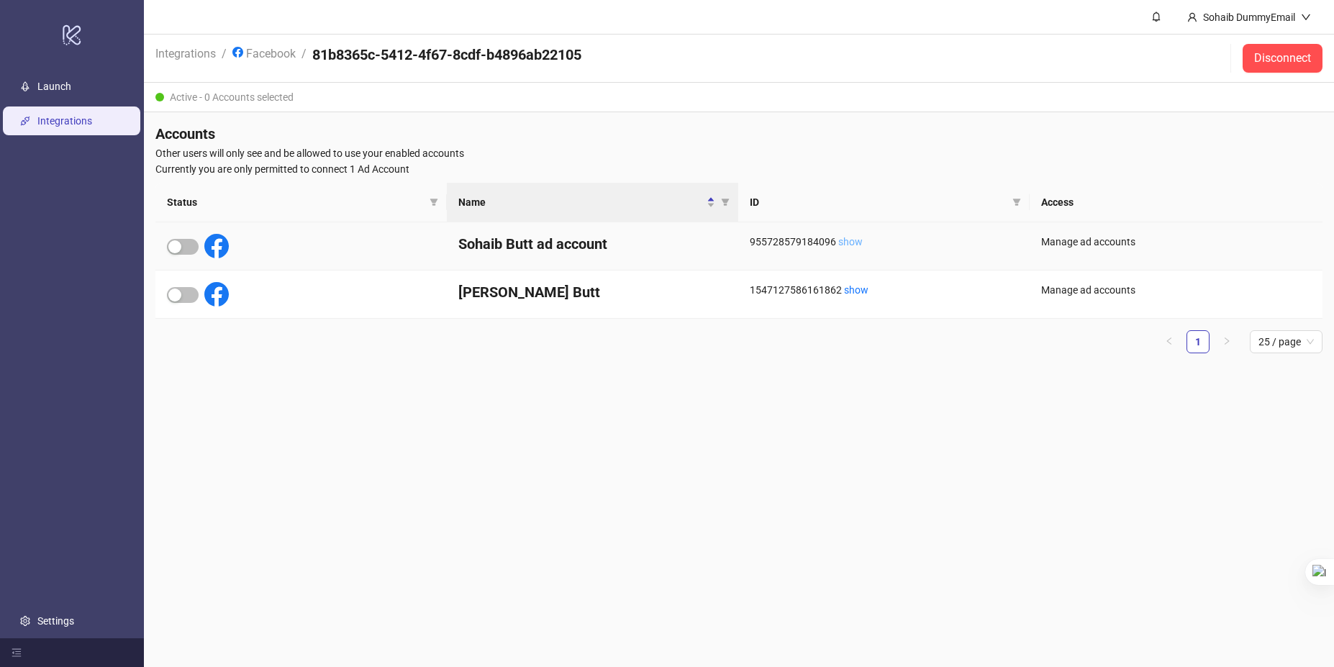
click at [854, 243] on link "show" at bounding box center [850, 242] width 24 height 12
click at [186, 251] on span "button" at bounding box center [183, 247] width 32 height 16
click at [857, 284] on link "show" at bounding box center [856, 290] width 24 height 12
click at [185, 245] on div "button" at bounding box center [190, 246] width 13 height 13
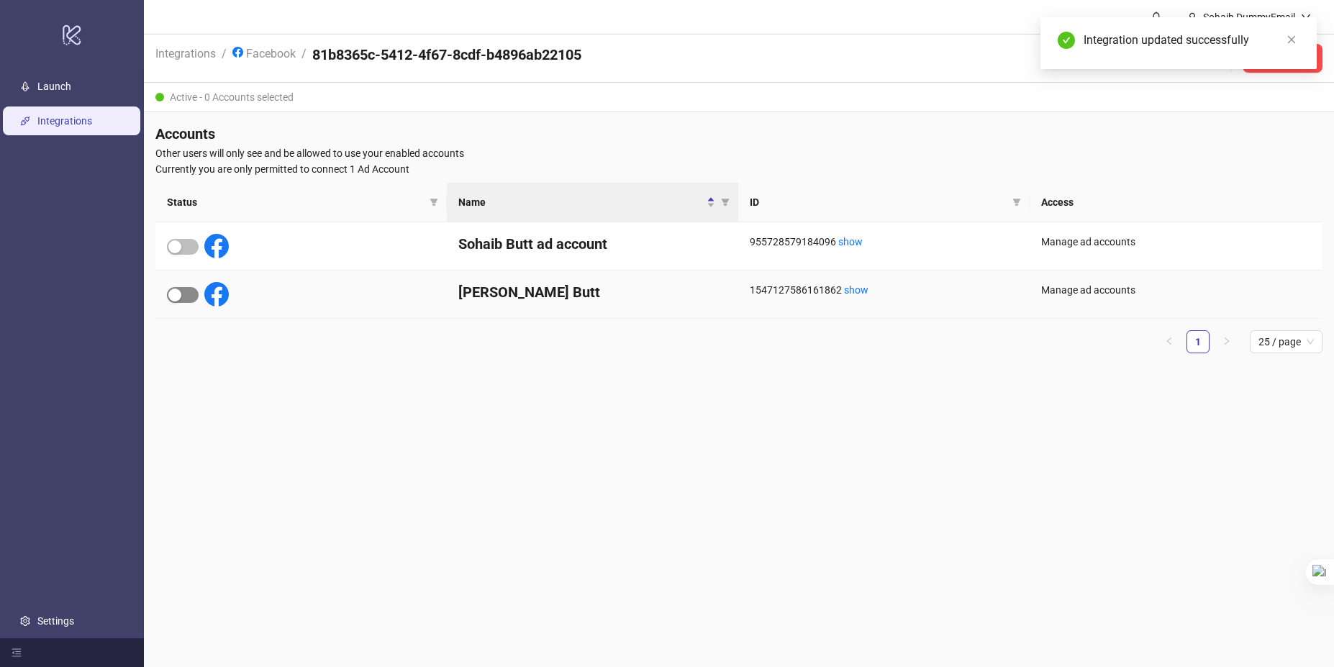
click at [175, 294] on div "button" at bounding box center [174, 295] width 13 height 13
click at [359, 463] on main "Sohaib DummyEmail Integrations / Facebook / 81b8365c-5412-4f67-8cdf-b4896ab2210…" at bounding box center [739, 333] width 1190 height 667
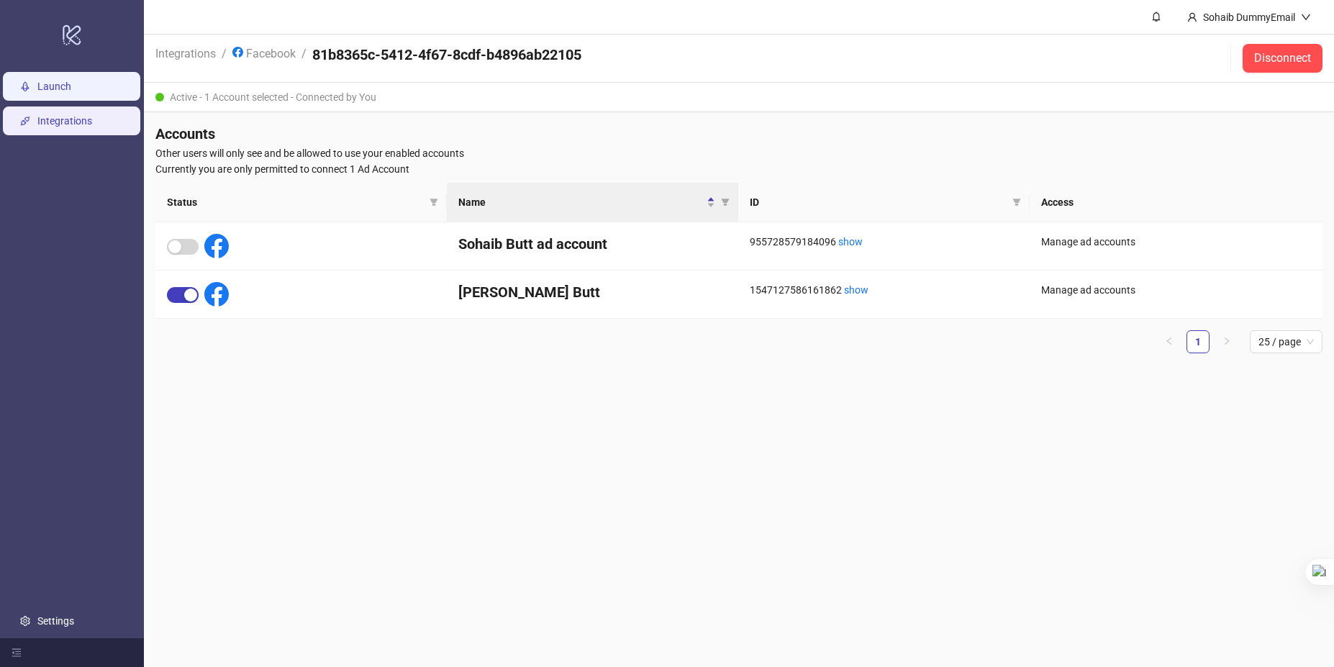
click at [71, 86] on link "Launch" at bounding box center [54, 87] width 34 height 12
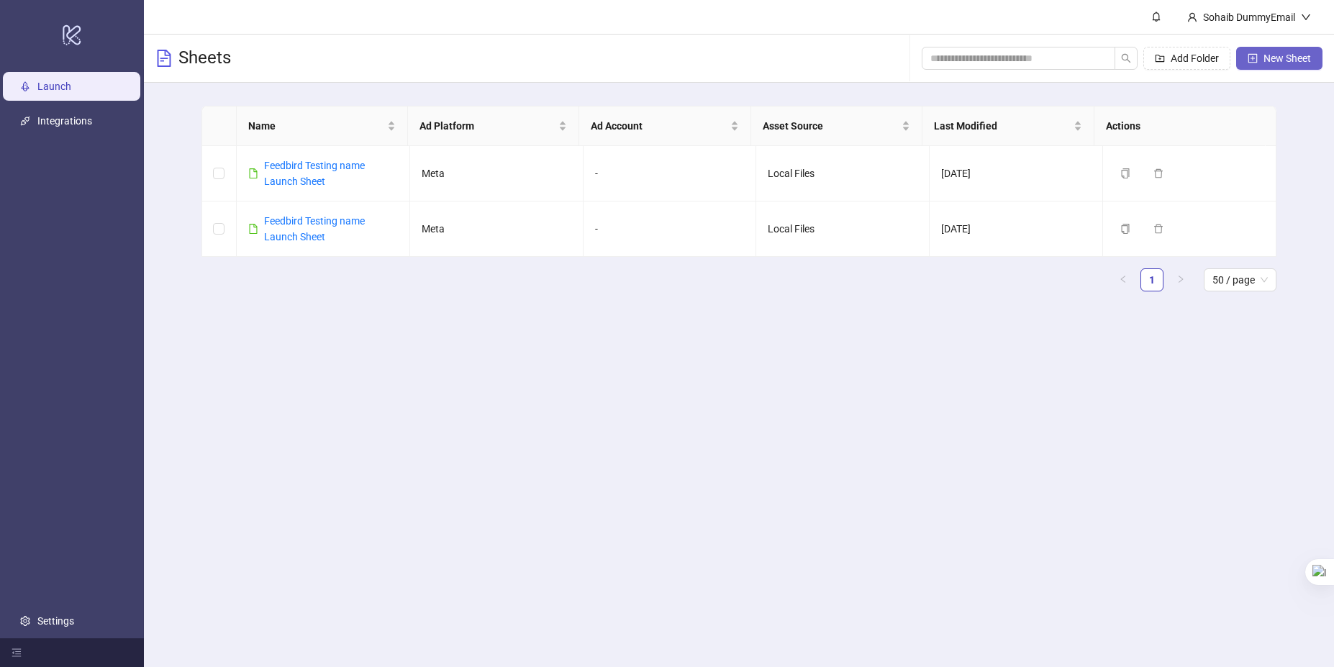
click at [1272, 63] on span "New Sheet" at bounding box center [1286, 59] width 47 height 12
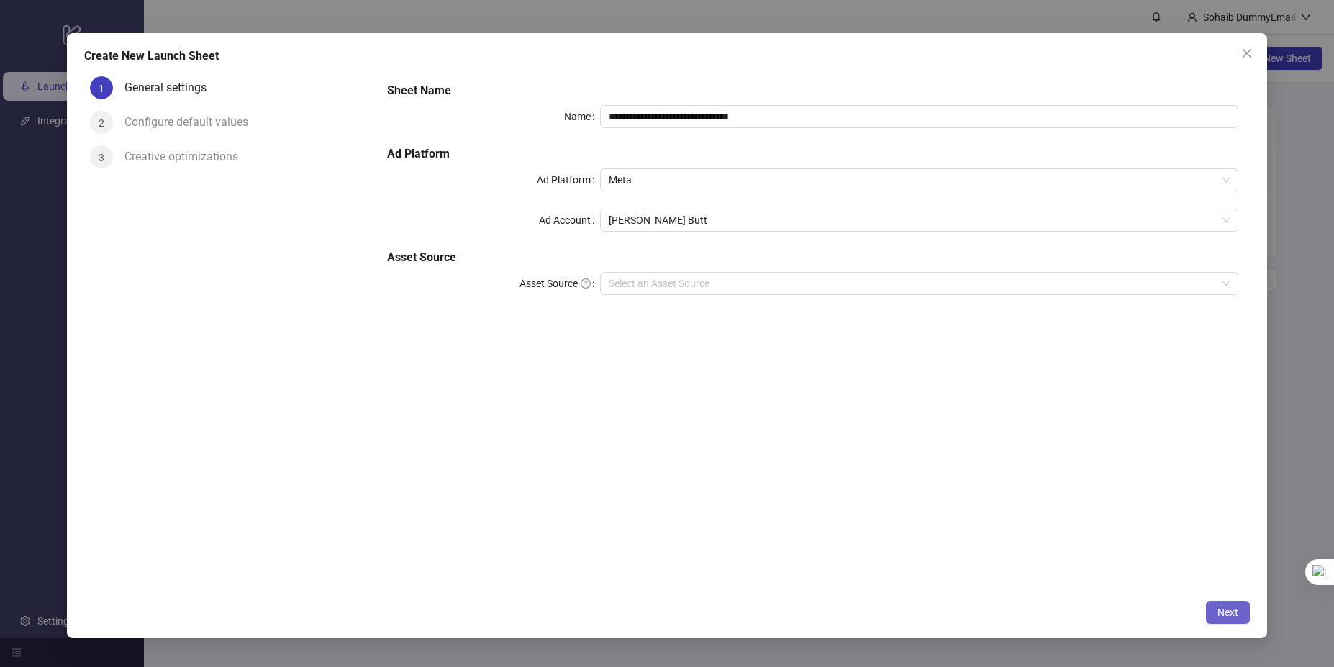
click at [1228, 619] on button "Next" at bounding box center [1228, 612] width 44 height 23
click at [858, 283] on input "Asset Source" at bounding box center [913, 284] width 609 height 22
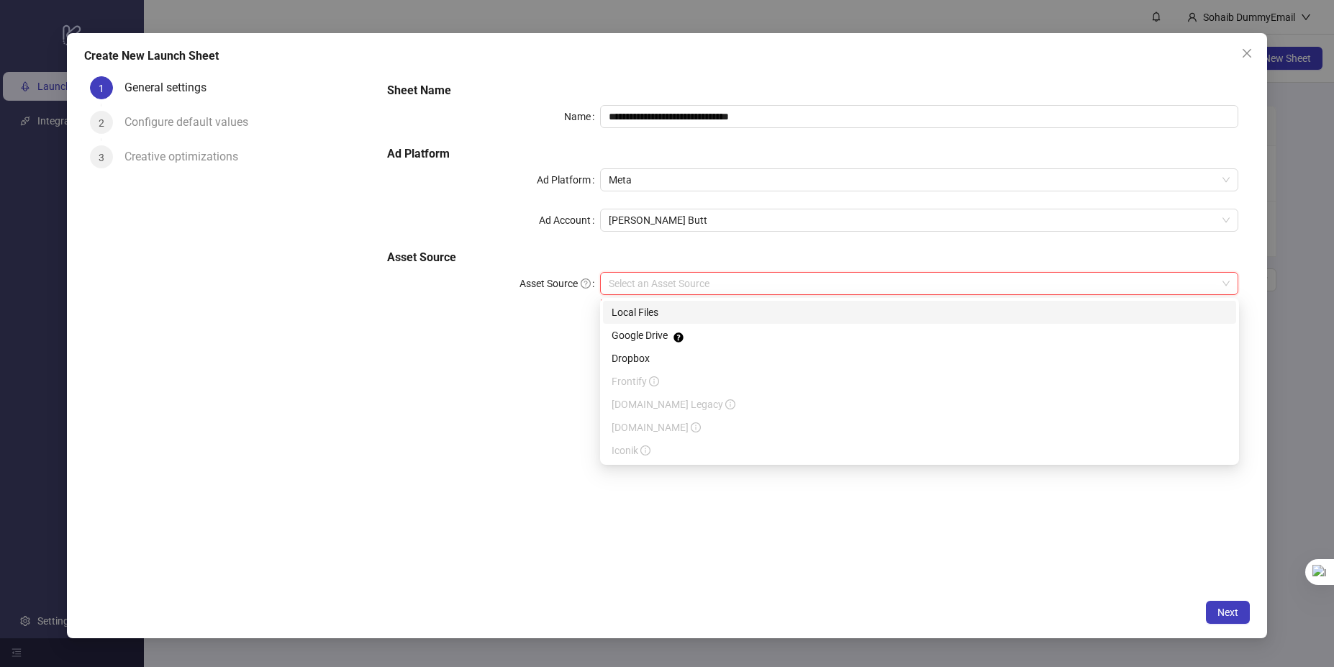
click at [735, 314] on div "Local Files" at bounding box center [920, 312] width 616 height 16
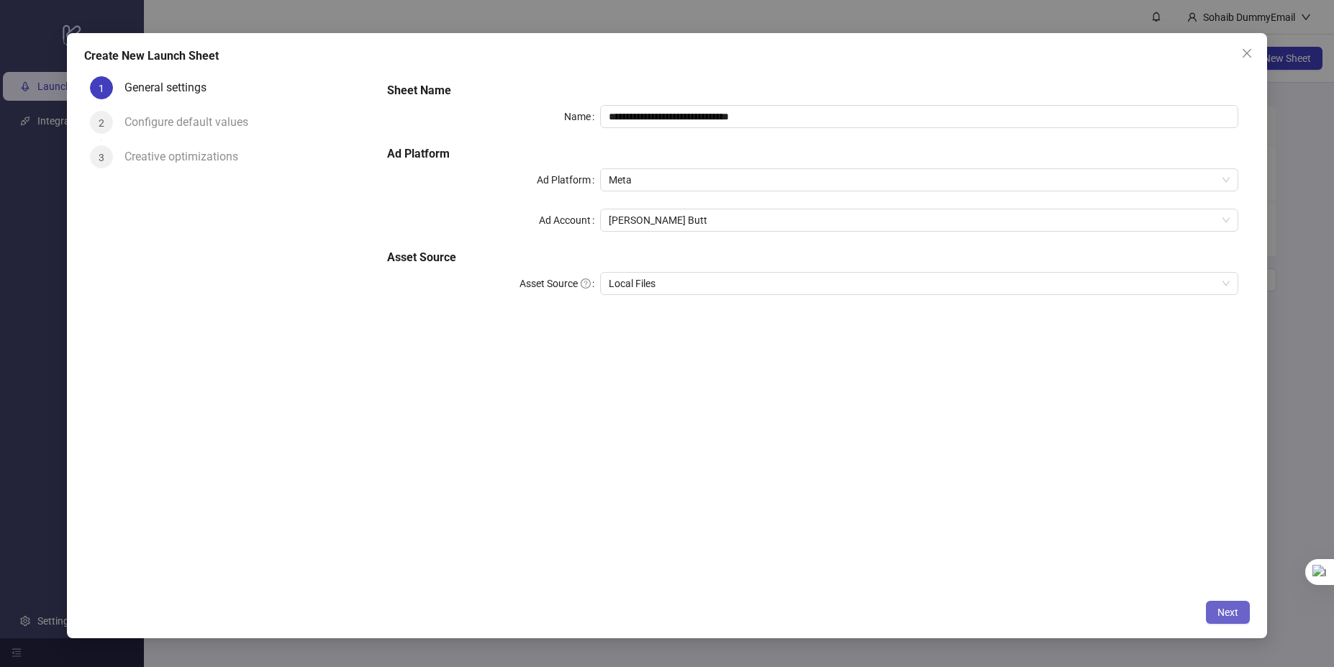
click at [1213, 616] on button "Next" at bounding box center [1228, 612] width 44 height 23
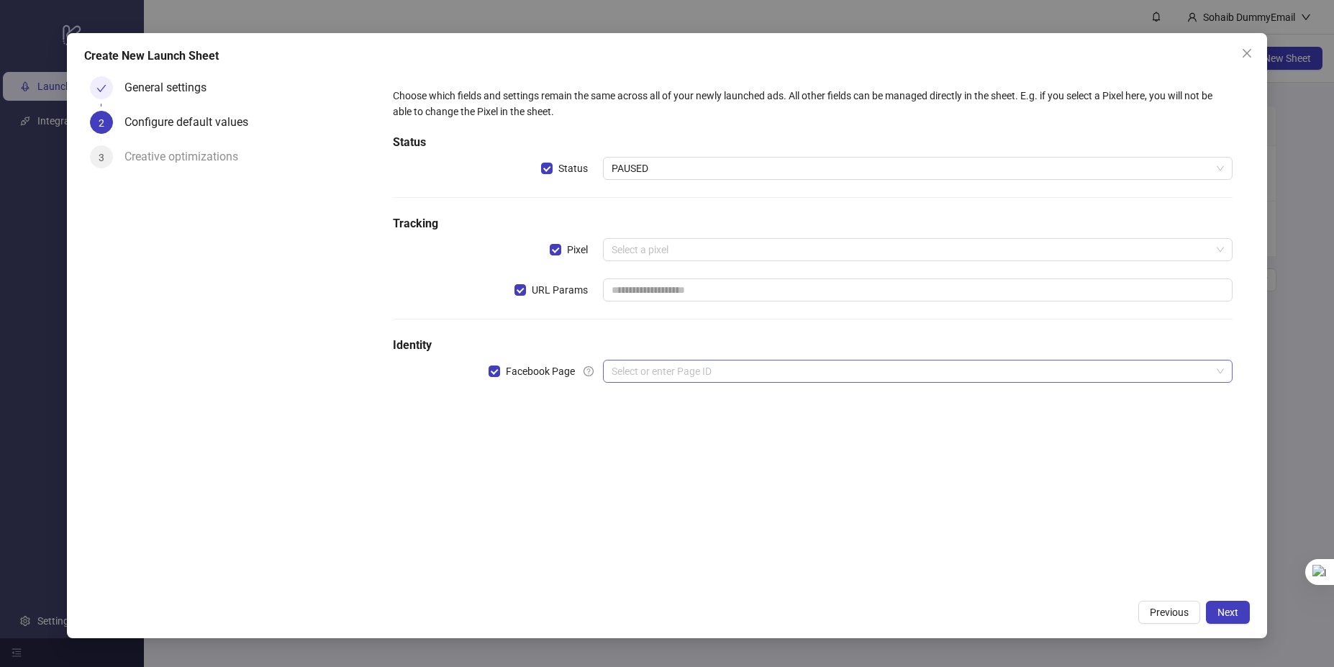
click at [771, 373] on input "search" at bounding box center [912, 371] width 600 height 22
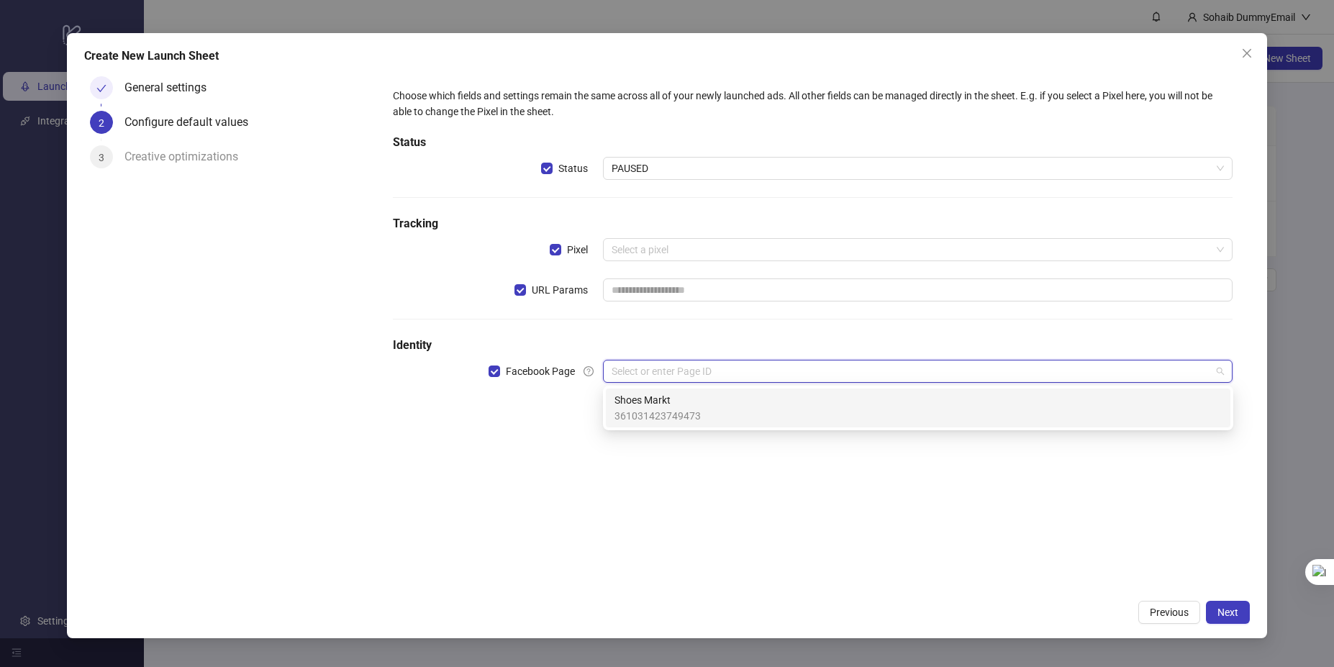
click at [703, 414] on div "Shoes Markt 361031423749473" at bounding box center [917, 408] width 607 height 32
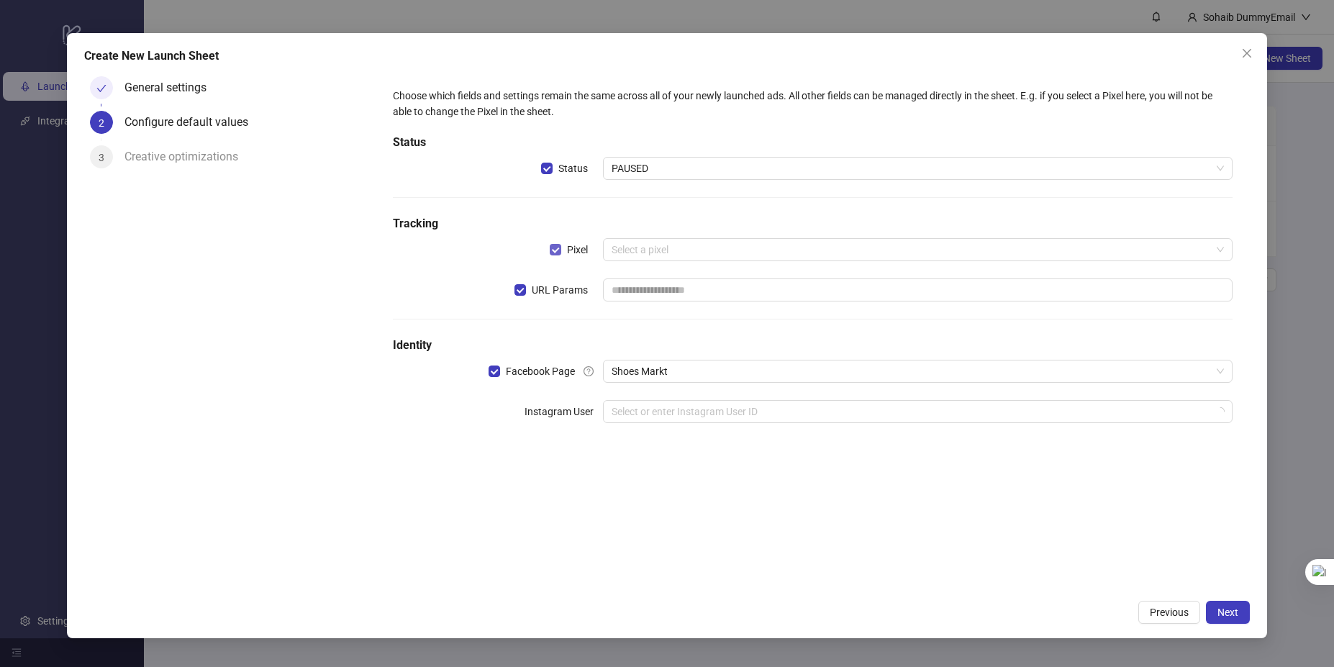
click at [563, 248] on span "Pixel" at bounding box center [577, 250] width 32 height 16
click at [1222, 618] on button "Next" at bounding box center [1228, 612] width 44 height 23
click at [959, 442] on div "Choose which fields and settings remain the same across all of your newly launc…" at bounding box center [812, 263] width 851 height 363
click at [943, 409] on input "search" at bounding box center [912, 412] width 600 height 22
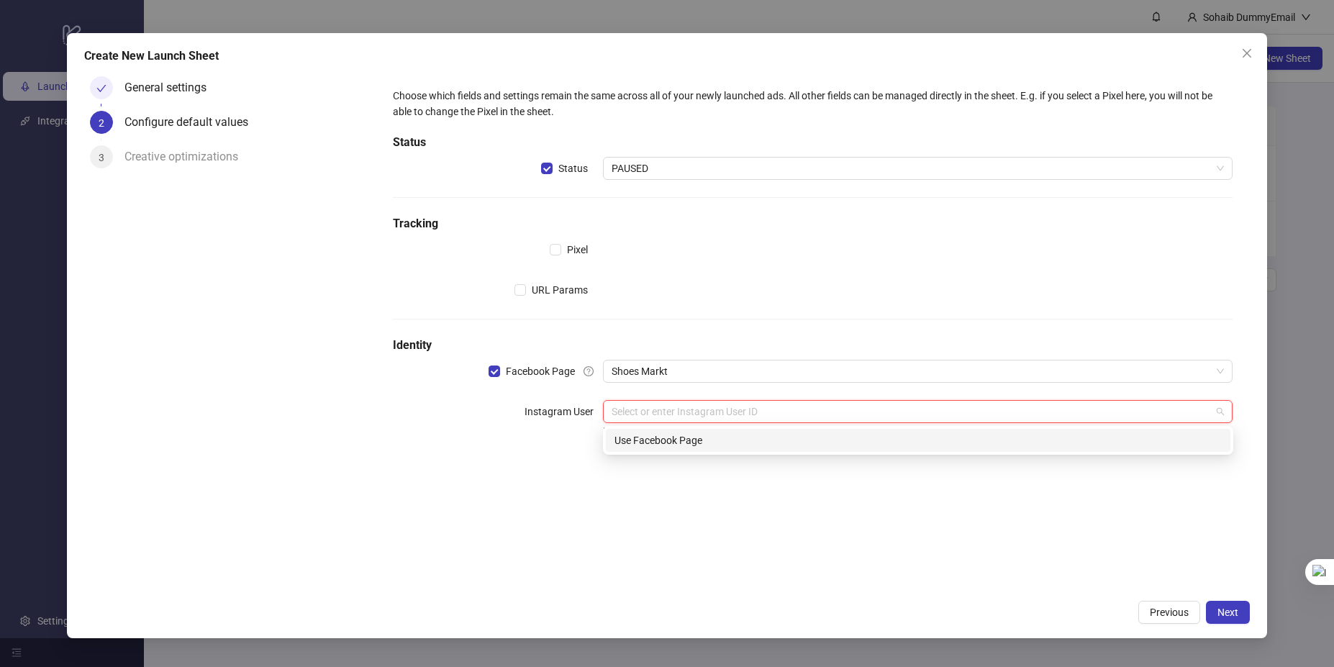
click at [864, 448] on div "Use Facebook Page" at bounding box center [917, 440] width 607 height 16
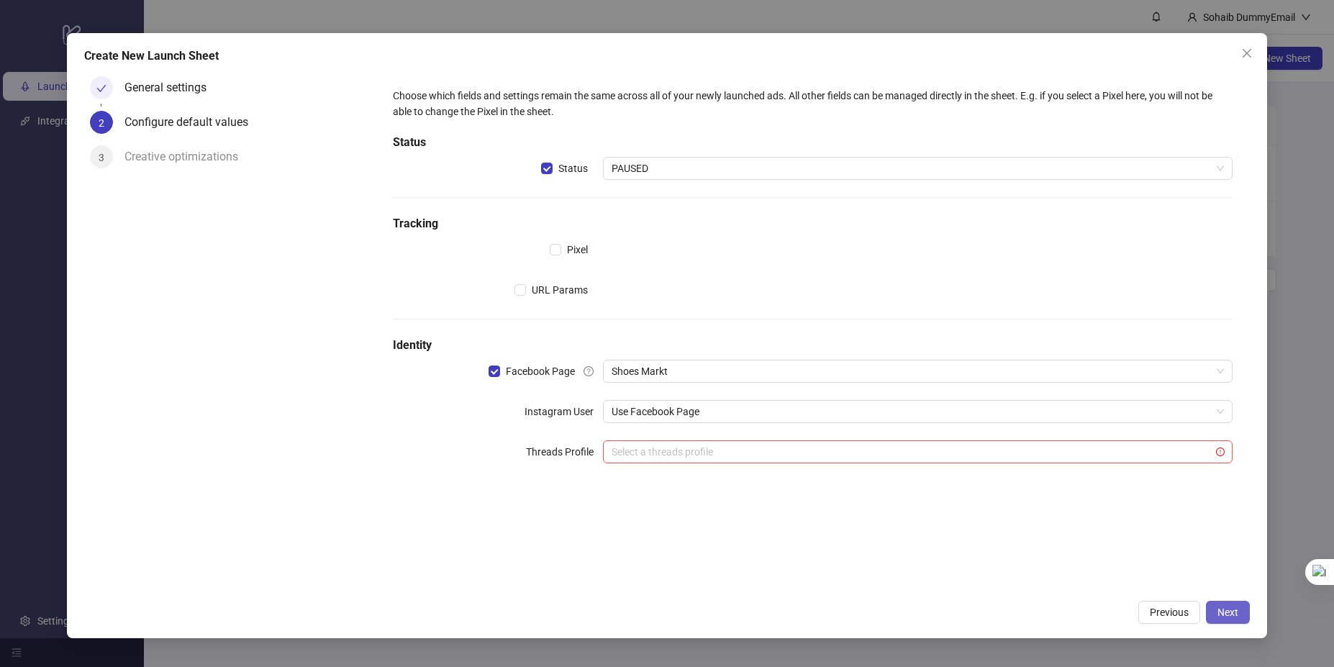
click at [1225, 612] on span "Next" at bounding box center [1227, 613] width 21 height 12
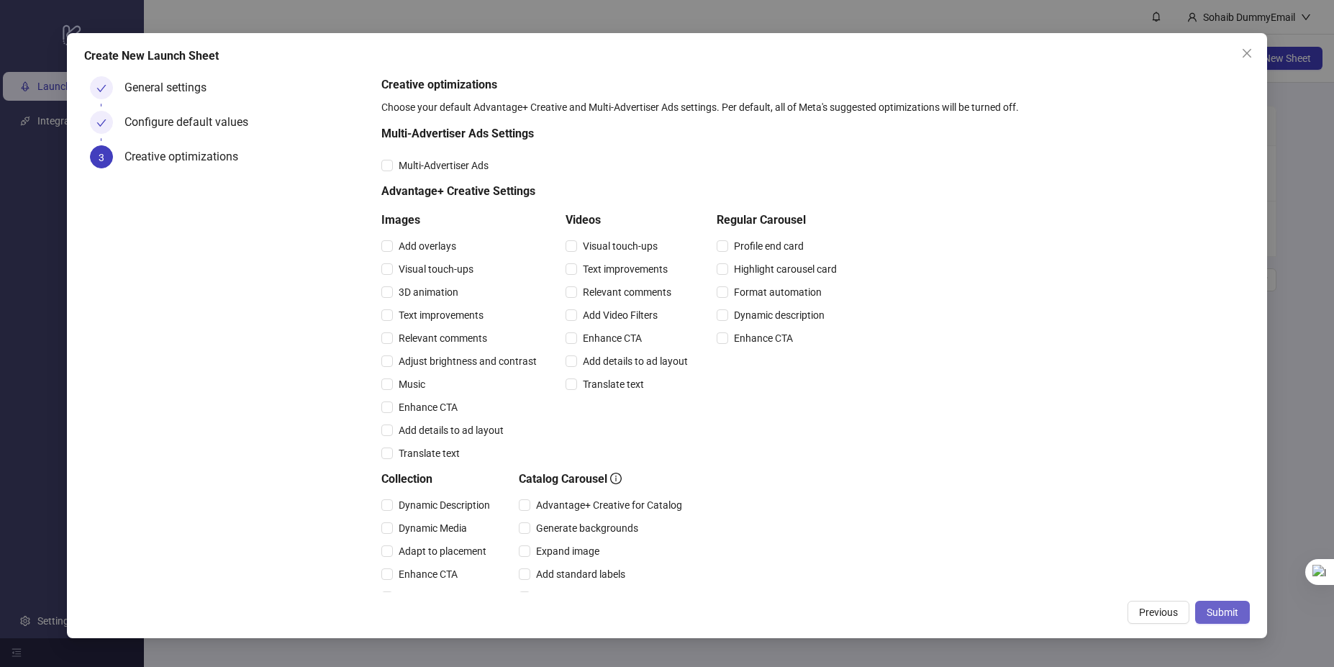
click at [1237, 612] on span "Submit" at bounding box center [1223, 613] width 32 height 12
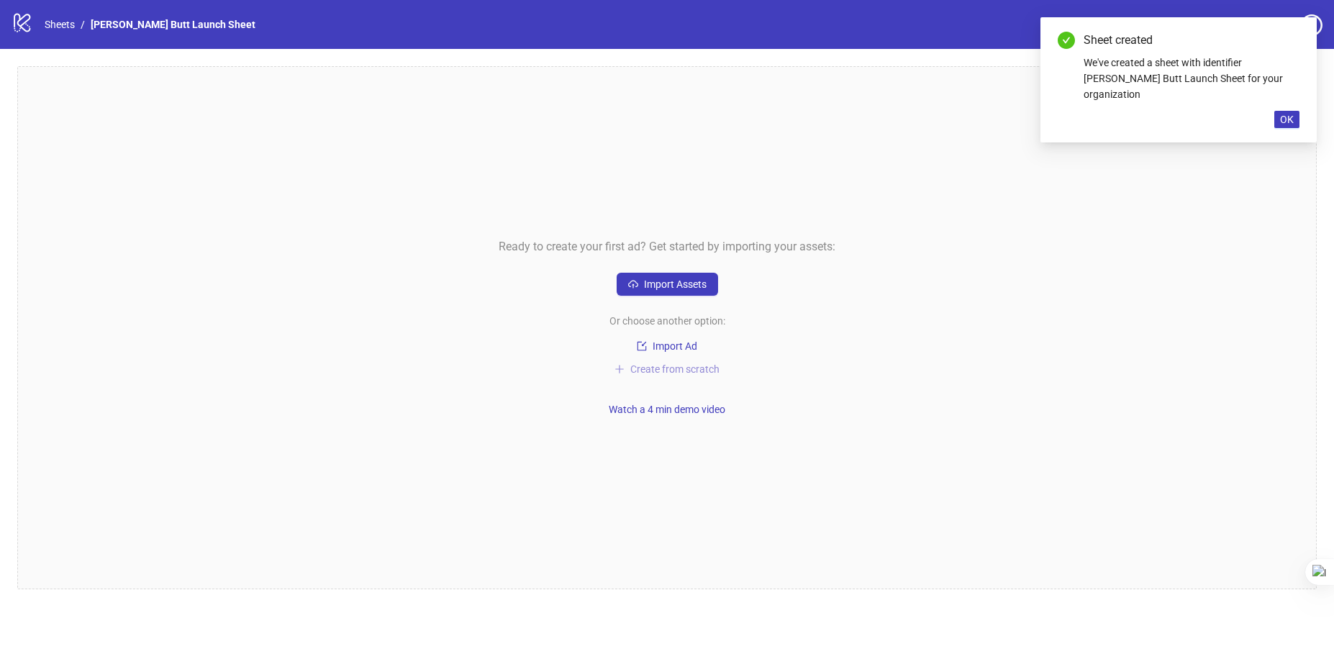
click at [663, 371] on span "Create from scratch" at bounding box center [674, 369] width 89 height 12
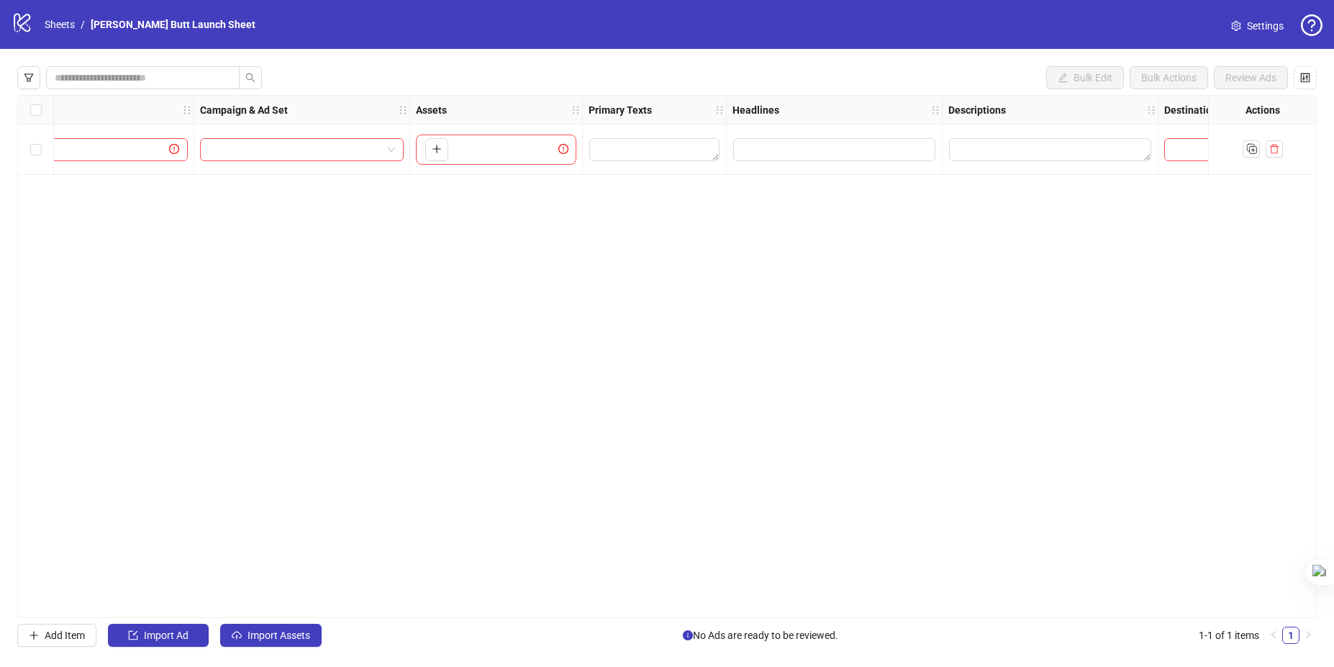
scroll to position [0, 176]
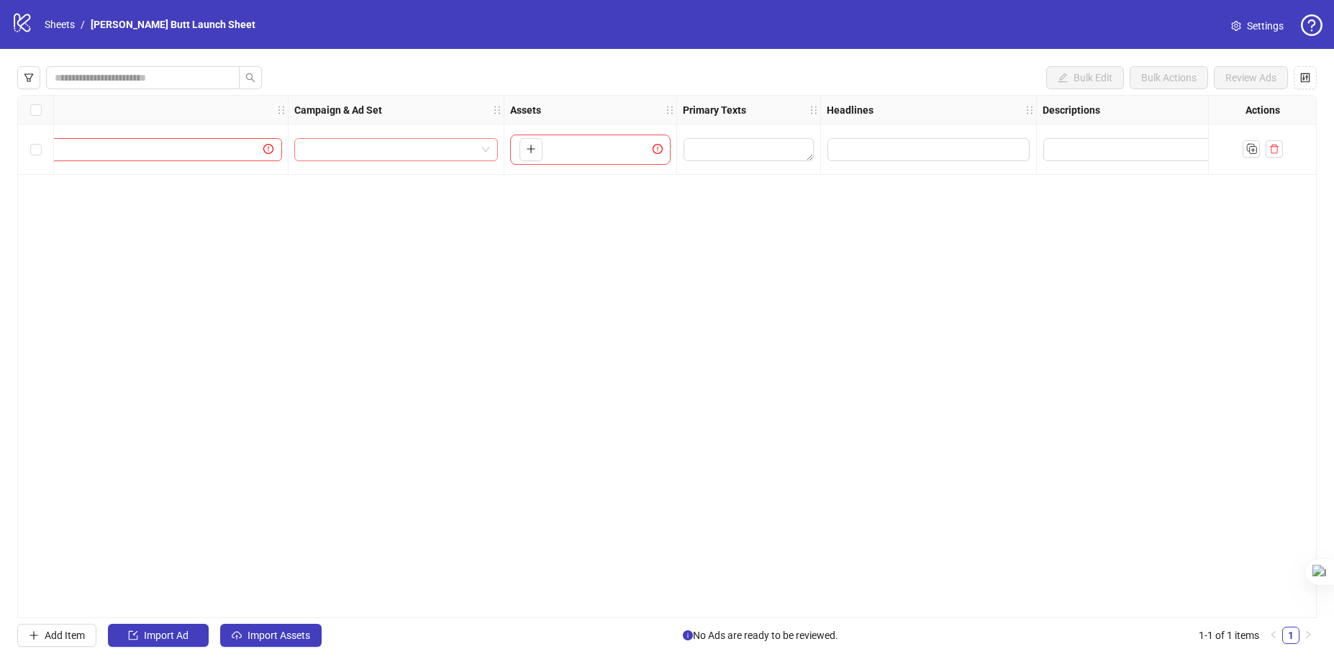
click at [357, 150] on input "search" at bounding box center [389, 150] width 173 height 22
type input "**"
click at [22, 30] on icon "logo/logo-mobile" at bounding box center [23, 23] width 22 height 22
click at [45, 23] on link "Sheets" at bounding box center [60, 25] width 36 height 16
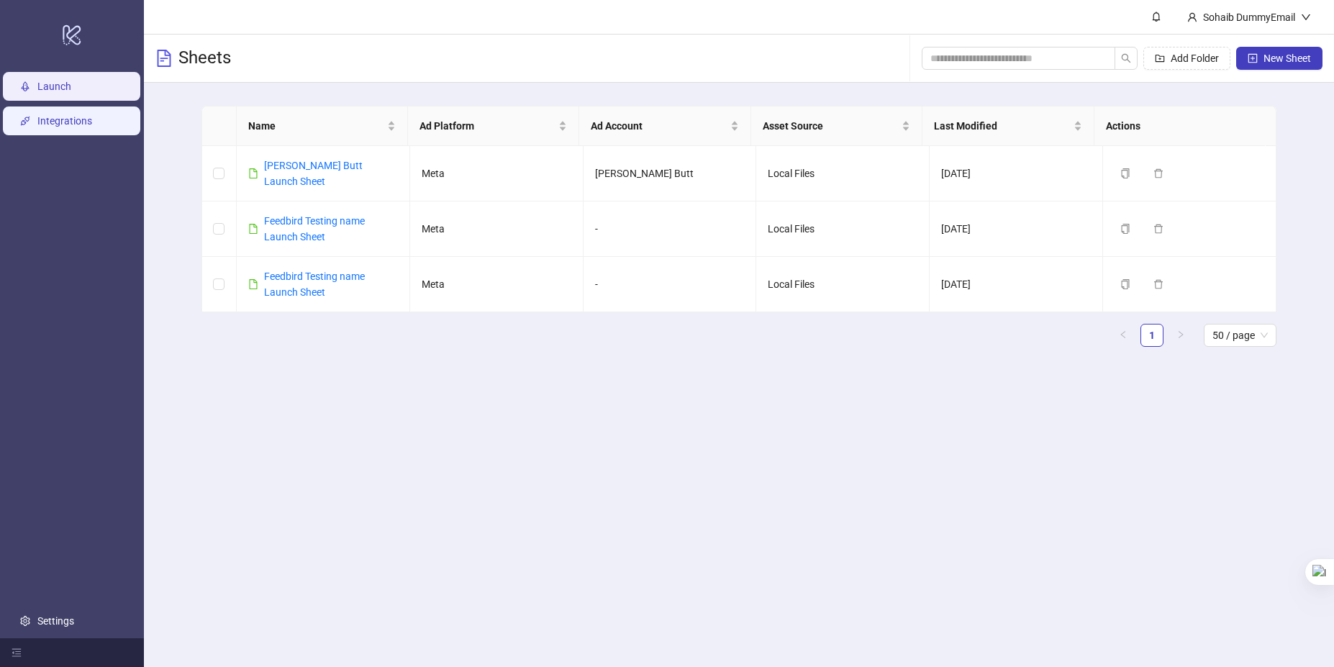
click at [61, 120] on link "Integrations" at bounding box center [64, 121] width 55 height 12
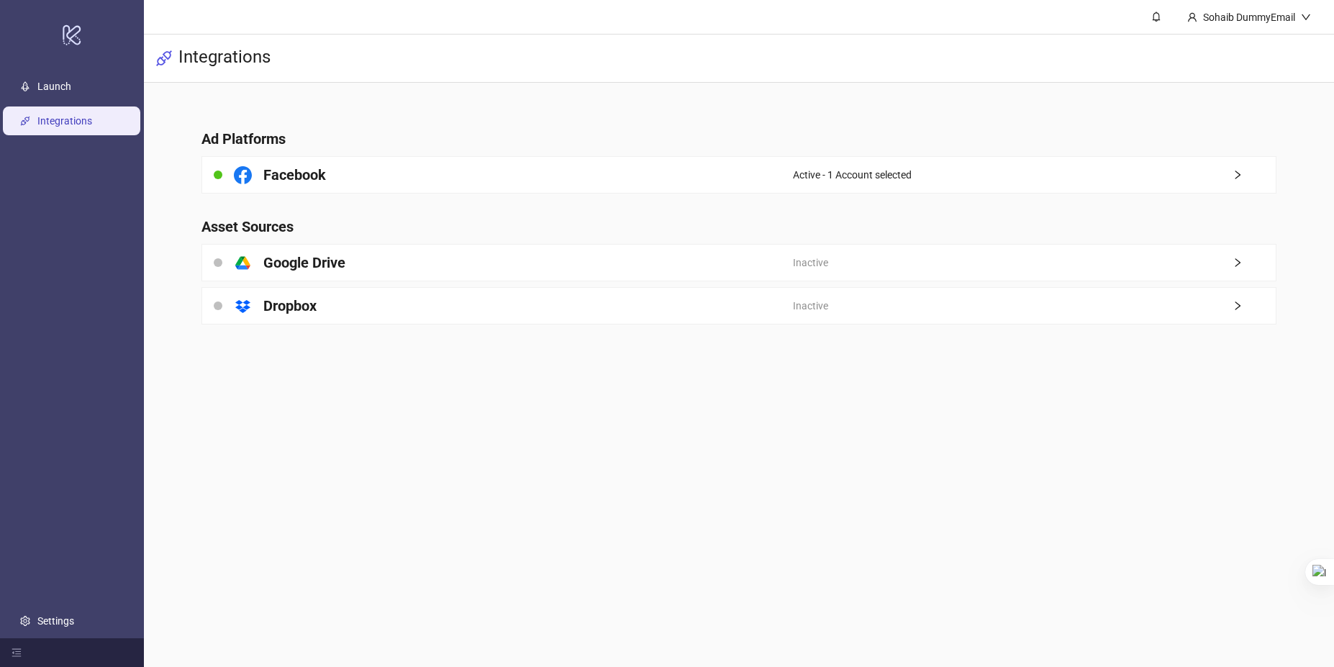
click at [65, 101] on ul "Launch Integrations Settings" at bounding box center [72, 353] width 144 height 569
click at [58, 85] on link "Launch" at bounding box center [54, 87] width 34 height 12
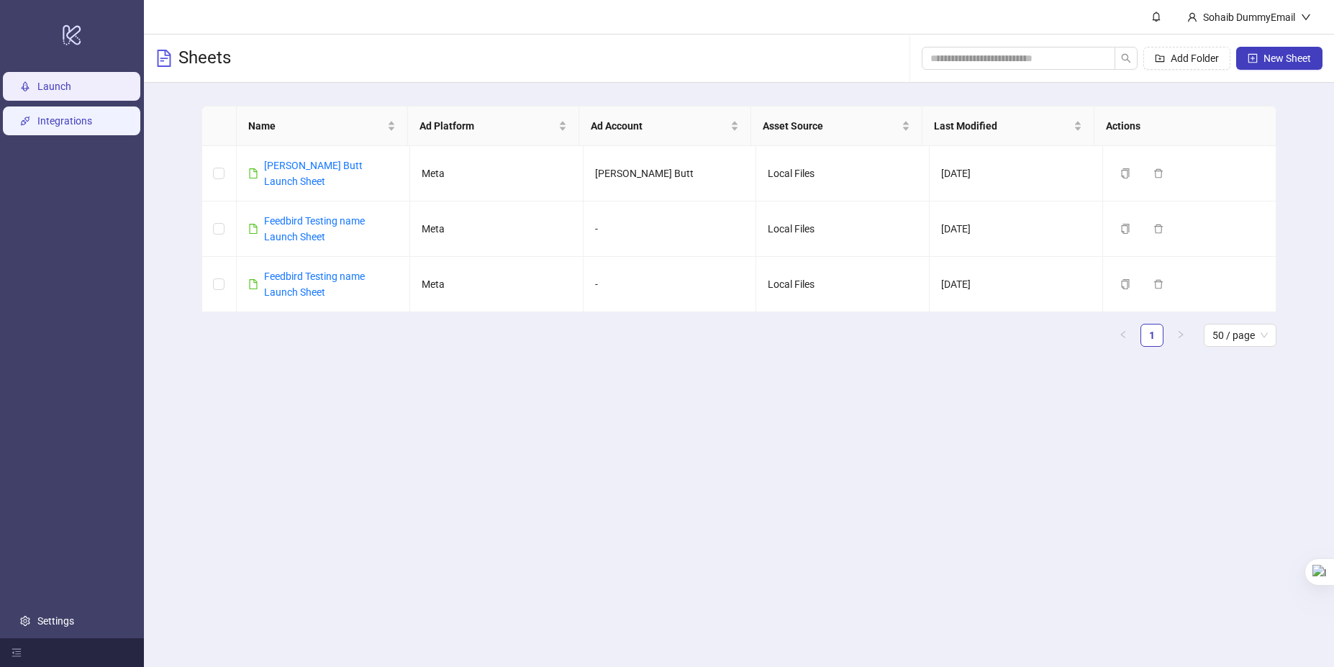
click at [59, 115] on link "Integrations" at bounding box center [64, 121] width 55 height 12
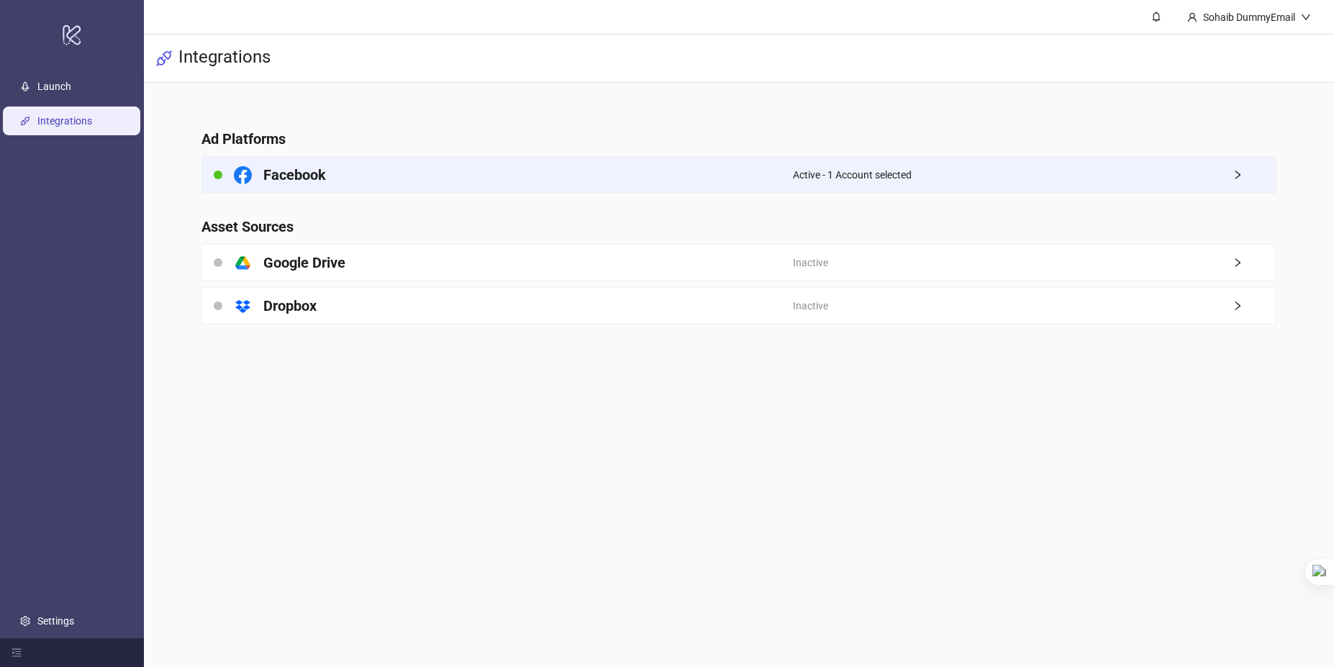
click at [292, 176] on h4 "Facebook" at bounding box center [294, 175] width 63 height 20
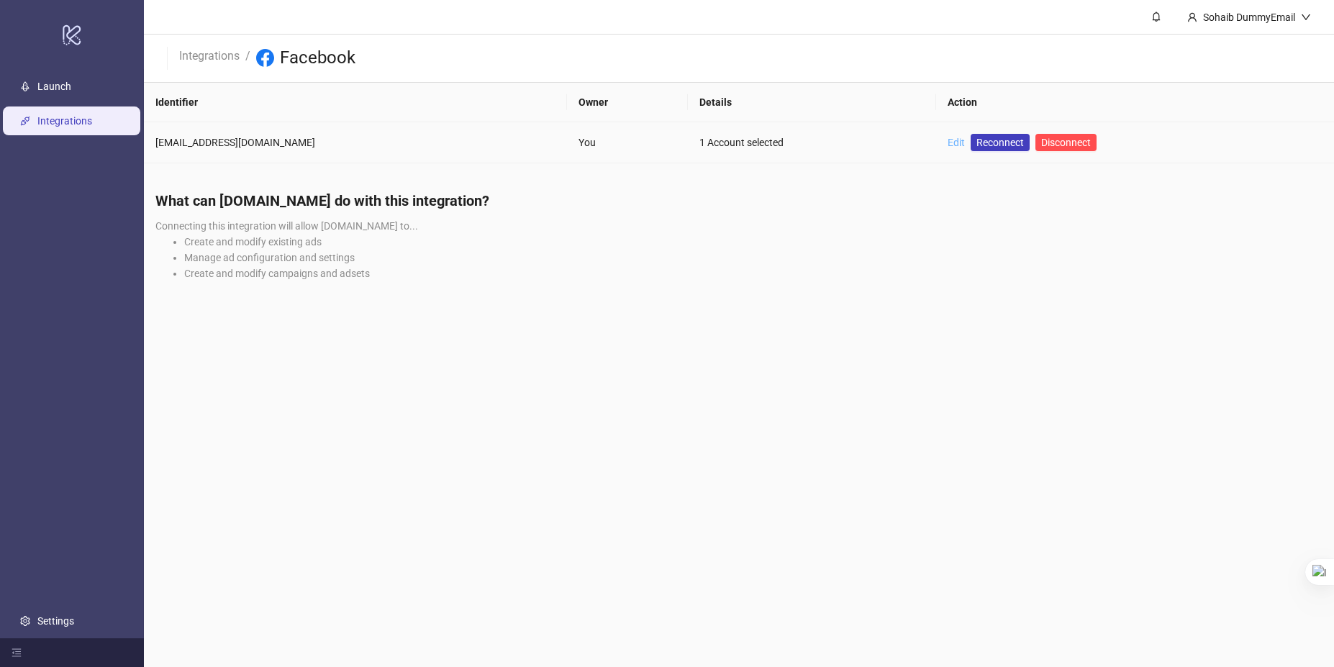
click at [950, 140] on link "Edit" at bounding box center [956, 143] width 17 height 12
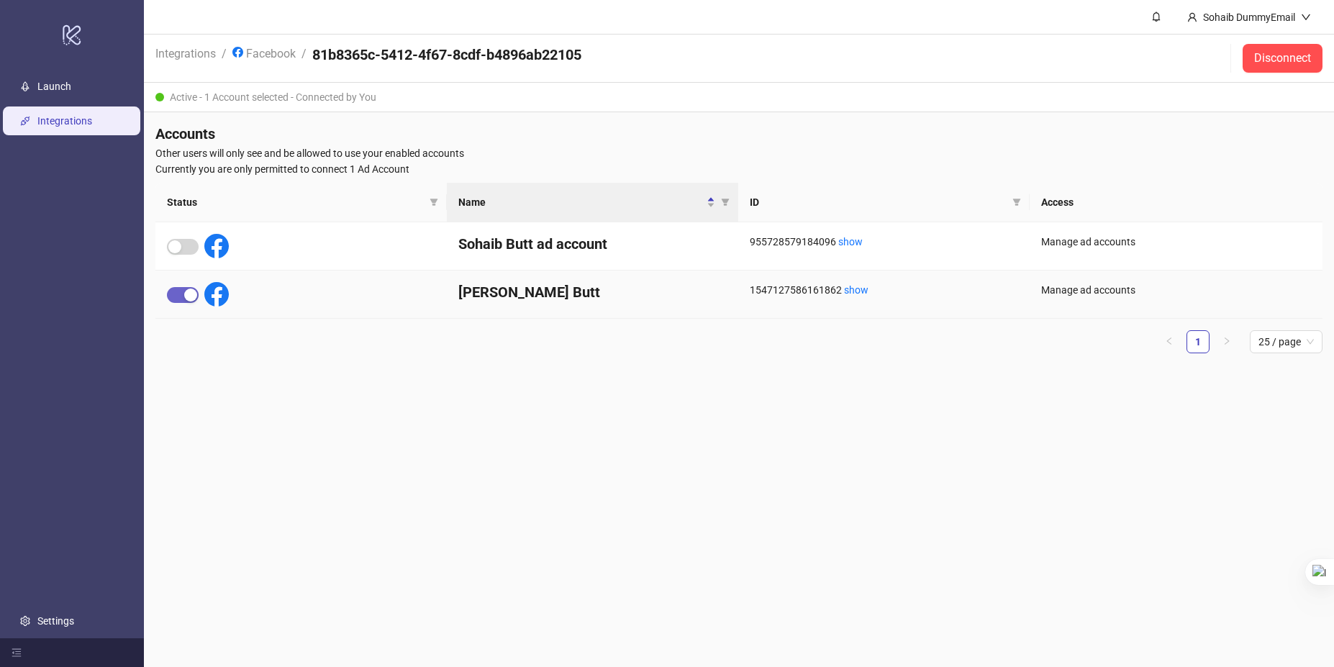
click at [185, 299] on div "button" at bounding box center [190, 295] width 13 height 13
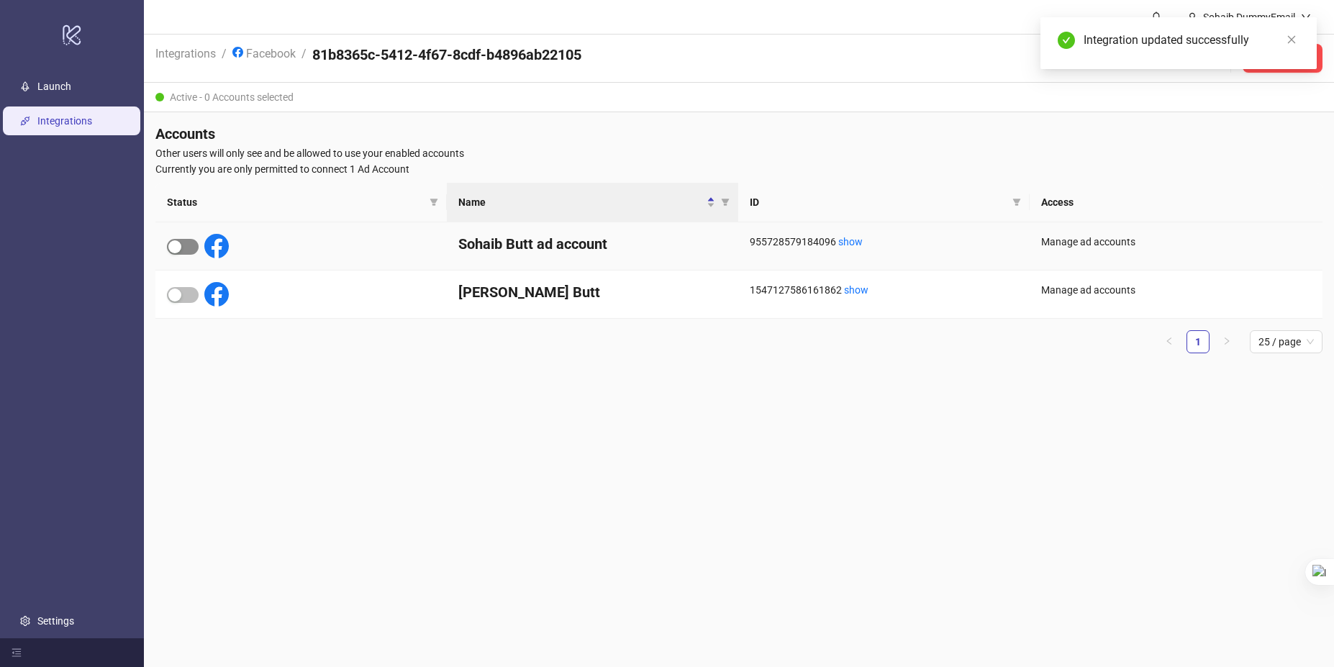
click at [177, 250] on div "button" at bounding box center [174, 246] width 13 height 13
click at [468, 424] on main "Sohaib DummyEmail Integrations / Facebook / 81b8365c-5412-4f67-8cdf-b4896ab2210…" at bounding box center [739, 333] width 1190 height 667
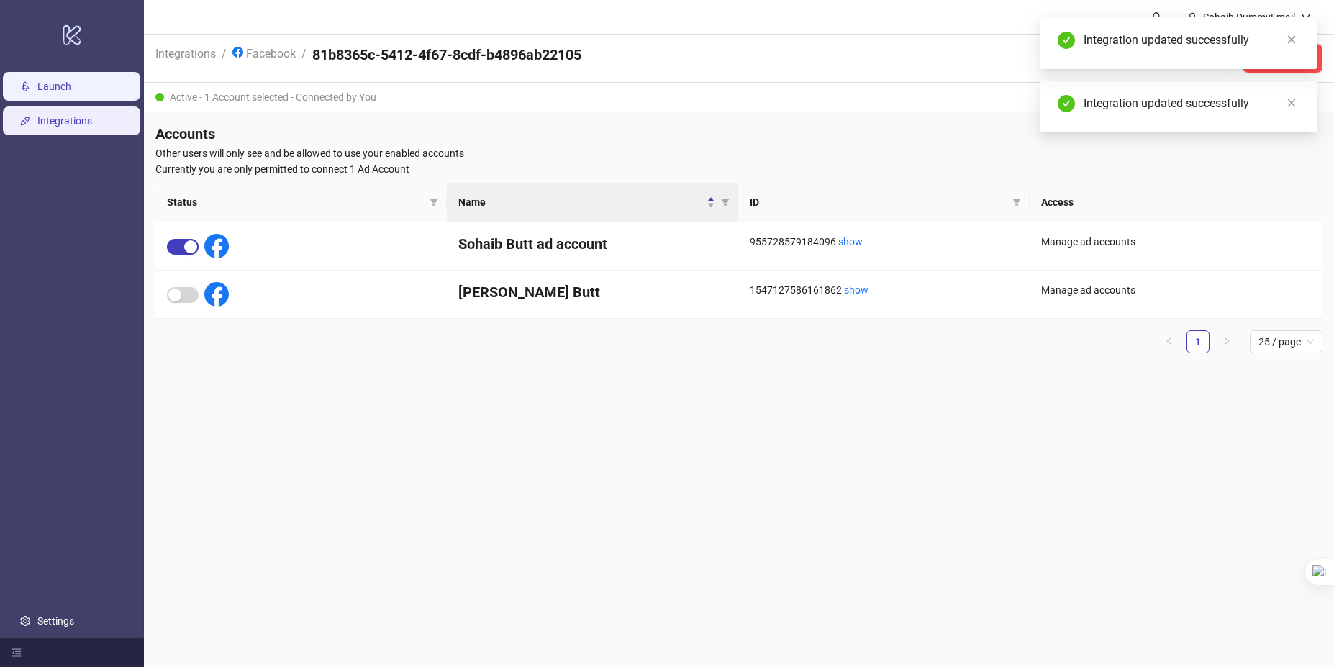
click at [42, 90] on link "Launch" at bounding box center [54, 87] width 34 height 12
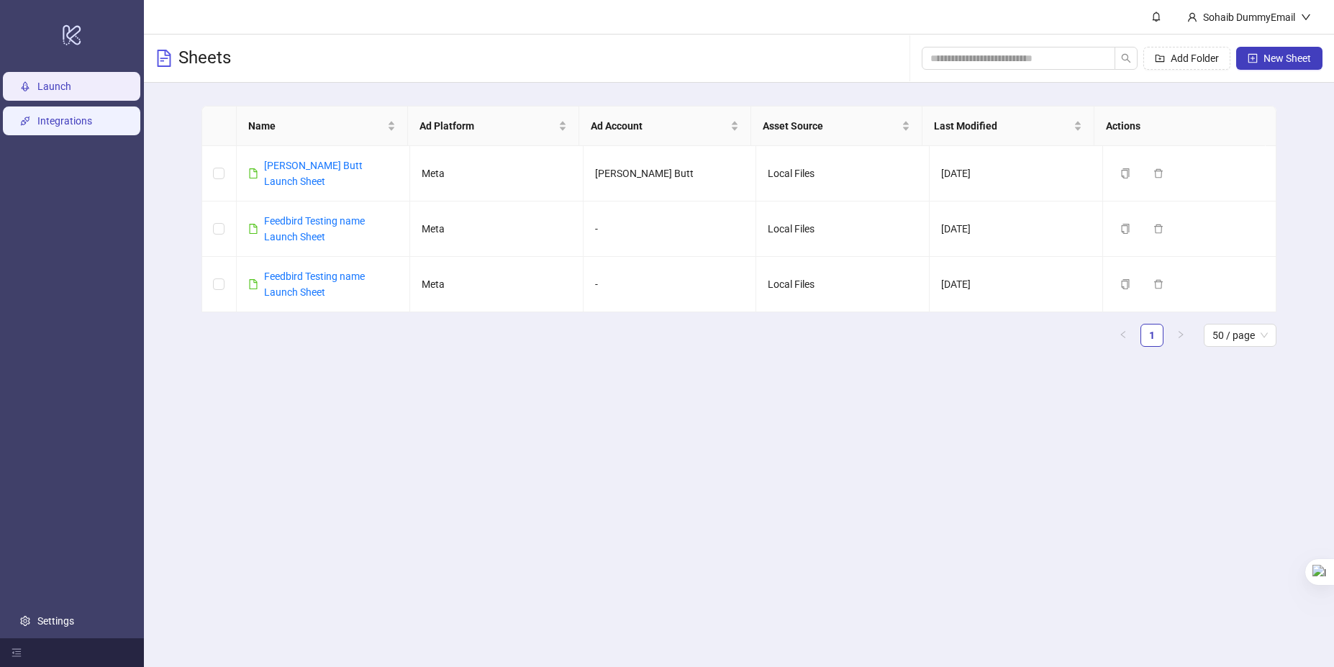
click at [50, 127] on link "Integrations" at bounding box center [64, 121] width 55 height 12
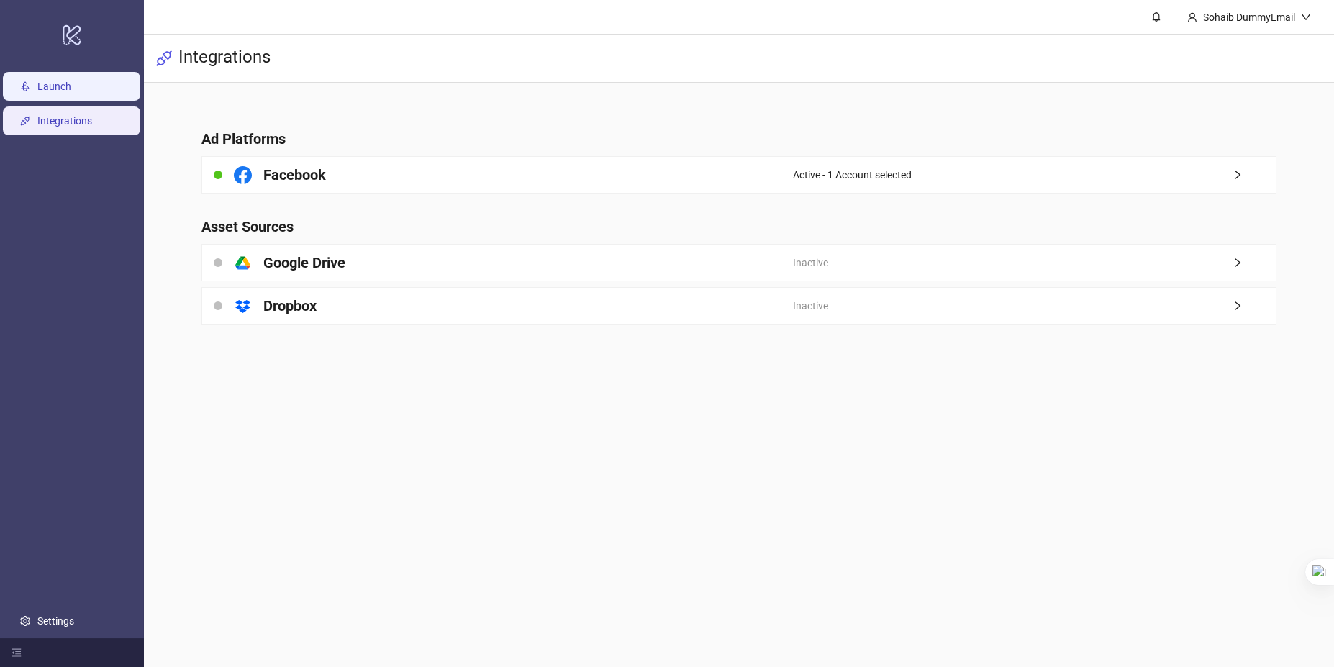
click at [49, 88] on link "Launch" at bounding box center [54, 87] width 34 height 12
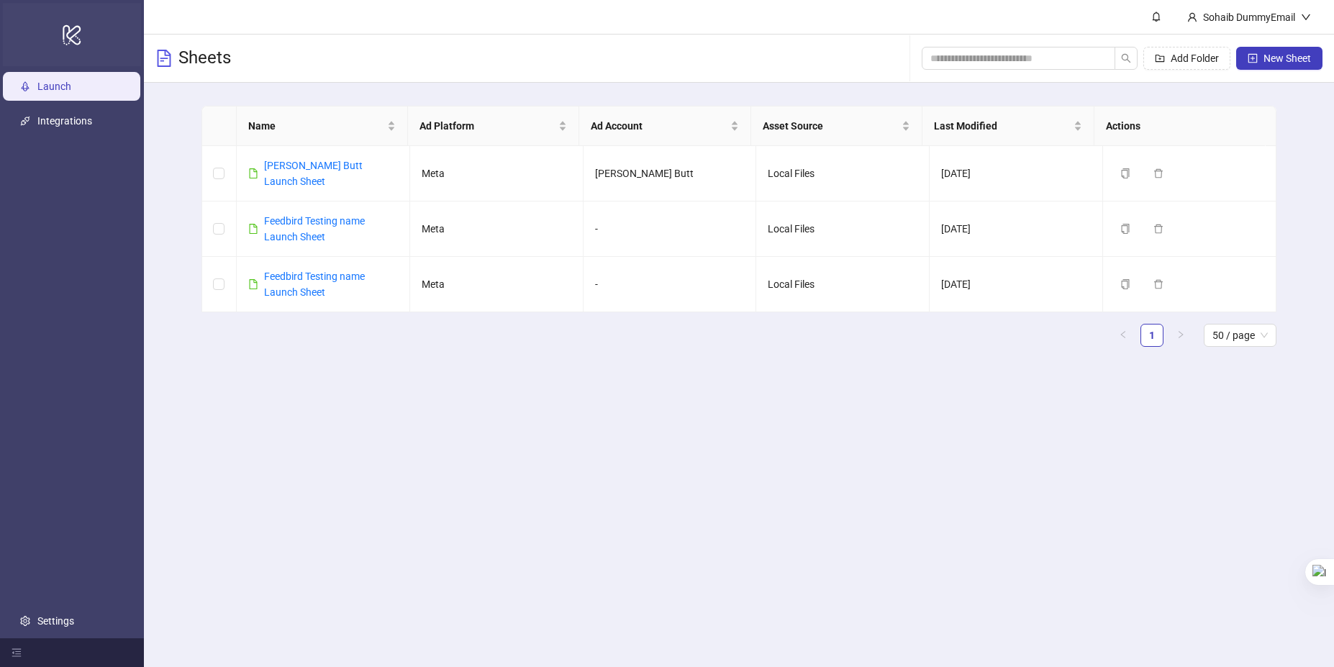
click at [72, 44] on icon "logo/logo-mobile" at bounding box center [72, 34] width 20 height 35
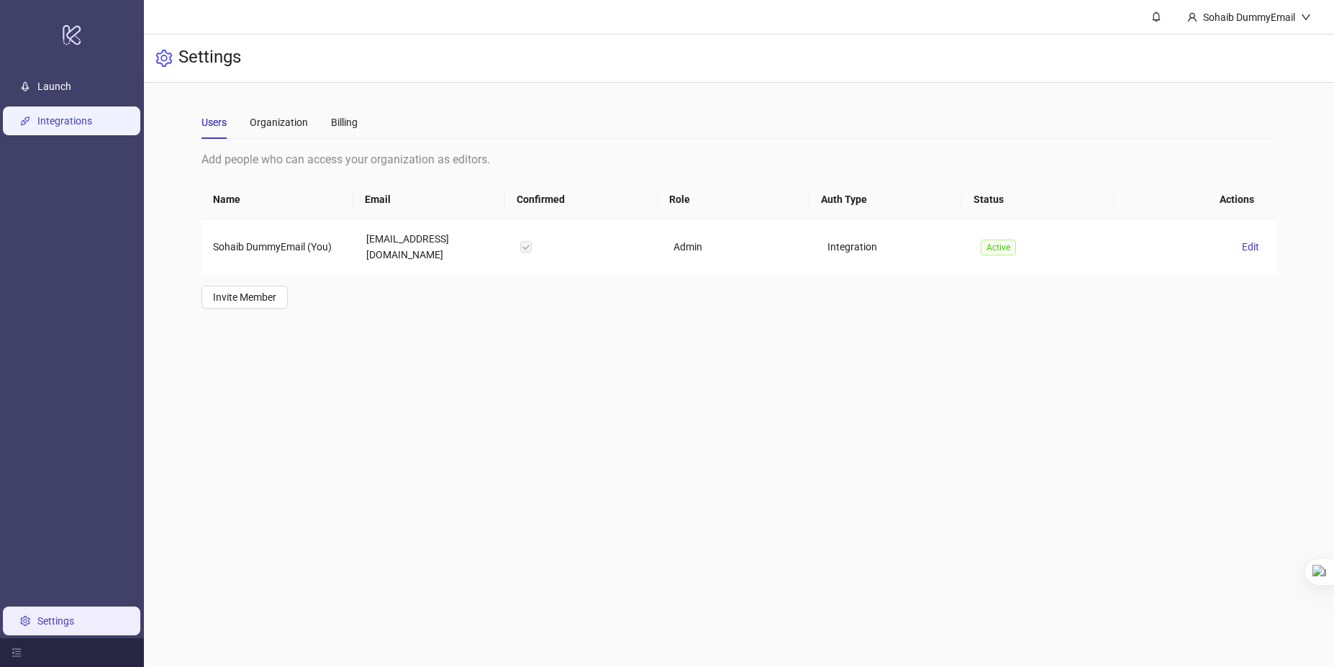
click at [92, 115] on link "Integrations" at bounding box center [64, 121] width 55 height 12
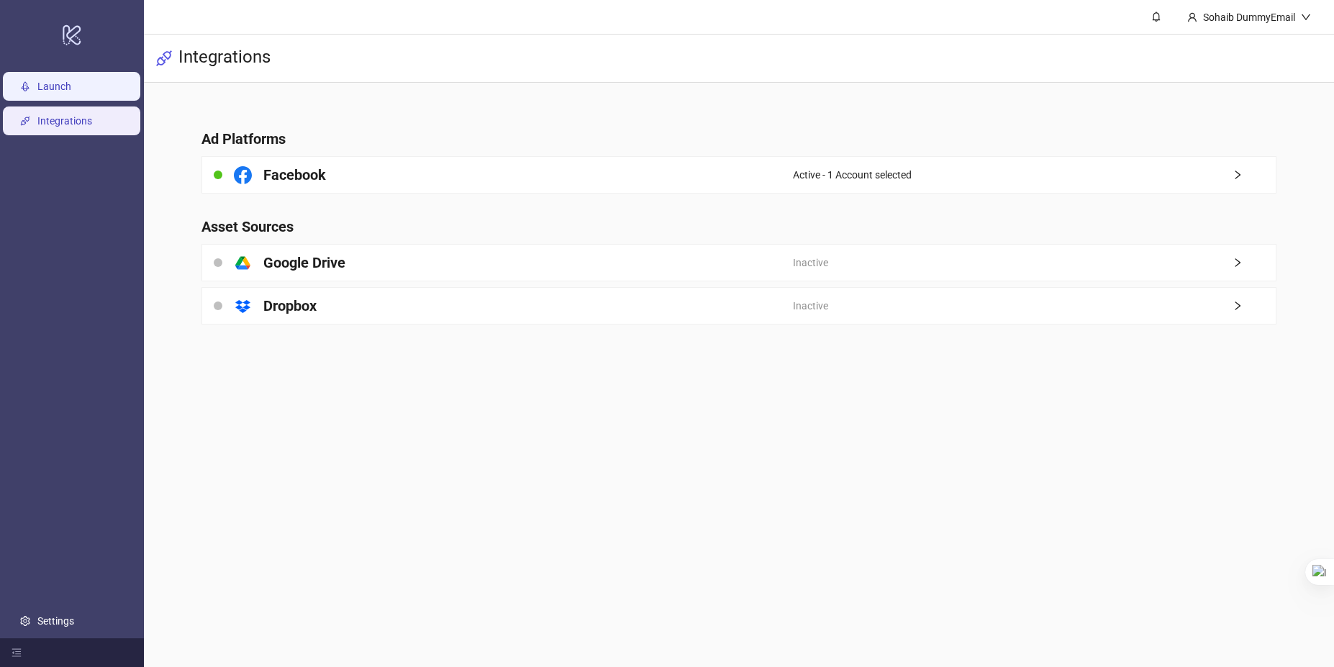
click at [71, 81] on link "Launch" at bounding box center [54, 87] width 34 height 12
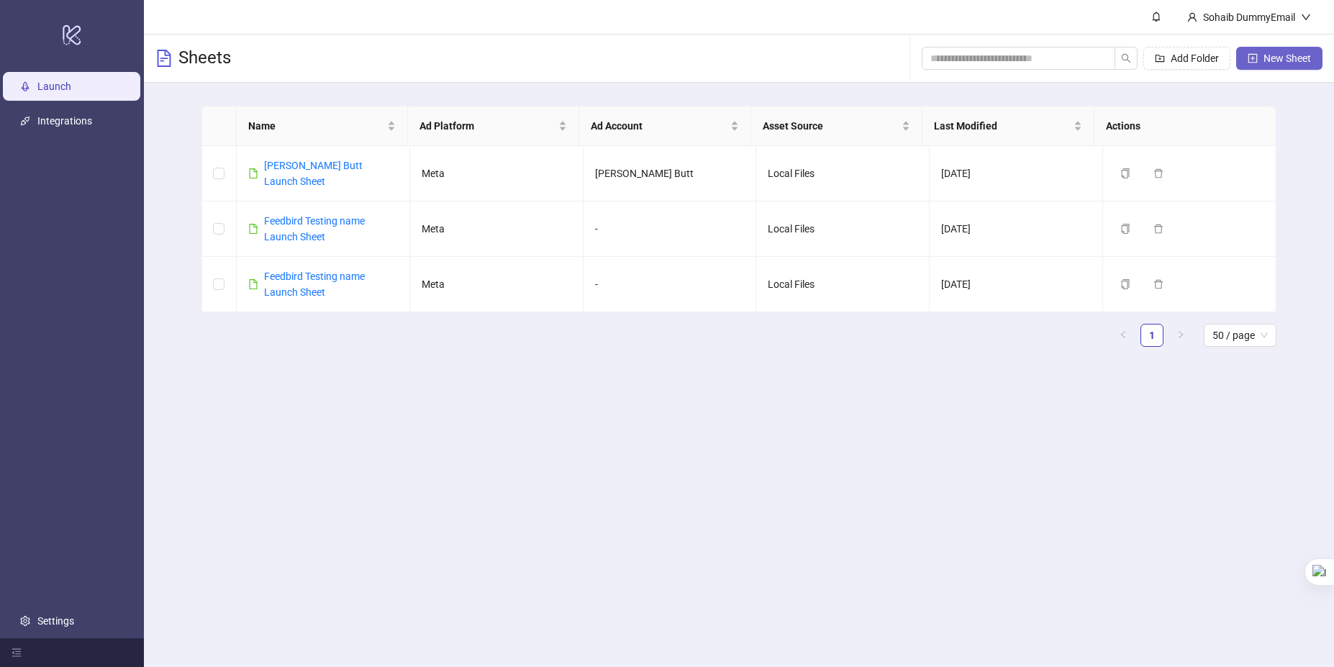
click at [1284, 47] on button "New Sheet" at bounding box center [1279, 58] width 86 height 23
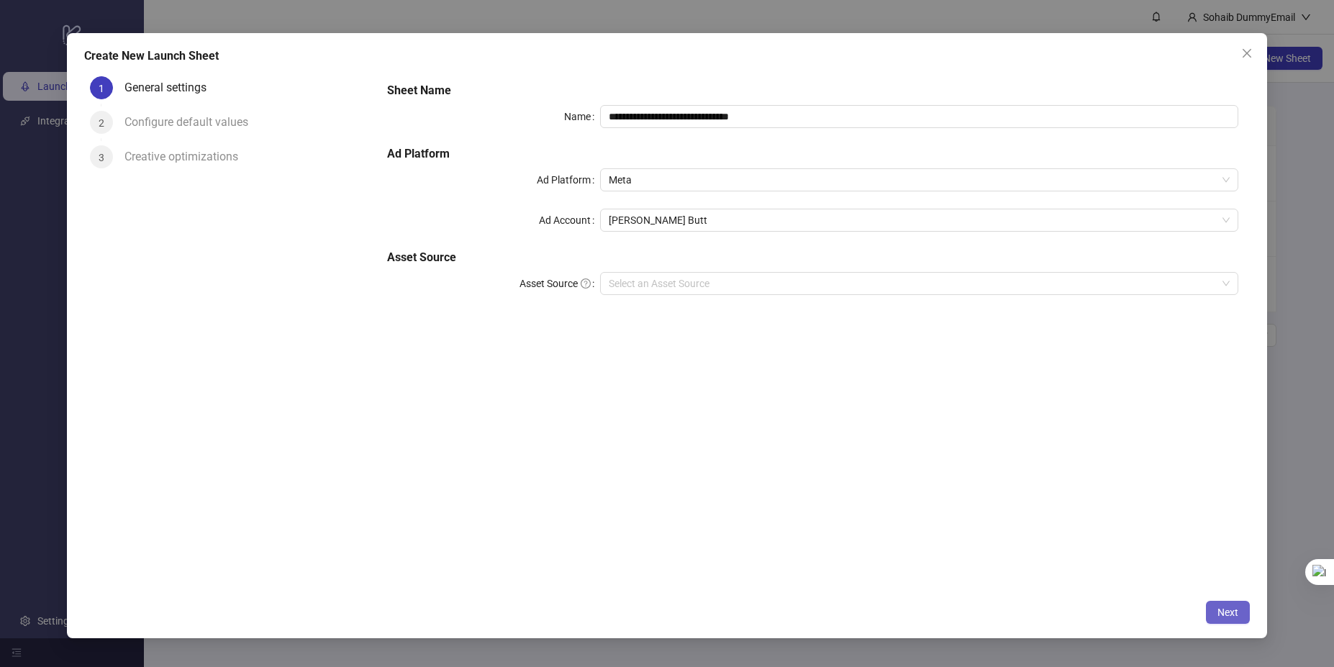
click at [1222, 610] on span "Next" at bounding box center [1227, 613] width 21 height 12
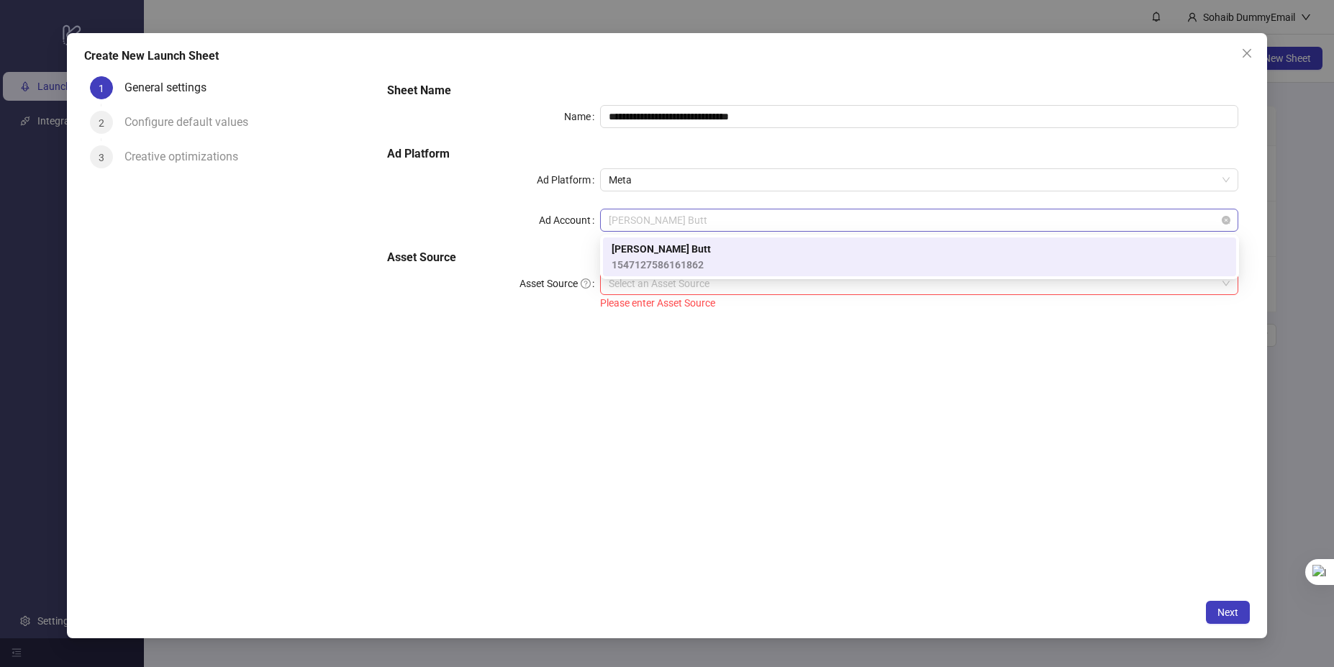
click at [1010, 219] on span "Sohaib Siddique Butt" at bounding box center [920, 220] width 622 height 22
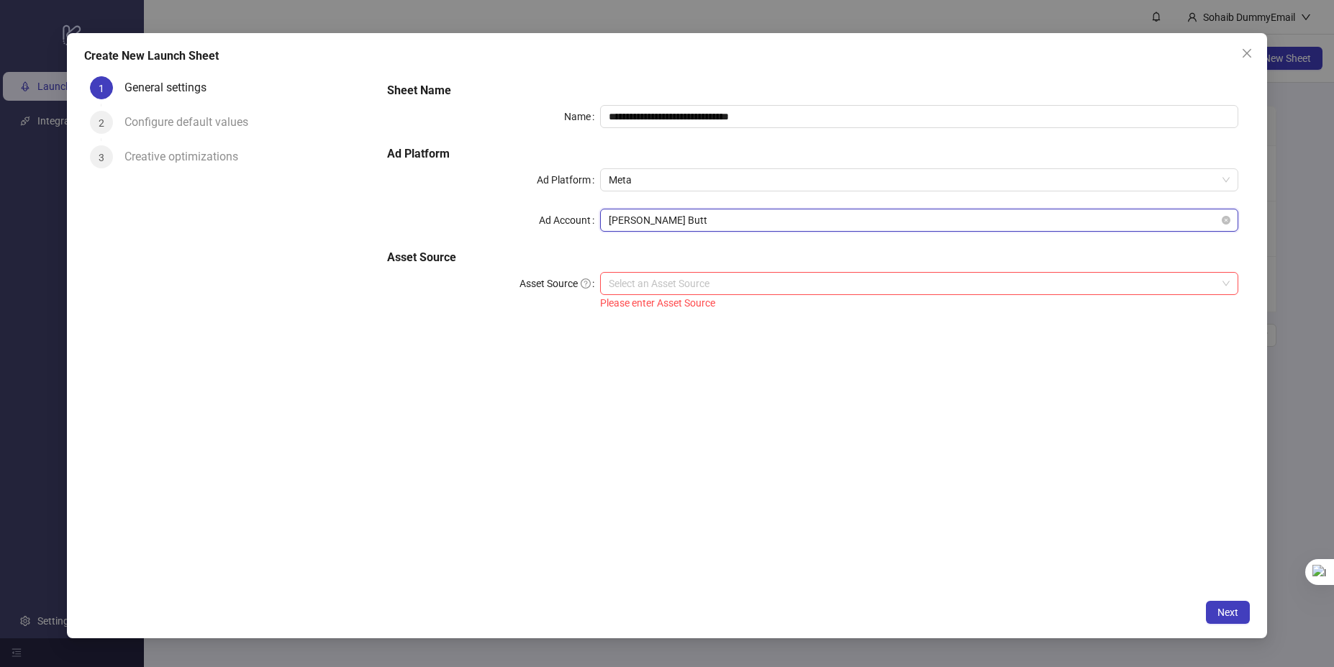
click at [1010, 219] on span "Sohaib Siddique Butt" at bounding box center [920, 220] width 622 height 22
click at [808, 280] on input "Asset Source" at bounding box center [913, 284] width 609 height 22
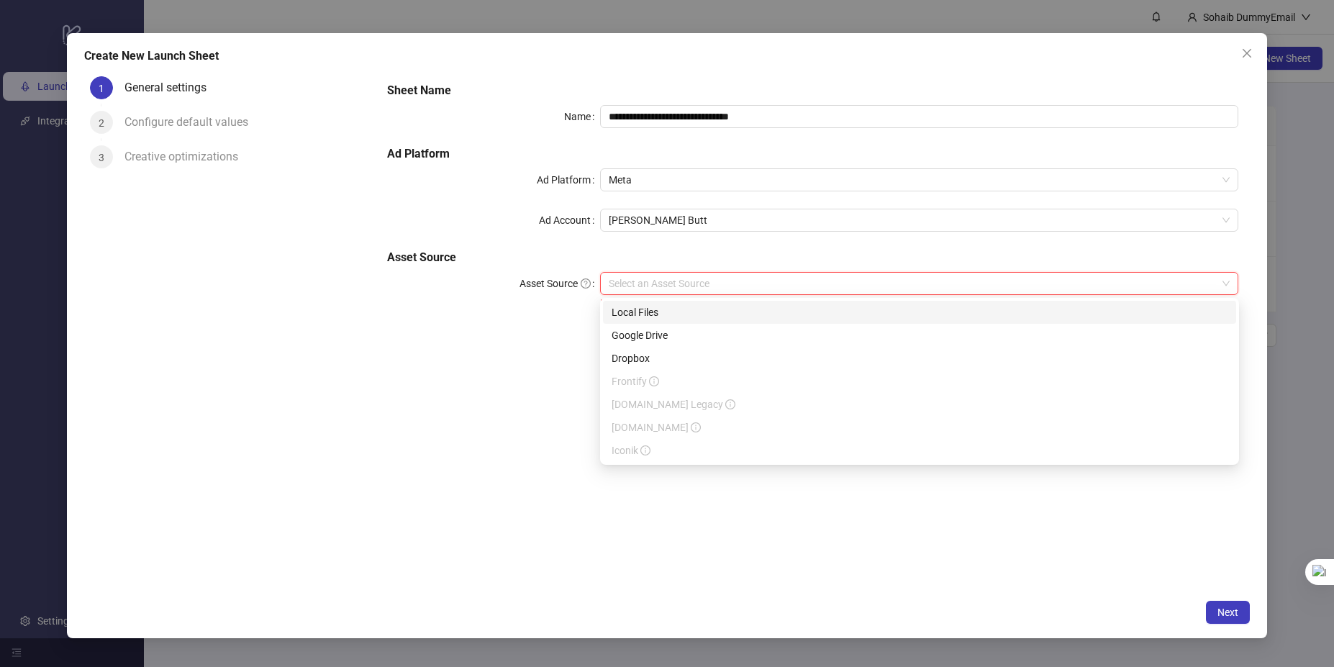
click at [689, 307] on div "Local Files" at bounding box center [920, 312] width 616 height 16
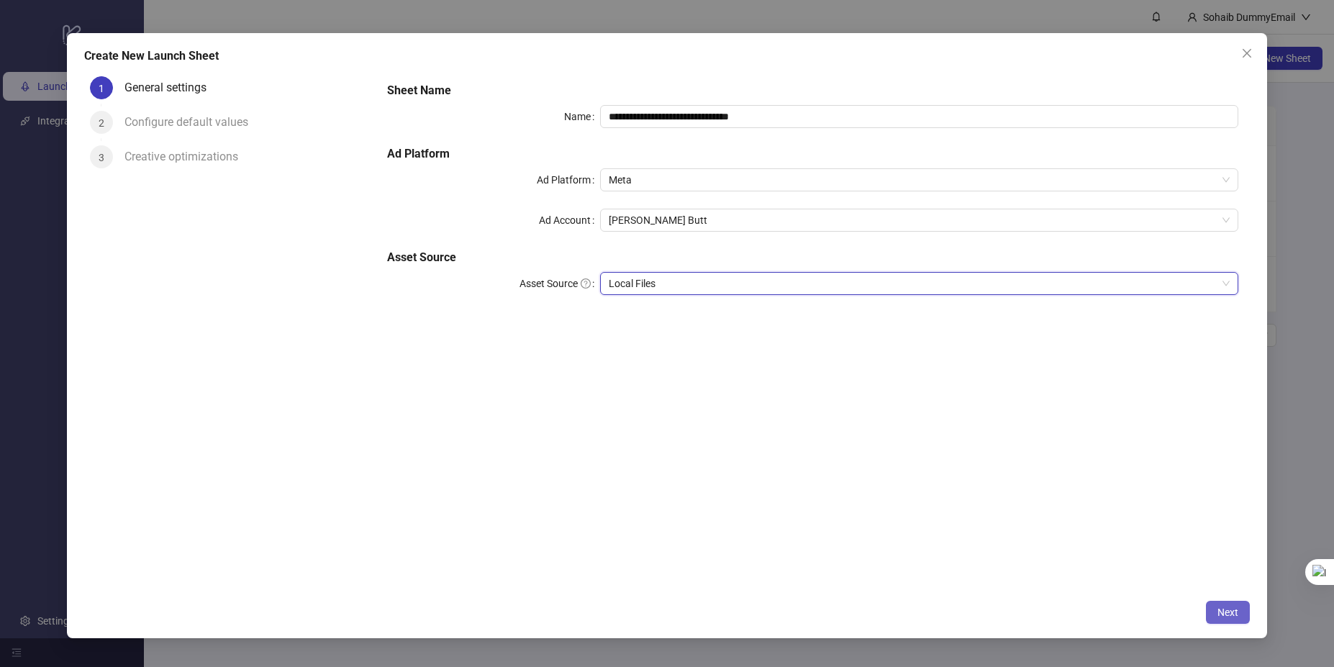
click at [1237, 613] on span "Next" at bounding box center [1227, 613] width 21 height 12
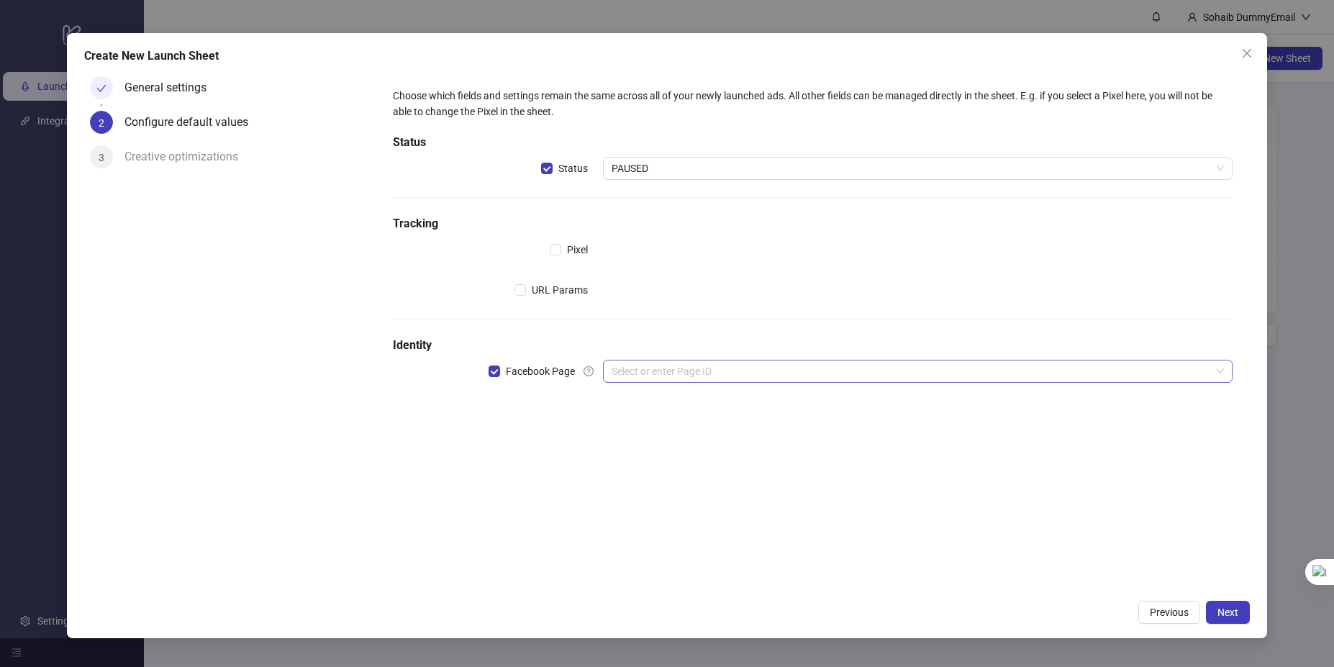
click at [623, 360] on input "search" at bounding box center [912, 371] width 600 height 22
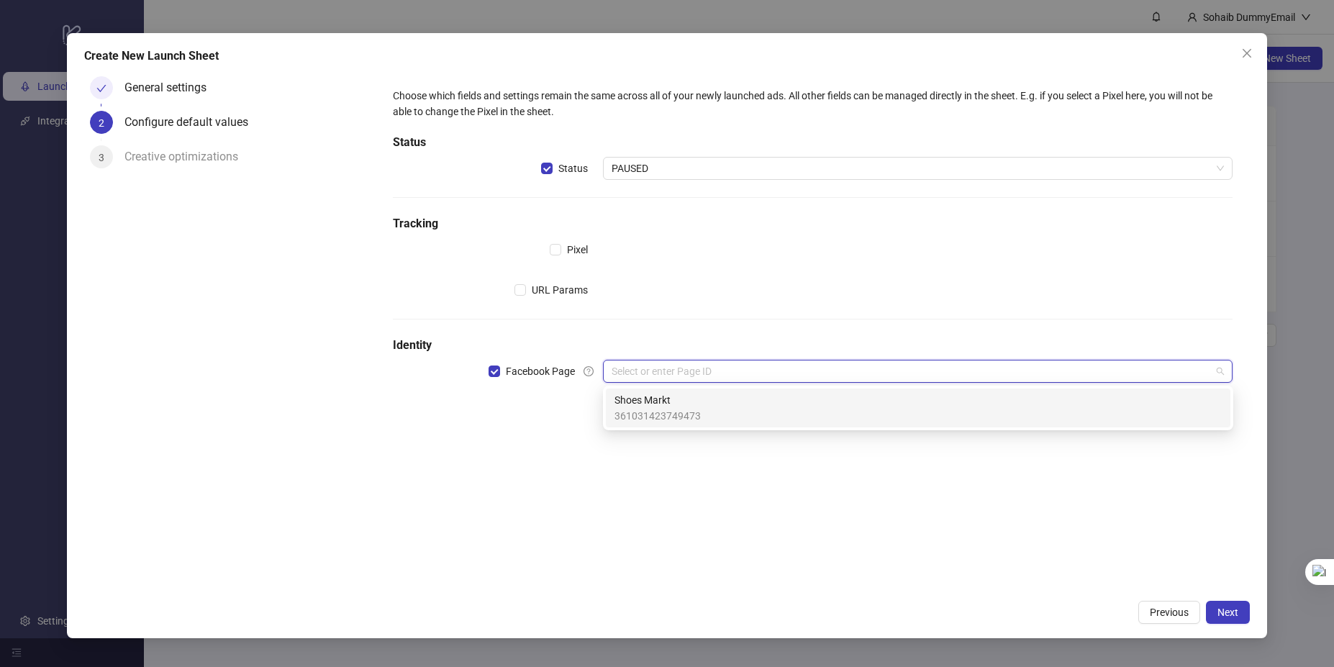
click at [669, 405] on span "Shoes Markt" at bounding box center [657, 400] width 86 height 16
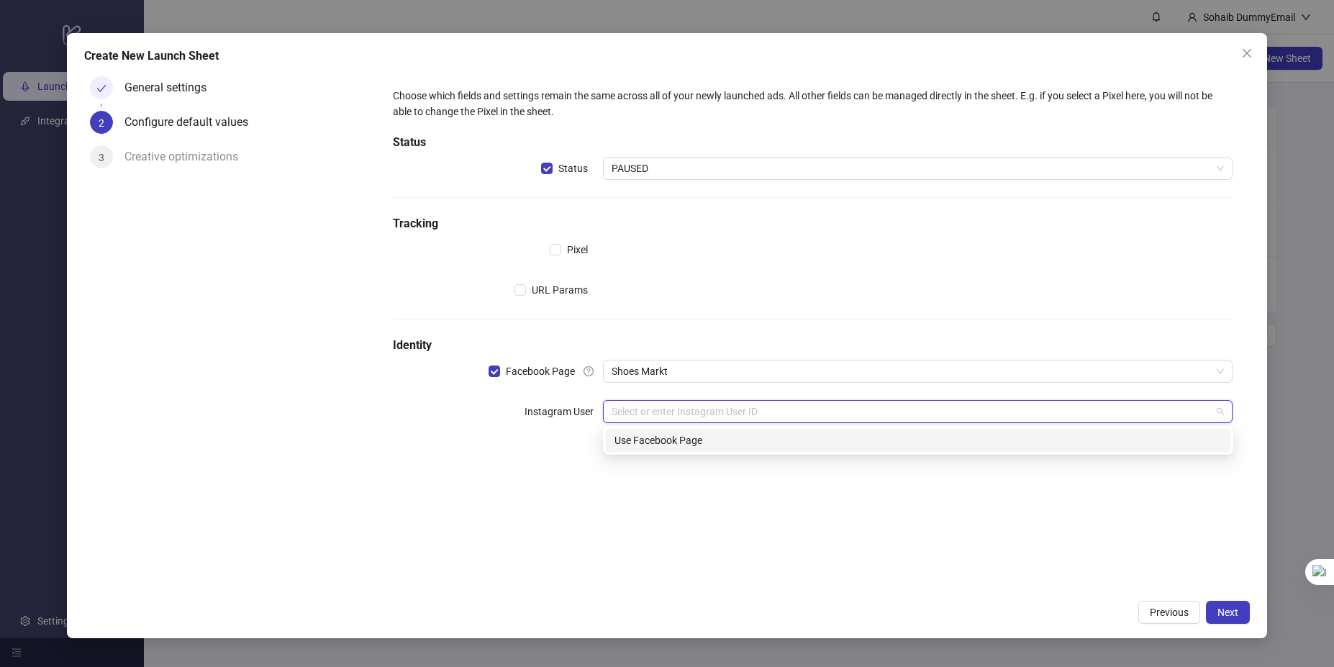
click at [1089, 414] on input "search" at bounding box center [912, 412] width 600 height 22
click at [968, 436] on div "Use Facebook Page" at bounding box center [917, 440] width 607 height 16
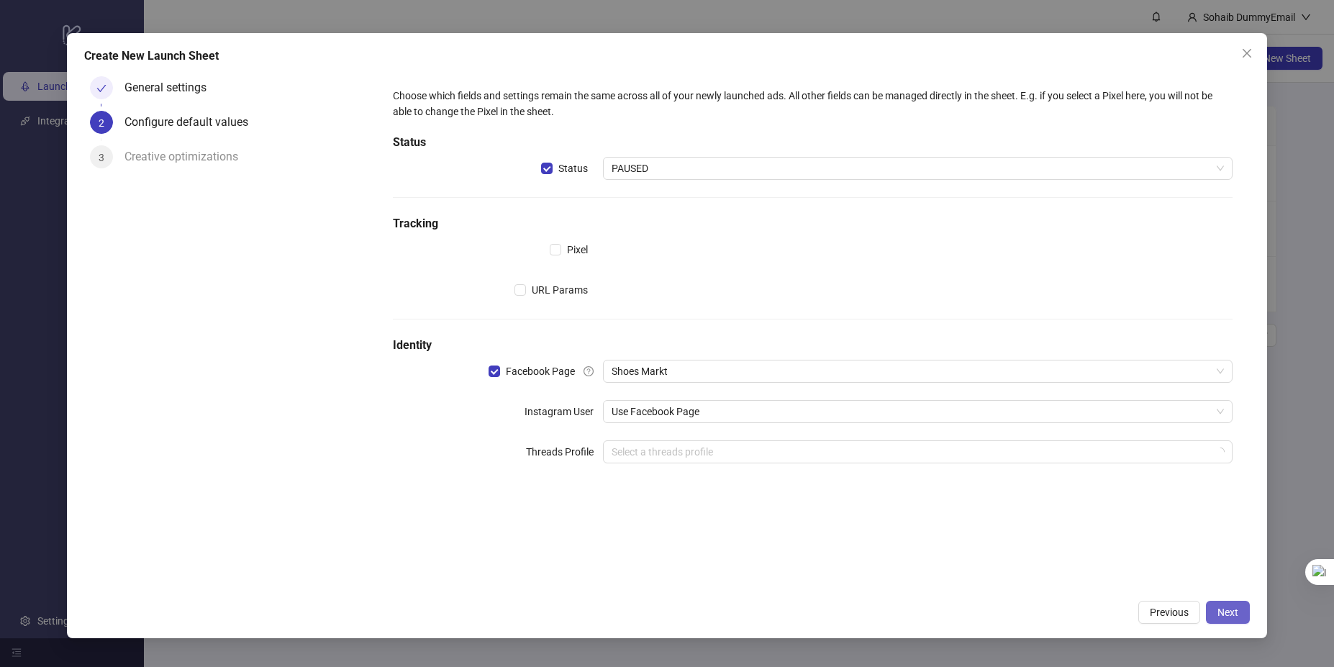
click at [1234, 614] on span "Next" at bounding box center [1227, 613] width 21 height 12
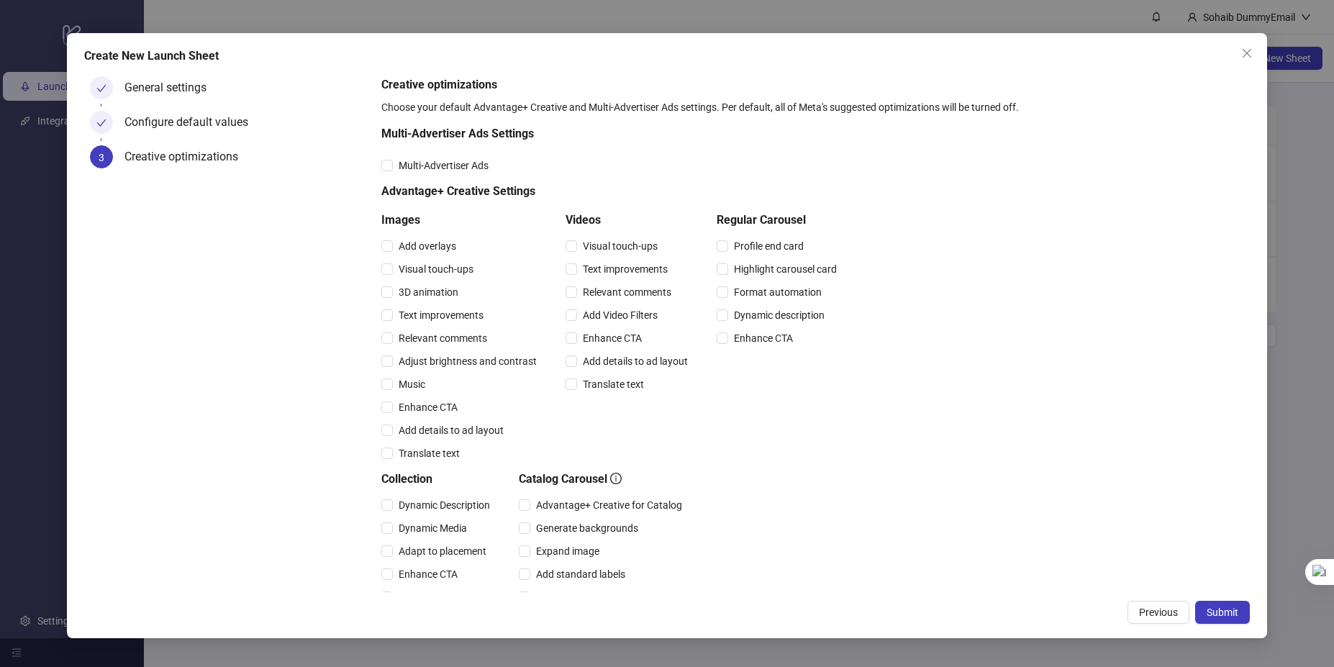
click at [1234, 614] on span "Submit" at bounding box center [1223, 613] width 32 height 12
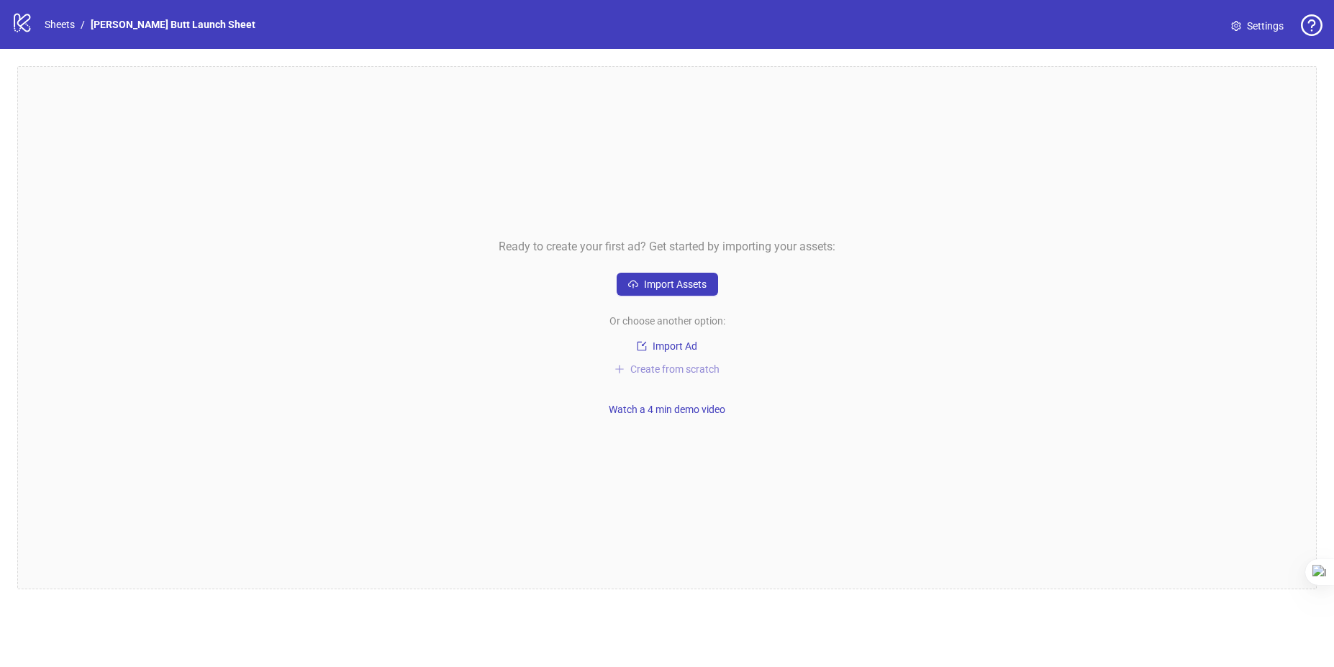
click at [684, 370] on span "Create from scratch" at bounding box center [674, 369] width 89 height 12
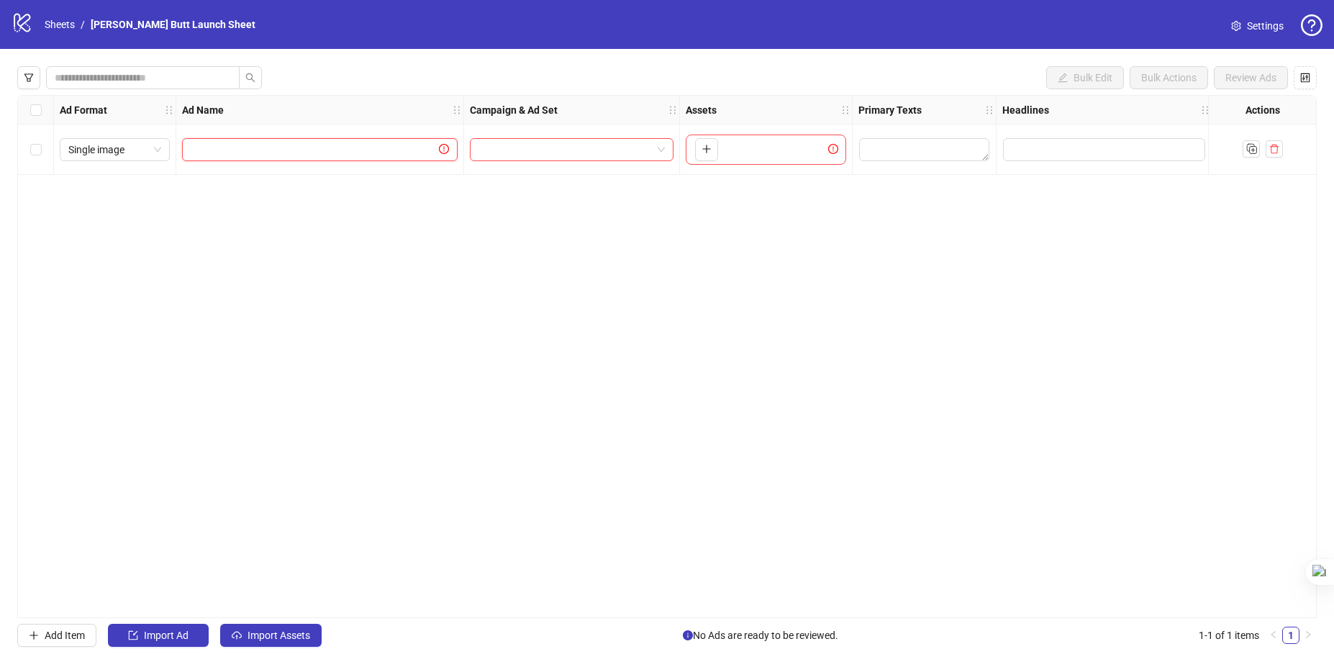
click at [283, 147] on input "text" at bounding box center [313, 150] width 245 height 16
click at [551, 150] on input "search" at bounding box center [564, 150] width 173 height 22
type input "***"
click at [375, 256] on div "Ad Format Ad Name Campaign & Ad Set Assets Primary Texts Headlines Descriptions…" at bounding box center [666, 356] width 1299 height 523
click at [263, 379] on div "Ad Format Ad Name Campaign & Ad Set Assets Primary Texts Headlines Descriptions…" at bounding box center [666, 356] width 1299 height 523
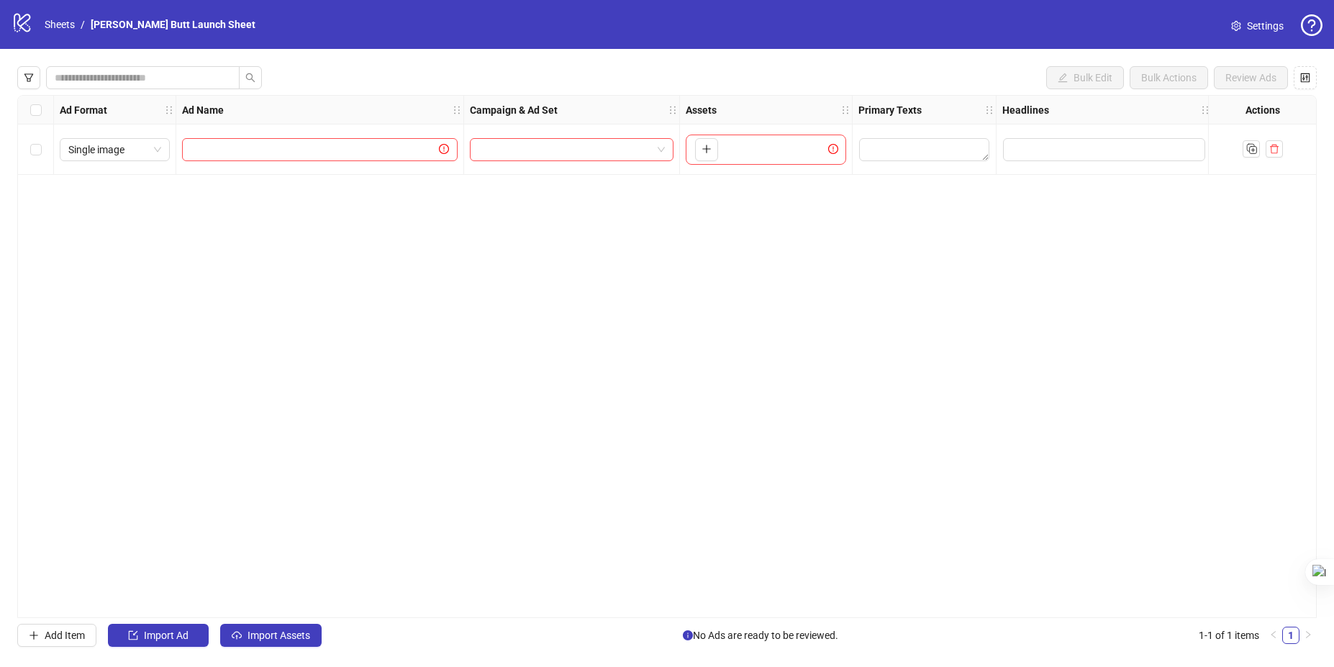
click at [235, 134] on div at bounding box center [320, 149] width 288 height 50
click at [223, 153] on input "text" at bounding box center [313, 150] width 245 height 16
type input "**"
click at [511, 160] on input "search" at bounding box center [564, 150] width 173 height 22
click at [872, 245] on div "Ad Format Ad Name Campaign & Ad Set Assets Primary Texts Headlines Descriptions…" at bounding box center [666, 356] width 1299 height 523
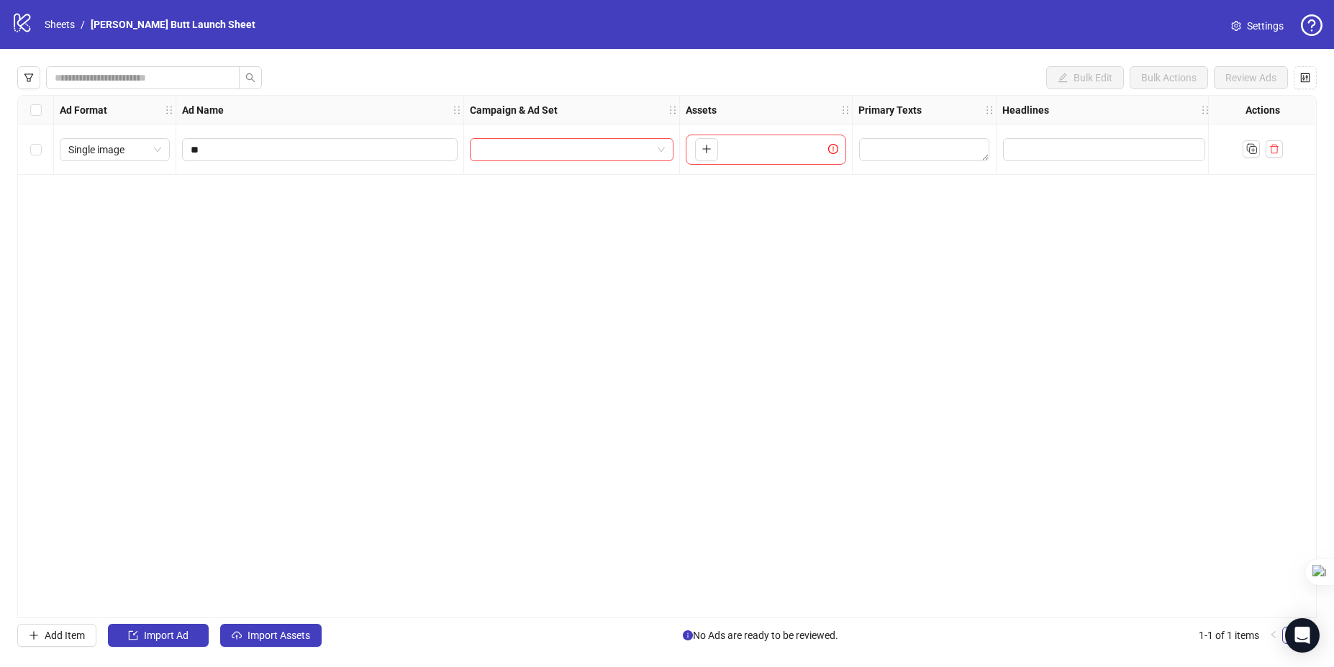
click at [176, 198] on div "Ad Format Ad Name Campaign & Ad Set Assets Primary Texts Headlines Descriptions…" at bounding box center [666, 356] width 1299 height 523
click at [268, 630] on span "Import Assets" at bounding box center [278, 636] width 63 height 12
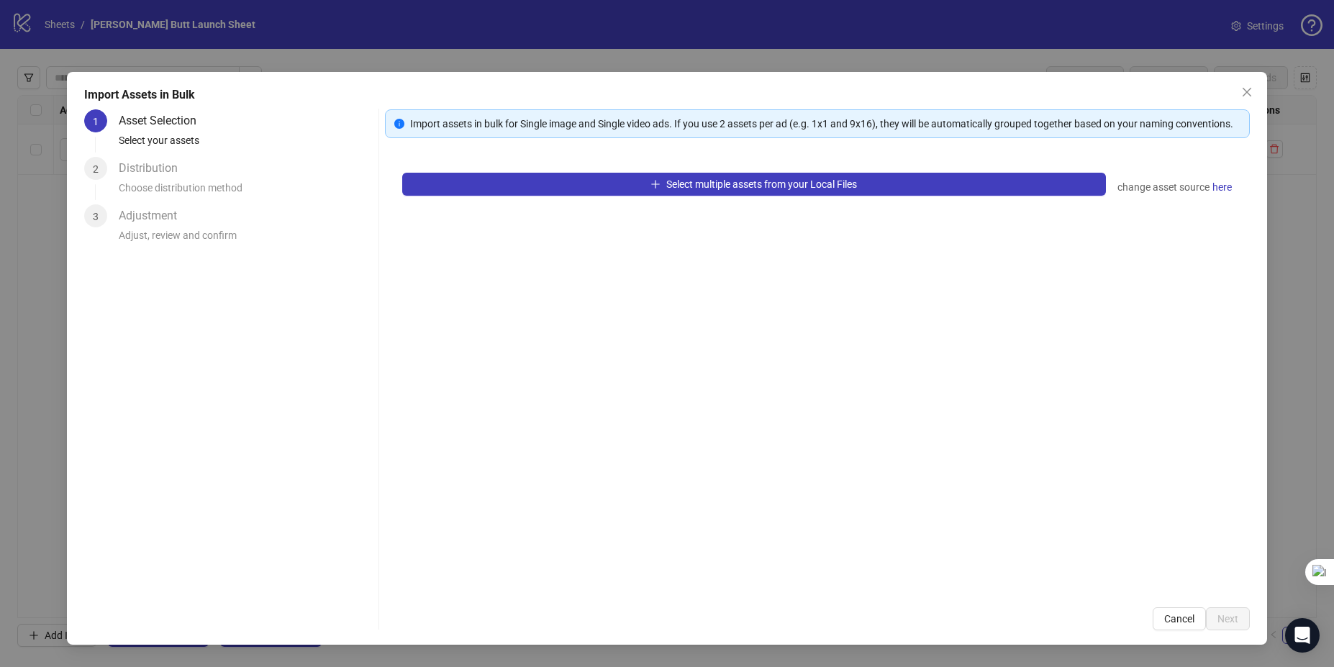
click at [534, 375] on div "Select multiple assets from your Local Files change asset source here" at bounding box center [818, 372] width 866 height 435
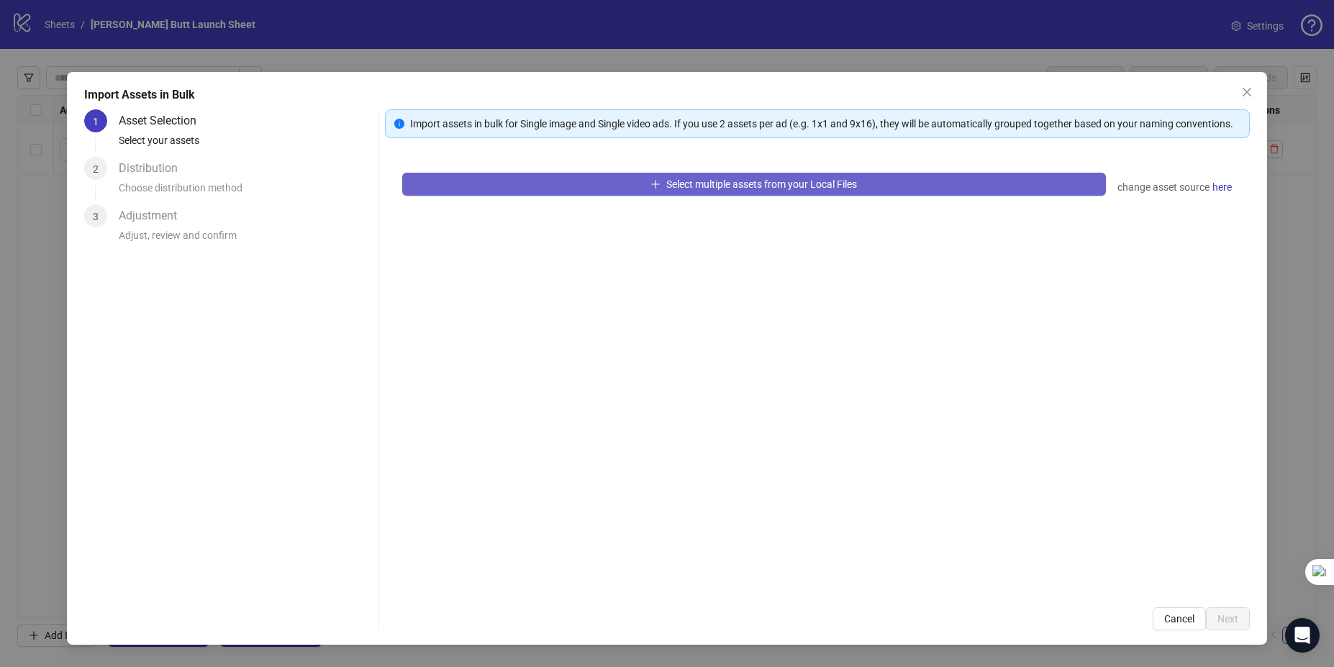
click at [590, 183] on button "Select multiple assets from your Local Files" at bounding box center [754, 184] width 704 height 23
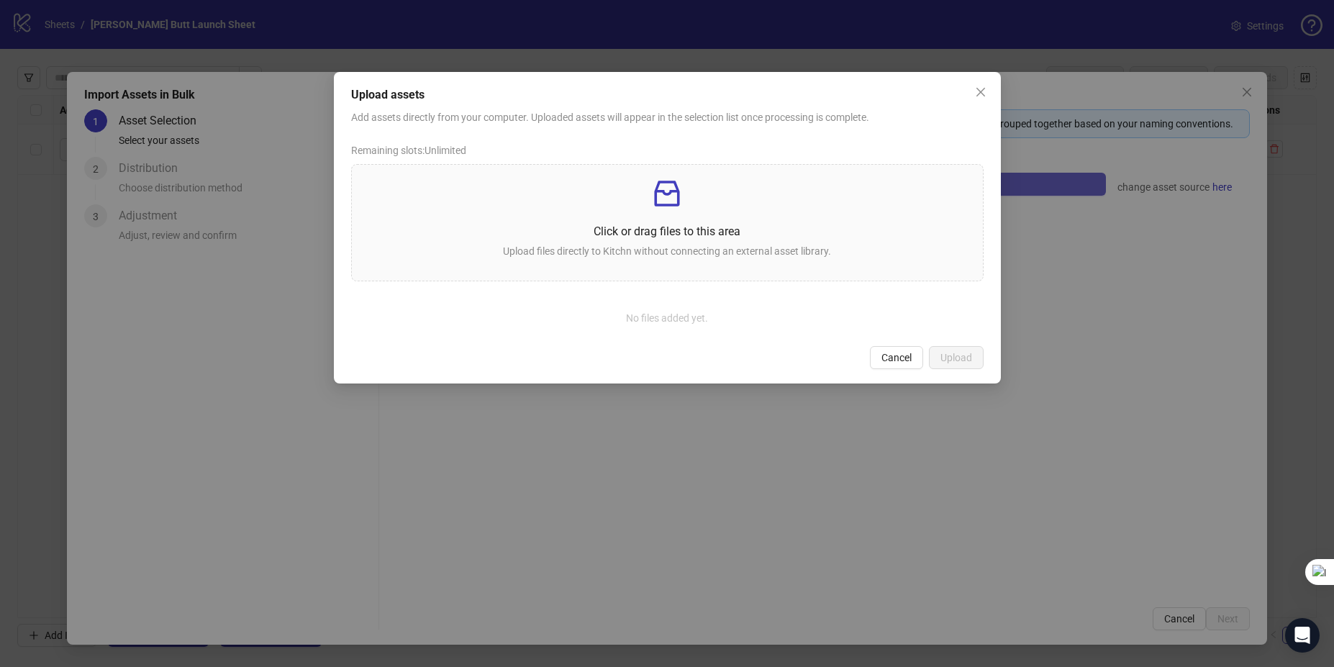
click at [590, 183] on p at bounding box center [667, 193] width 608 height 35
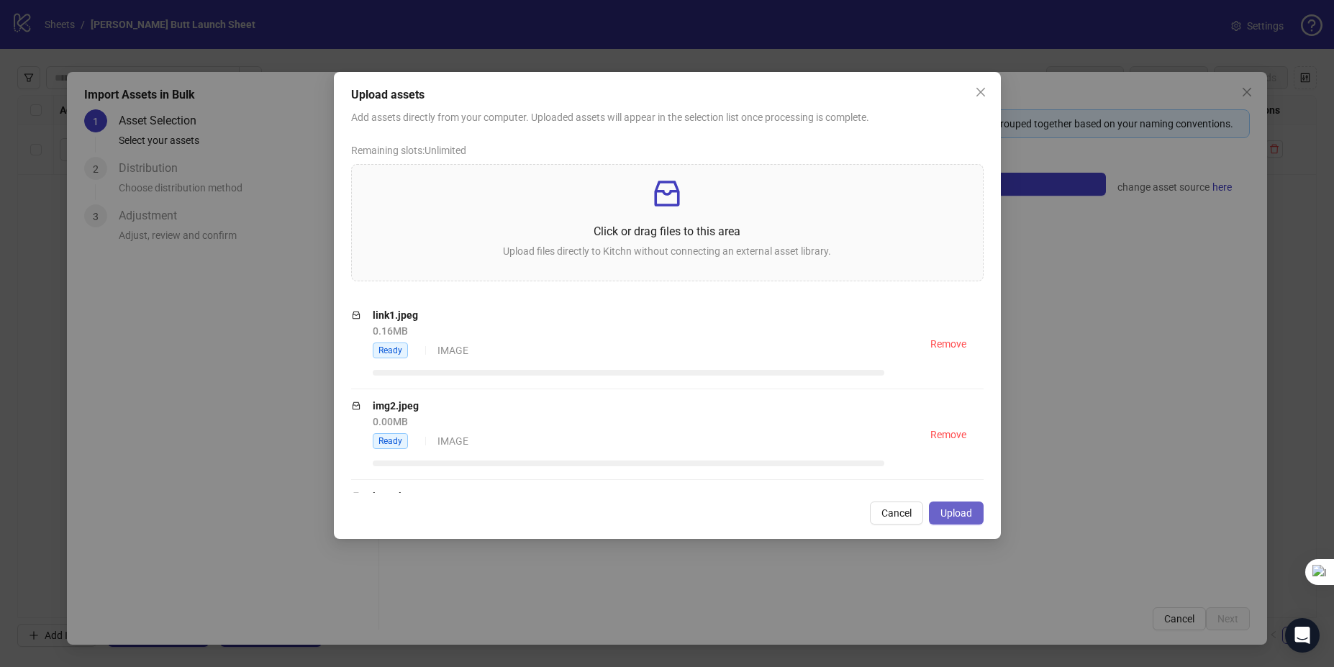
click at [973, 520] on button "Upload" at bounding box center [956, 512] width 55 height 23
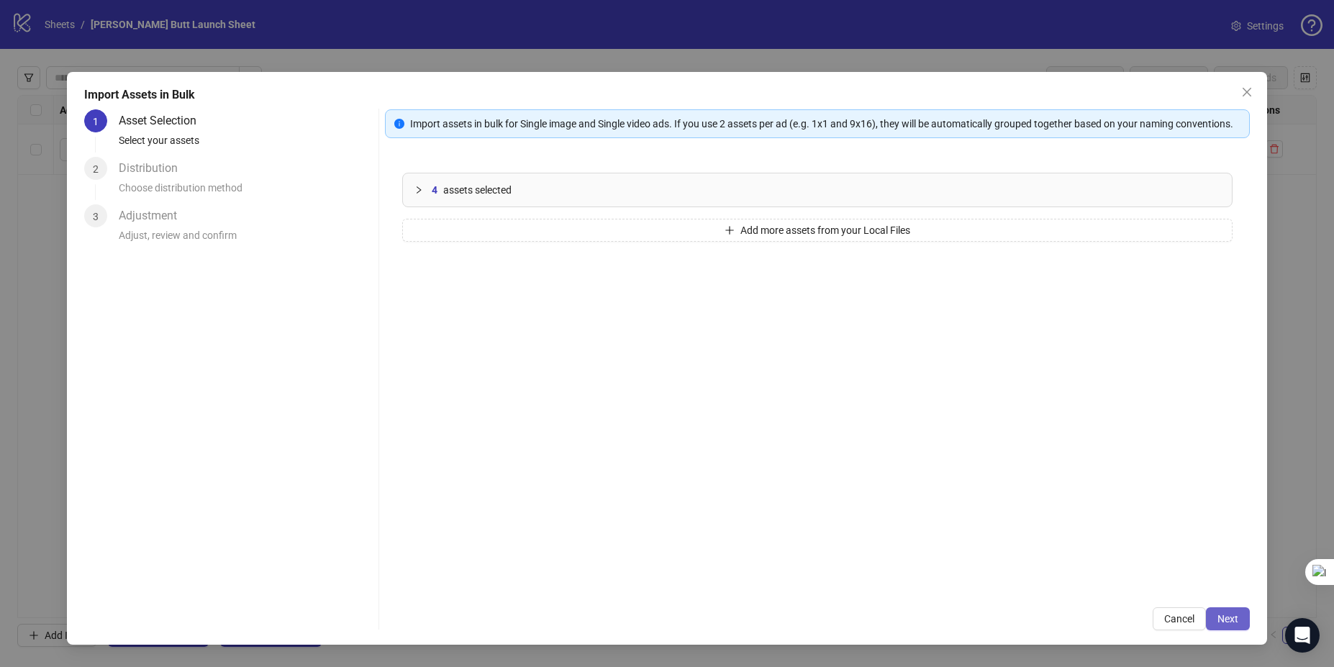
click at [1226, 627] on button "Next" at bounding box center [1228, 618] width 44 height 23
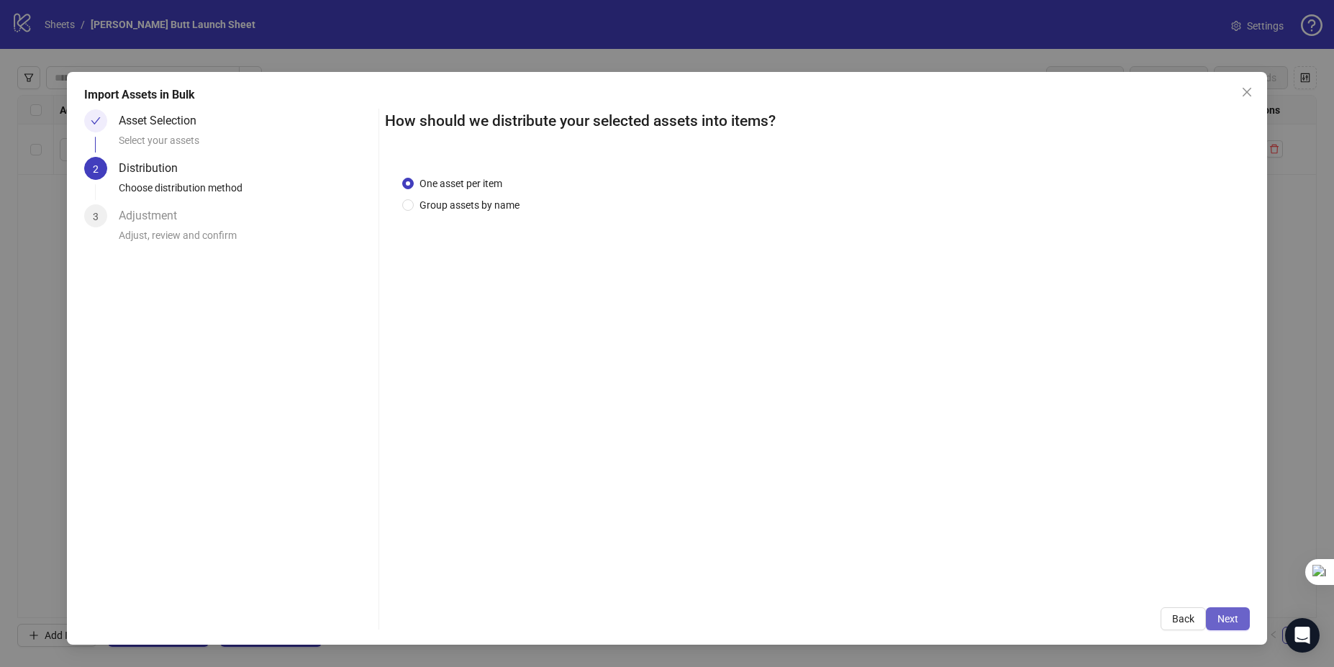
click at [1228, 619] on span "Next" at bounding box center [1227, 619] width 21 height 12
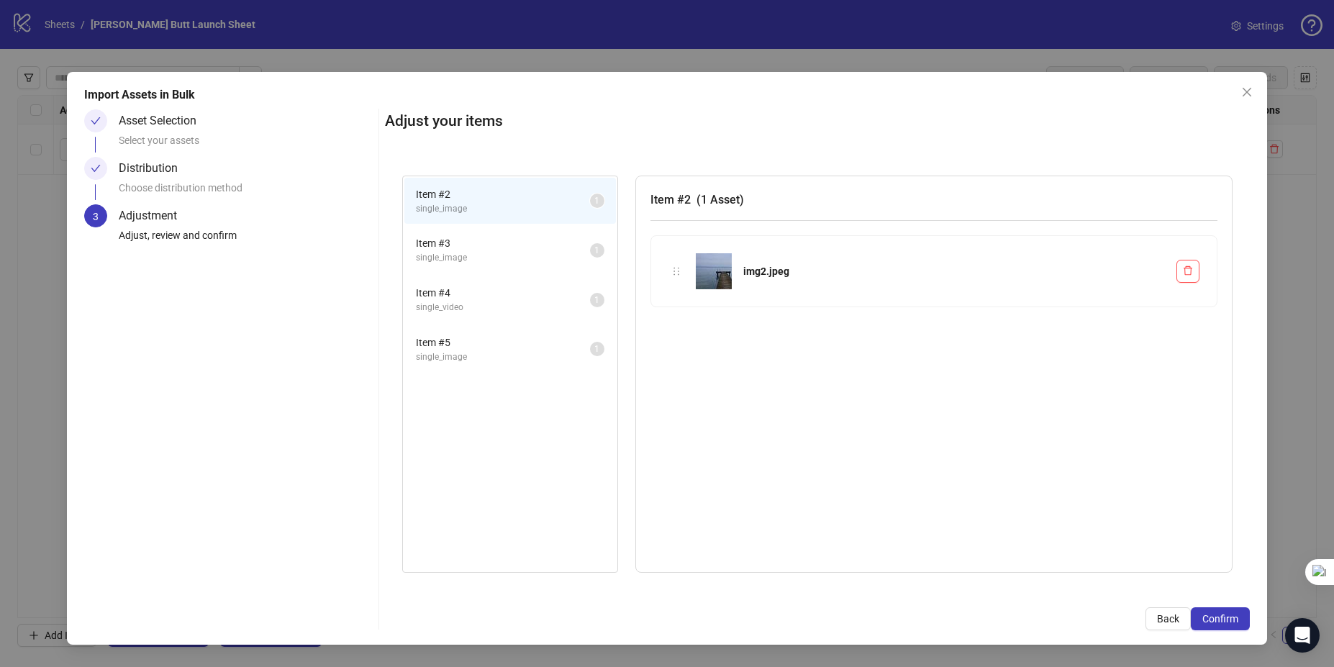
click at [1228, 619] on span "Confirm" at bounding box center [1220, 619] width 36 height 12
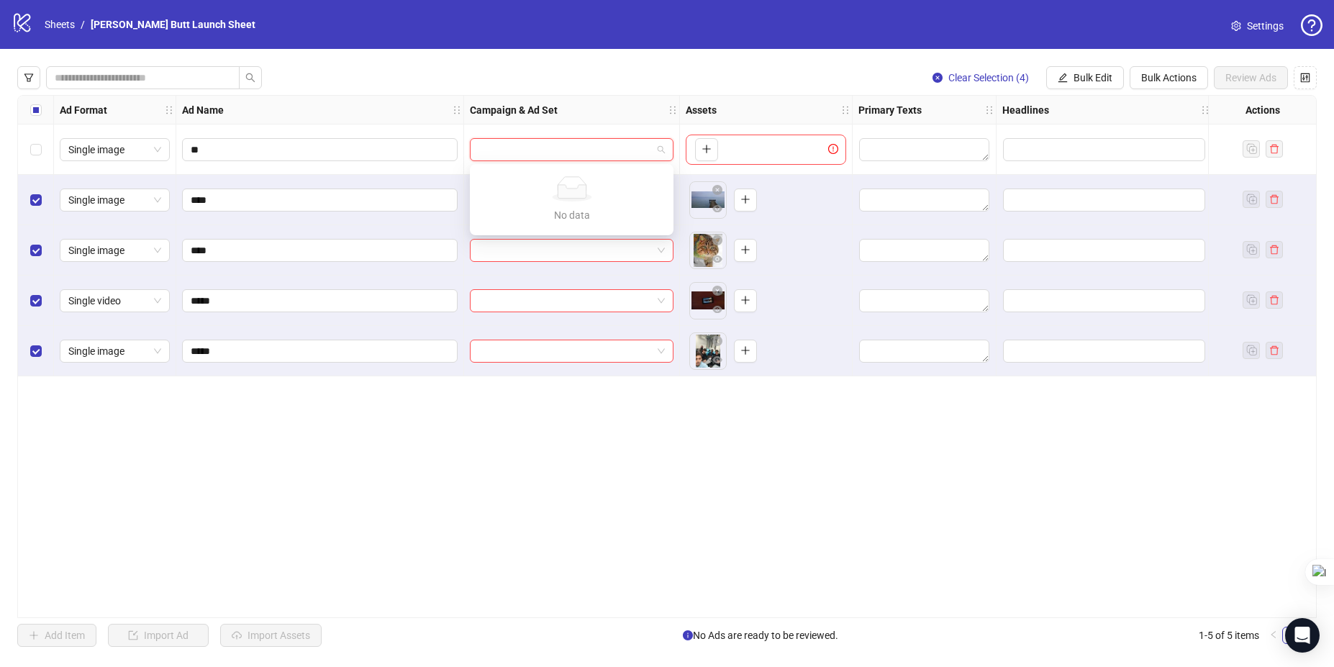
click at [526, 143] on input "search" at bounding box center [564, 150] width 173 height 22
click at [542, 207] on div "No data" at bounding box center [571, 215] width 169 height 16
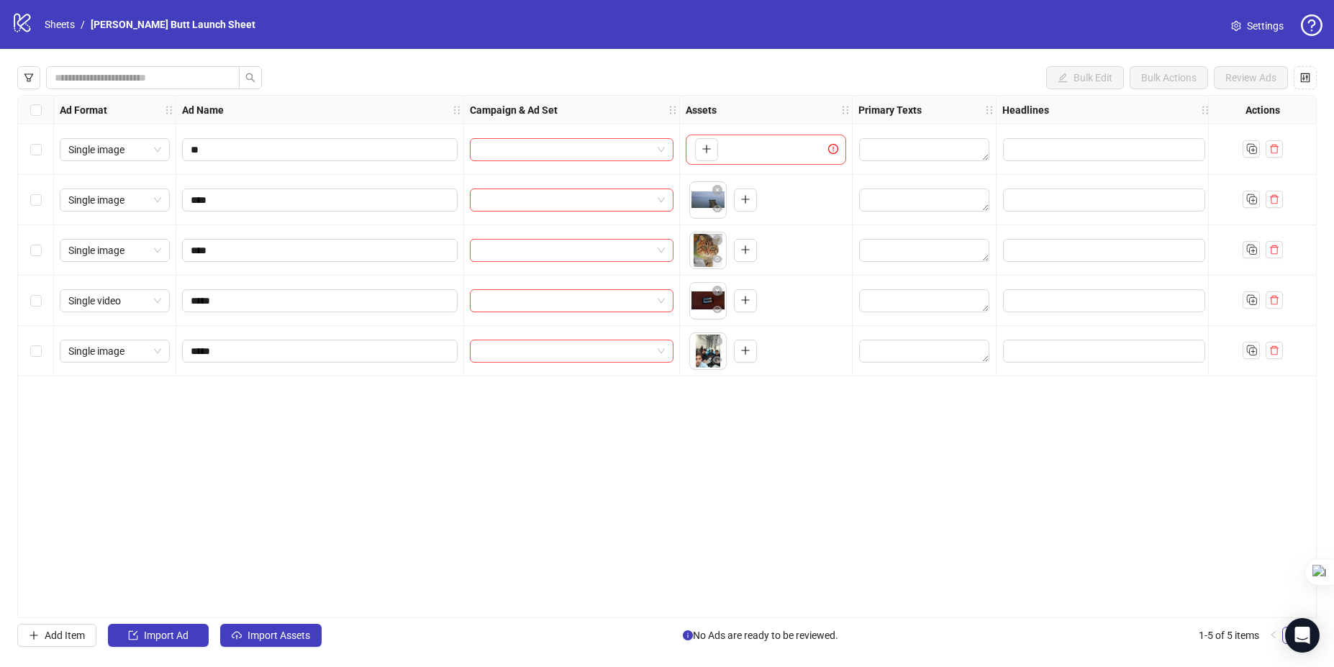
click at [384, 468] on div "Ad Format Ad Name Campaign & Ad Set Assets Primary Texts Headlines Descriptions…" at bounding box center [666, 356] width 1299 height 523
click at [1279, 147] on button "button" at bounding box center [1274, 148] width 17 height 17
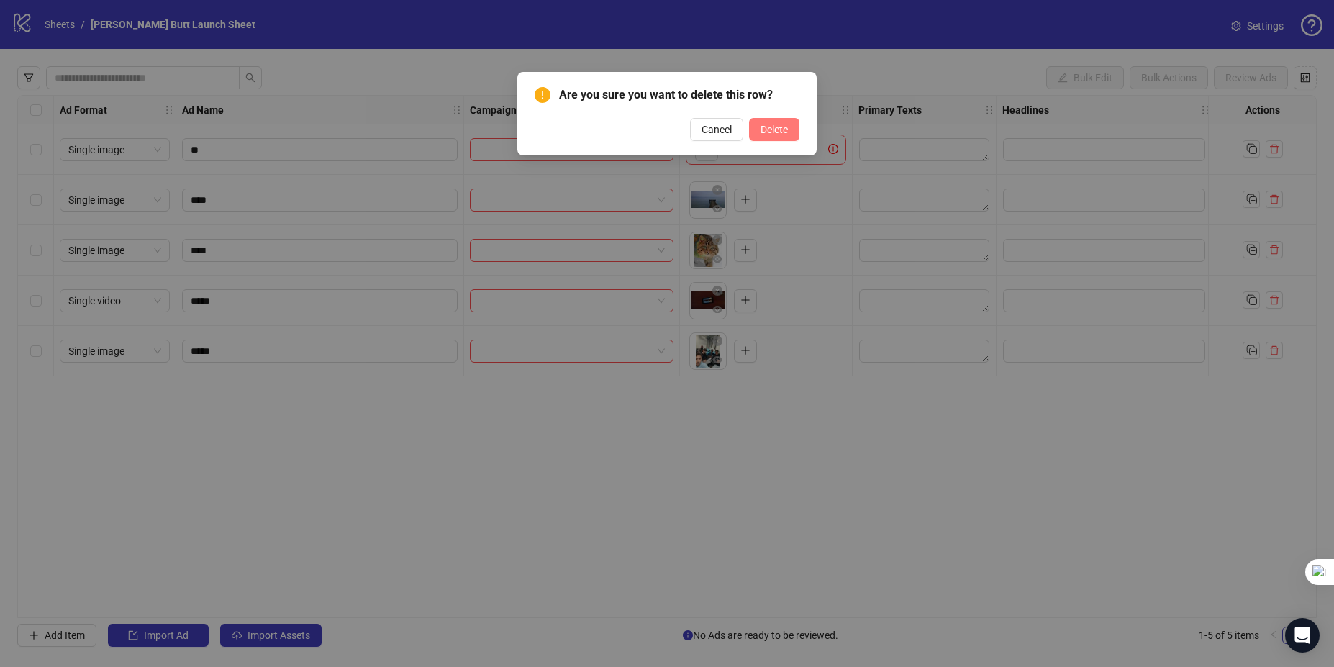
click at [776, 126] on span "Delete" at bounding box center [773, 130] width 27 height 12
